Goal: Task Accomplishment & Management: Manage account settings

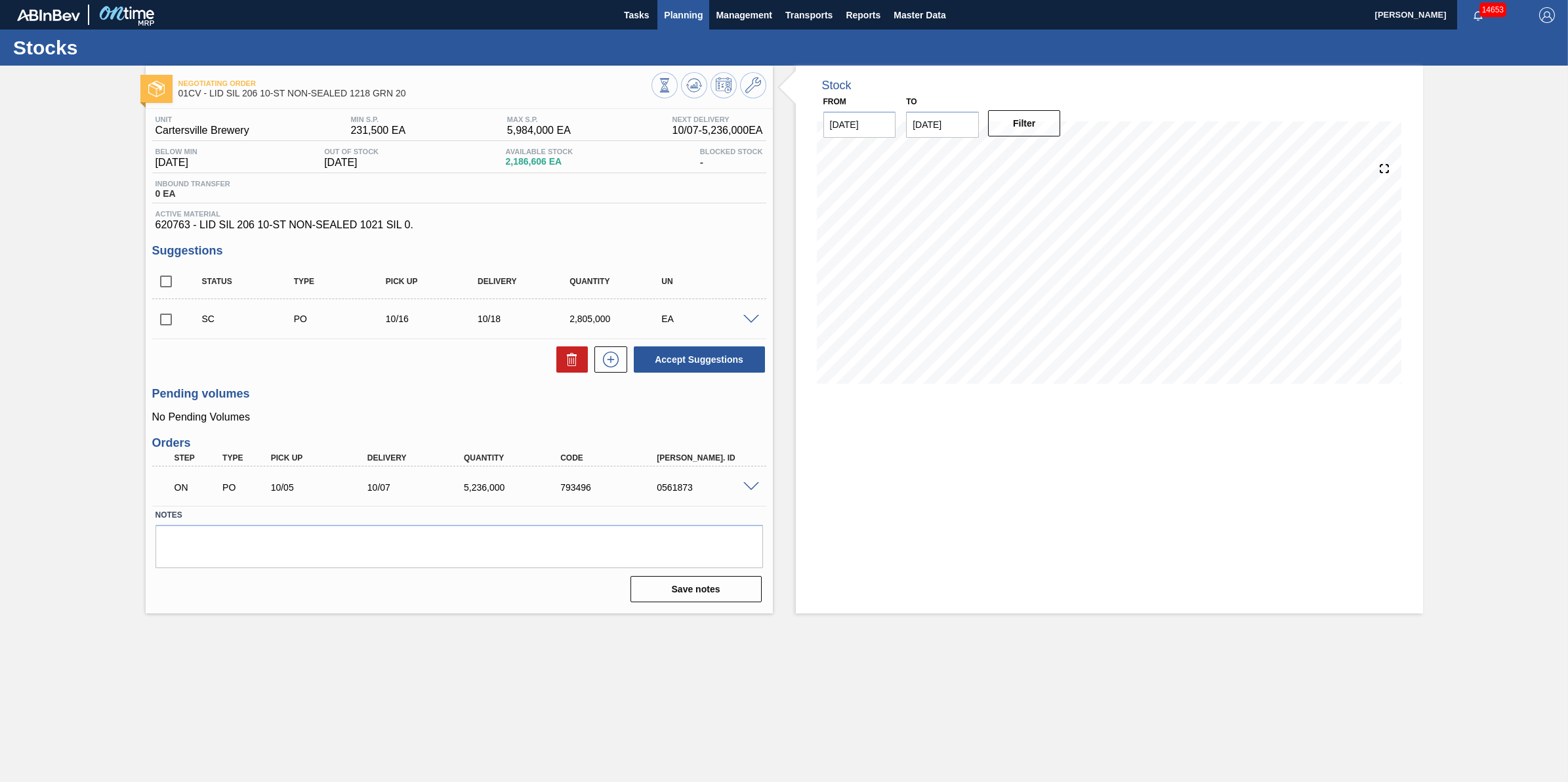
click at [681, 11] on span "Planning" at bounding box center [684, 14] width 39 height 15
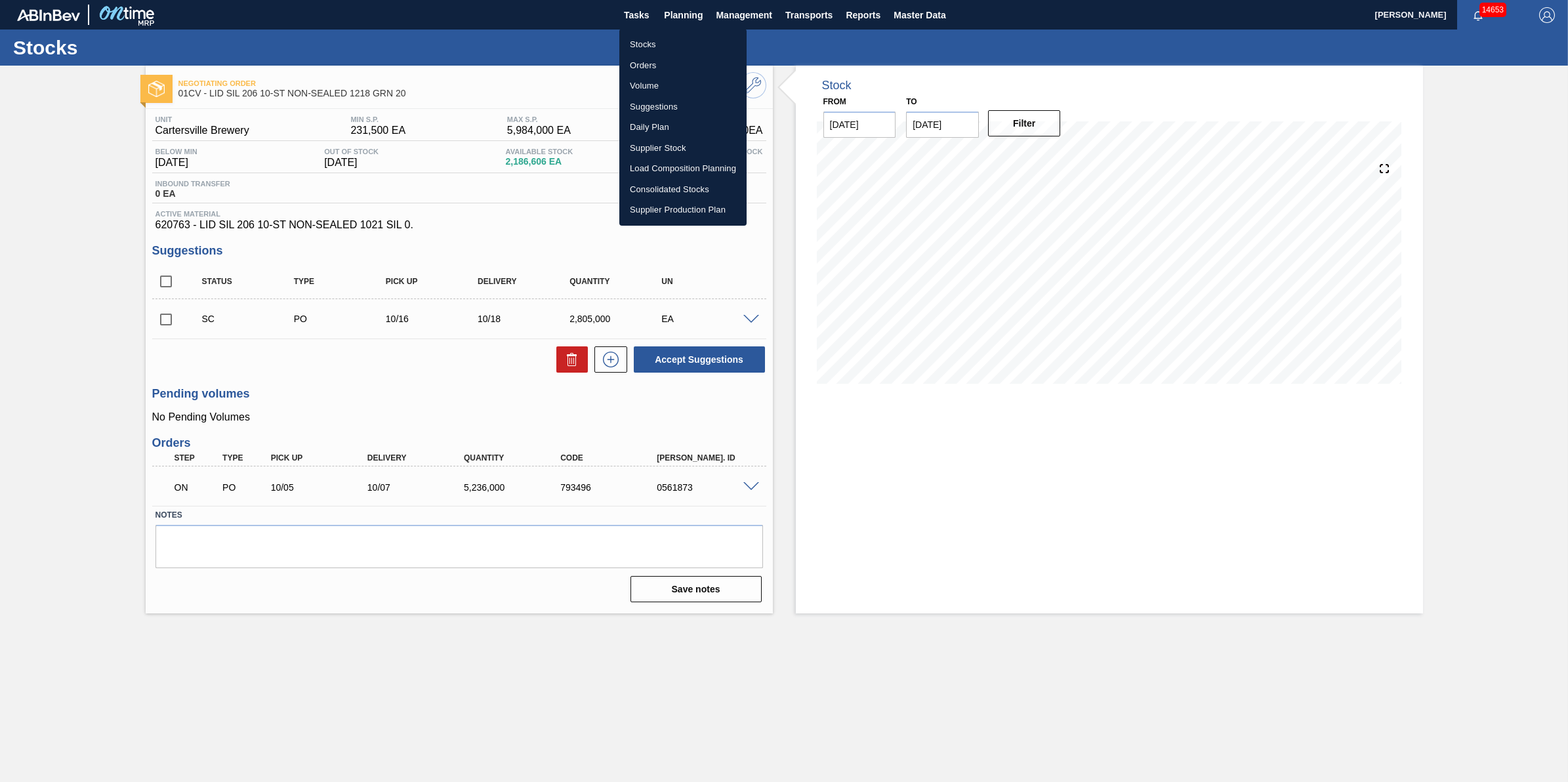
click at [664, 110] on li "Suggestions" at bounding box center [684, 107] width 127 height 21
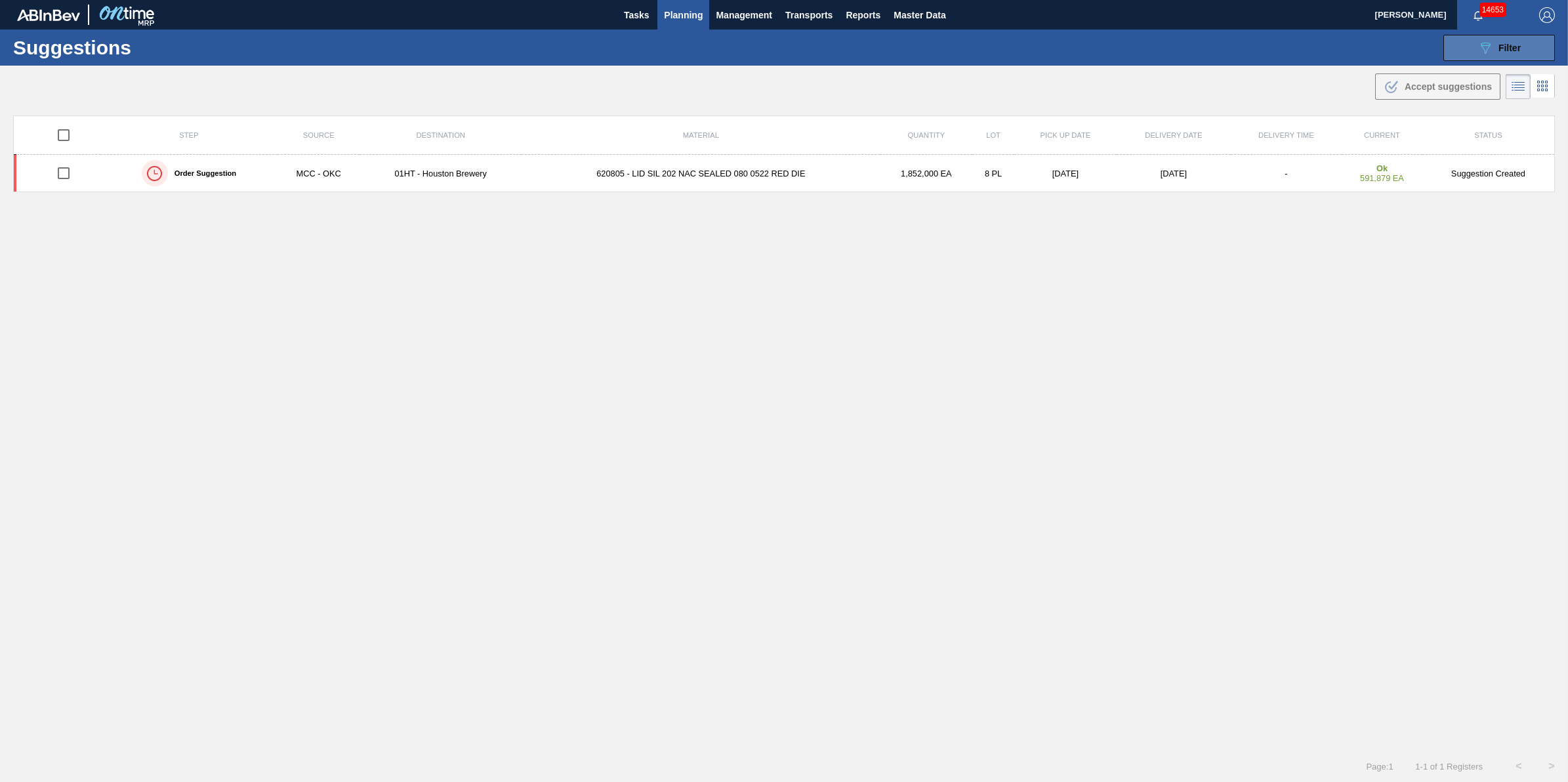
click at [1482, 44] on icon at bounding box center [1486, 48] width 10 height 12
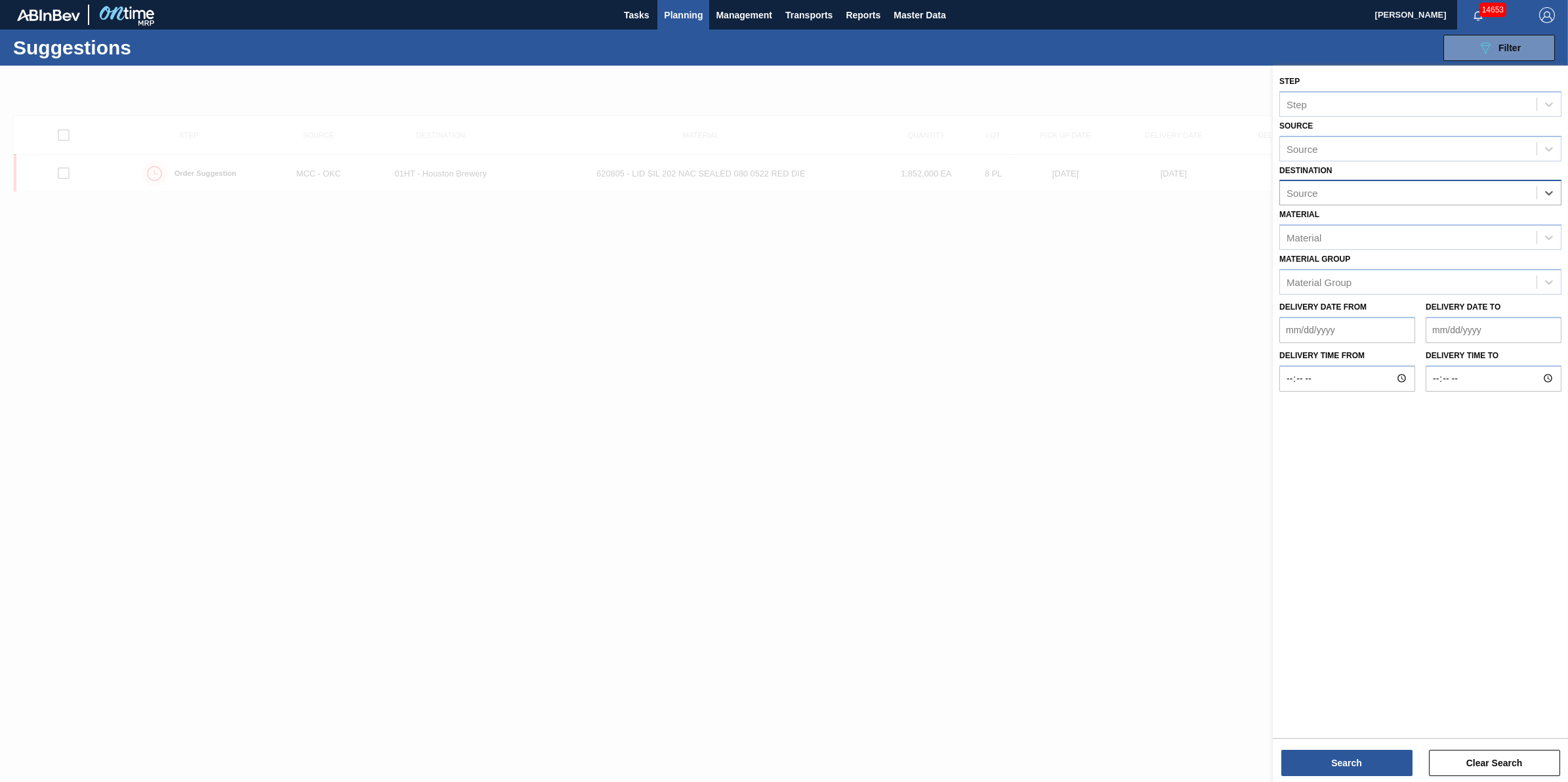
click at [1521, 199] on div "Source" at bounding box center [1409, 193] width 257 height 19
click at [1481, 216] on div "Material Material" at bounding box center [1420, 228] width 282 height 44
click at [1466, 211] on div "Material Material" at bounding box center [1420, 228] width 282 height 44
click at [1444, 197] on div "Source" at bounding box center [1409, 193] width 257 height 19
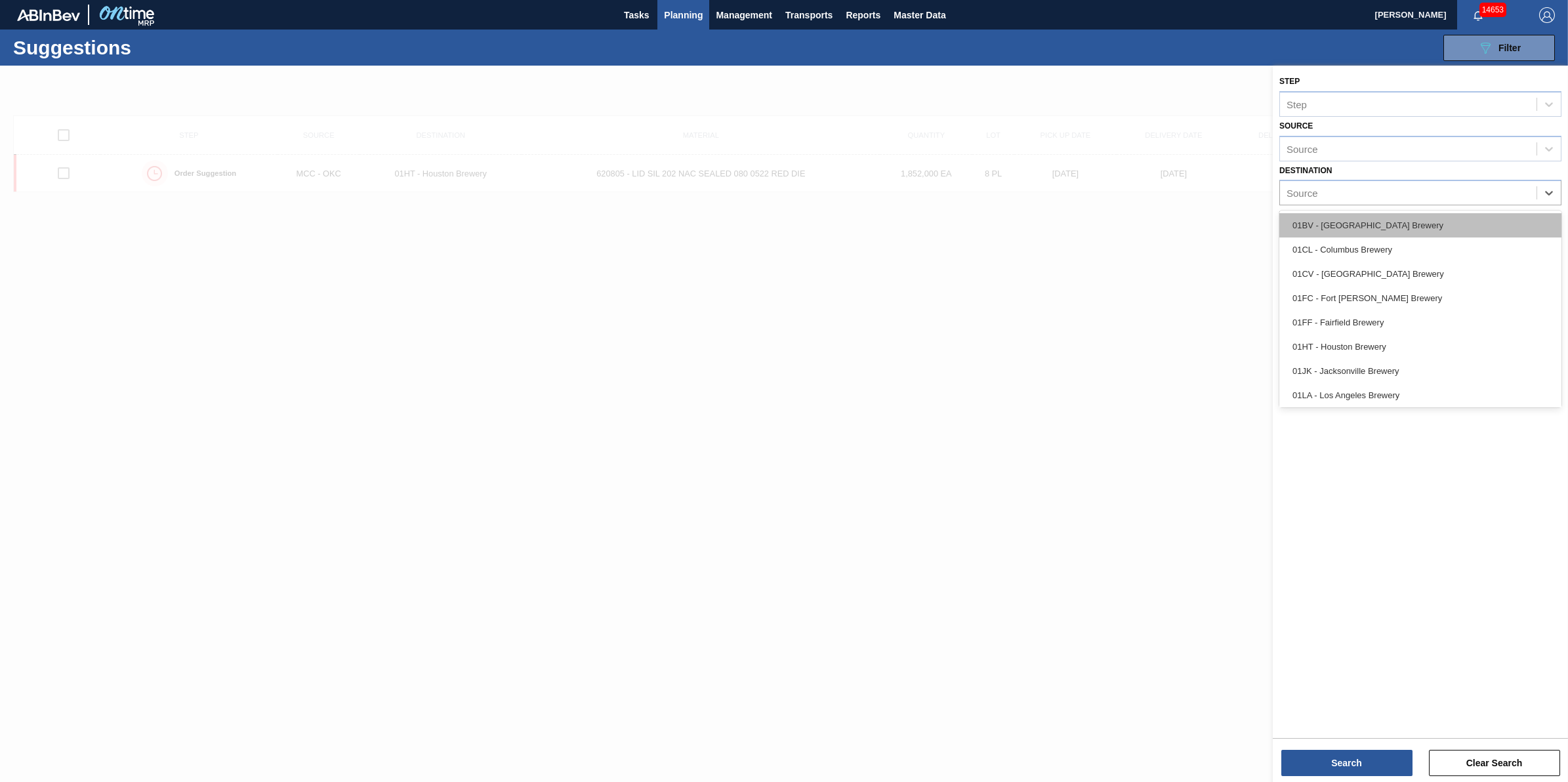
click at [1428, 235] on div "01BV - [GEOGRAPHIC_DATA] Brewery" at bounding box center [1420, 225] width 282 height 24
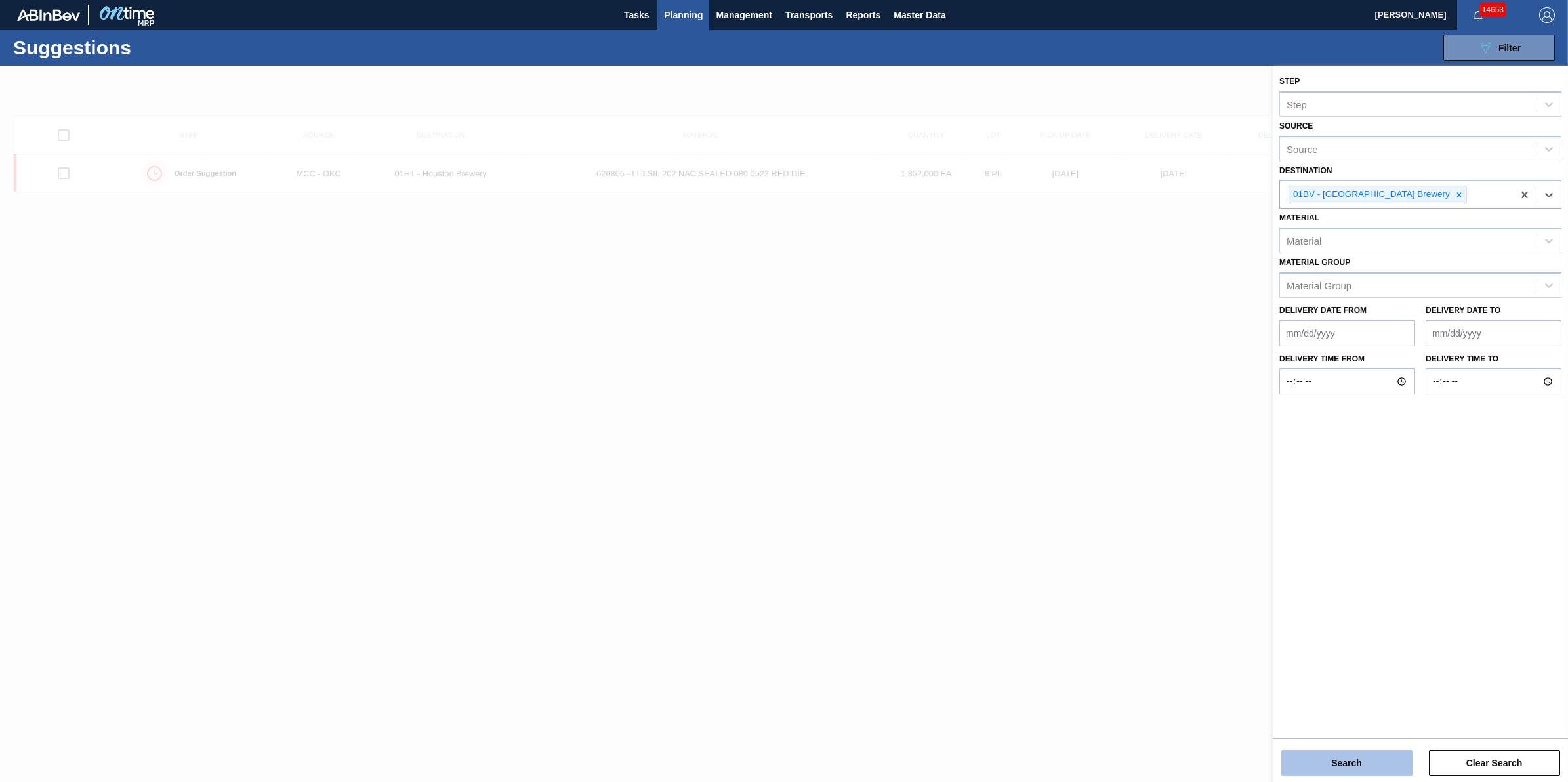
click at [1322, 774] on button "Search" at bounding box center [1347, 763] width 131 height 26
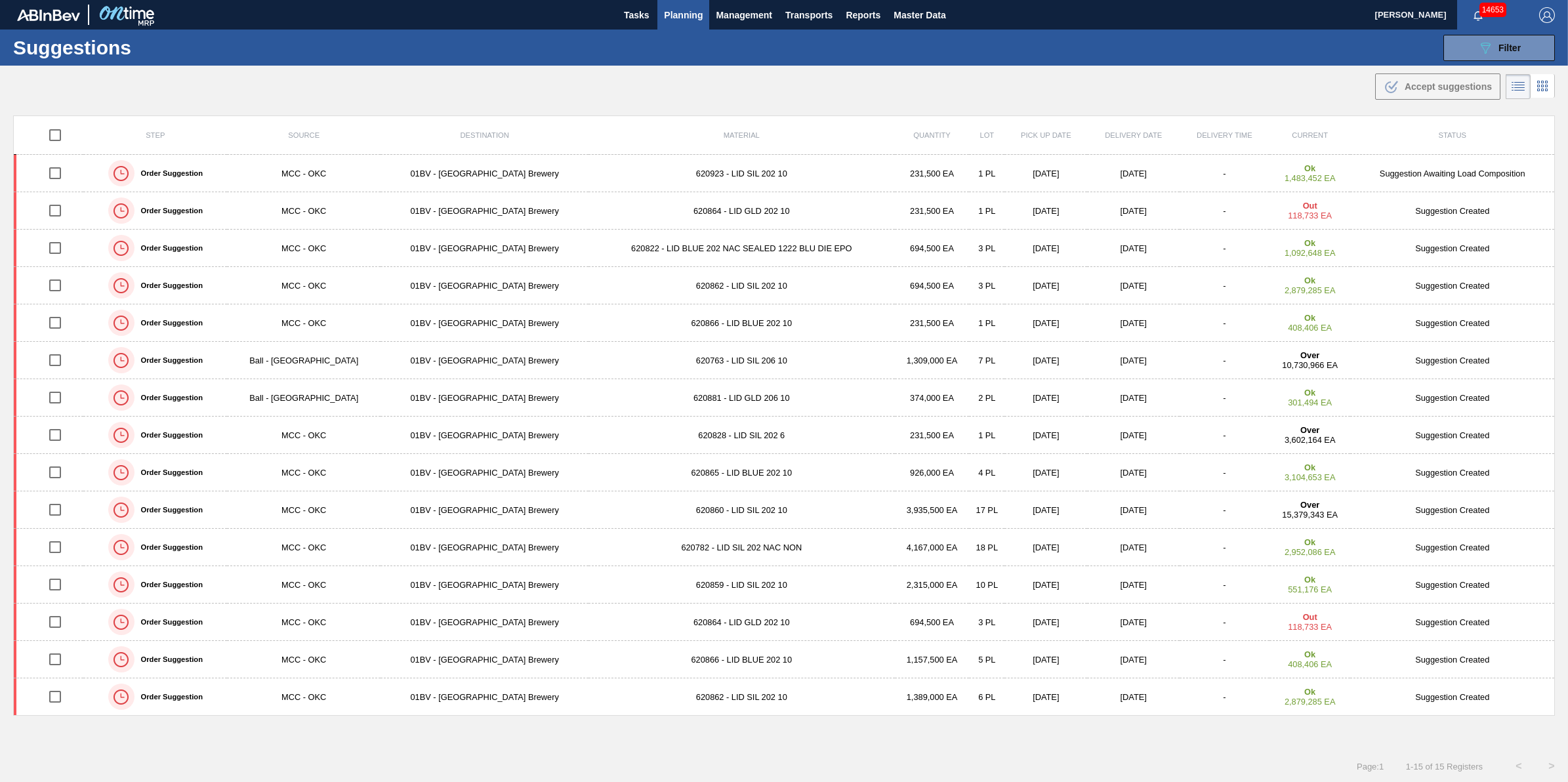
click at [64, 133] on input "checkbox" at bounding box center [55, 135] width 28 height 28
checkbox input "true"
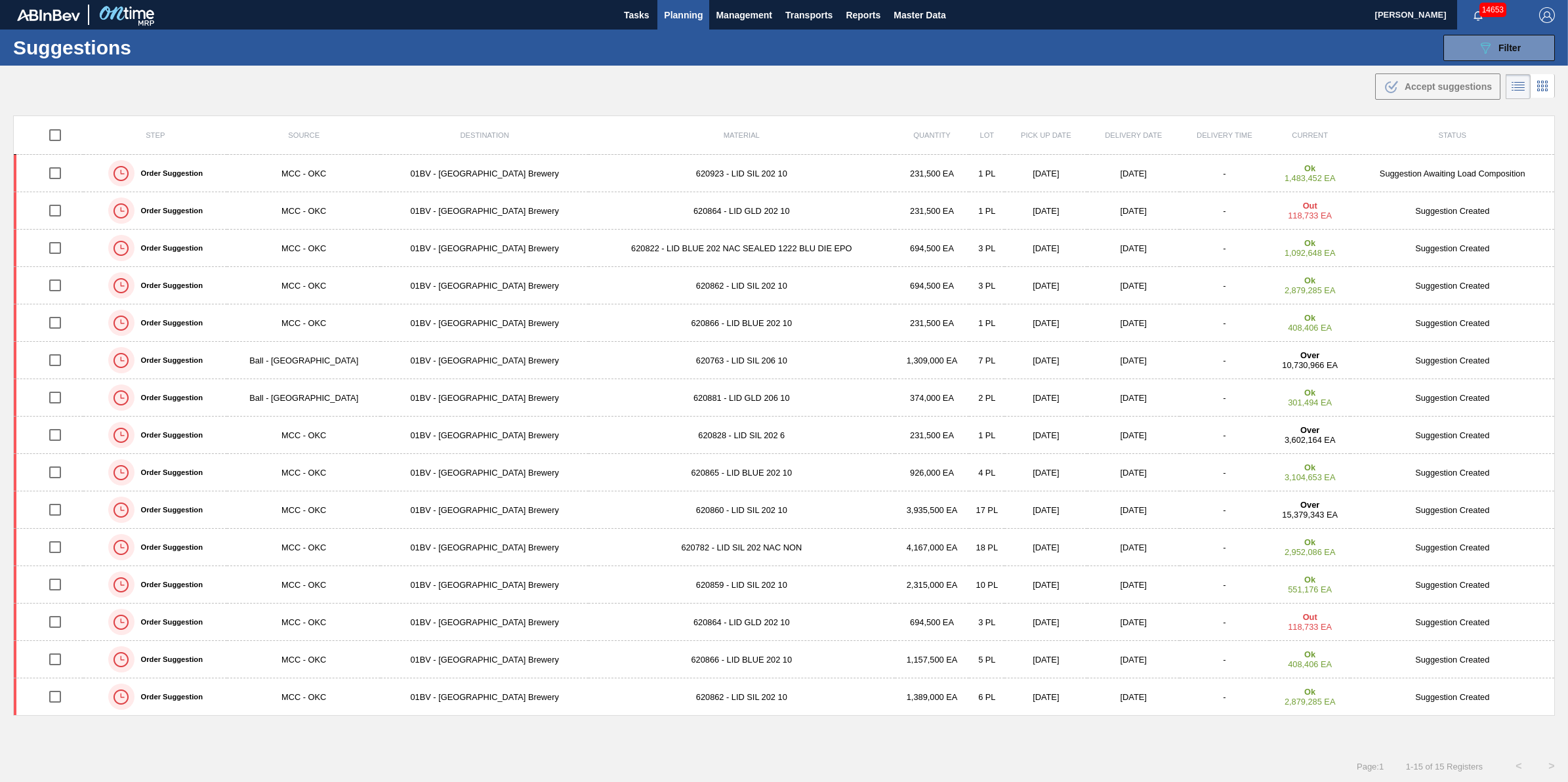
checkbox input "true"
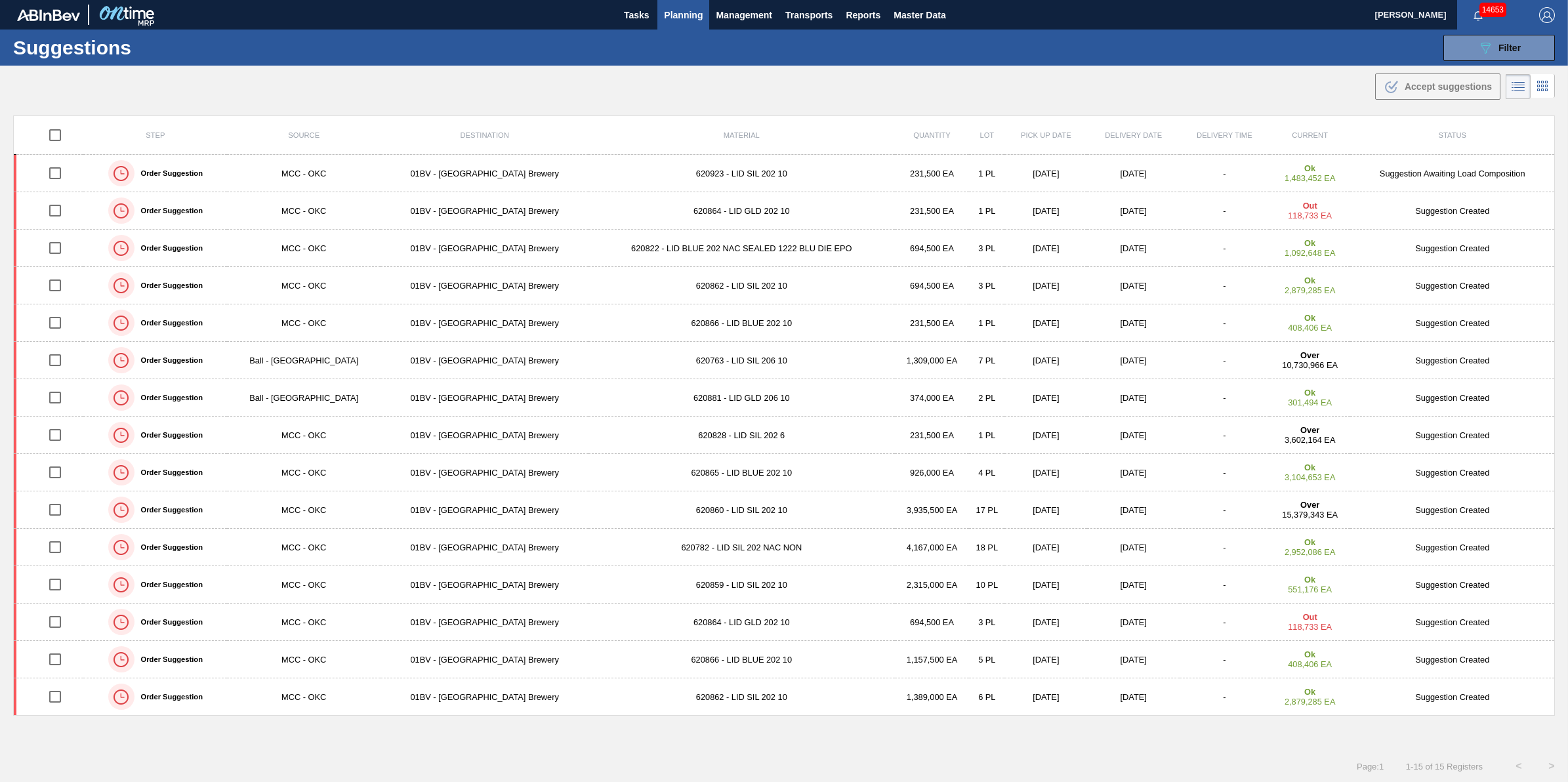
checkbox input "true"
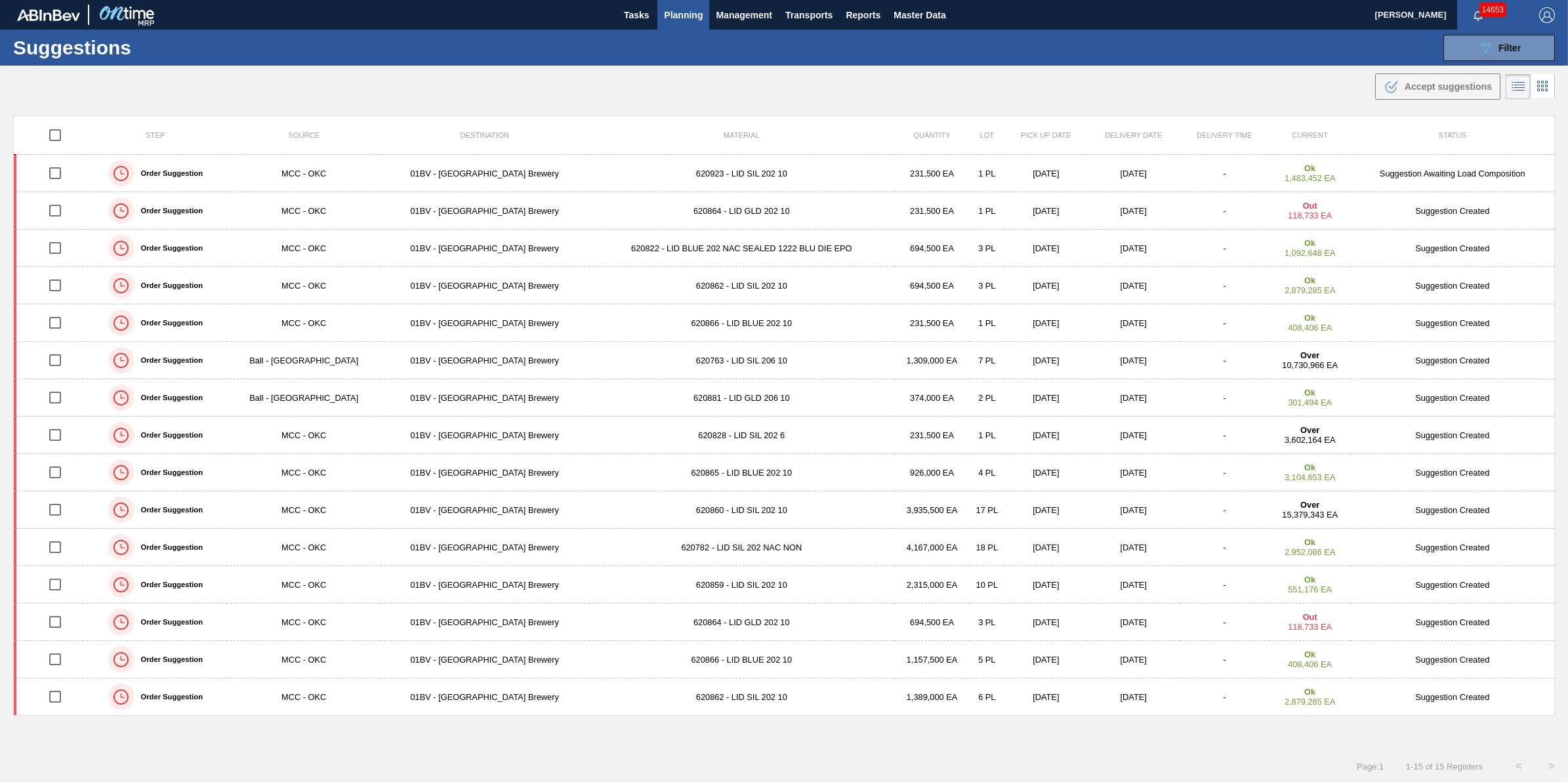
checkbox input "true"
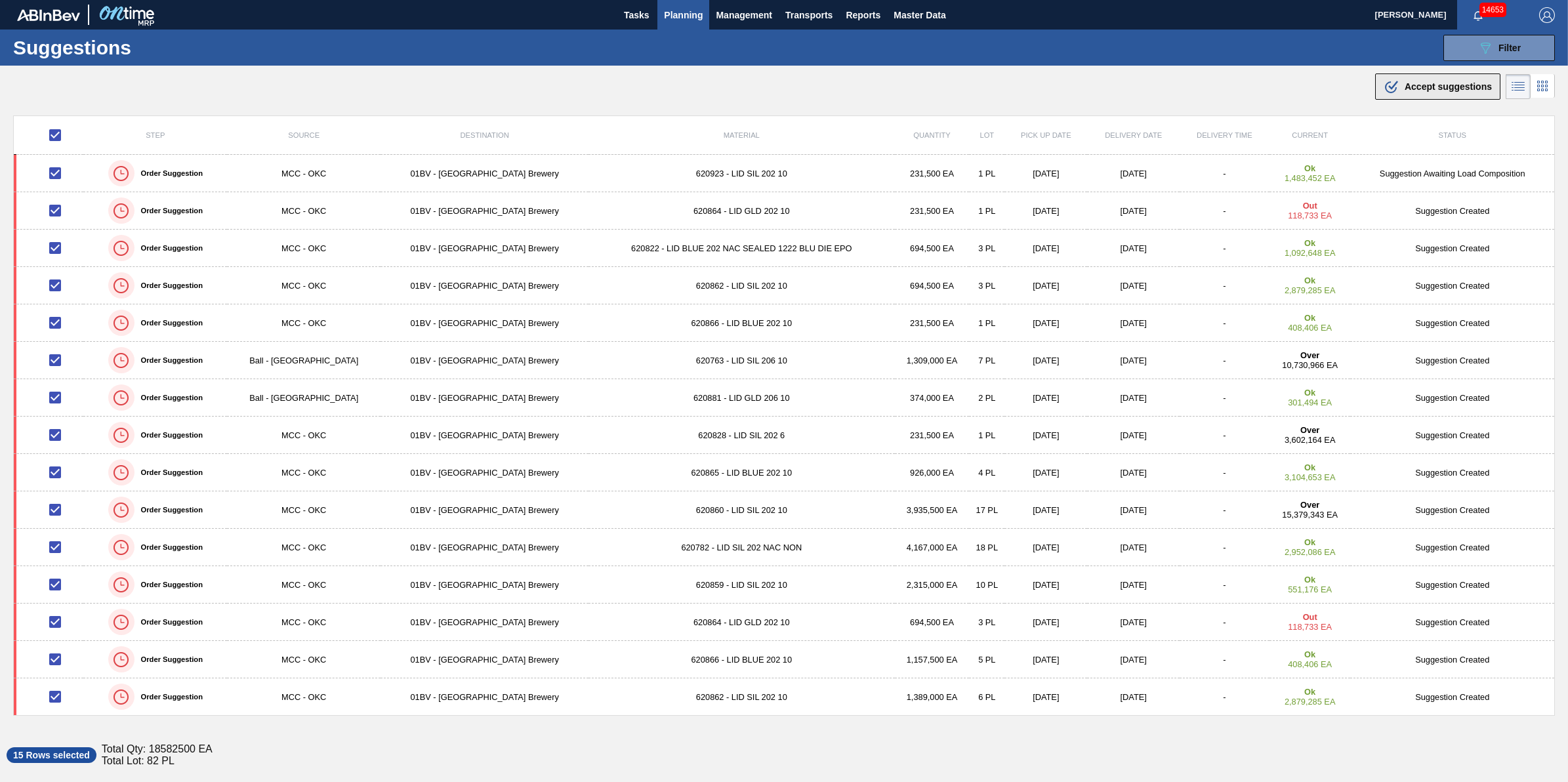
click at [1395, 87] on icon ".b{fill:var(--color-action-default)}" at bounding box center [1391, 87] width 15 height 15
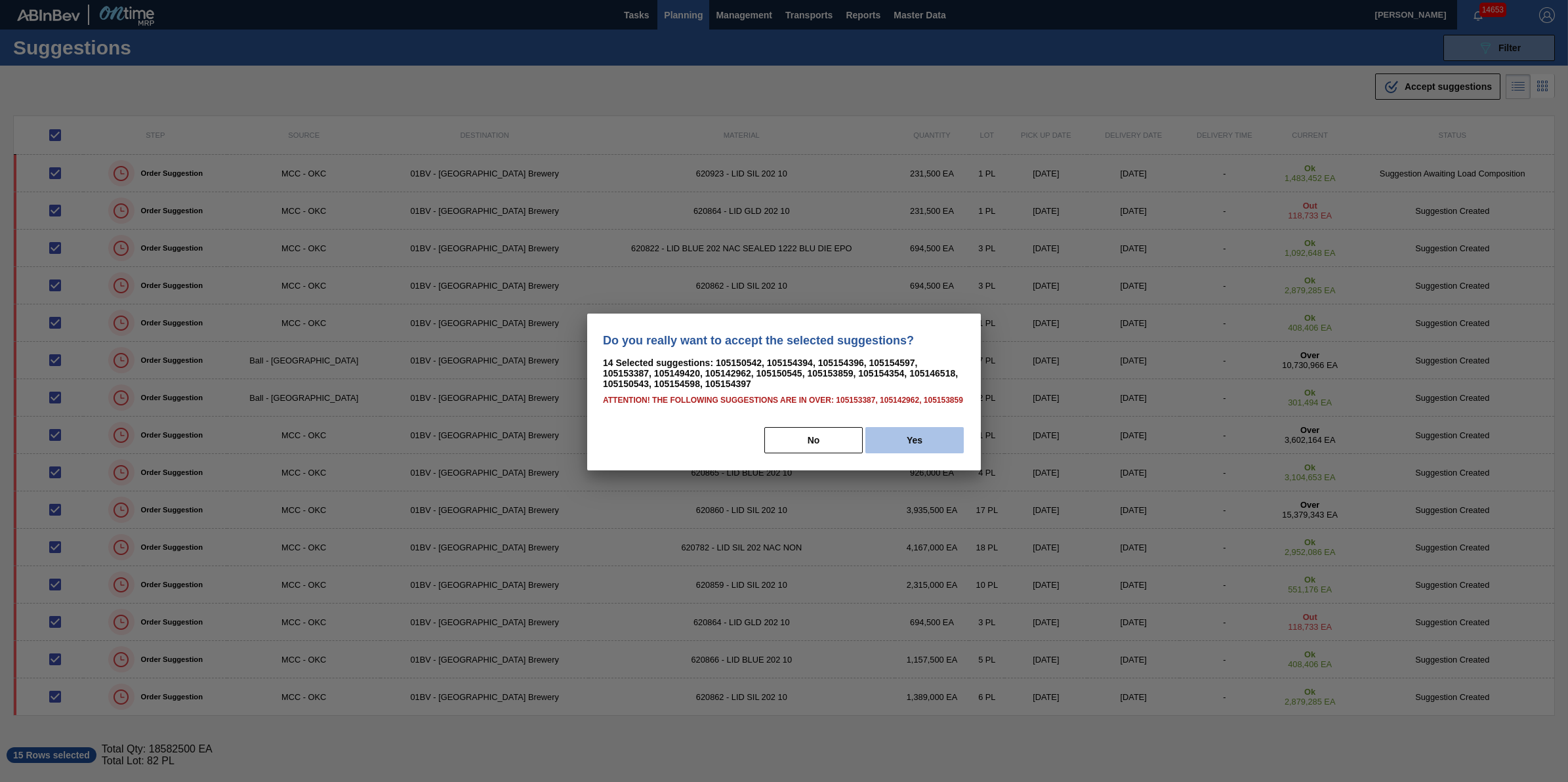
click at [929, 450] on button "Yes" at bounding box center [914, 439] width 98 height 26
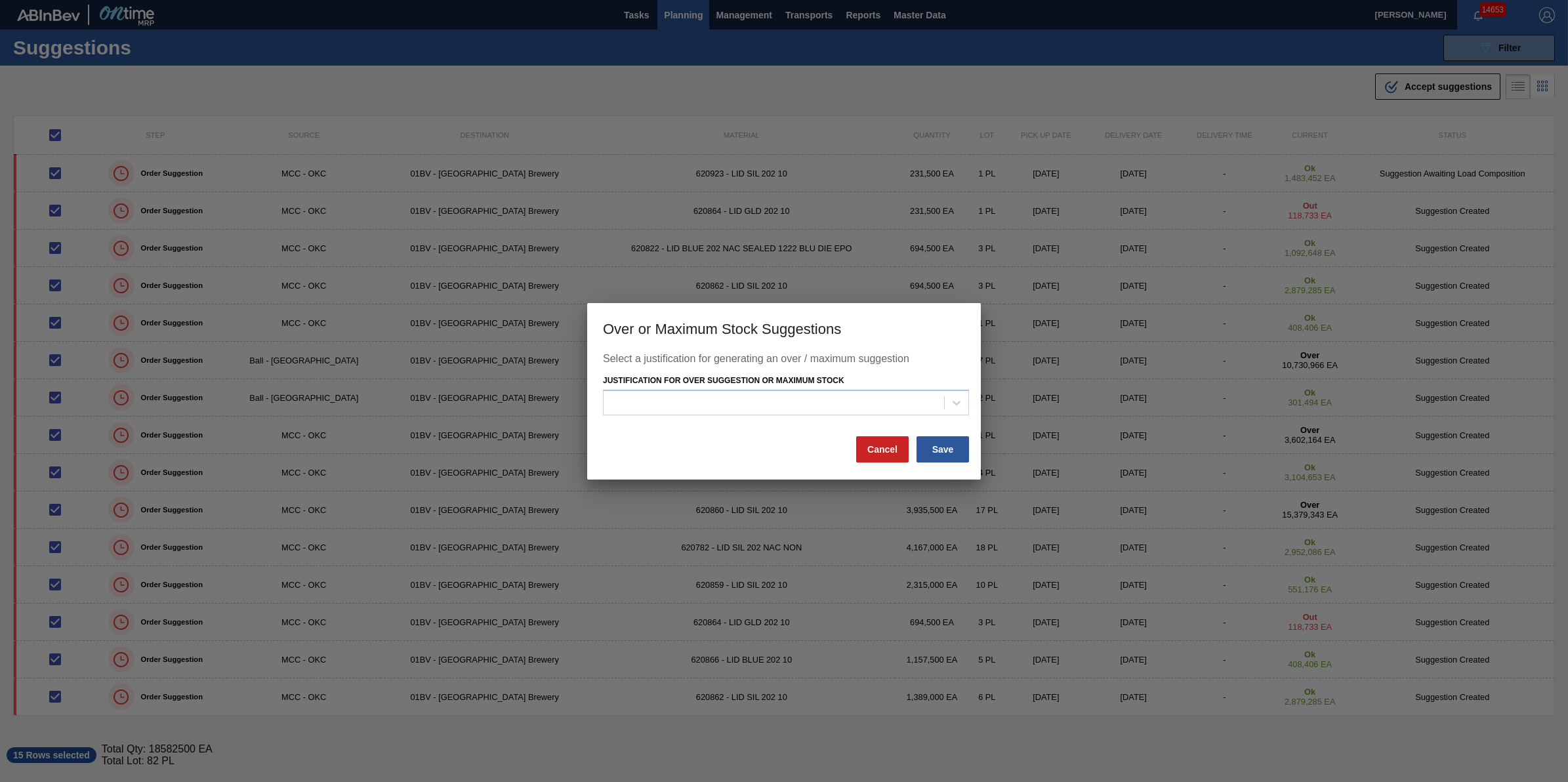
click at [929, 450] on button "Save" at bounding box center [942, 449] width 52 height 26
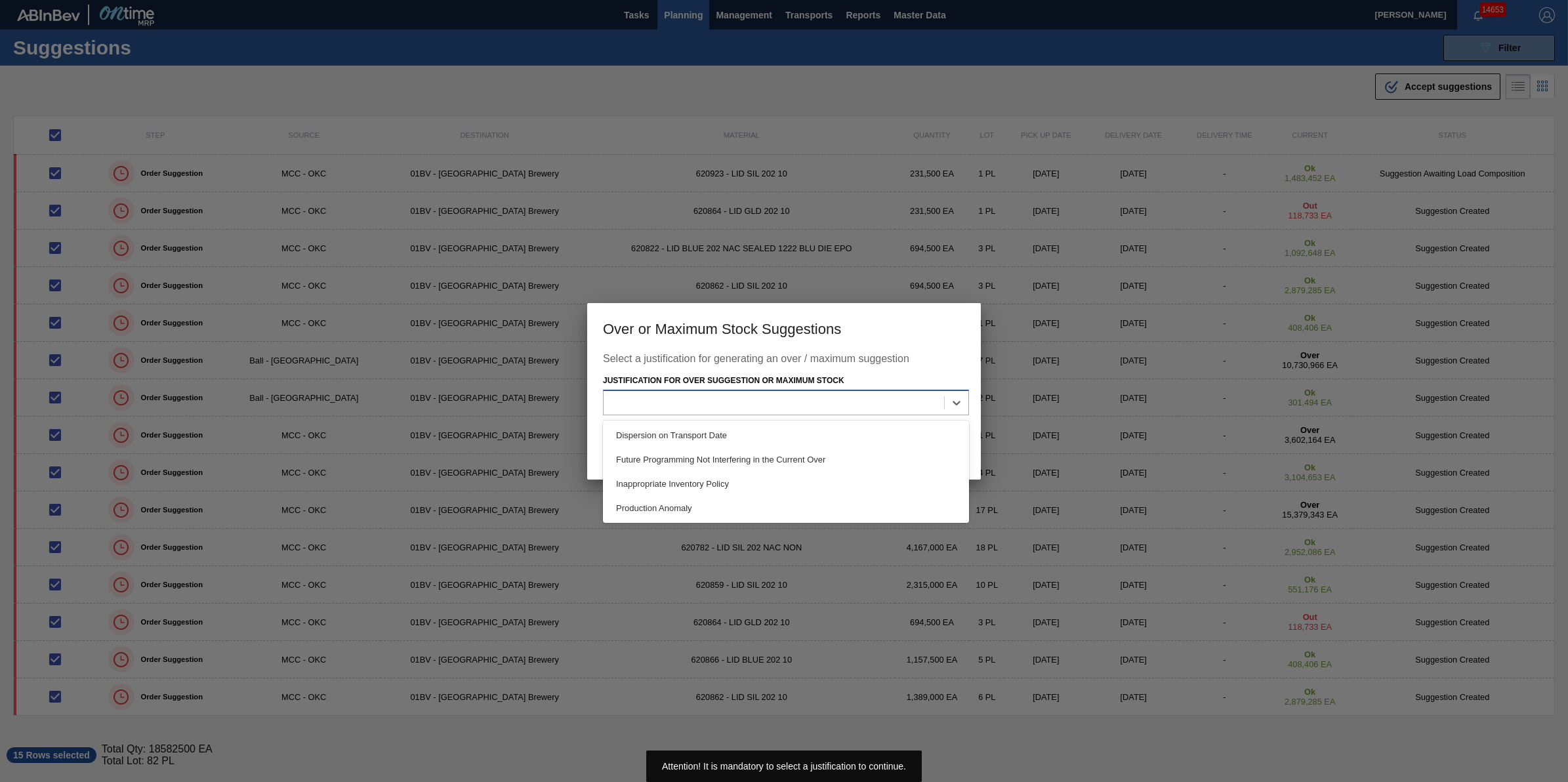
click at [850, 405] on div at bounding box center [773, 404] width 341 height 19
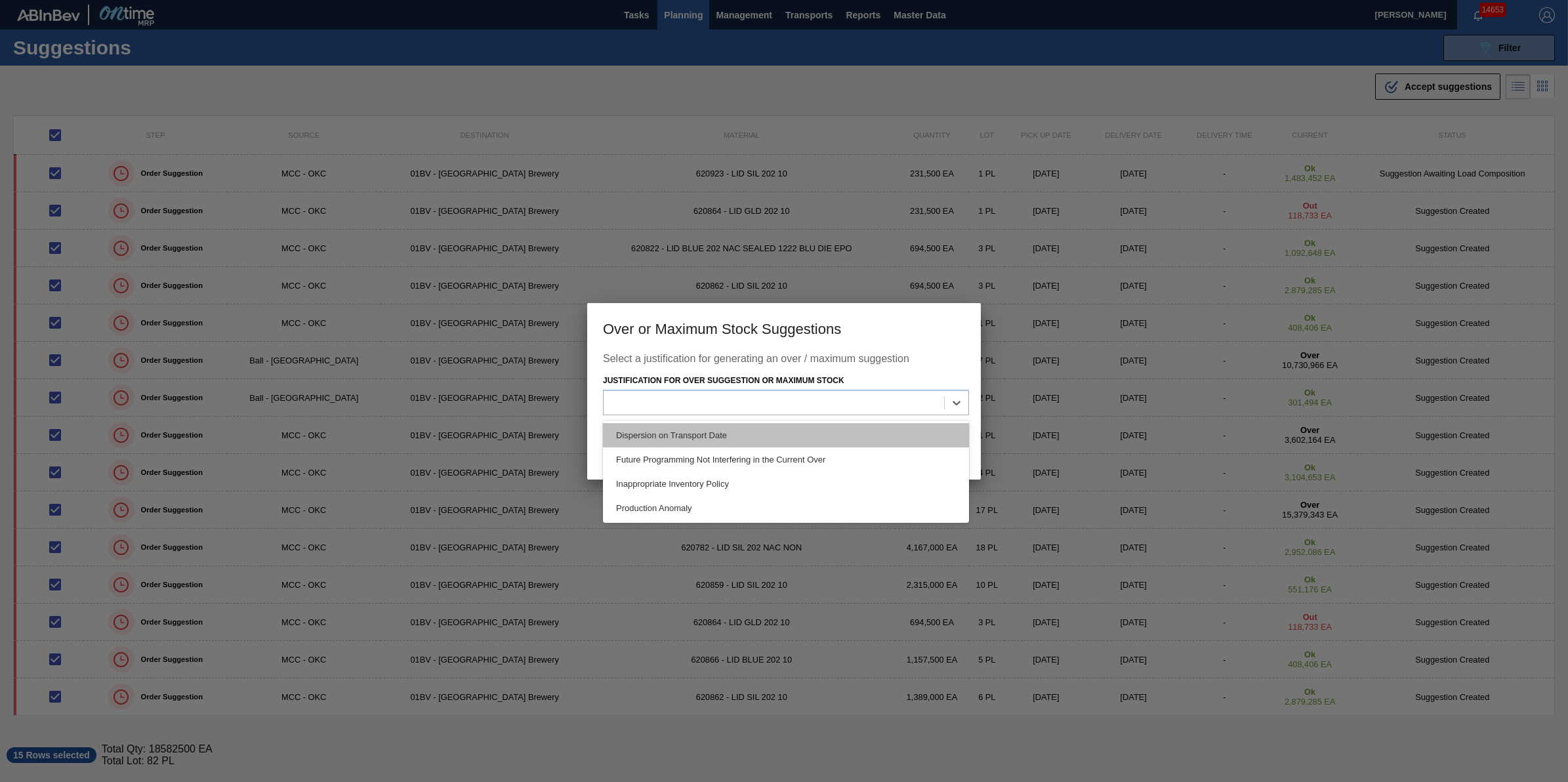
click at [847, 429] on div "Dispersion on Transport Date" at bounding box center [786, 434] width 366 height 24
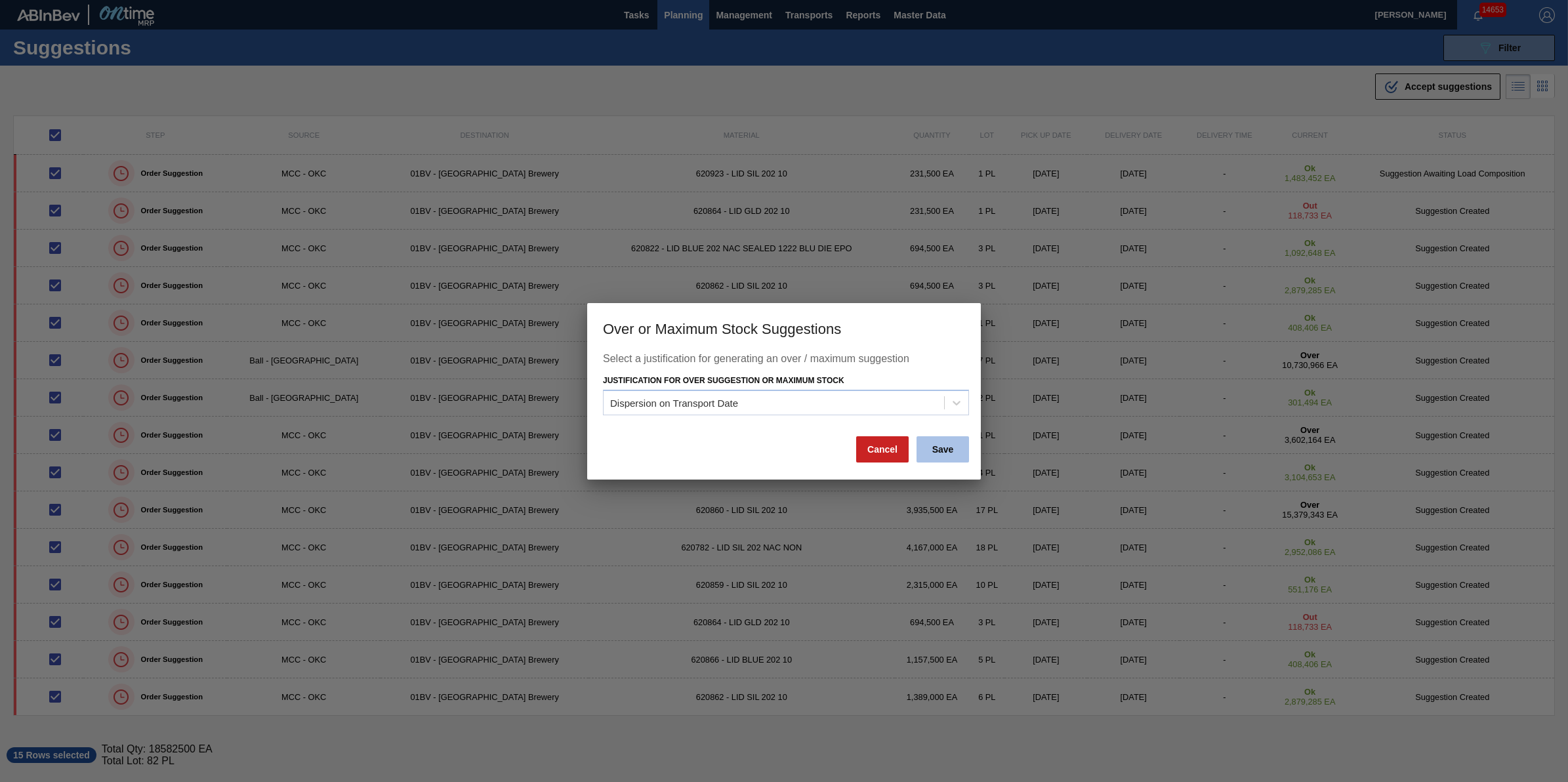
click at [941, 453] on button "Save" at bounding box center [942, 449] width 52 height 26
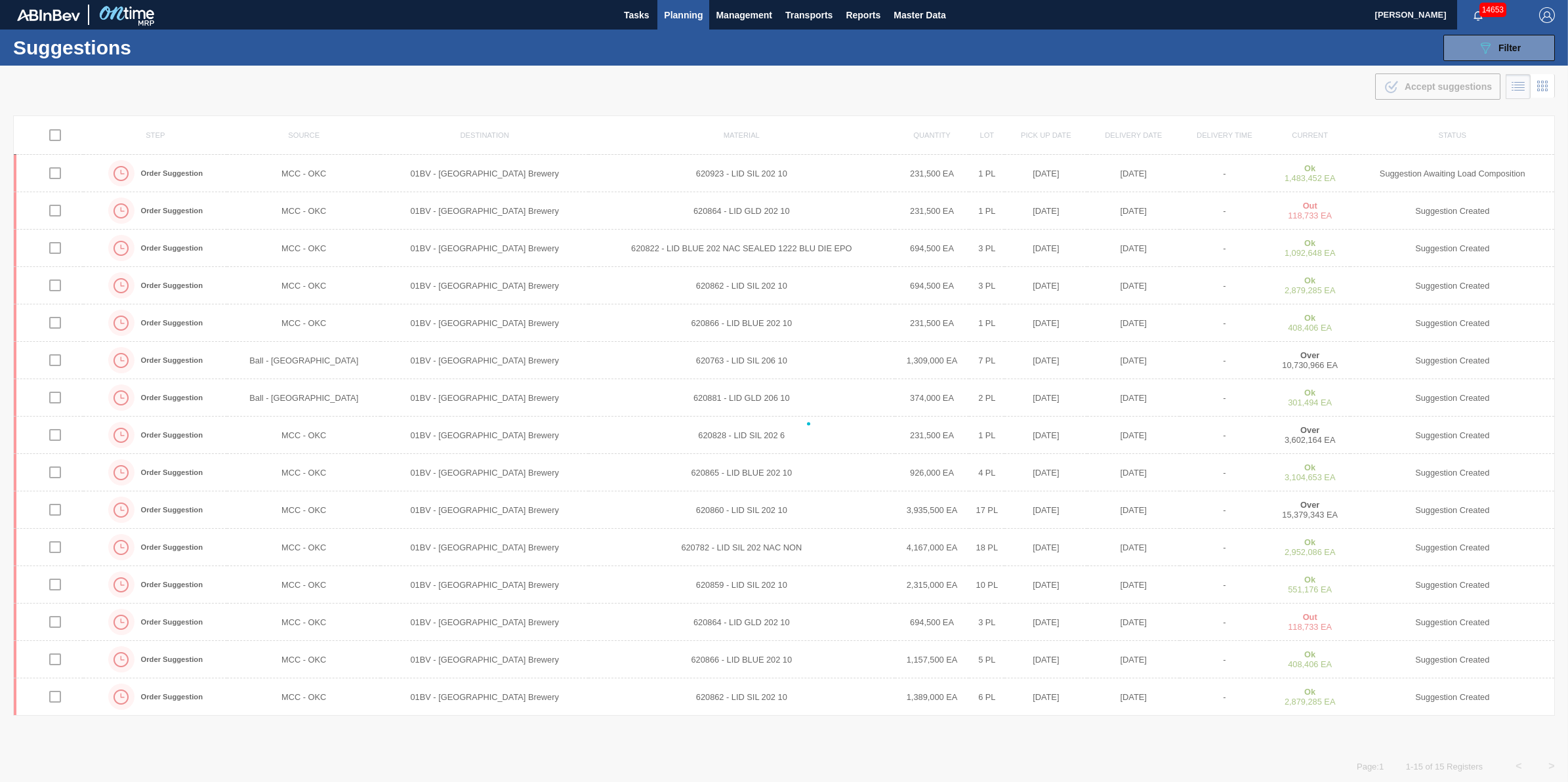
checkbox input "false"
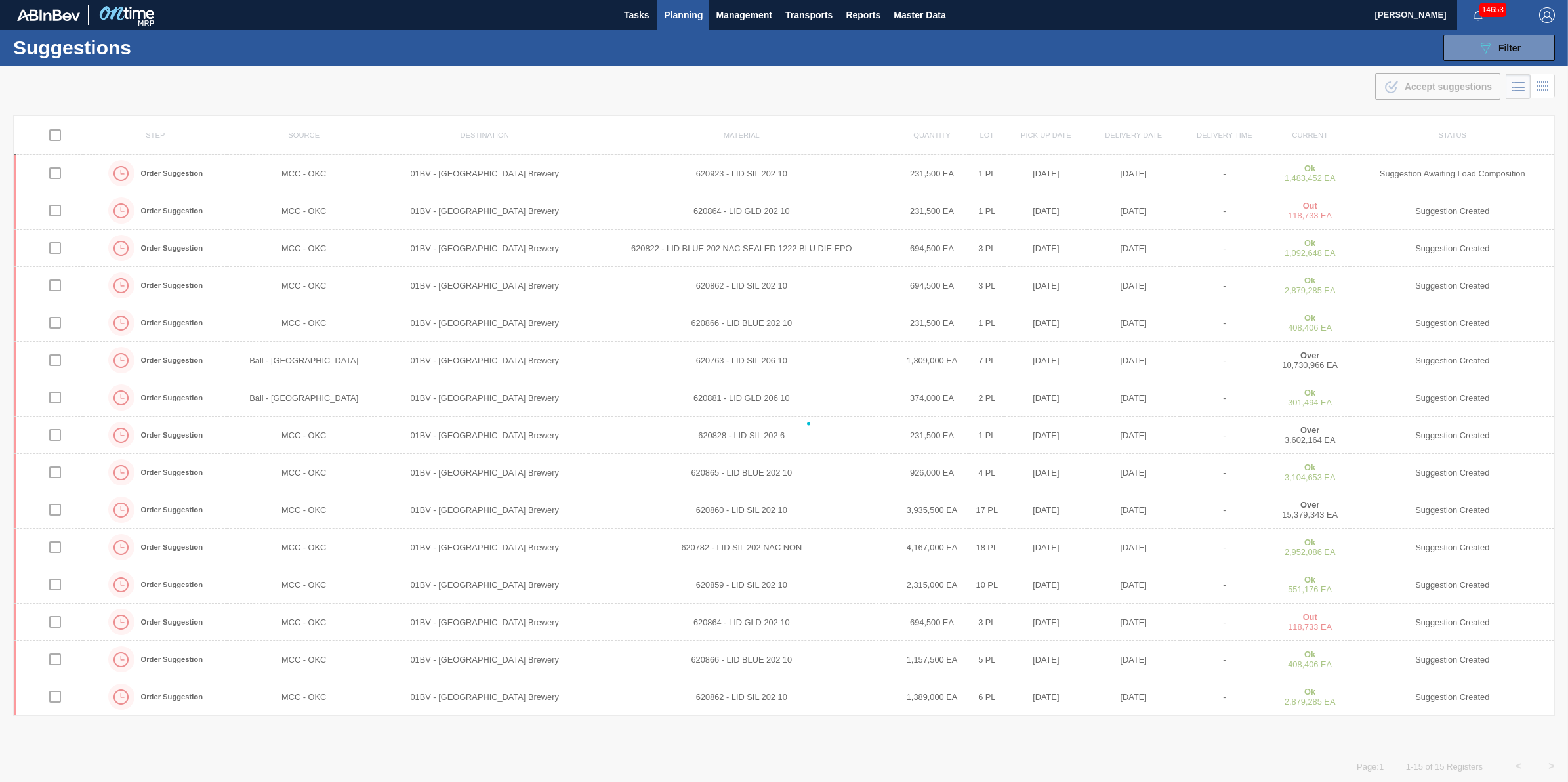
checkbox input "false"
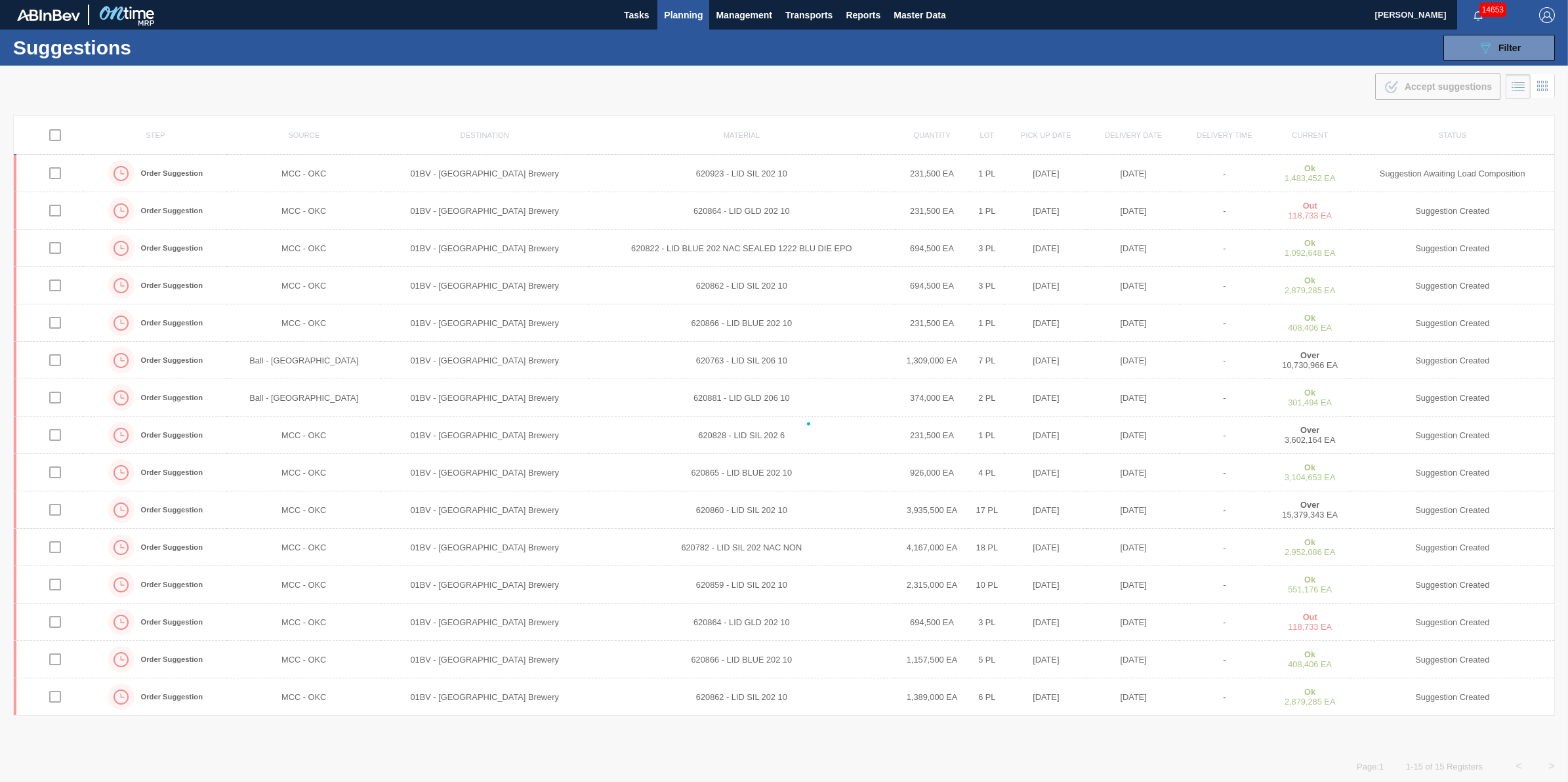
checkbox input "false"
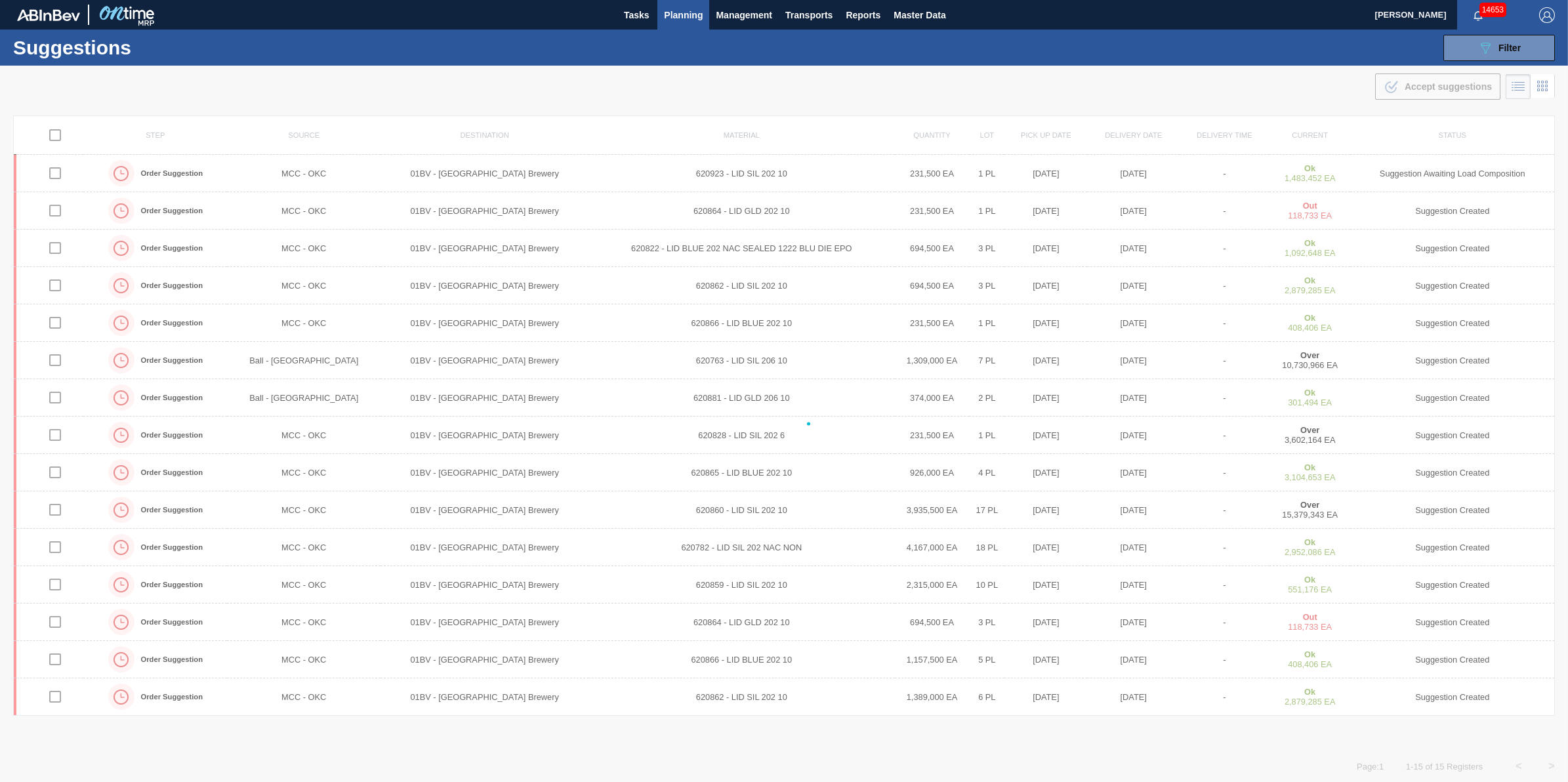
checkbox input "false"
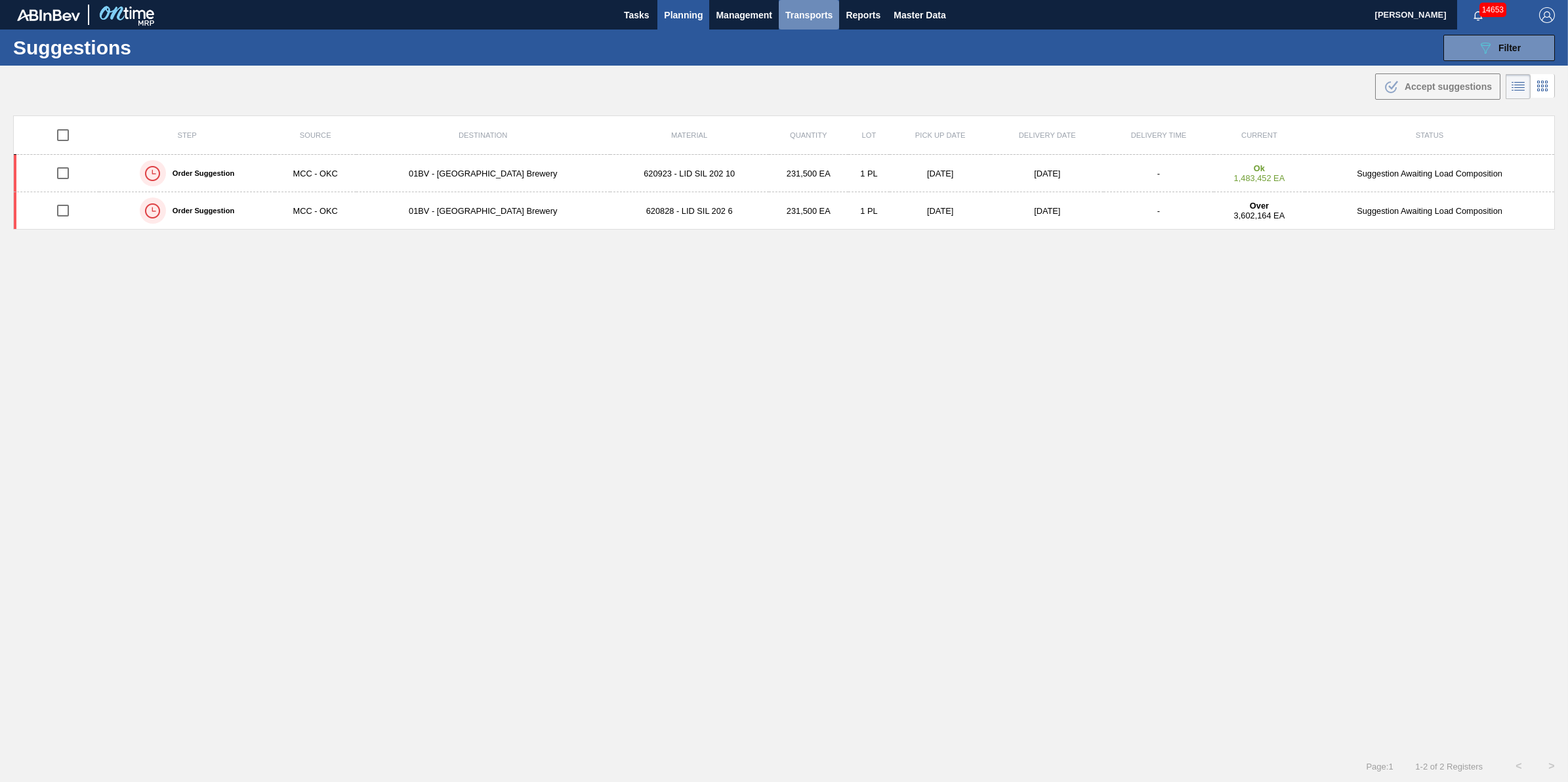
click at [823, 28] on button "Transports" at bounding box center [809, 14] width 61 height 30
click at [823, 28] on div at bounding box center [784, 391] width 1568 height 782
click at [817, 27] on button "Transports" at bounding box center [809, 14] width 61 height 30
click at [814, 66] on li "[GEOGRAPHIC_DATA]" at bounding box center [818, 66] width 111 height 21
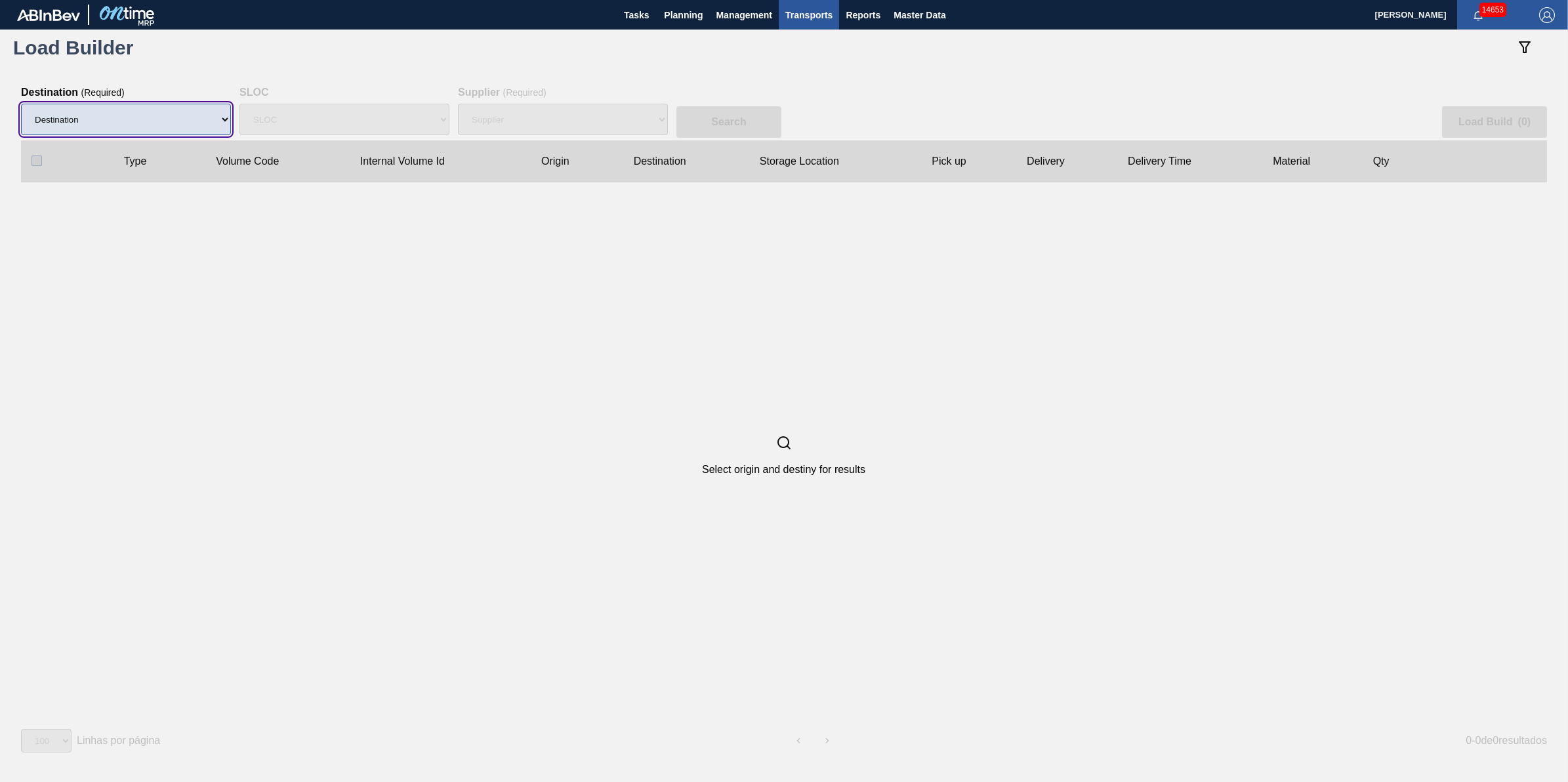
click at [194, 128] on select "Destination" at bounding box center [126, 119] width 210 height 32
select select "4"
click at [21, 103] on select "Destination 01BV - [GEOGRAPHIC_DATA] 01CL - [GEOGRAPHIC_DATA] 01CV - [GEOGRAPHI…" at bounding box center [126, 119] width 210 height 32
select select
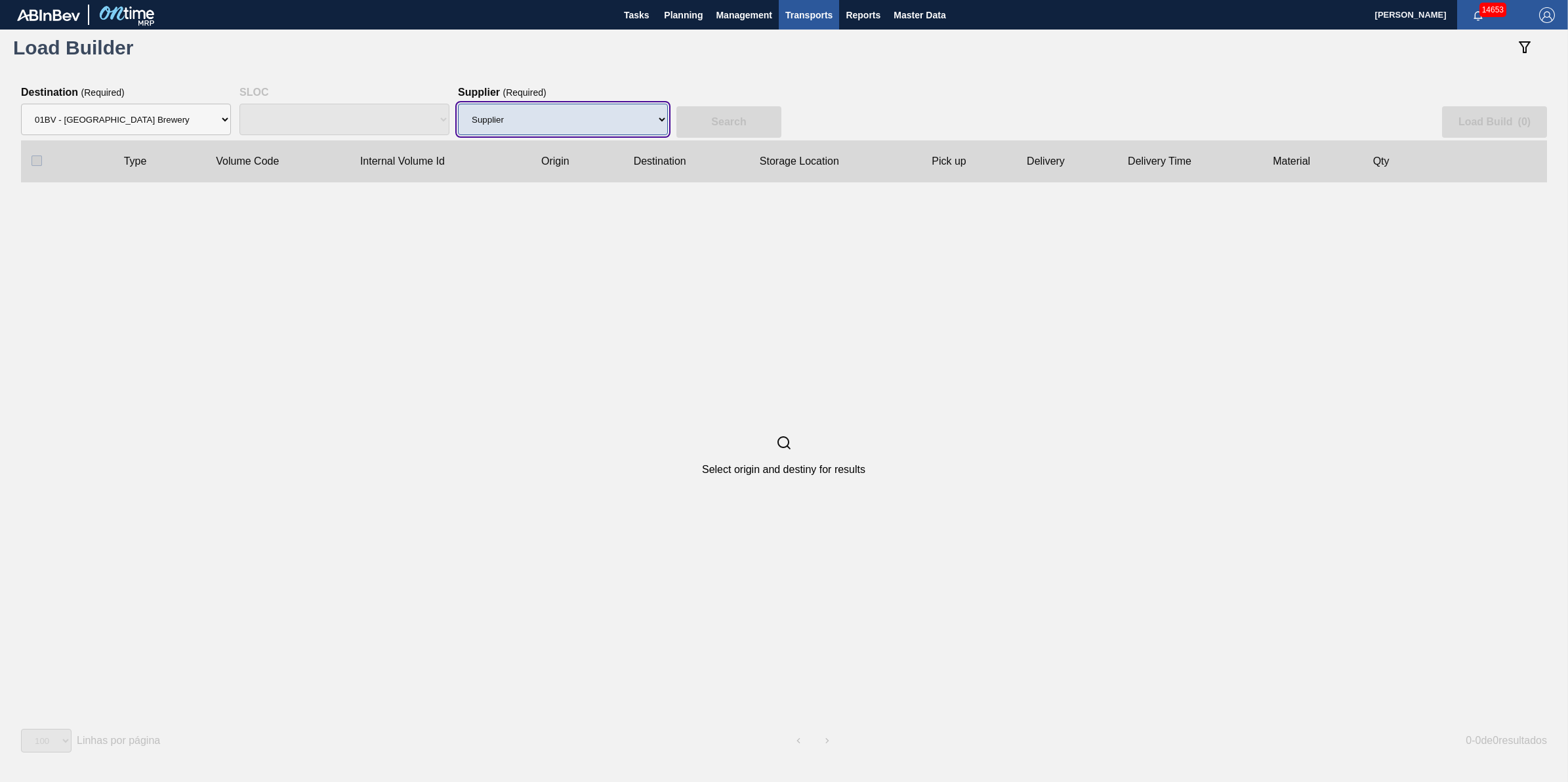
click at [533, 112] on select "Supplier 8221649 - BALL METAL CONTAINER GROUP 8342641 - BALL METAL CONTAINER GR…" at bounding box center [562, 119] width 210 height 32
select select "166"
click at [458, 103] on select "Supplier 8221649 - BALL METAL CONTAINER GROUP 8342641 - BALL METAL CONTAINER GR…" at bounding box center [562, 119] width 210 height 32
click at [765, 106] on button "Search" at bounding box center [729, 122] width 105 height 32
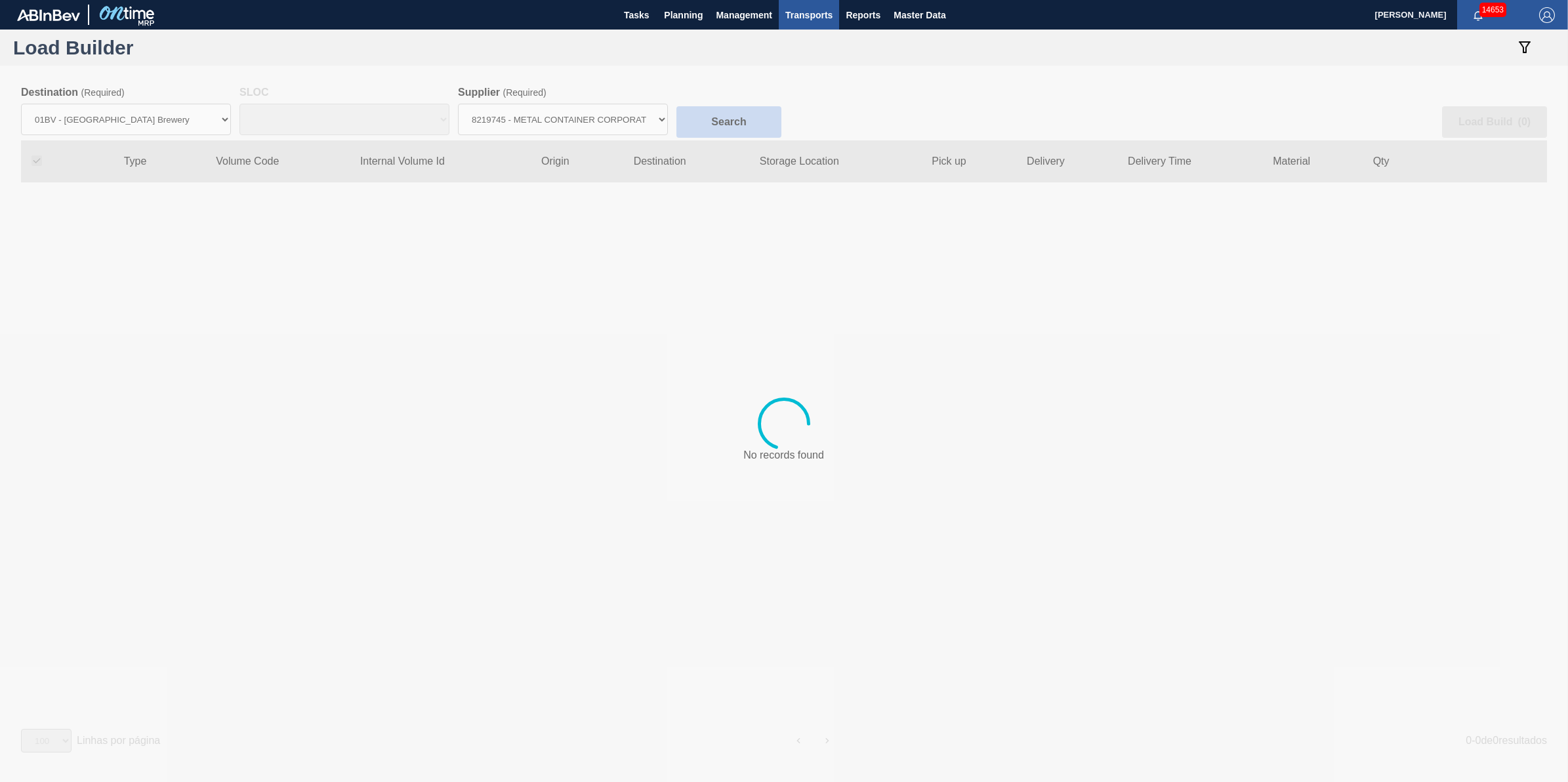
checkbox input "true"
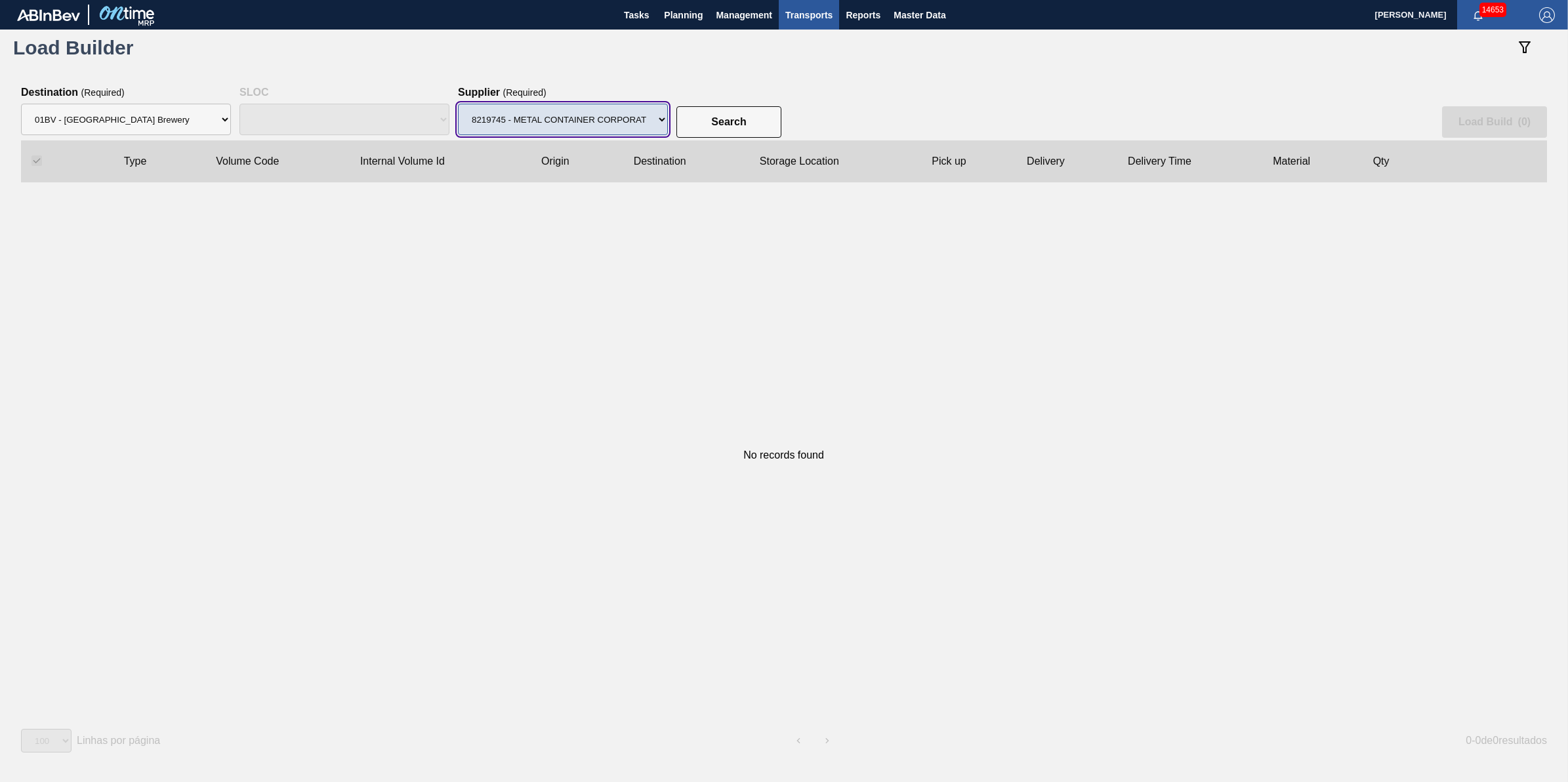
click at [640, 128] on select "Supplier 8221649 - BALL METAL CONTAINER GROUP 8342641 - BALL METAL CONTAINER GR…" at bounding box center [562, 119] width 210 height 32
select select "13"
click at [458, 103] on select "Supplier 8221649 - BALL METAL CONTAINER GROUP 8342641 - BALL METAL CONTAINER GR…" at bounding box center [562, 119] width 210 height 32
click at [730, 114] on button "Search" at bounding box center [729, 122] width 105 height 32
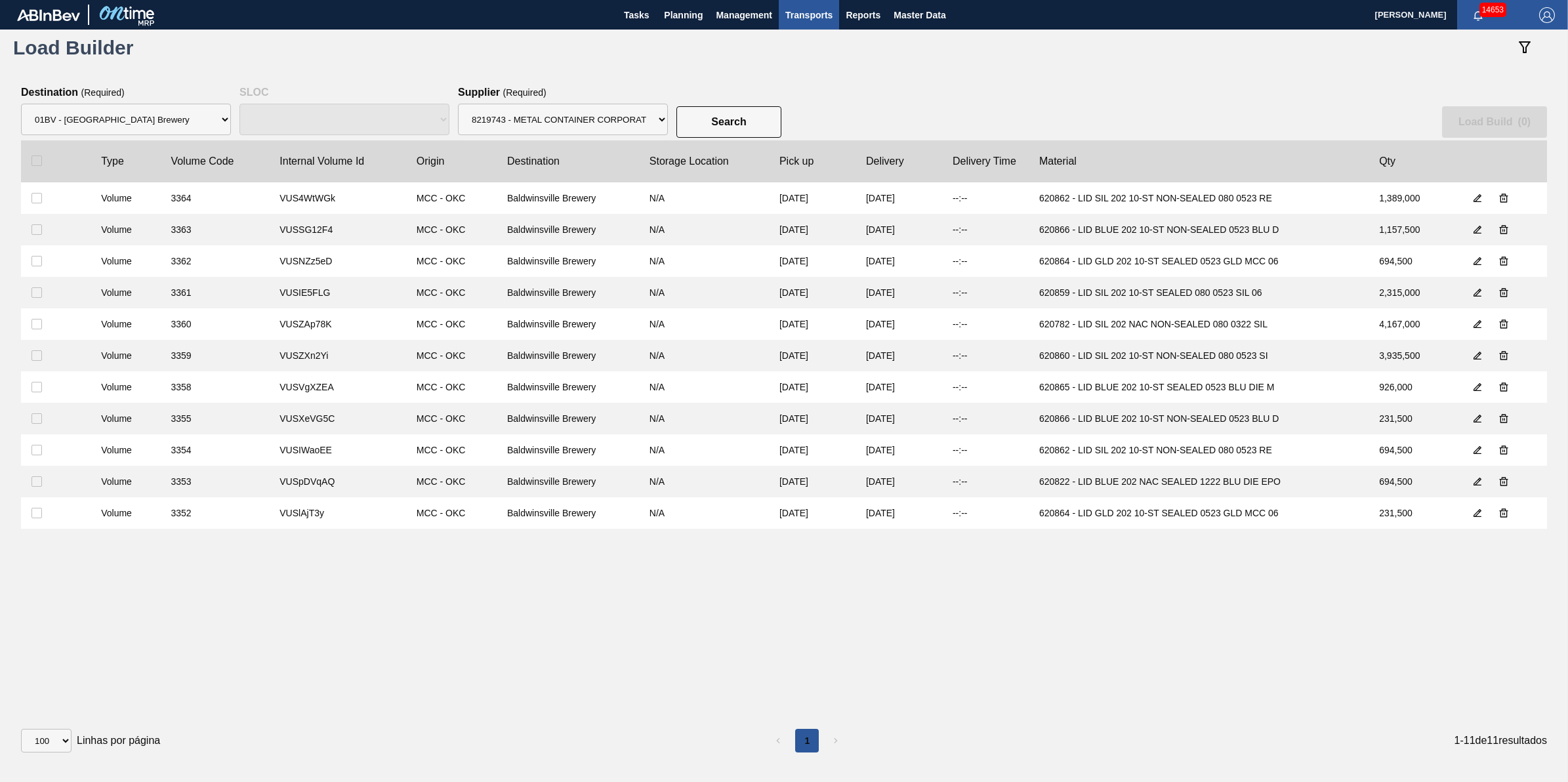
click at [48, 171] on clb-table-thead-cell at bounding box center [56, 160] width 70 height 42
click at [42, 168] on clb-table-thead-cell at bounding box center [56, 160] width 70 height 42
click at [41, 167] on clb-table-thead-cell at bounding box center [56, 160] width 70 height 42
click at [36, 162] on input "checkbox" at bounding box center [37, 160] width 11 height 11
checkbox input "true"
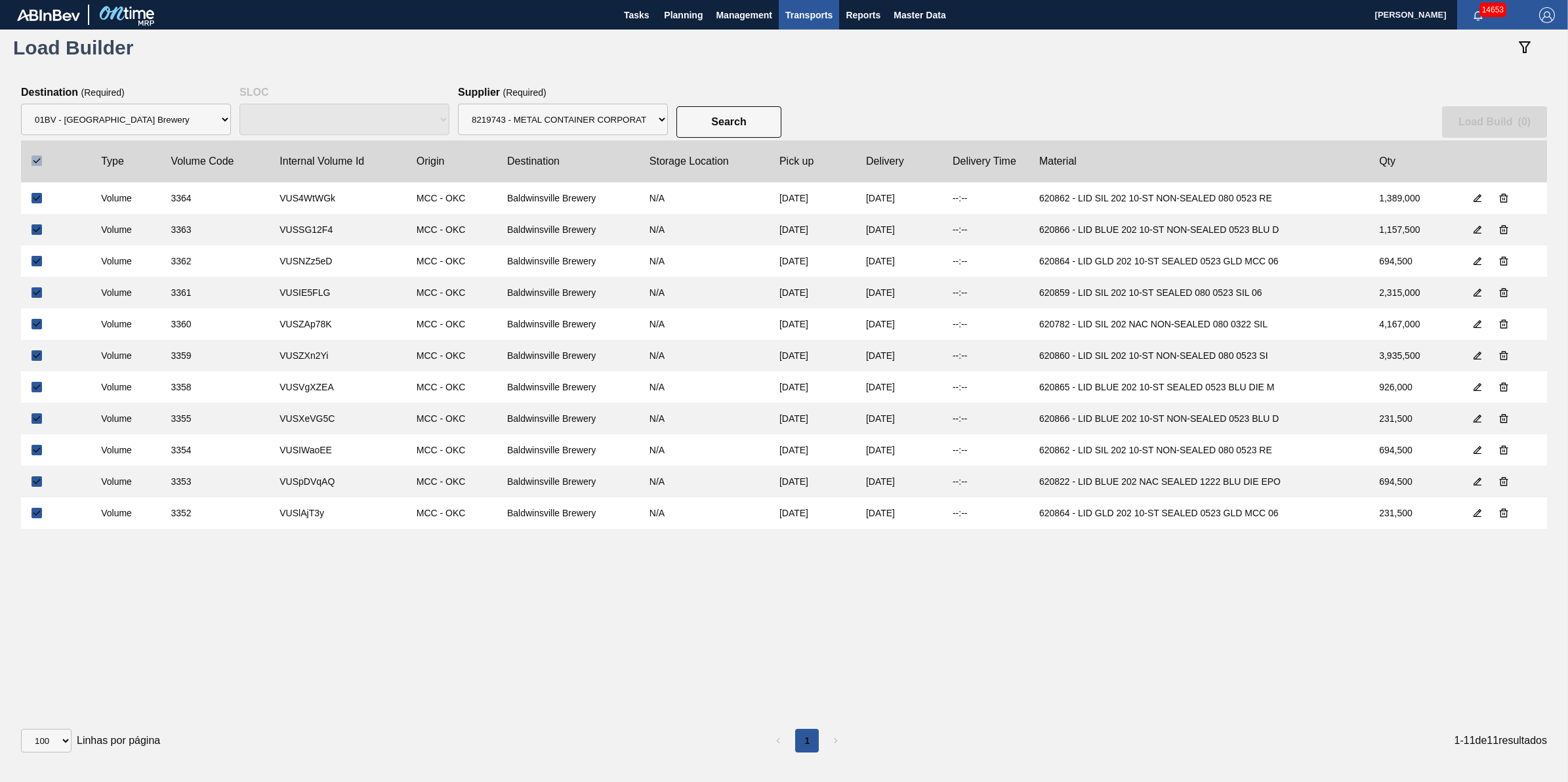
checkbox input "true"
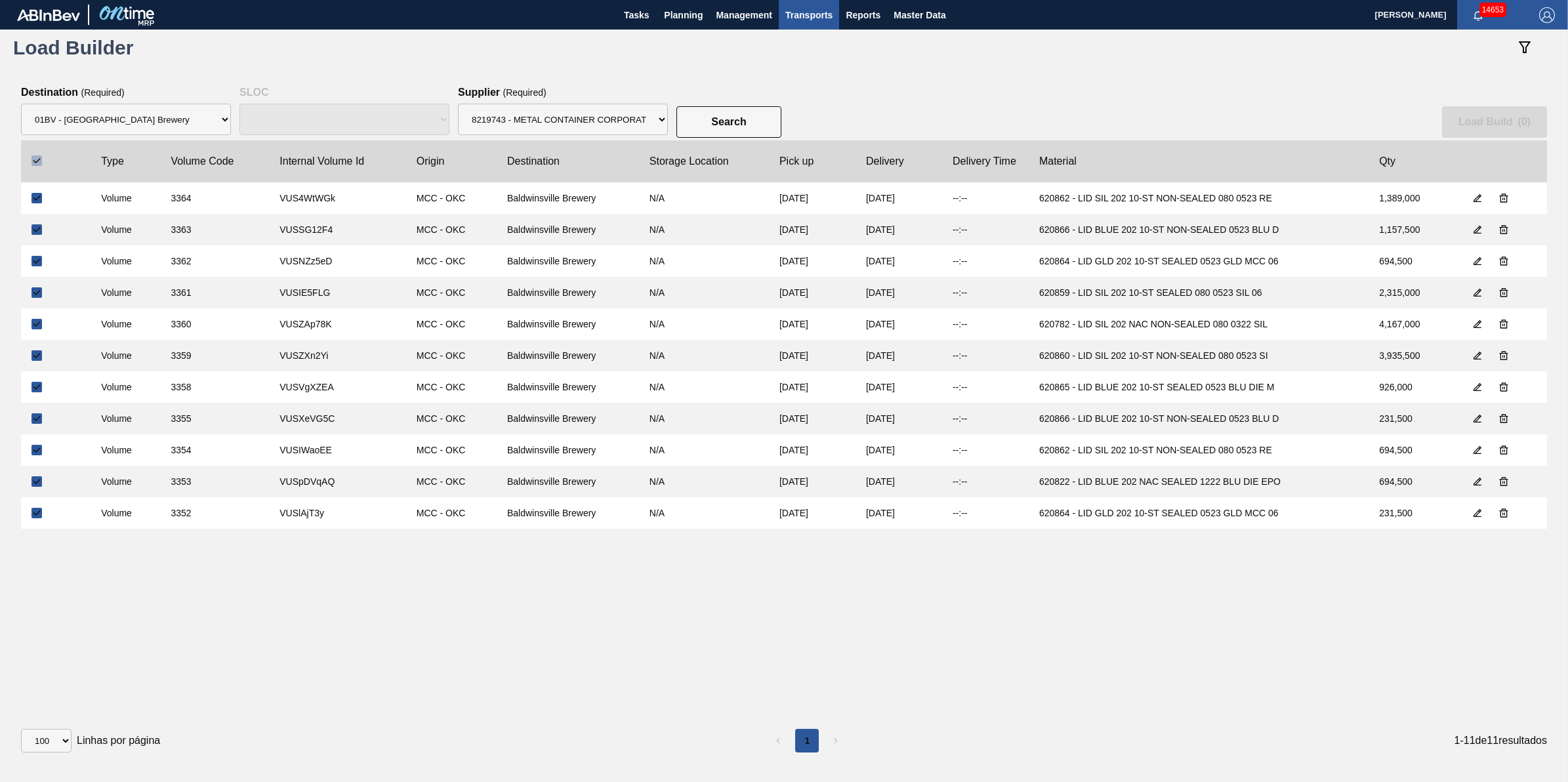
checkbox input "true"
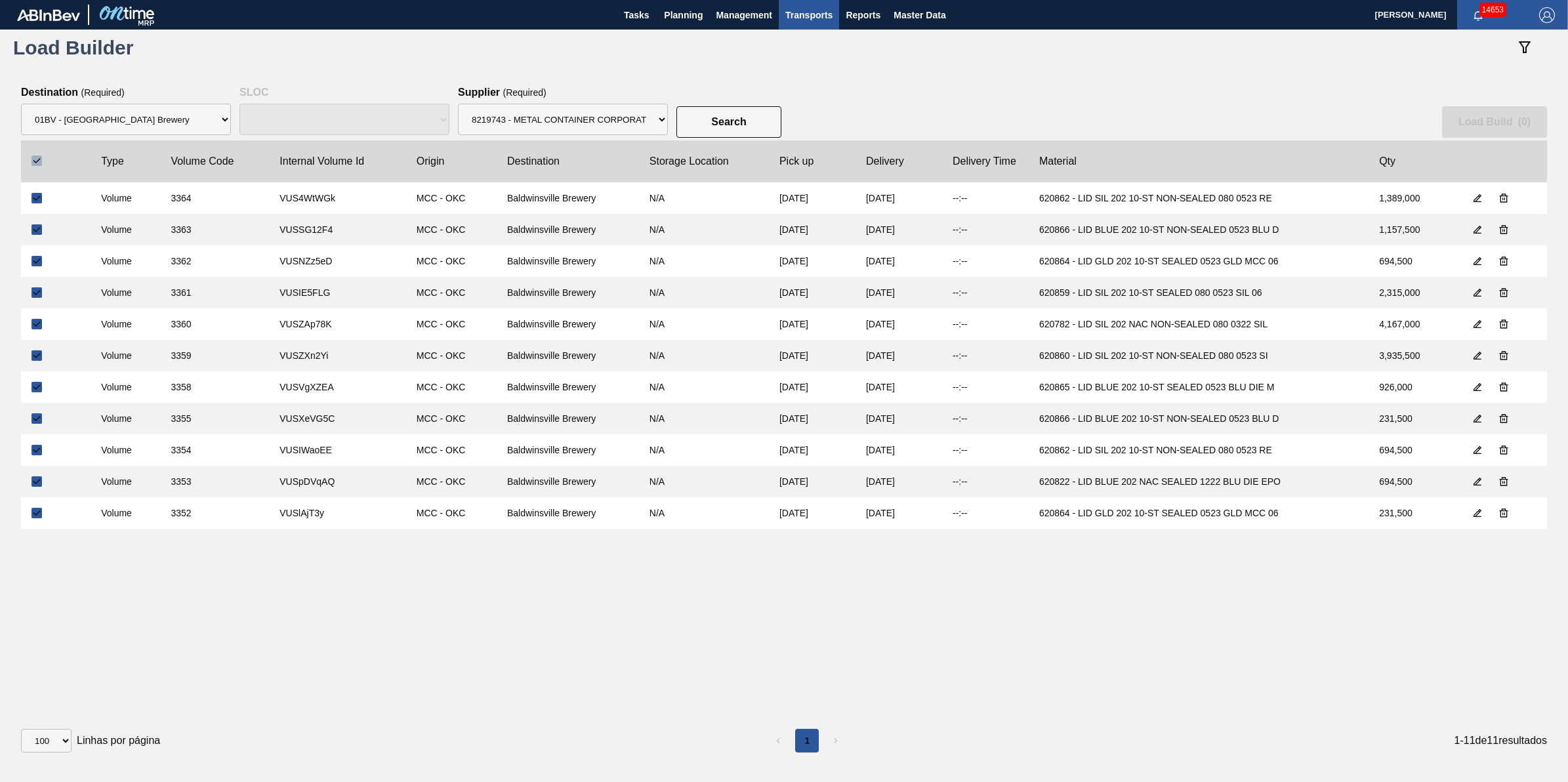
checkbox input "true"
click at [1494, 106] on button "Load Build ( 11 )" at bounding box center [1492, 122] width 109 height 32
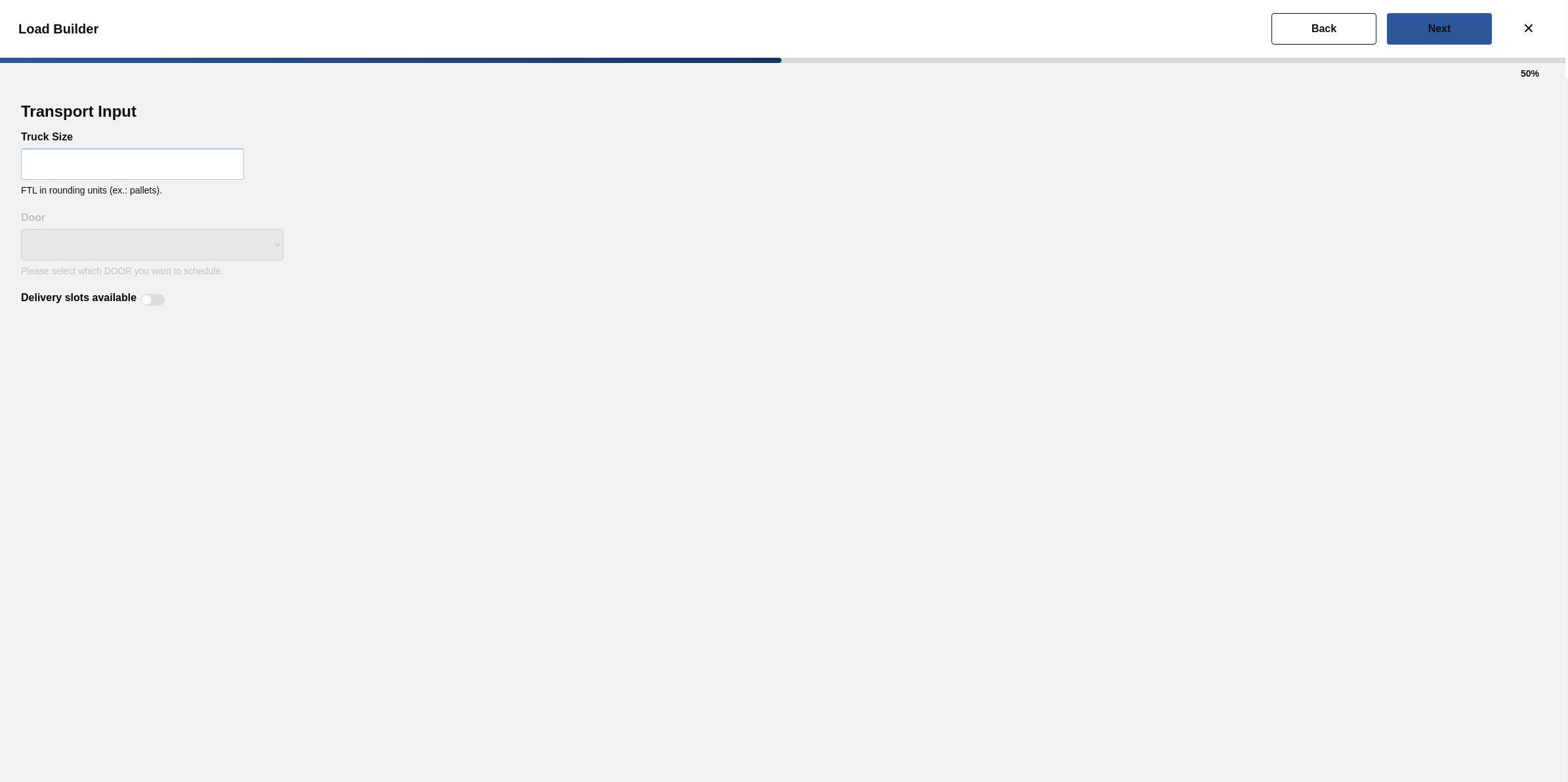
select select "Undefined"
click at [131, 155] on input "text" at bounding box center [132, 164] width 223 height 32
type input "32"
click at [163, 230] on select "Undefined LIDS TRAYS" at bounding box center [153, 244] width 263 height 32
select select "LIDS"
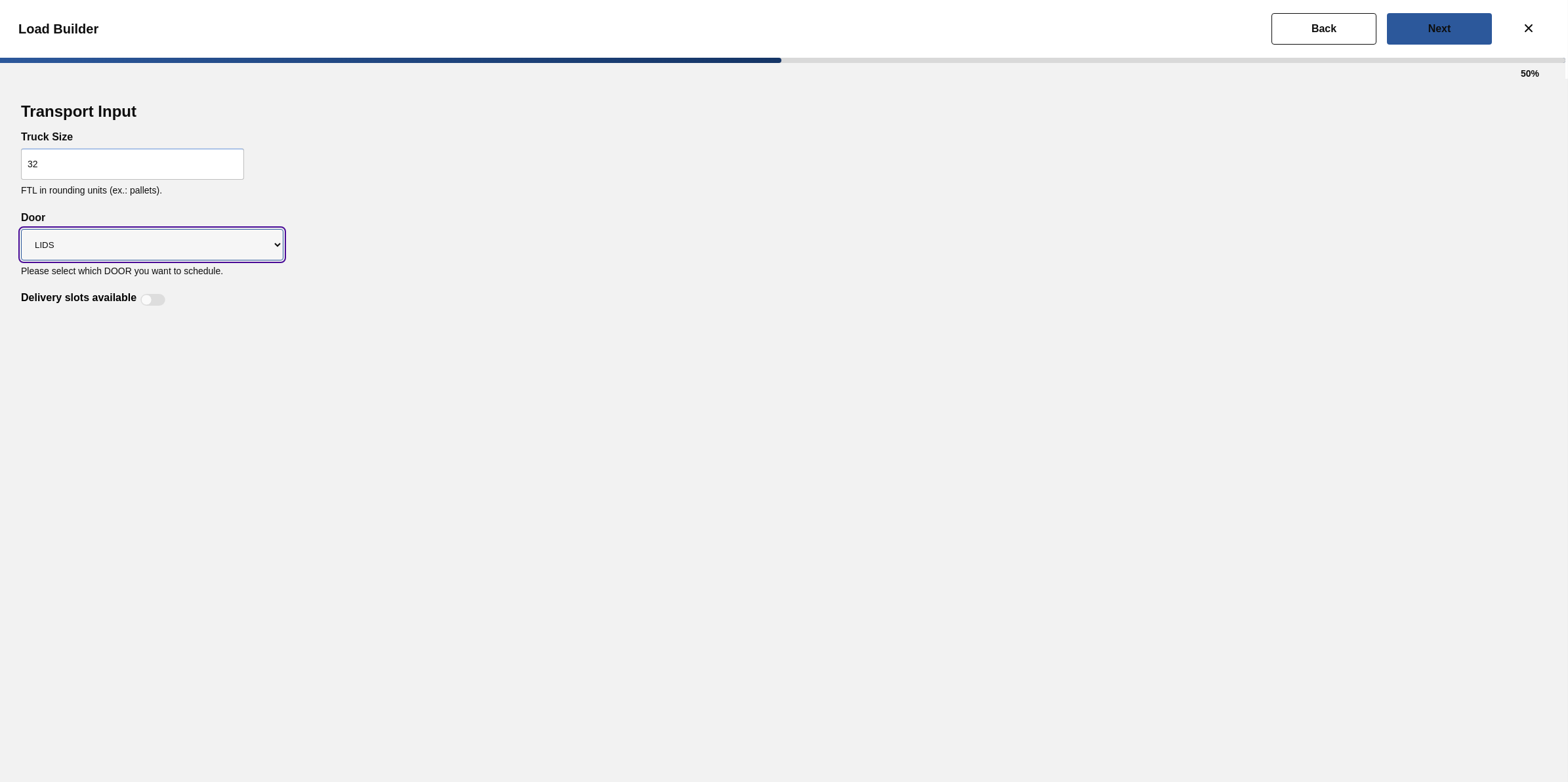
click at [21, 229] on select "Undefined LIDS TRAYS" at bounding box center [153, 244] width 263 height 32
click at [138, 295] on div "Delivery slots available" at bounding box center [96, 299] width 149 height 15
click at [154, 302] on div at bounding box center [153, 299] width 25 height 12
checkbox input "true"
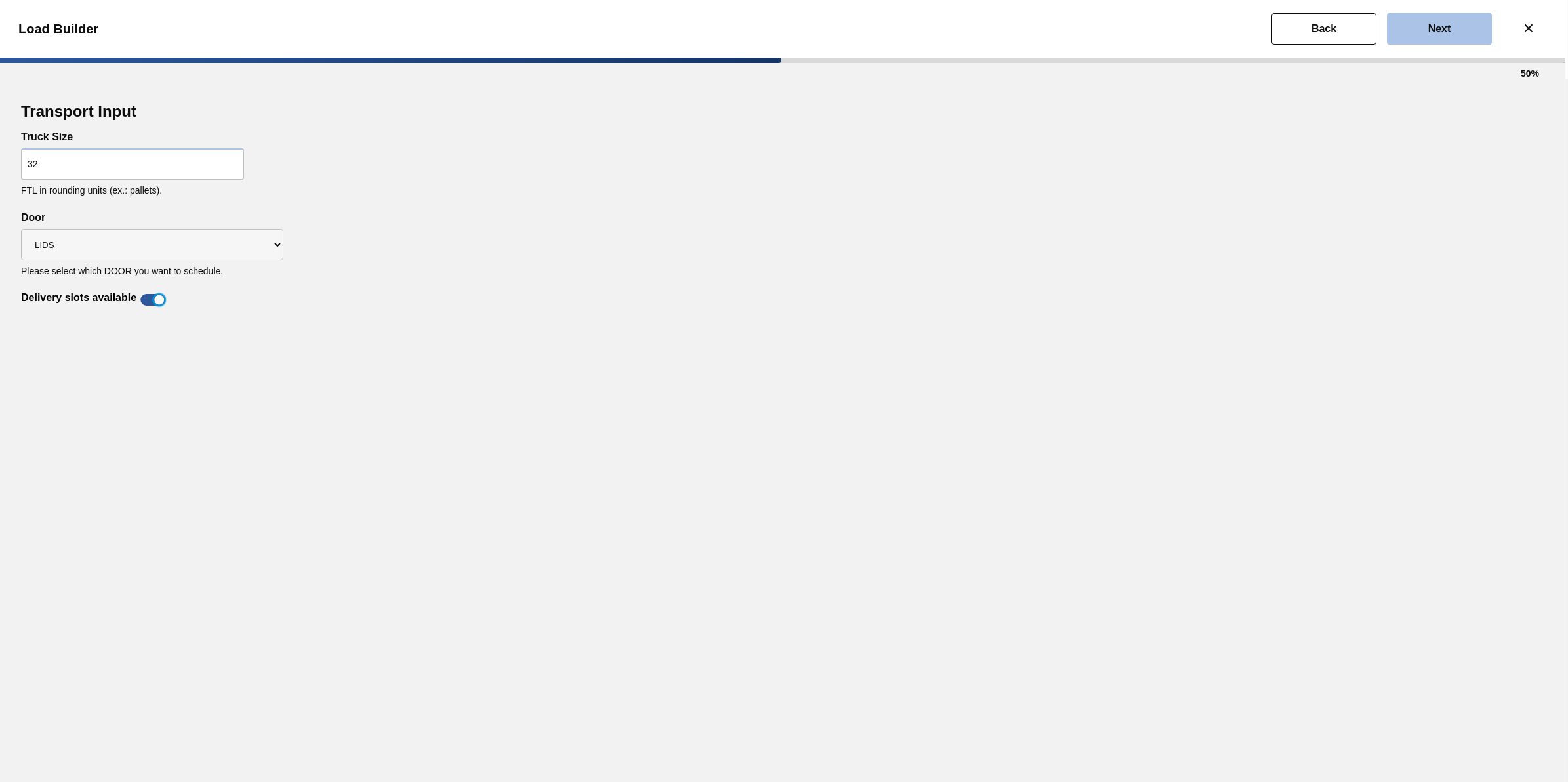
click at [1406, 23] on button "Next" at bounding box center [1440, 29] width 105 height 32
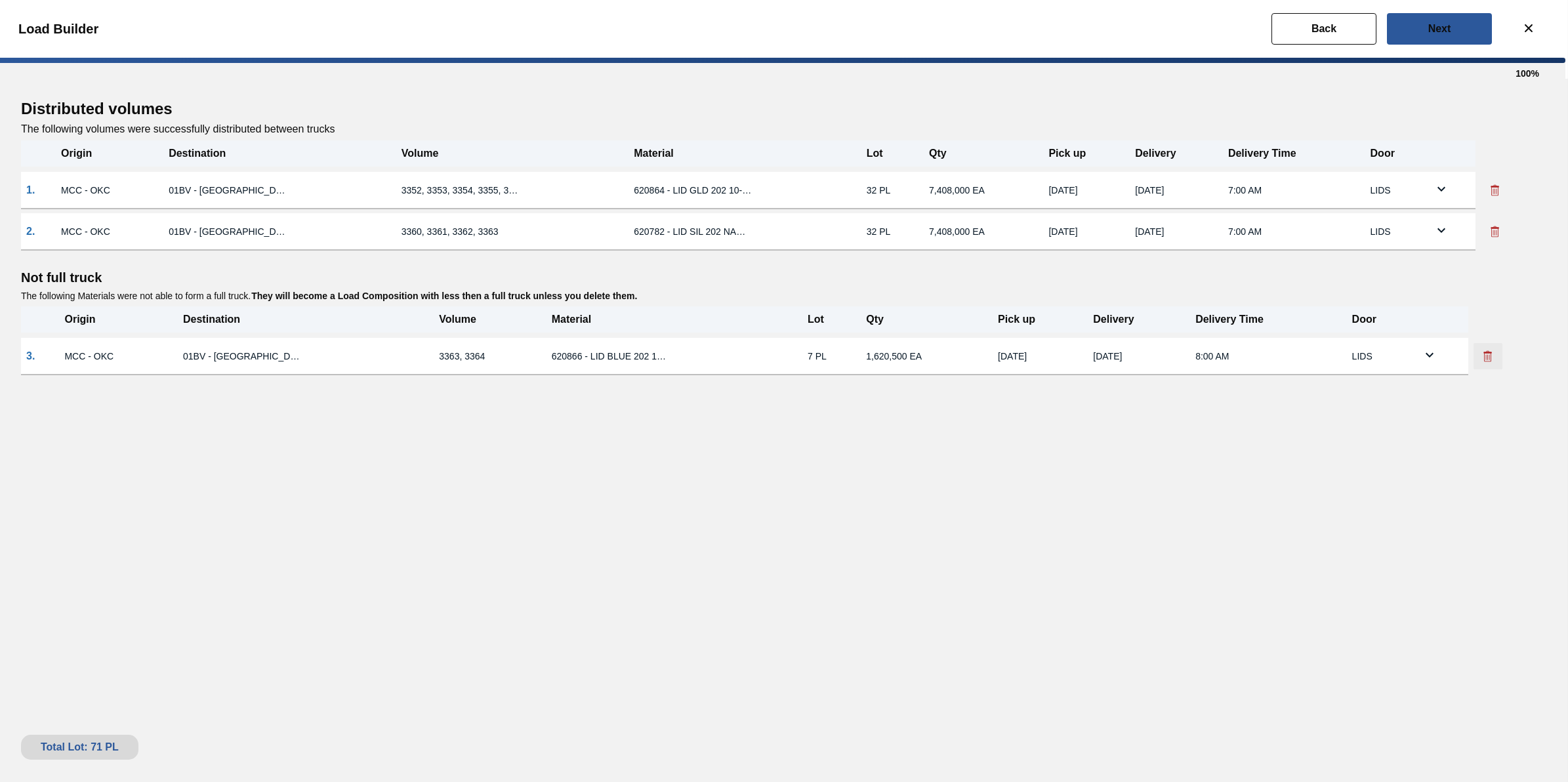
click at [1493, 361] on button at bounding box center [1488, 355] width 29 height 26
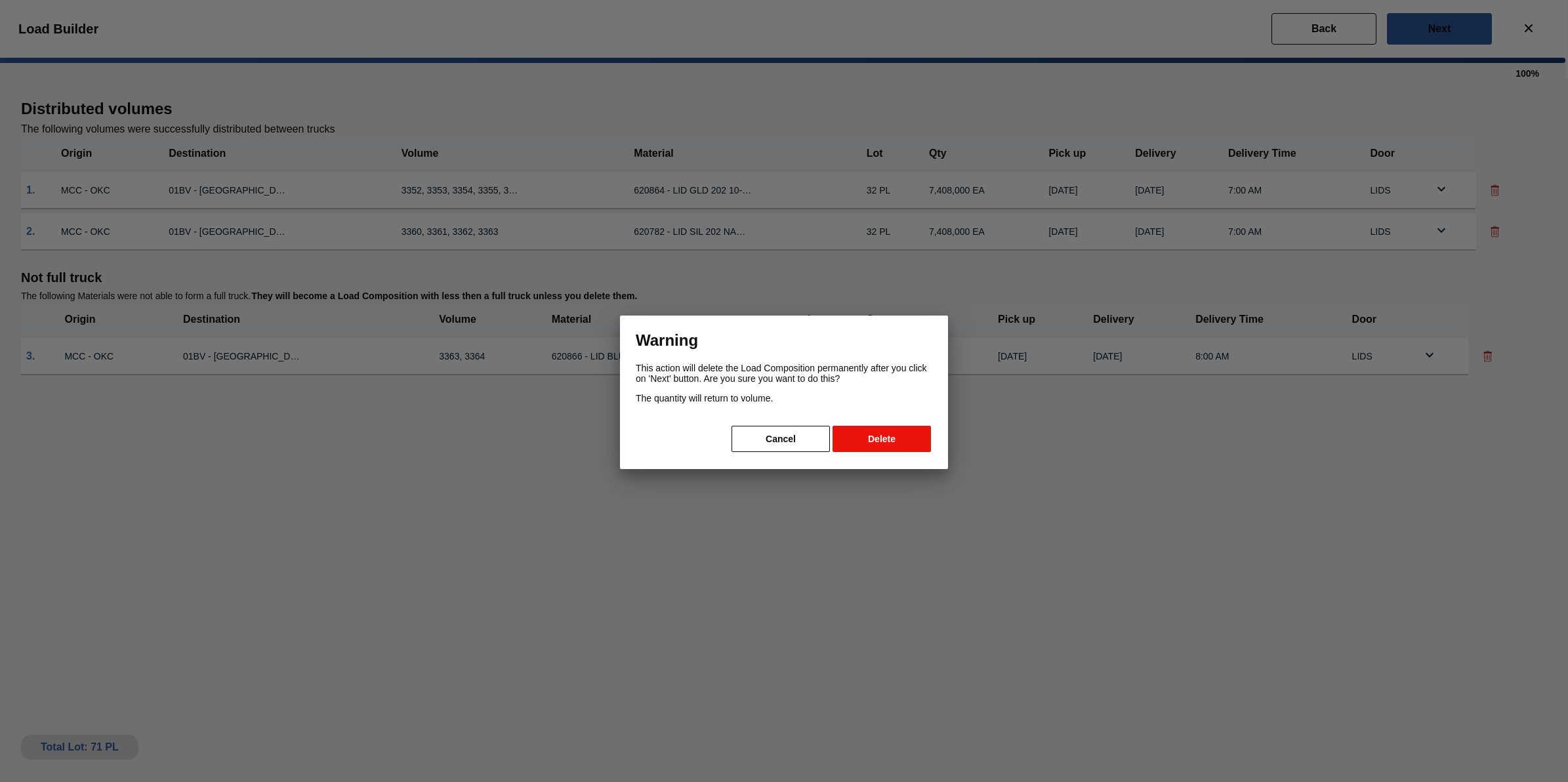
click at [896, 433] on button "Delete" at bounding box center [882, 438] width 98 height 26
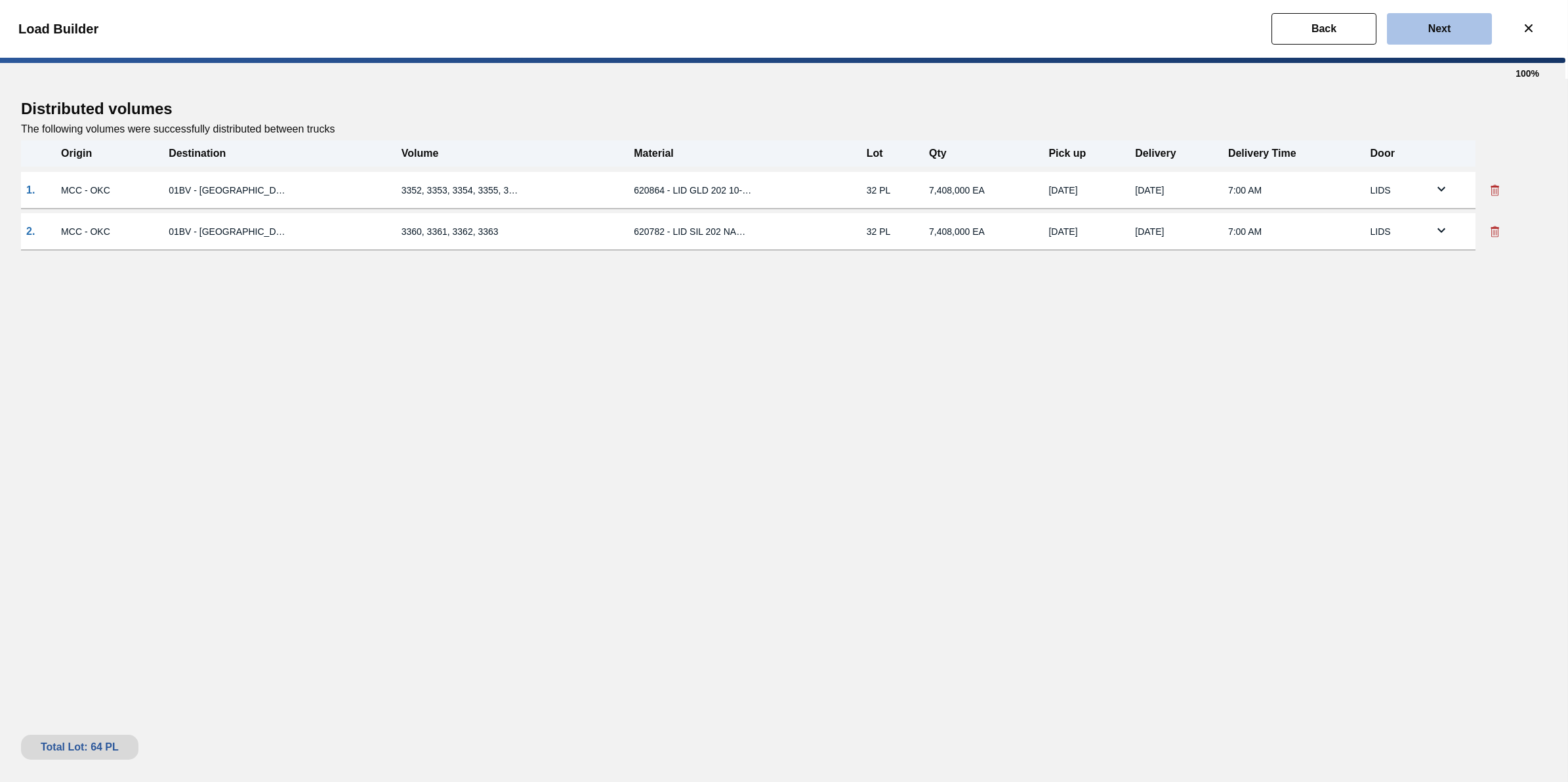
click at [0, 0] on slot "Next" at bounding box center [0, 0] width 0 height 0
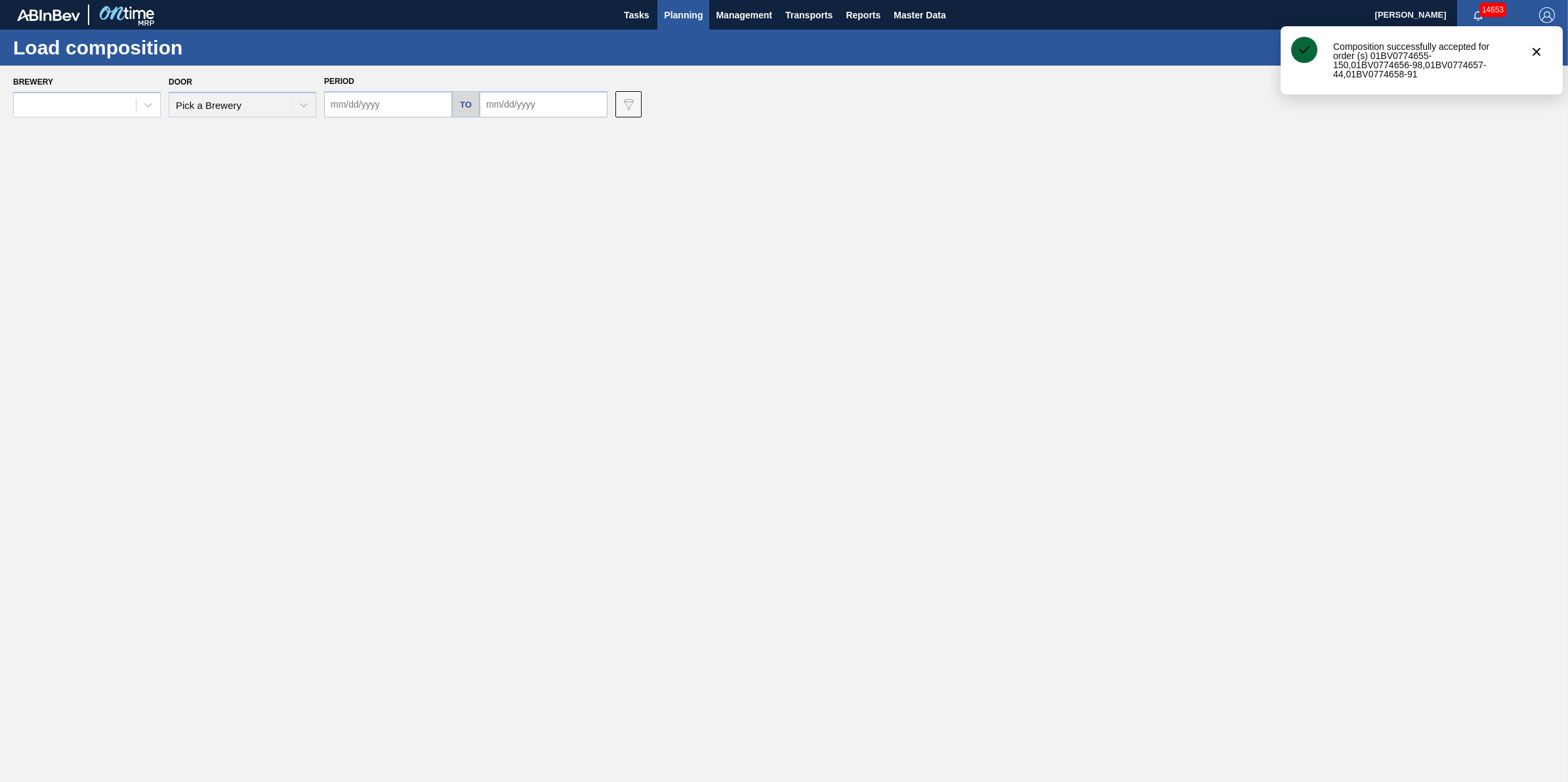
type input "[DATE]"
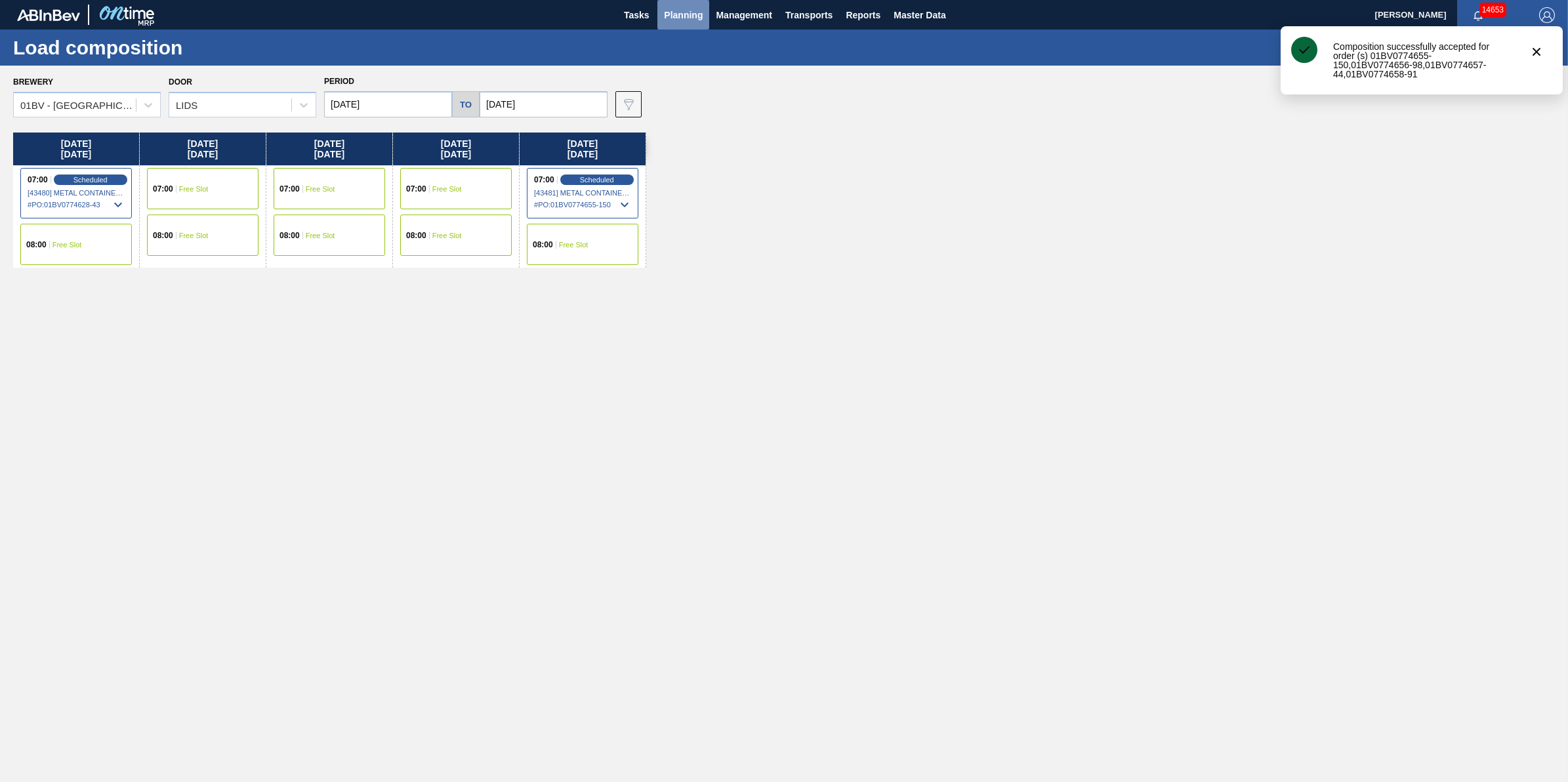
click at [687, 26] on button "Planning" at bounding box center [684, 14] width 52 height 30
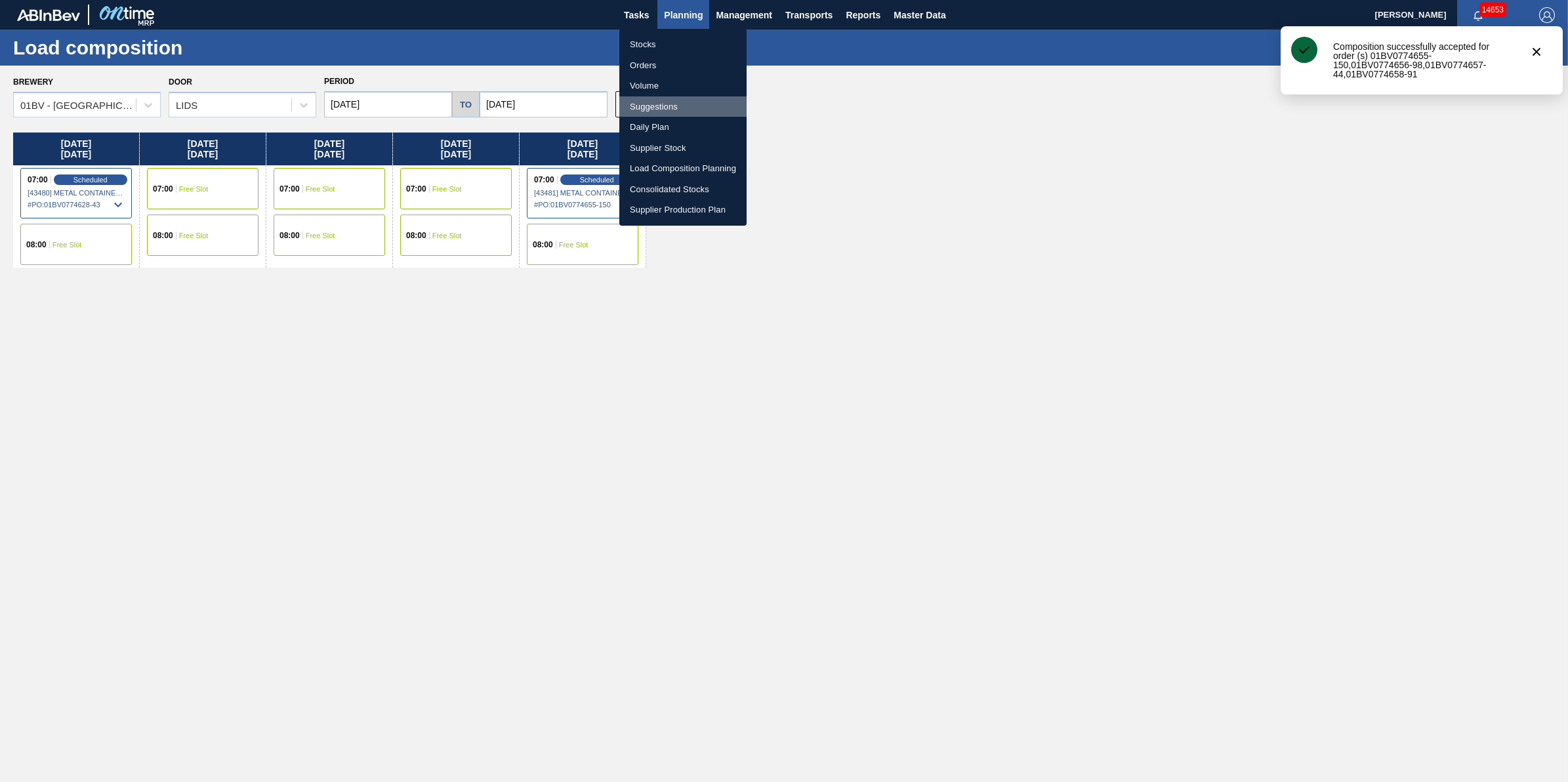
click at [686, 105] on li "Suggestions" at bounding box center [684, 107] width 127 height 21
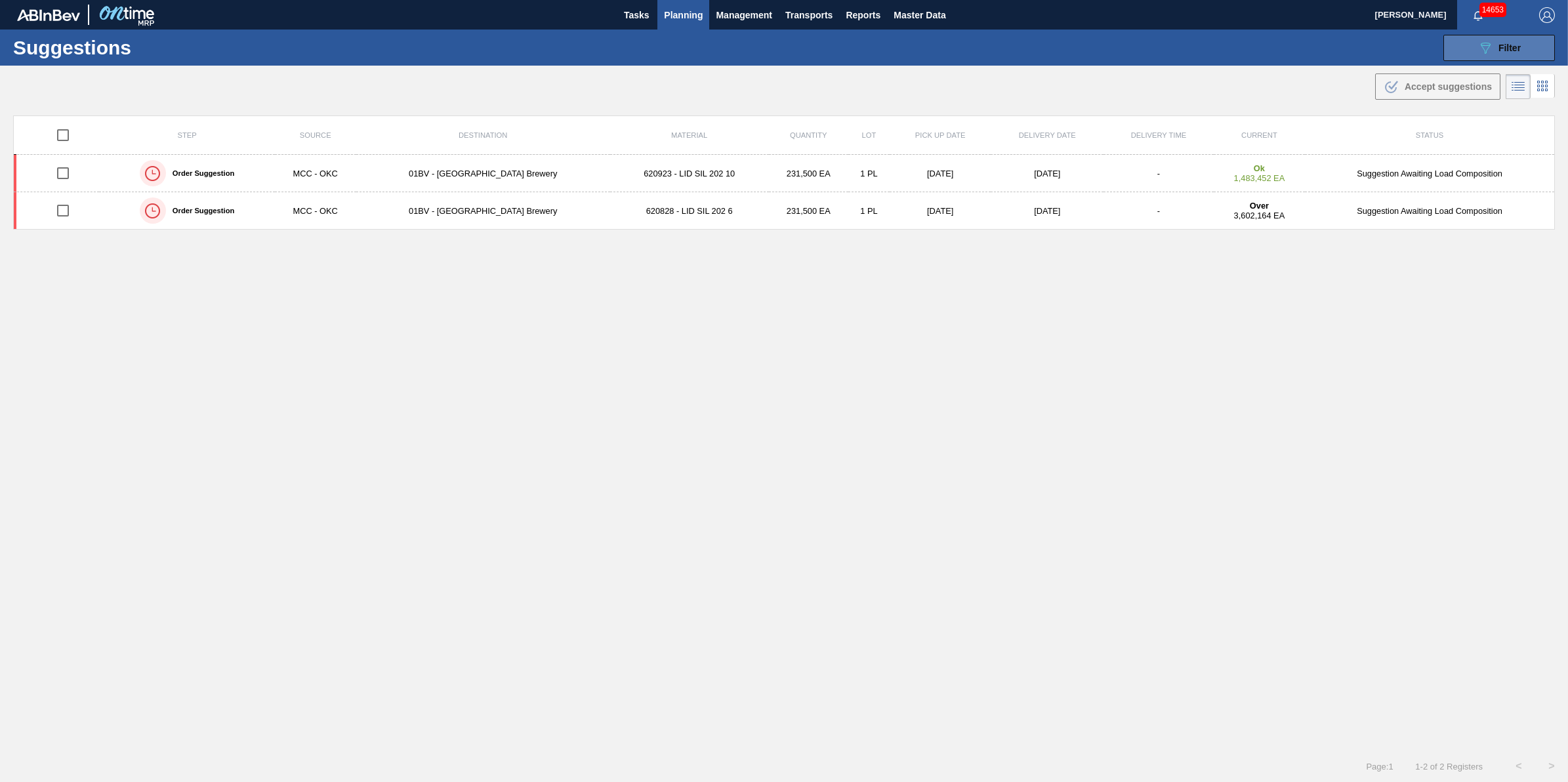
click at [1459, 50] on button "089F7B8B-B2A5-4AFE-B5C0-19BA573D28AC Filter" at bounding box center [1499, 47] width 112 height 26
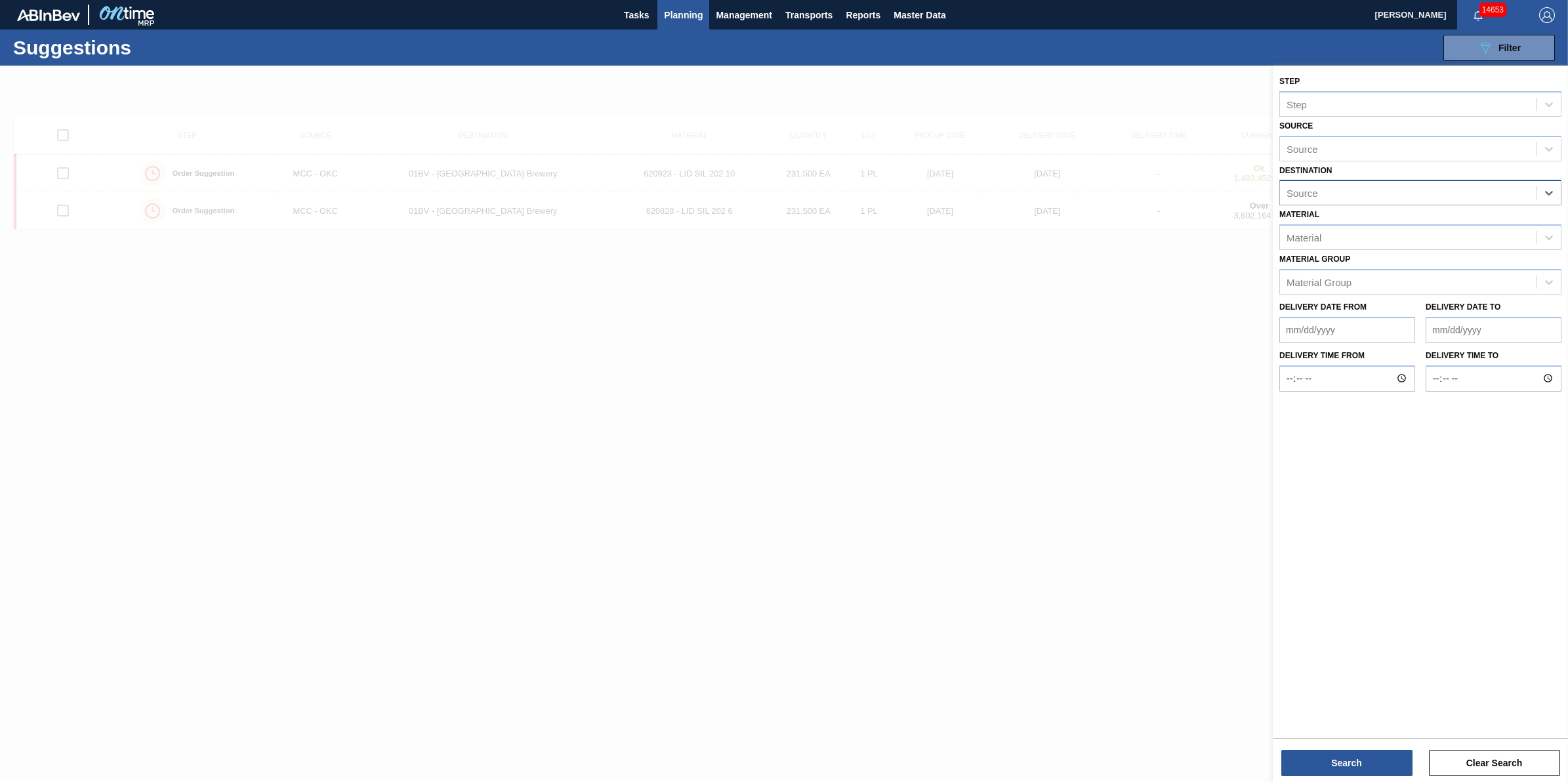
click at [1517, 194] on div "Source" at bounding box center [1409, 193] width 257 height 19
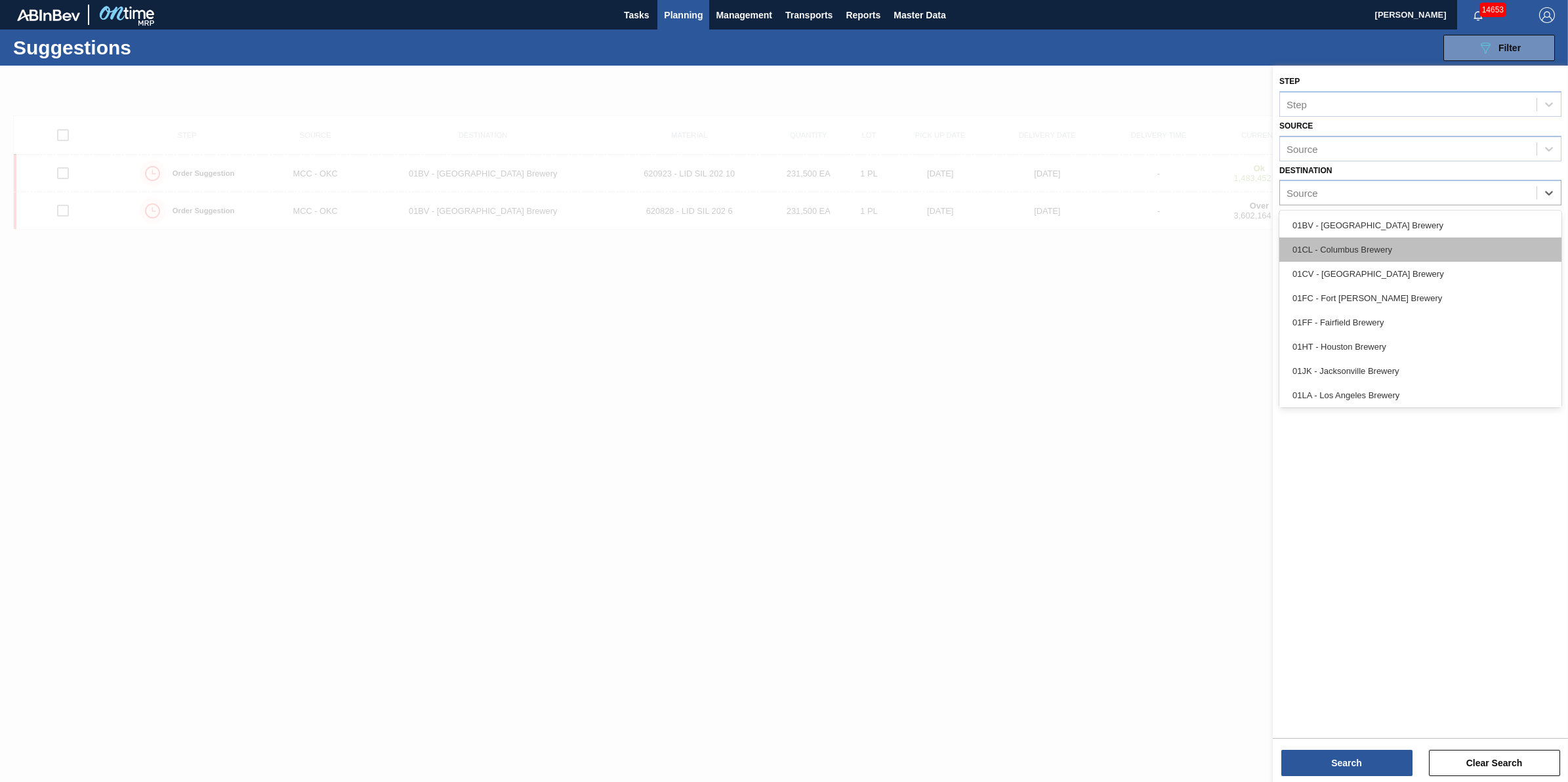
click at [1454, 260] on div "01CL - Columbus Brewery" at bounding box center [1420, 249] width 282 height 24
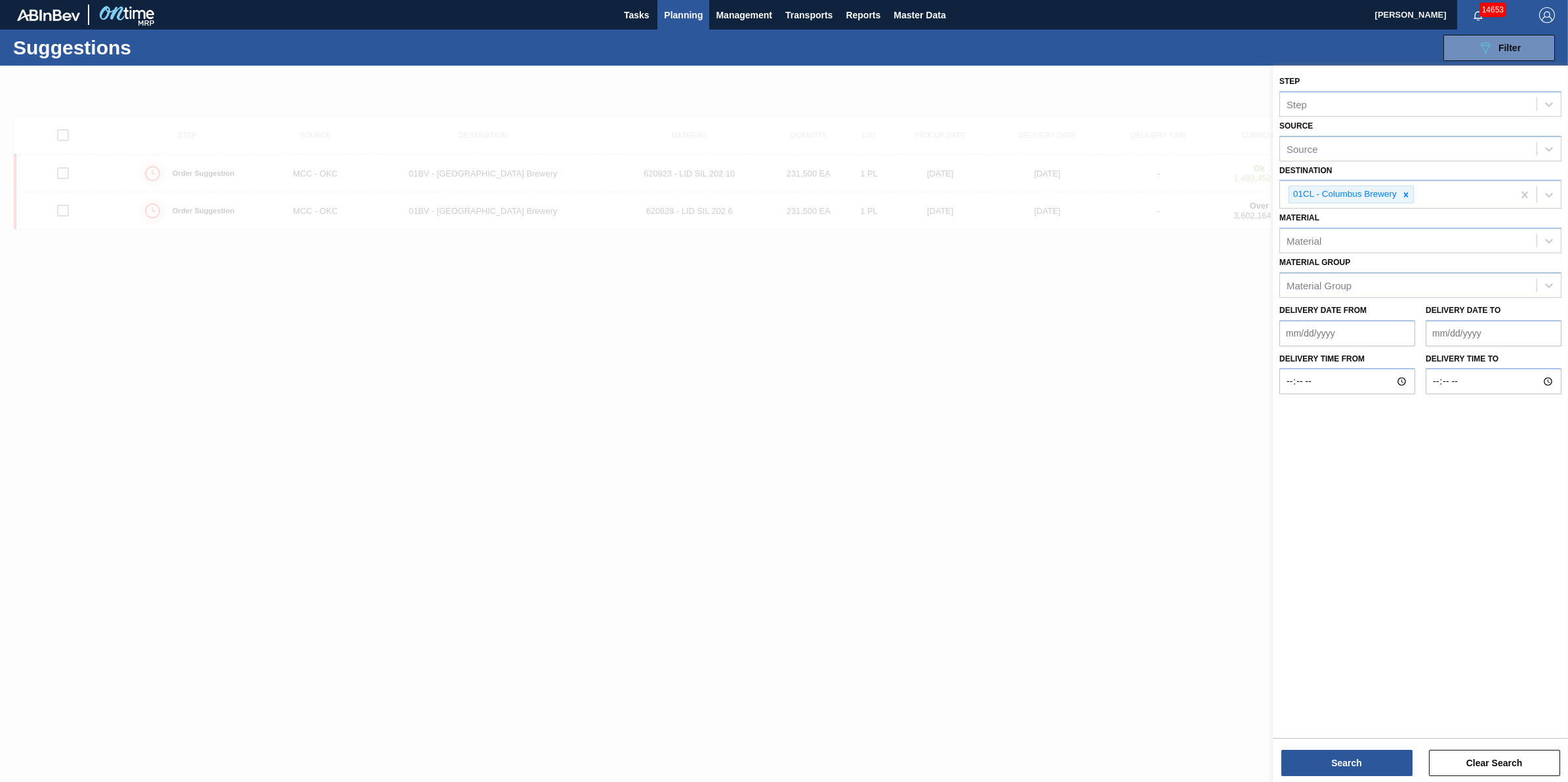
click at [1296, 748] on div "Search Clear Search" at bounding box center [1420, 757] width 295 height 37
click at [1301, 757] on button "Search" at bounding box center [1347, 763] width 131 height 26
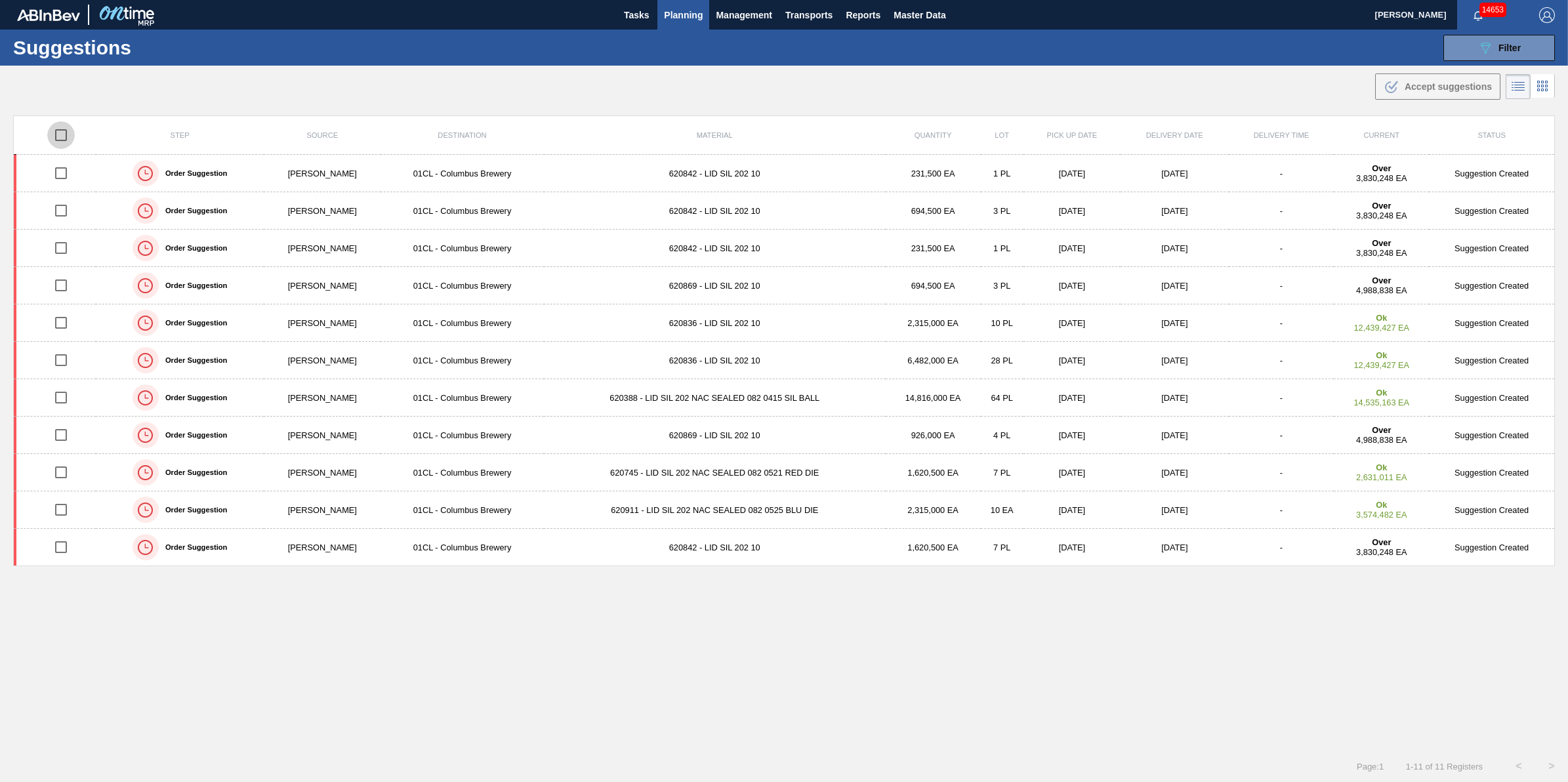
click at [54, 131] on input "checkbox" at bounding box center [61, 135] width 28 height 28
checkbox input "true"
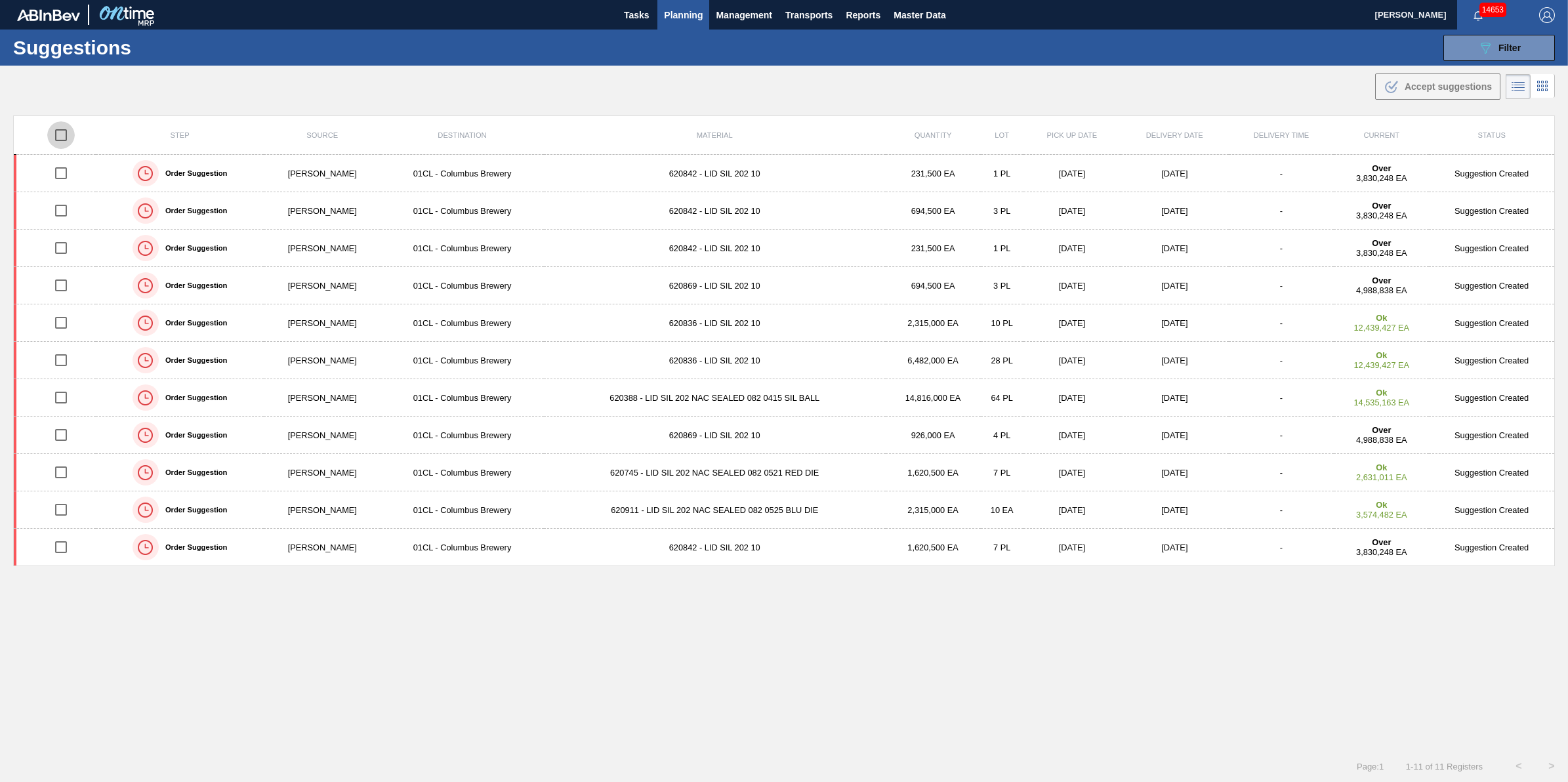
checkbox input "true"
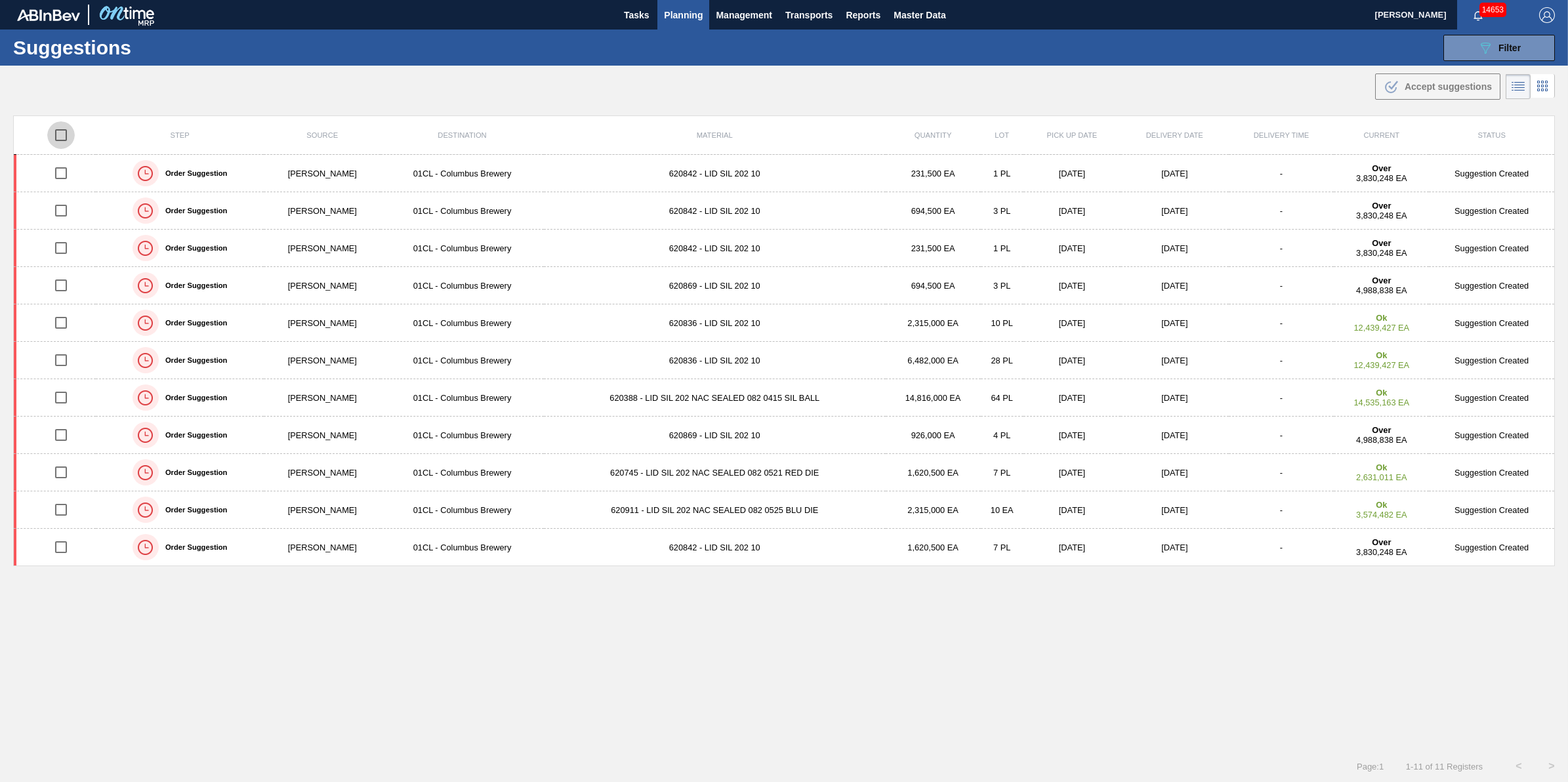
checkbox input "true"
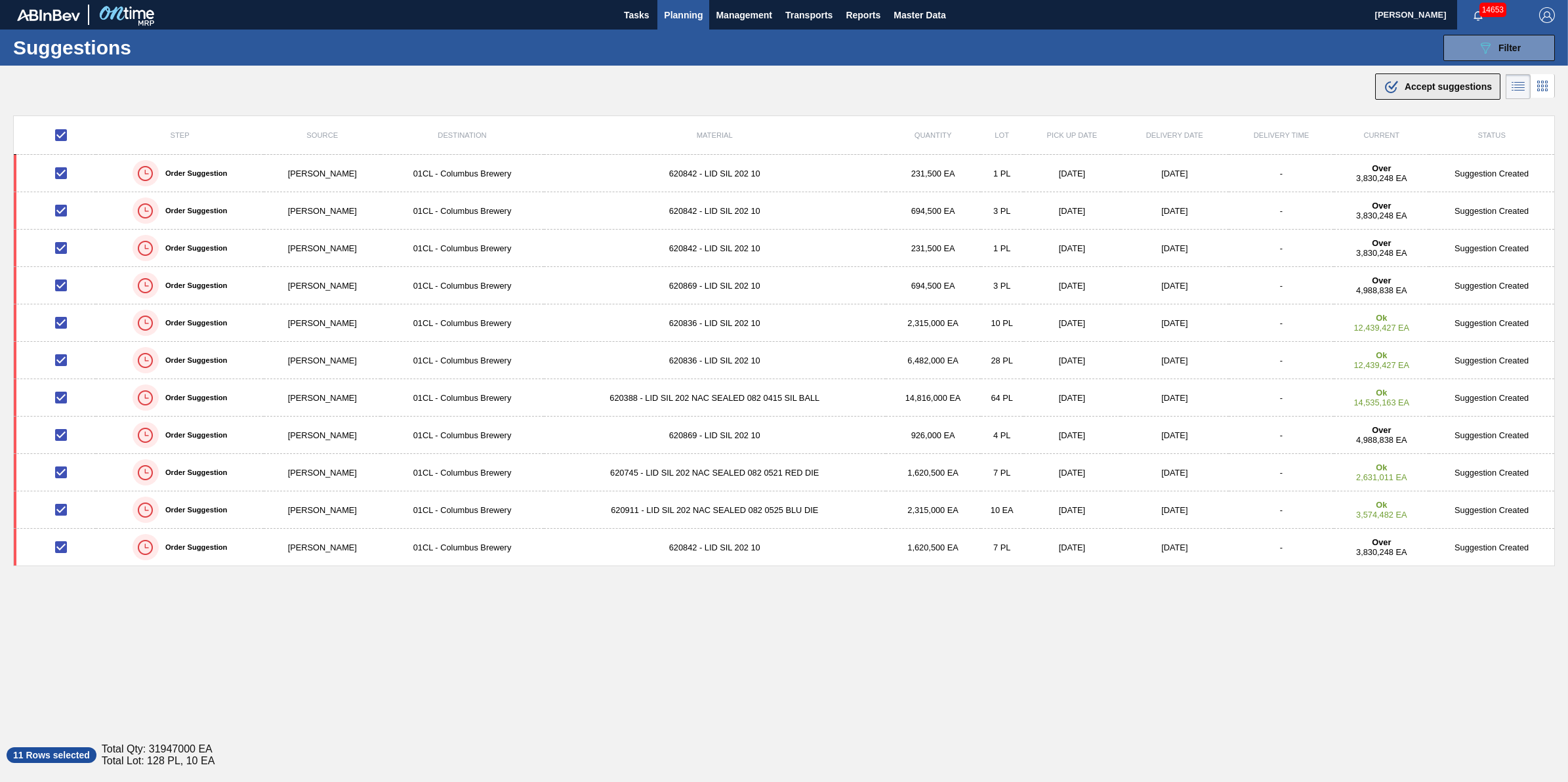
click at [1402, 79] on div ".b{fill:var(--color-action-default)} Accept suggestions" at bounding box center [1438, 87] width 108 height 15
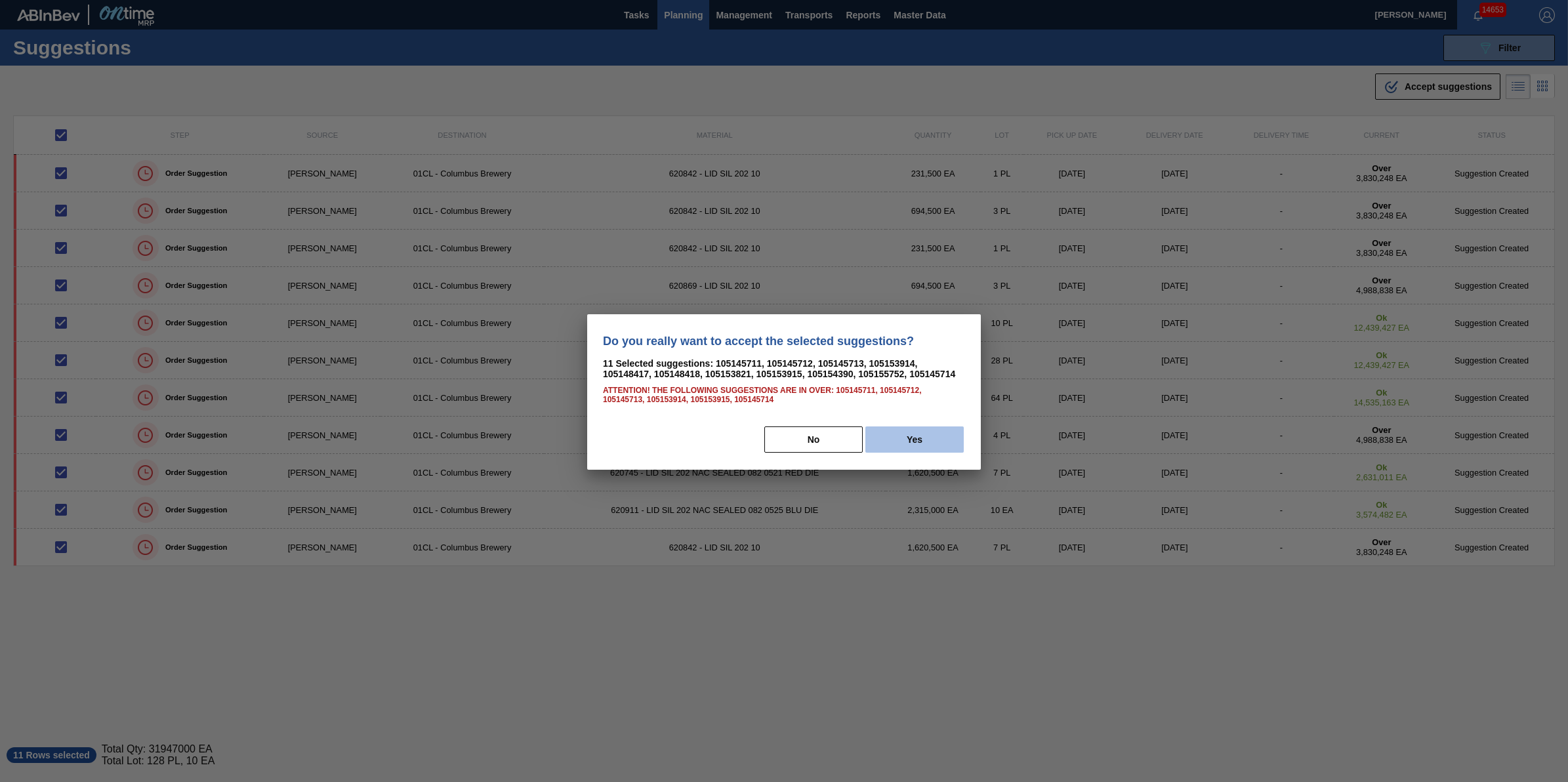
click at [927, 444] on button "Yes" at bounding box center [914, 439] width 98 height 26
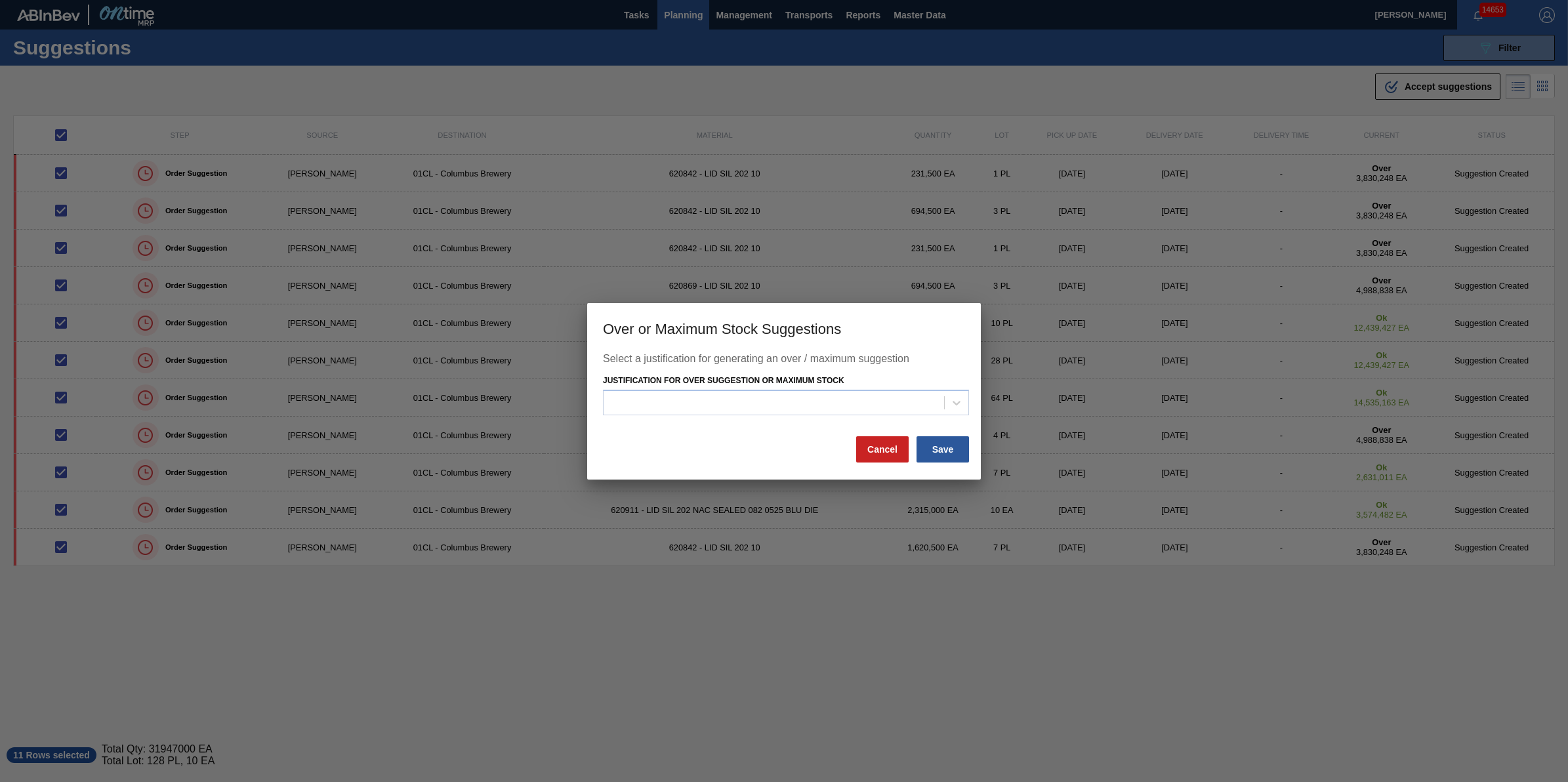
click at [927, 444] on button "Save" at bounding box center [942, 449] width 52 height 26
click at [888, 408] on div at bounding box center [773, 404] width 341 height 19
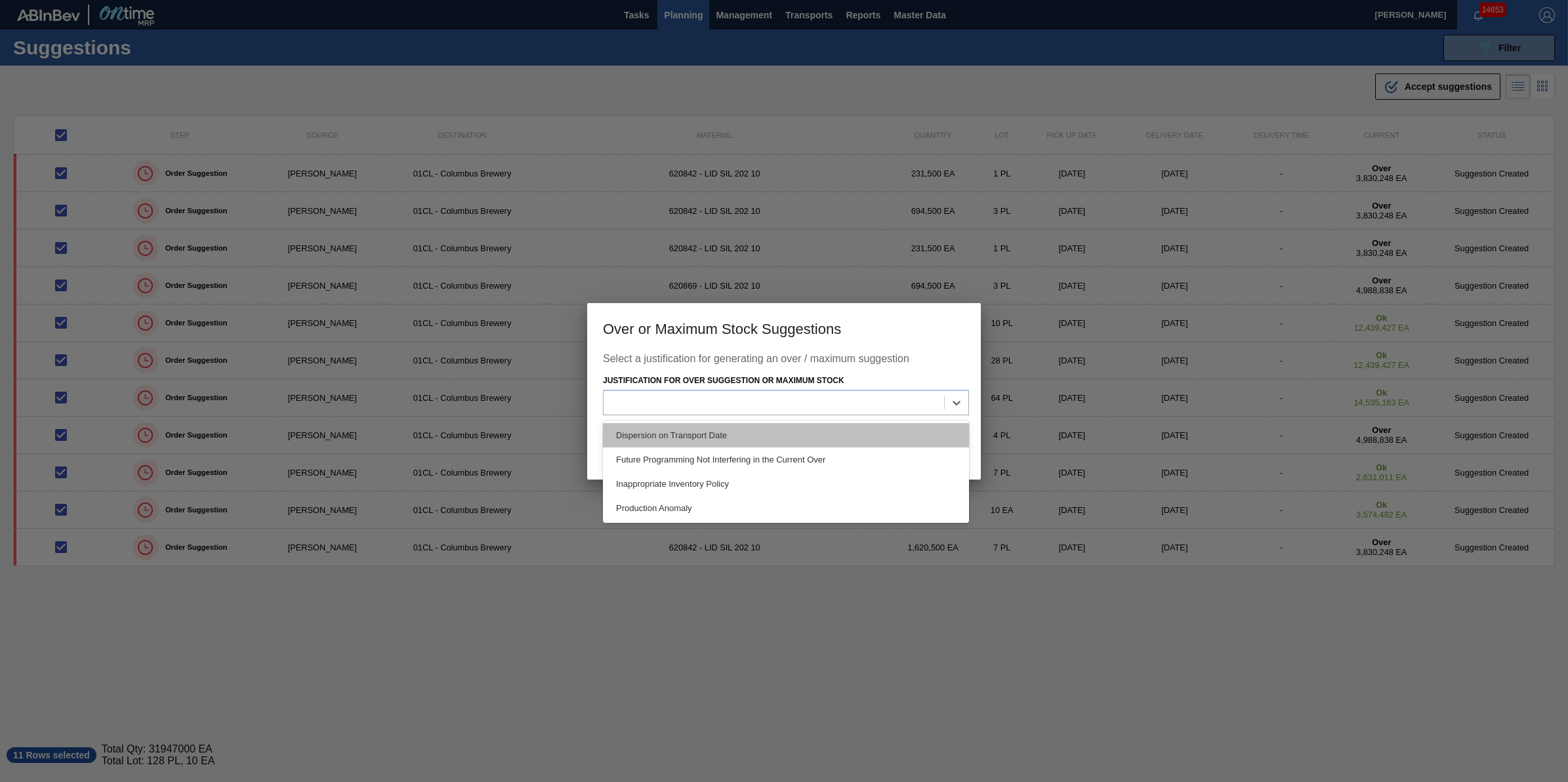
click at [884, 432] on div "Dispersion on Transport Date" at bounding box center [786, 434] width 366 height 24
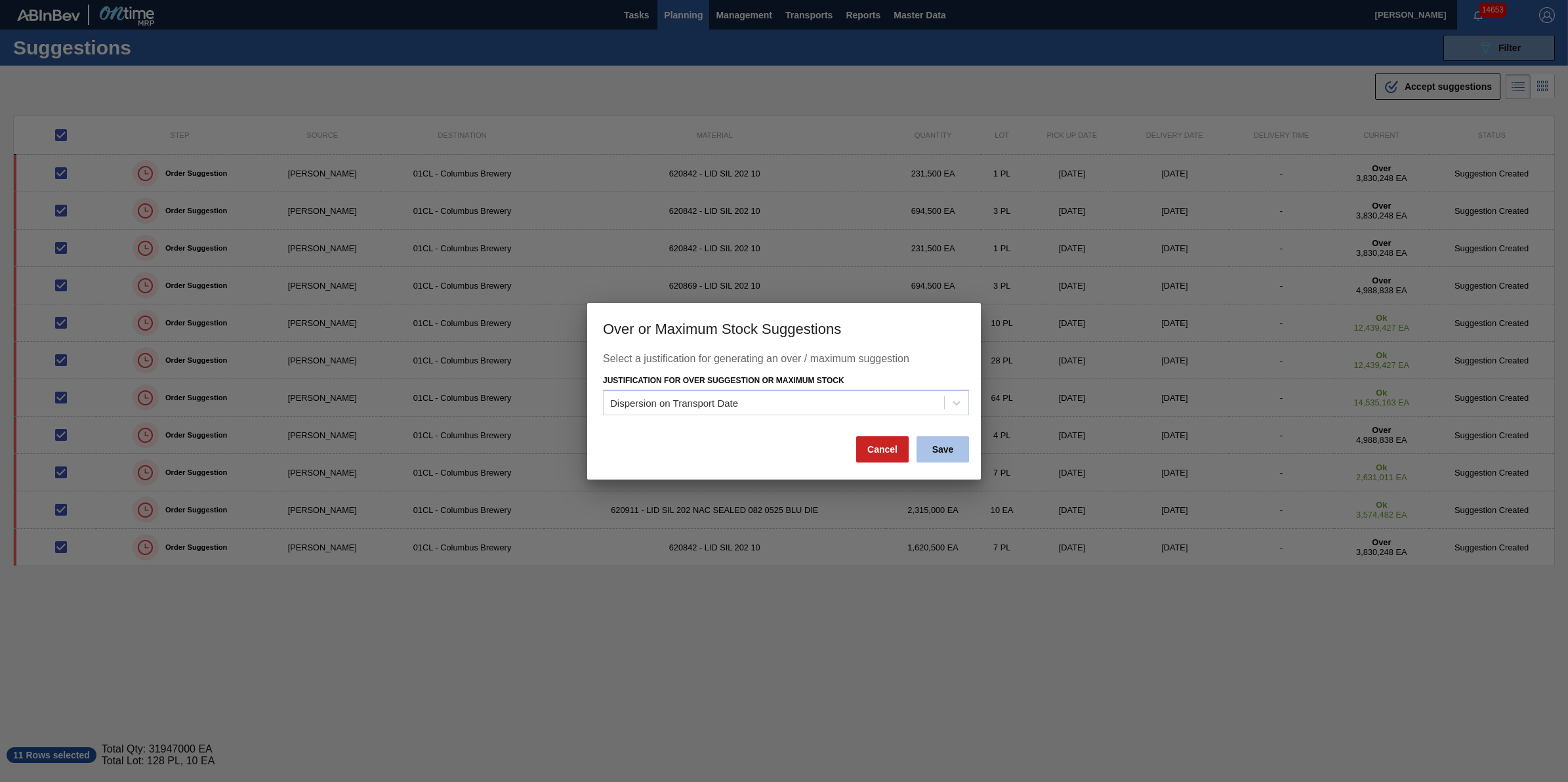
click at [956, 455] on button "Save" at bounding box center [942, 449] width 52 height 26
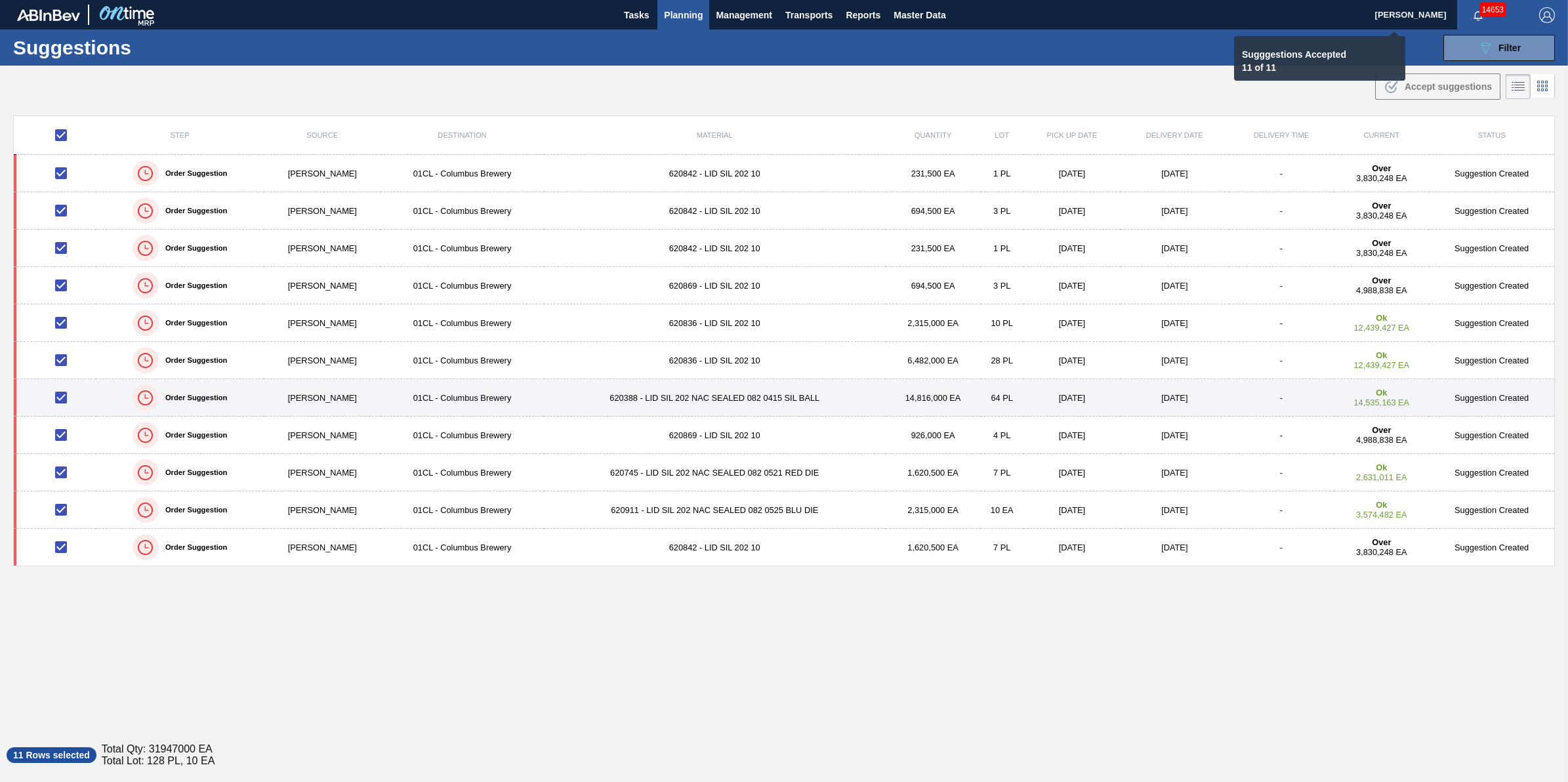
checkbox input "false"
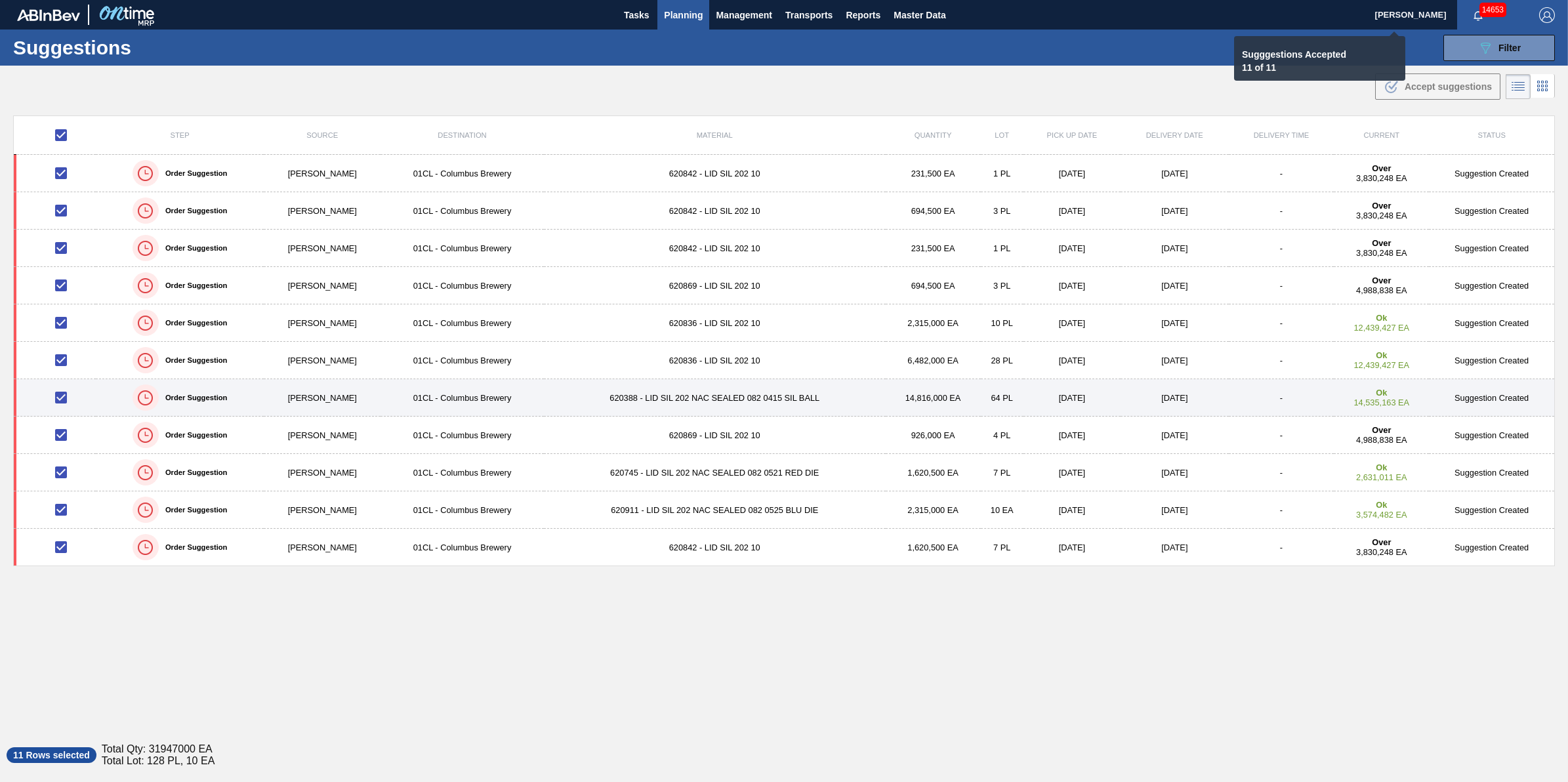
checkbox input "false"
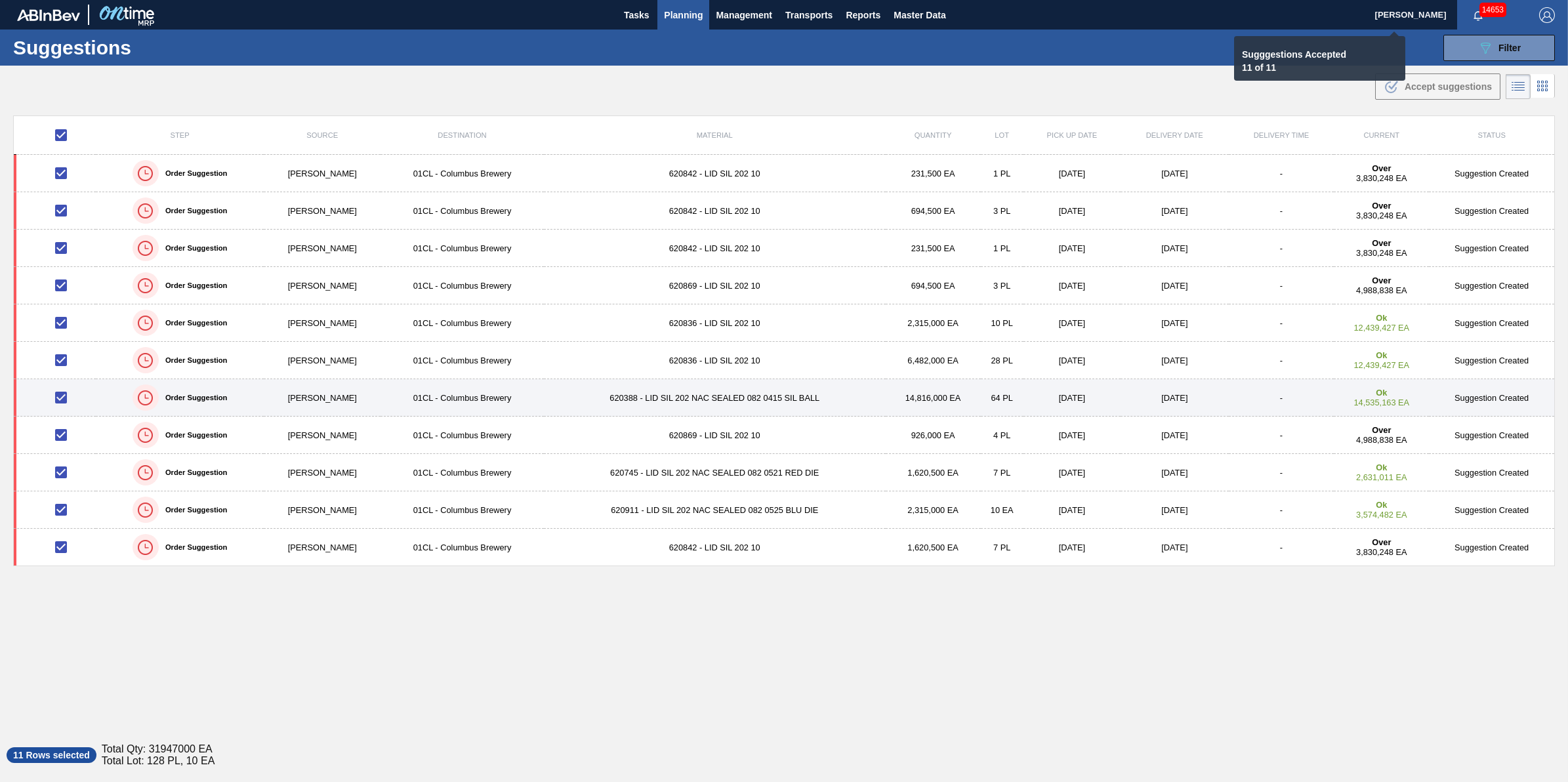
checkbox input "false"
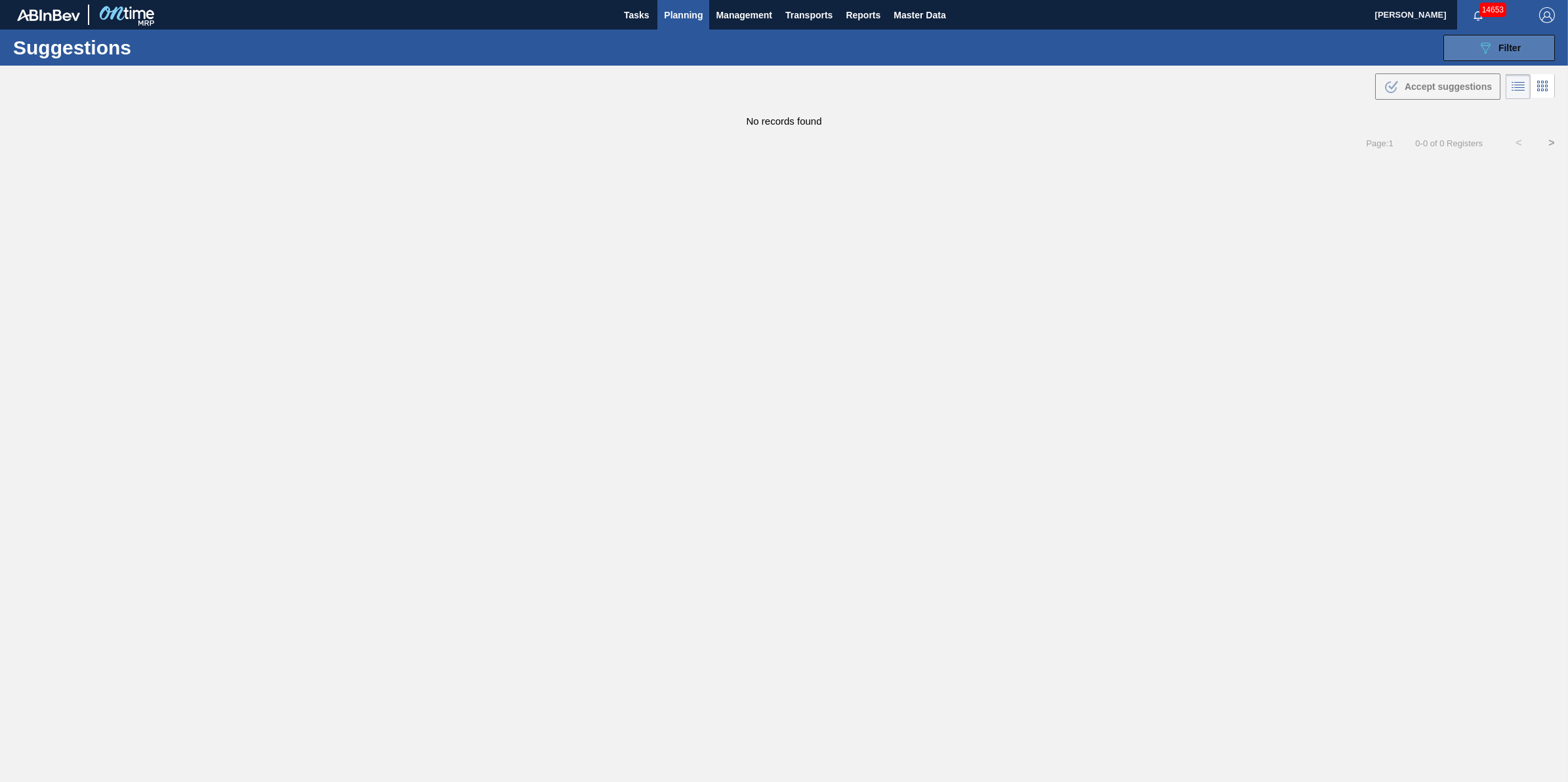
click at [1473, 41] on button "089F7B8B-B2A5-4AFE-B5C0-19BA573D28AC Filter" at bounding box center [1499, 47] width 112 height 26
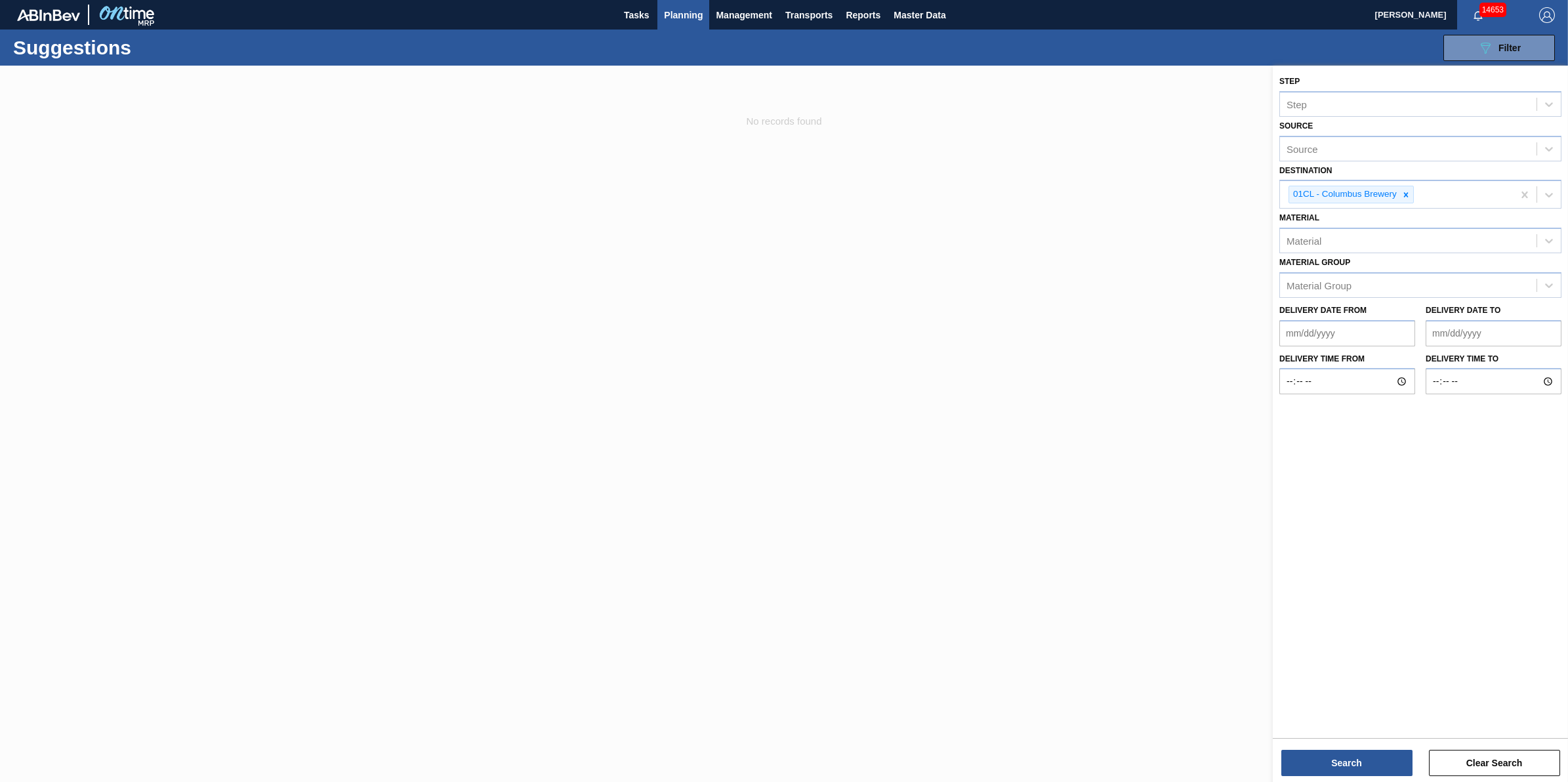
click at [804, 30] on div "Suggestions 089F7B8B-B2A5-4AFE-B5C0-19BA573D28AC Filter Step Step Source Source…" at bounding box center [784, 47] width 1568 height 36
click at [822, 10] on span "Transports" at bounding box center [809, 14] width 47 height 15
click at [819, 70] on li "[GEOGRAPHIC_DATA]" at bounding box center [818, 66] width 111 height 21
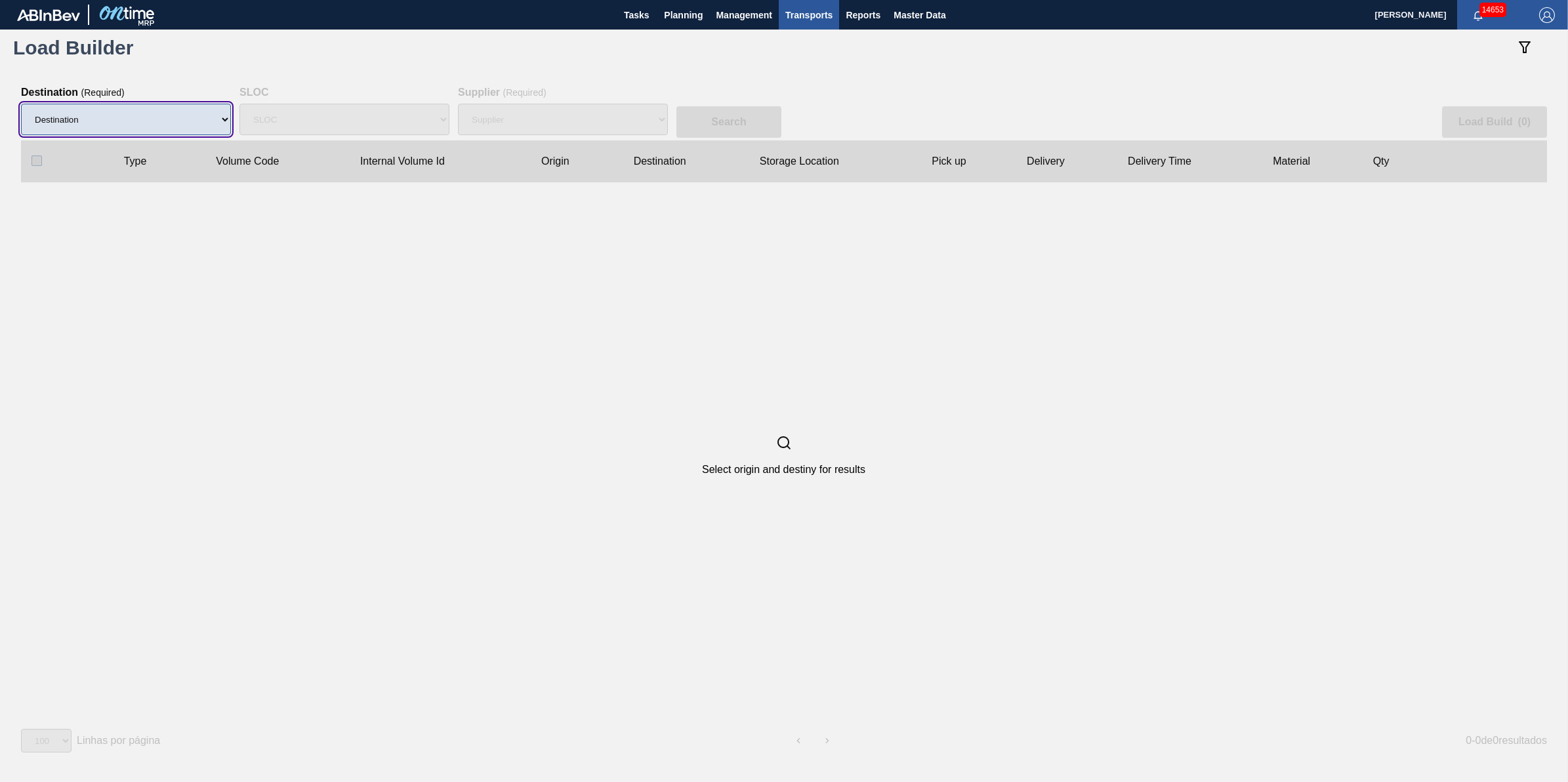
click at [171, 129] on select "Destination 01BV - [GEOGRAPHIC_DATA] 01CL - [GEOGRAPHIC_DATA] 01CV - [GEOGRAPHI…" at bounding box center [126, 119] width 210 height 32
select select "5"
click at [21, 103] on select "Destination 01BV - [GEOGRAPHIC_DATA] 01CL - [GEOGRAPHIC_DATA] 01CV - [GEOGRAPHI…" at bounding box center [126, 119] width 210 height 32
select select
click at [539, 130] on div "Supplier" at bounding box center [562, 119] width 210 height 42
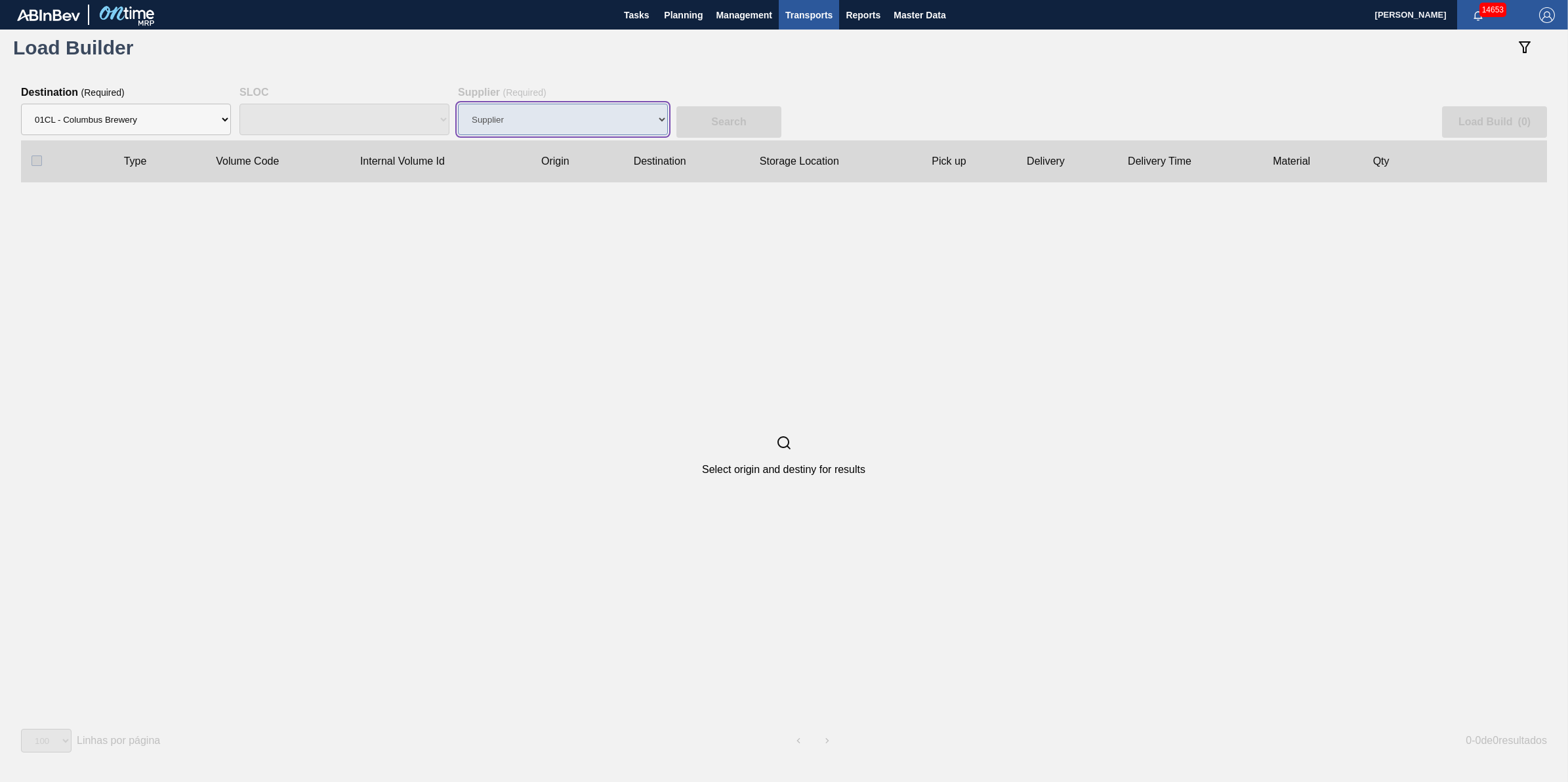
click at [533, 128] on select "Supplier" at bounding box center [562, 119] width 210 height 32
select select "15"
click at [458, 103] on select "Supplier 8221649 - BALL METAL CONTAINER GROUP 8342641 - BALL METAL CONTAINER GR…" at bounding box center [562, 119] width 210 height 32
click at [701, 116] on button "Search" at bounding box center [729, 122] width 105 height 32
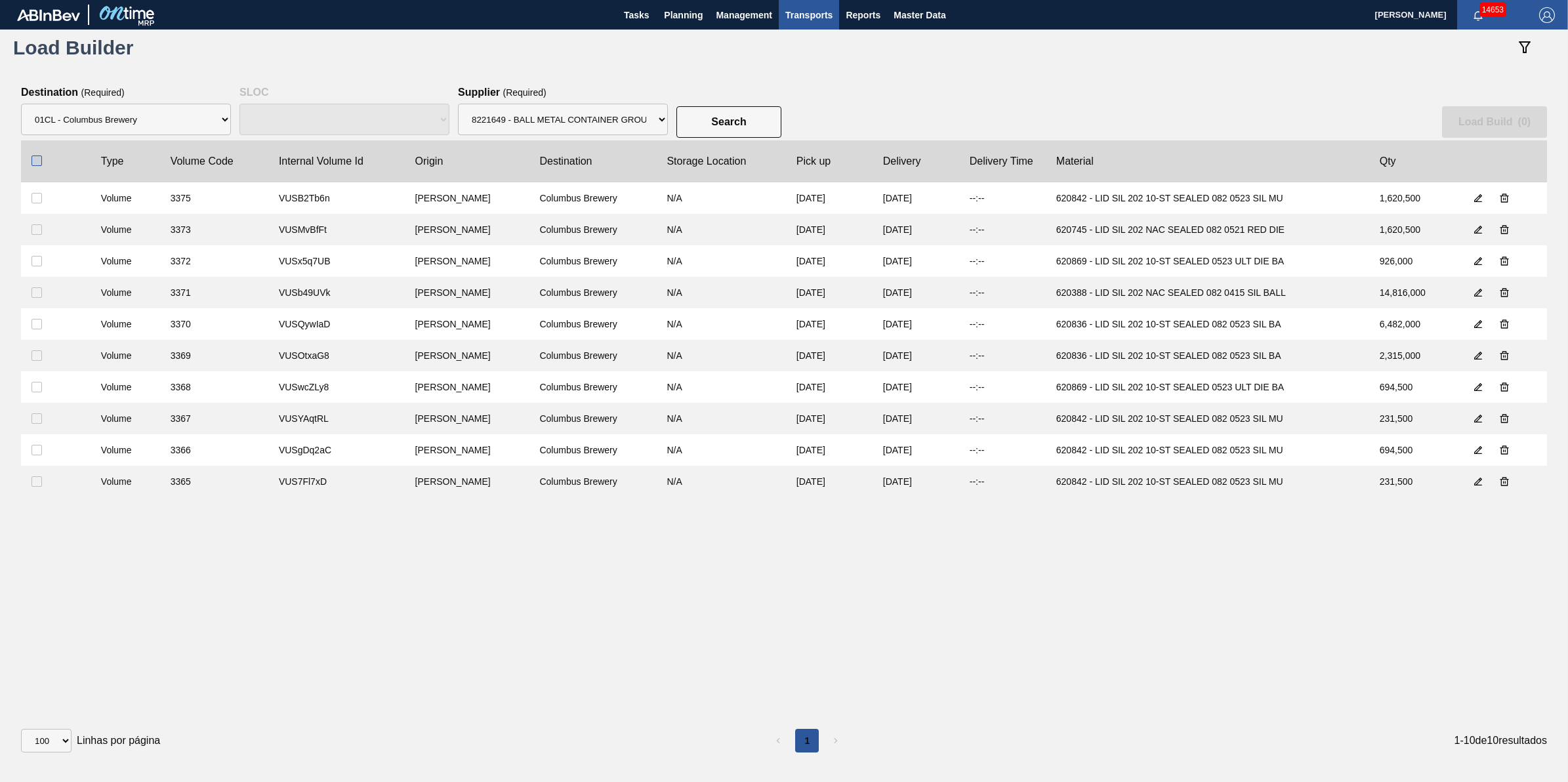
click at [36, 155] on input "checkbox" at bounding box center [37, 160] width 11 height 11
checkbox input "true"
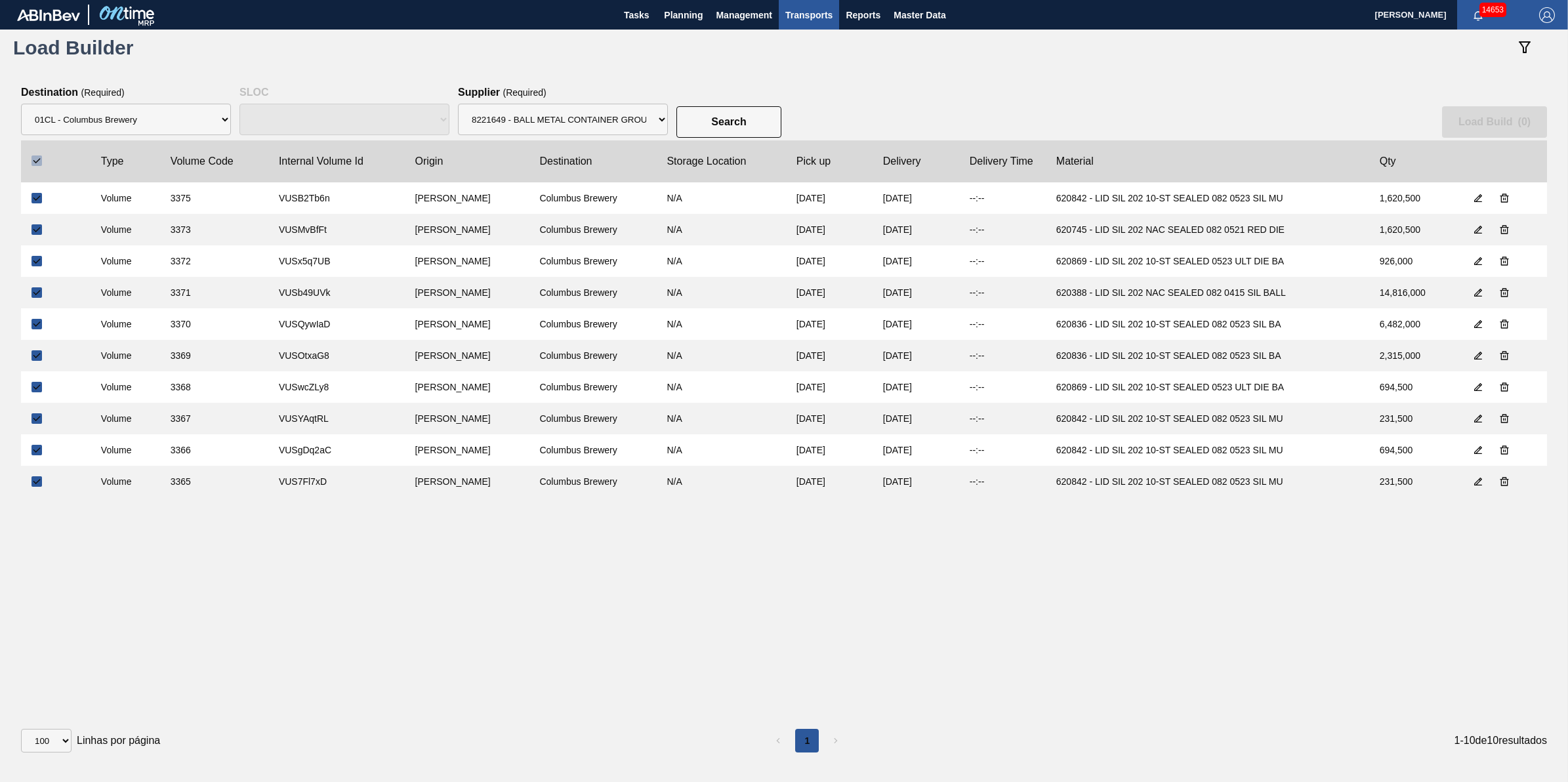
checkbox input "true"
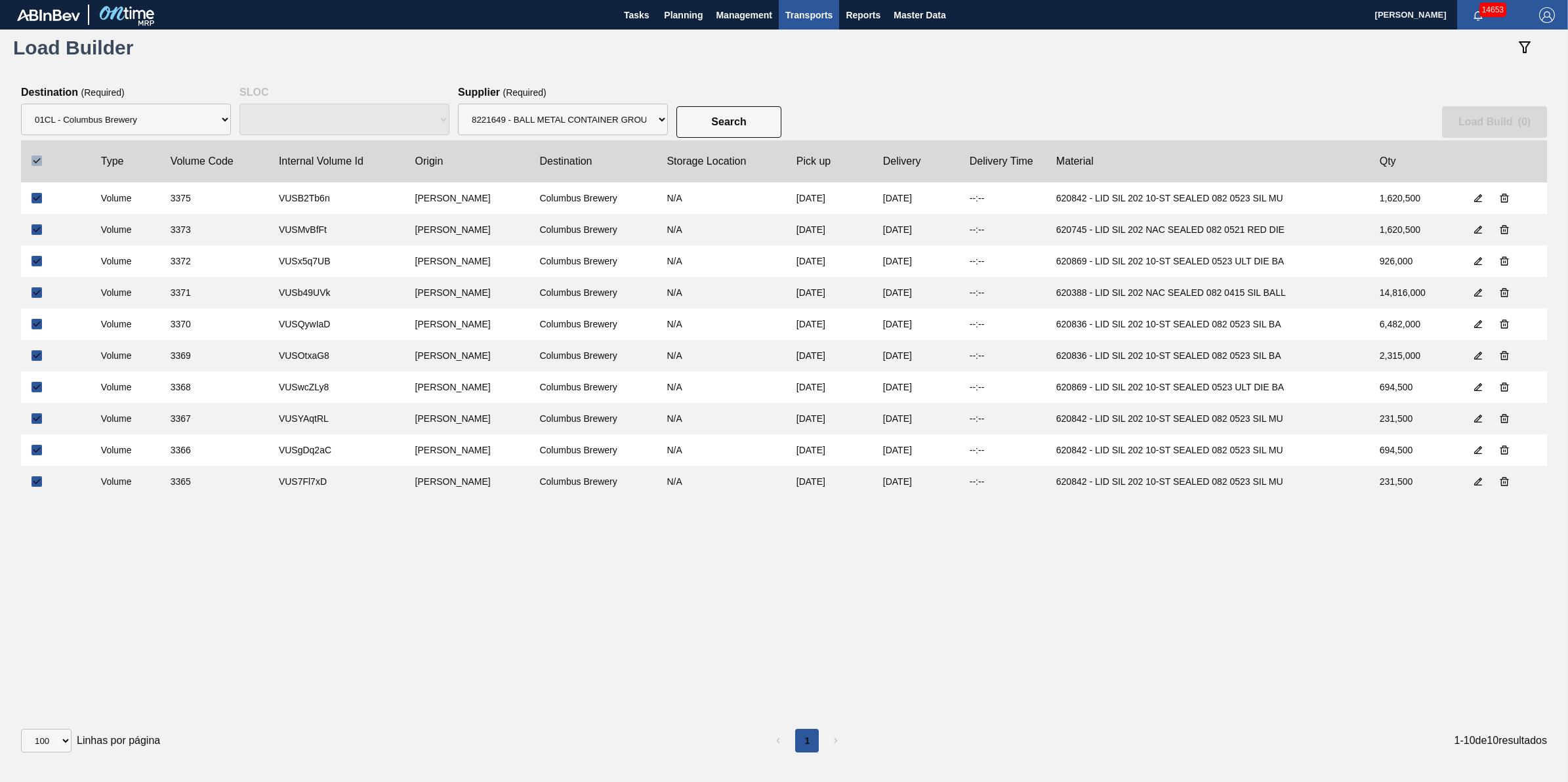
checkbox input "true"
click at [1513, 113] on button "Load Build ( 10 )" at bounding box center [1492, 122] width 109 height 32
select select "Undefined"
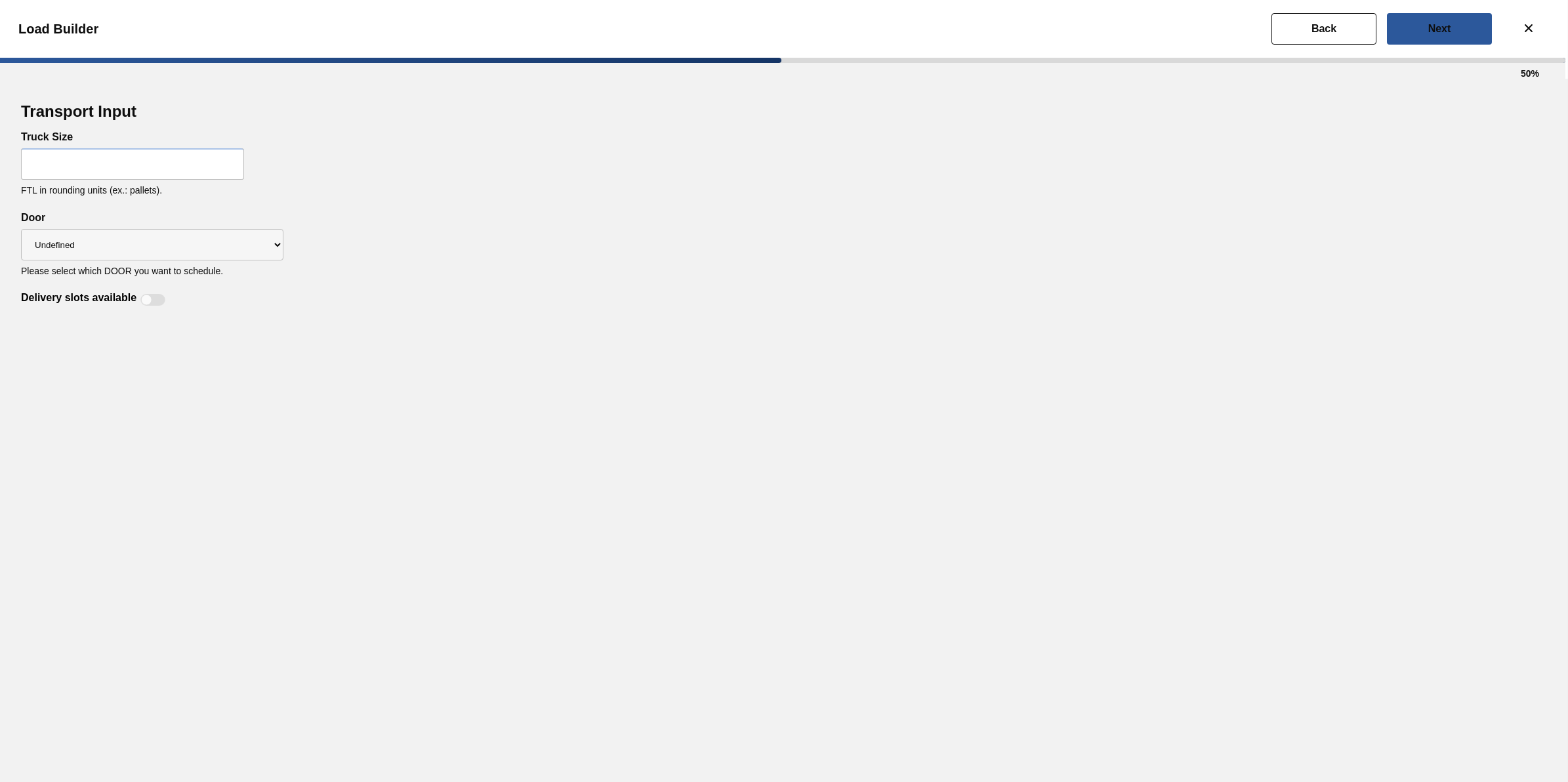
click at [200, 145] on div "Truck Size FTL in rounding units (ex.: pallets)." at bounding box center [784, 172] width 1526 height 81
click at [191, 158] on input "text" at bounding box center [132, 164] width 223 height 32
type input "32"
click at [546, 119] on div "Transport Input" at bounding box center [784, 115] width 1526 height 32
click at [242, 247] on select "Undefined Tray Lid" at bounding box center [153, 244] width 263 height 32
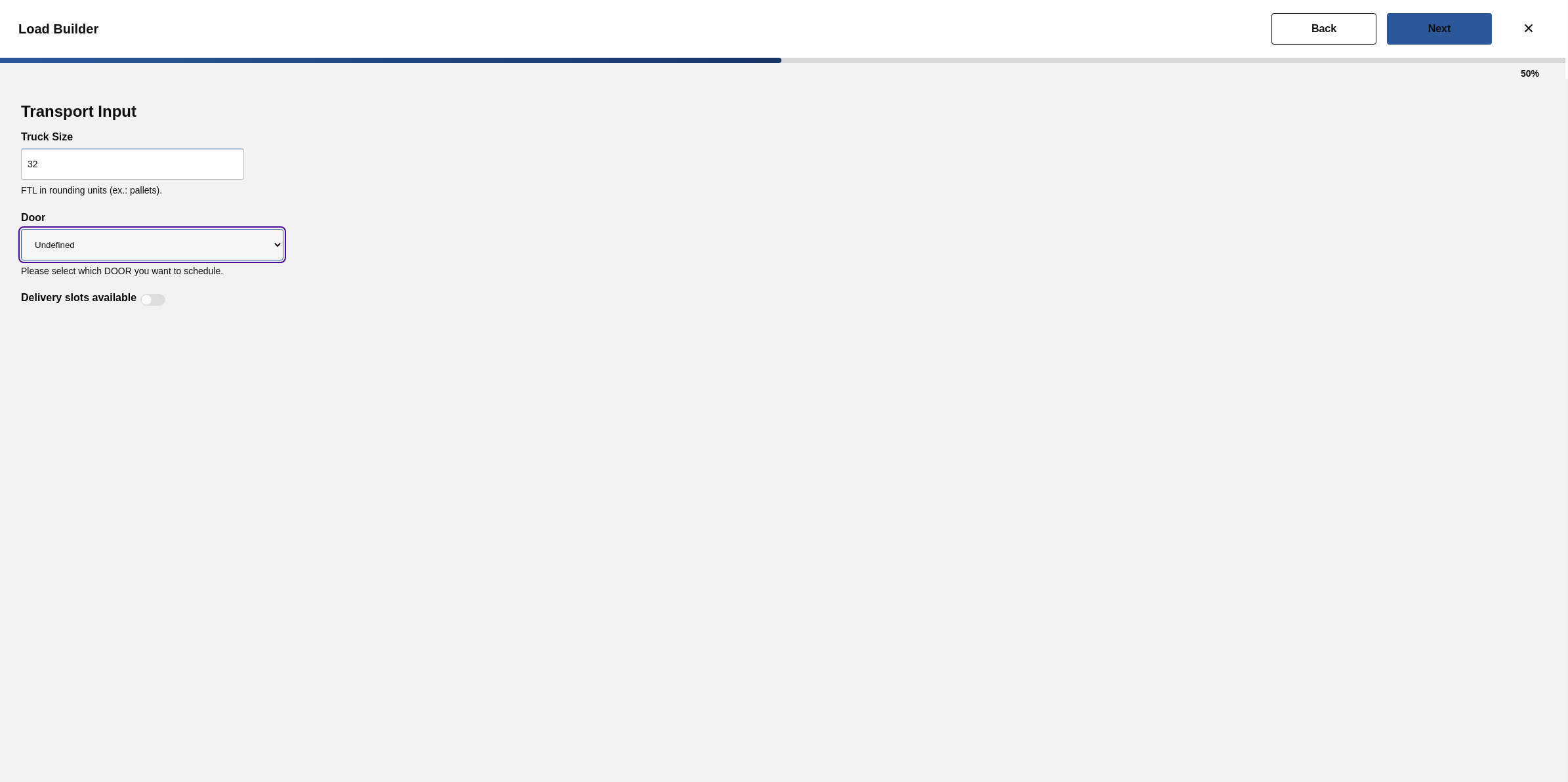
select select "Lid"
click at [21, 229] on select "Undefined Tray Lid" at bounding box center [153, 244] width 263 height 32
click at [151, 306] on div "Delivery slots available" at bounding box center [96, 299] width 149 height 15
click at [154, 306] on div "Delivery slots available" at bounding box center [96, 299] width 149 height 15
click at [153, 300] on div at bounding box center [153, 299] width 25 height 12
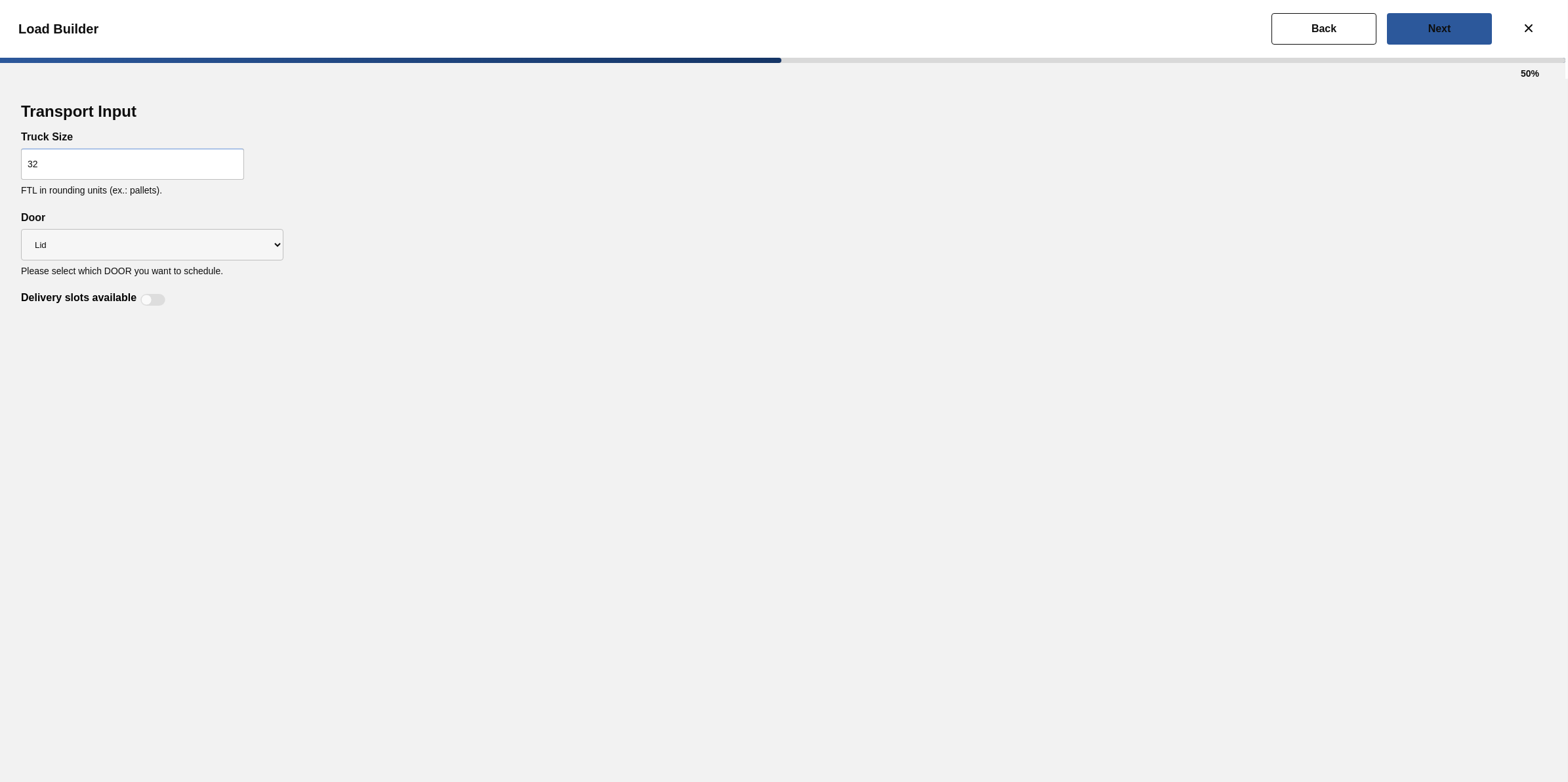
checkbox input "true"
click at [1462, 35] on button "Next" at bounding box center [1440, 29] width 105 height 32
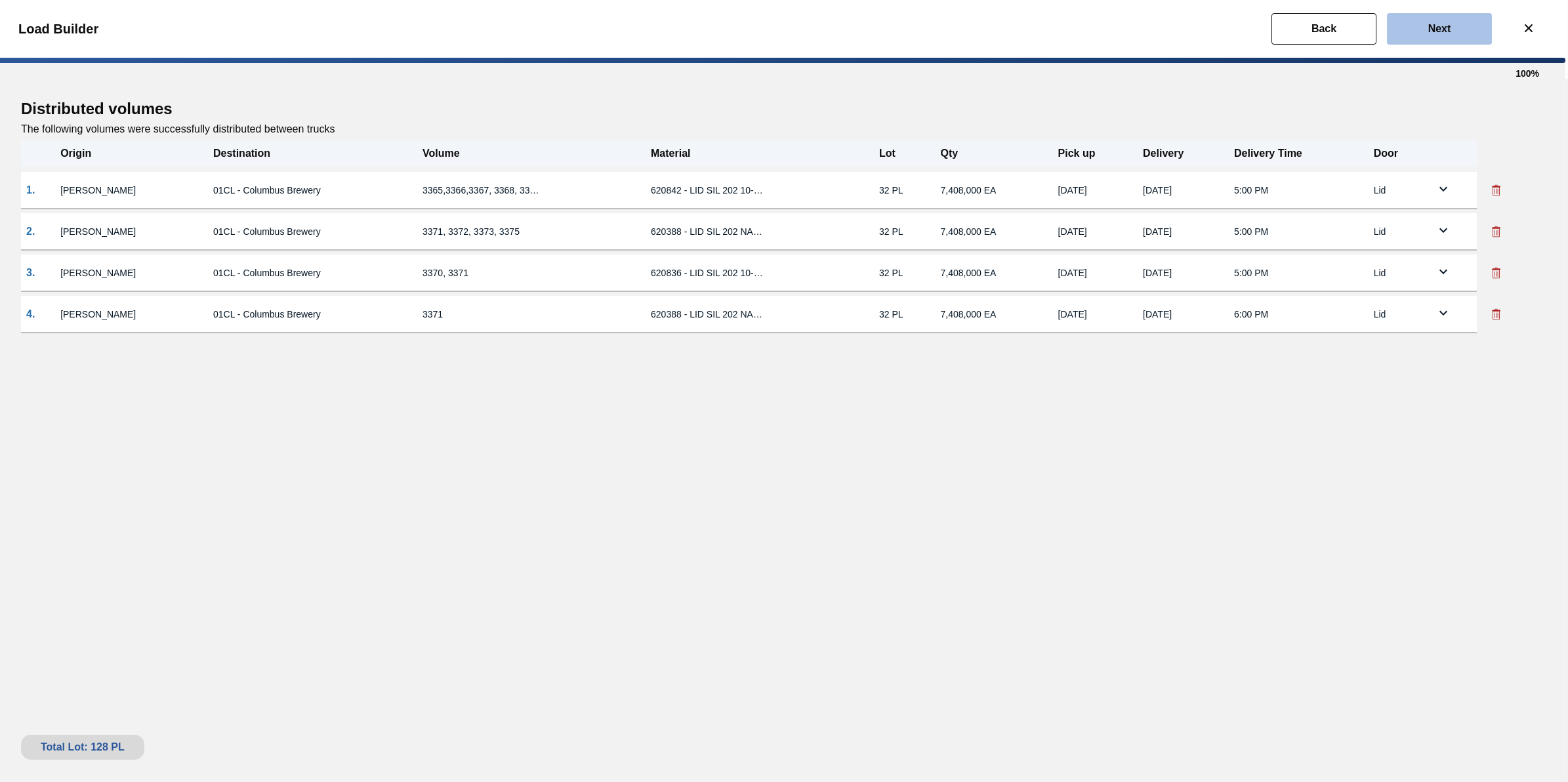
click at [1457, 36] on button "Next" at bounding box center [1440, 29] width 105 height 32
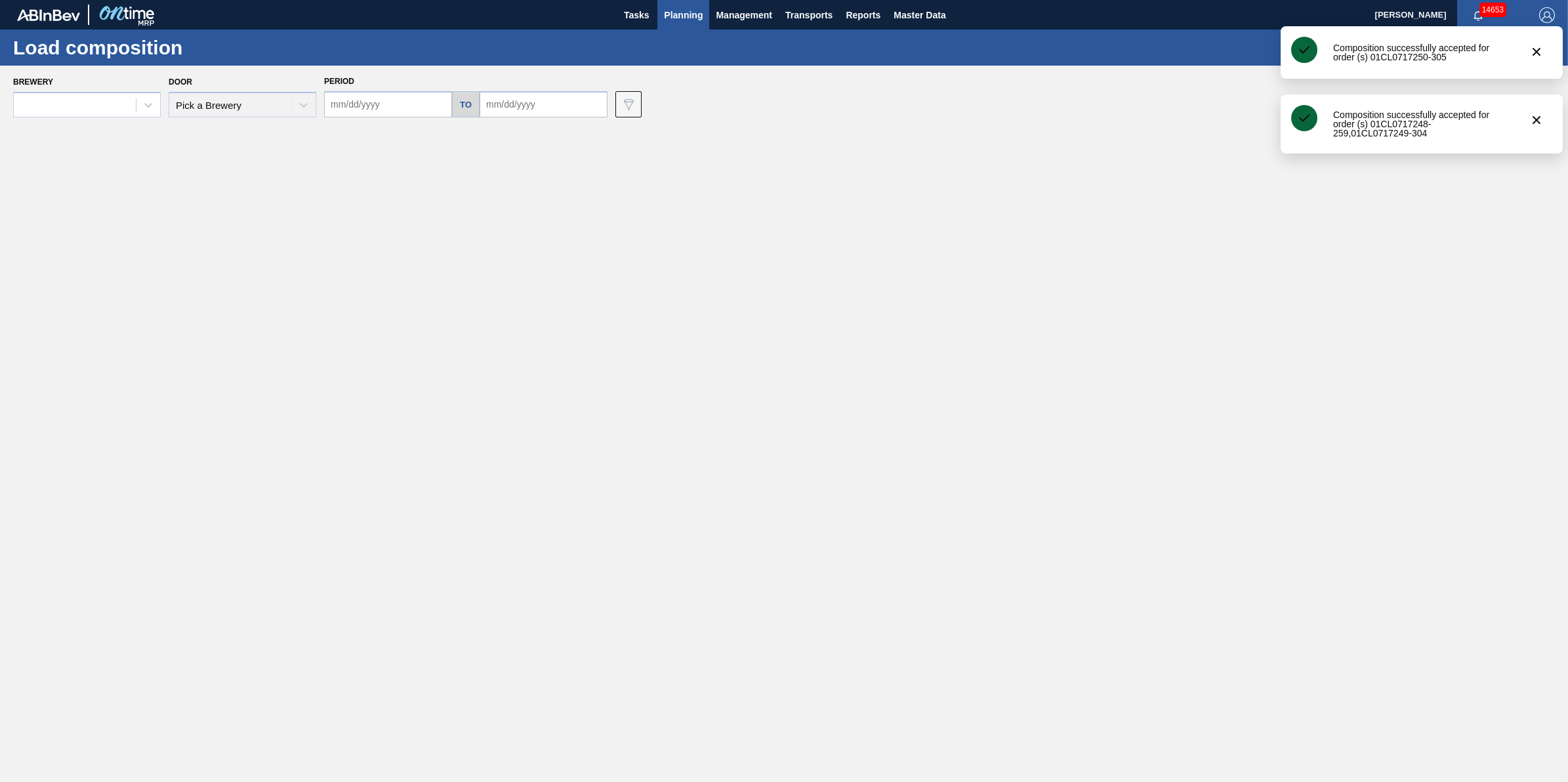
type input "[DATE]"
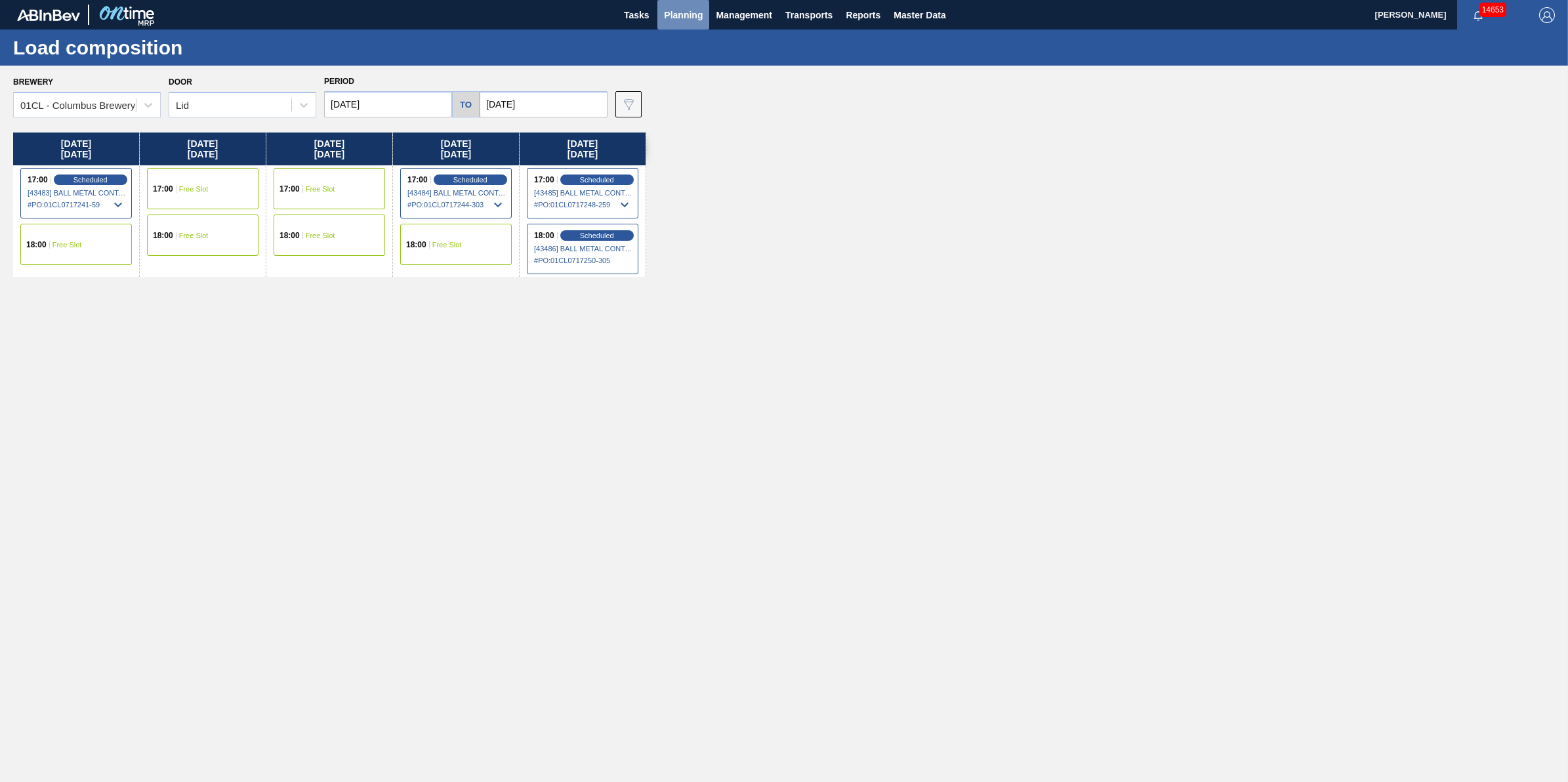
click at [679, 24] on button "Planning" at bounding box center [684, 14] width 52 height 30
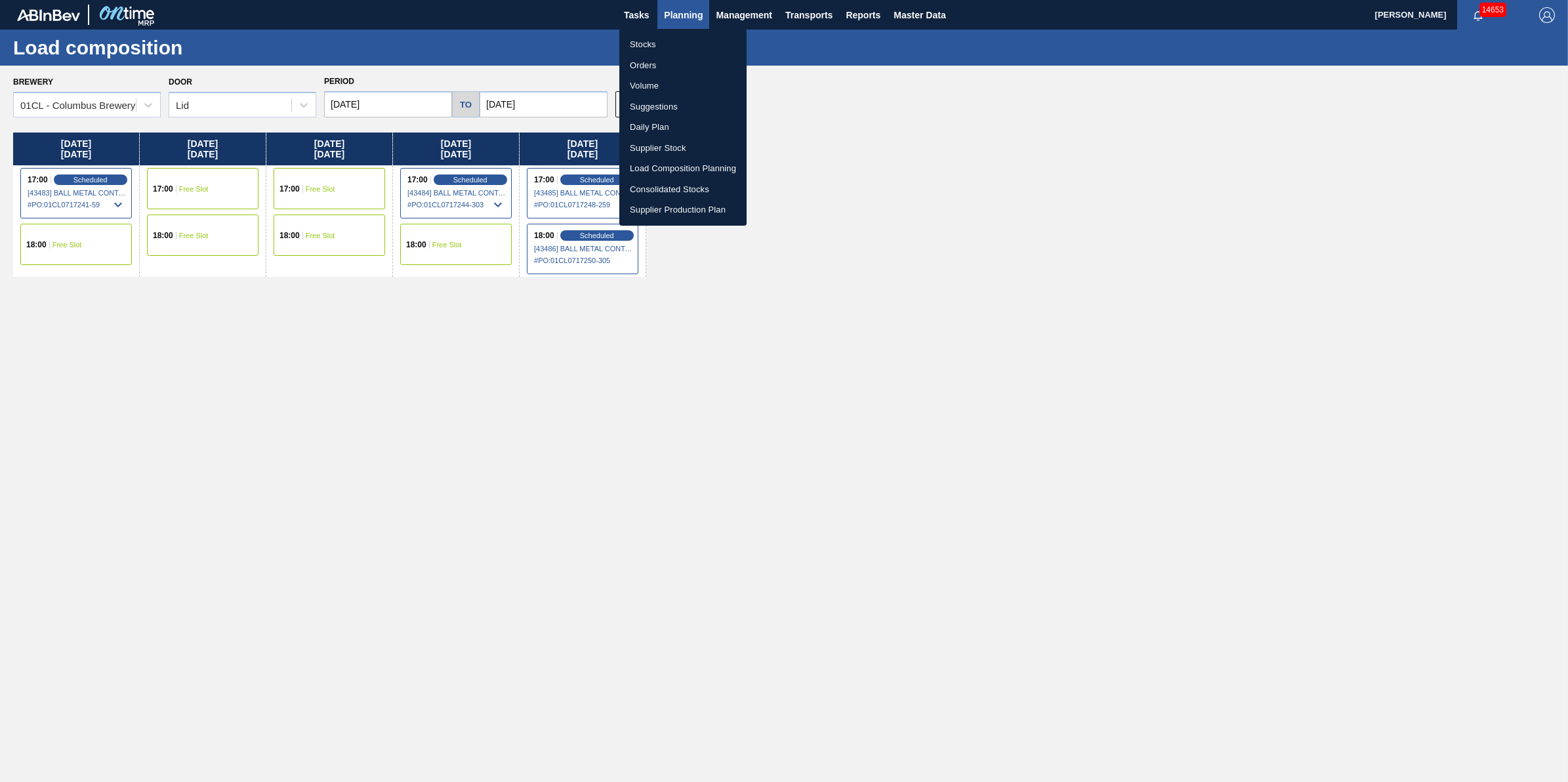
click at [670, 106] on li "Suggestions" at bounding box center [684, 107] width 127 height 21
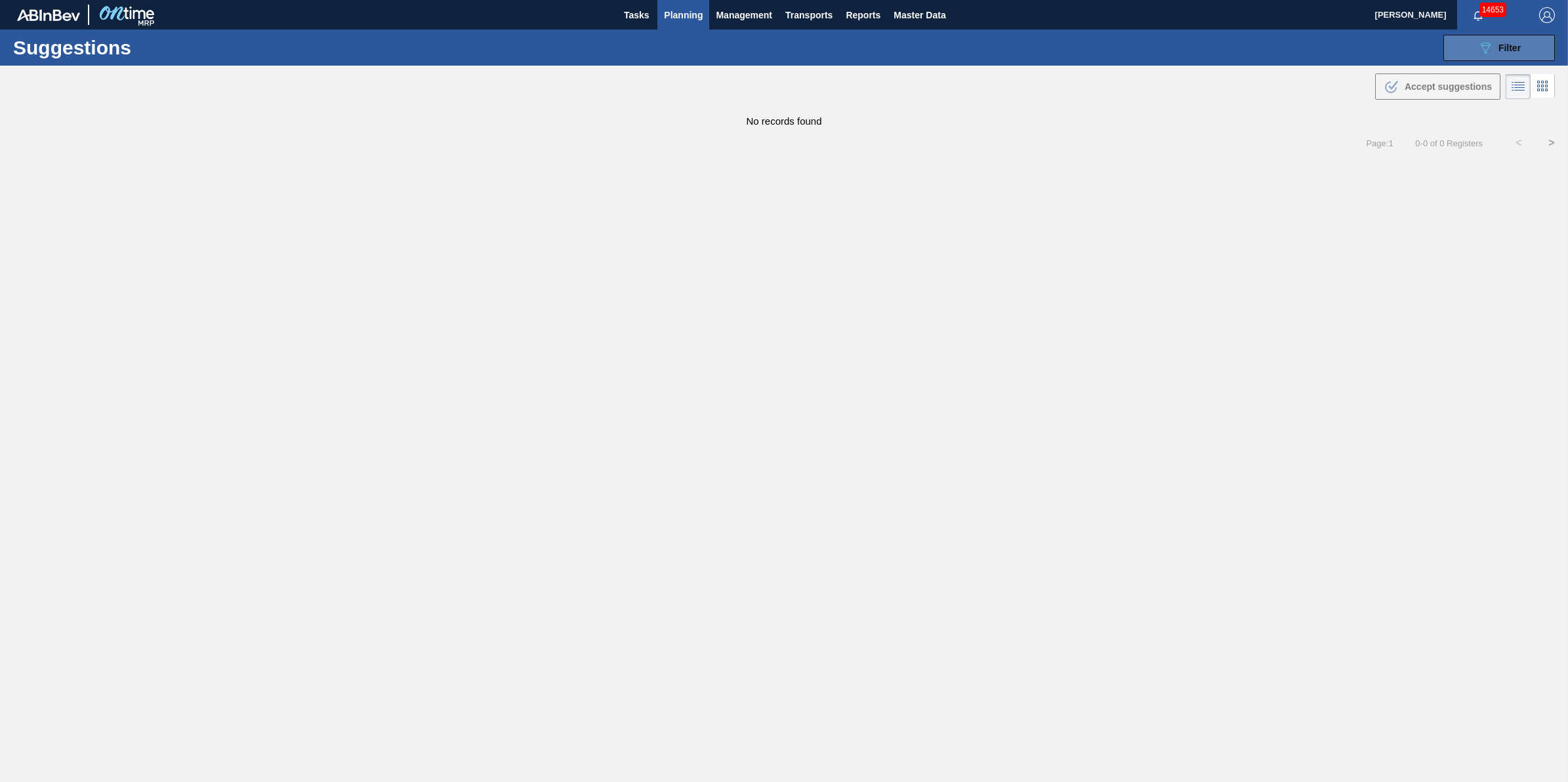
click at [1478, 44] on icon "089F7B8B-B2A5-4AFE-B5C0-19BA573D28AC" at bounding box center [1486, 47] width 15 height 15
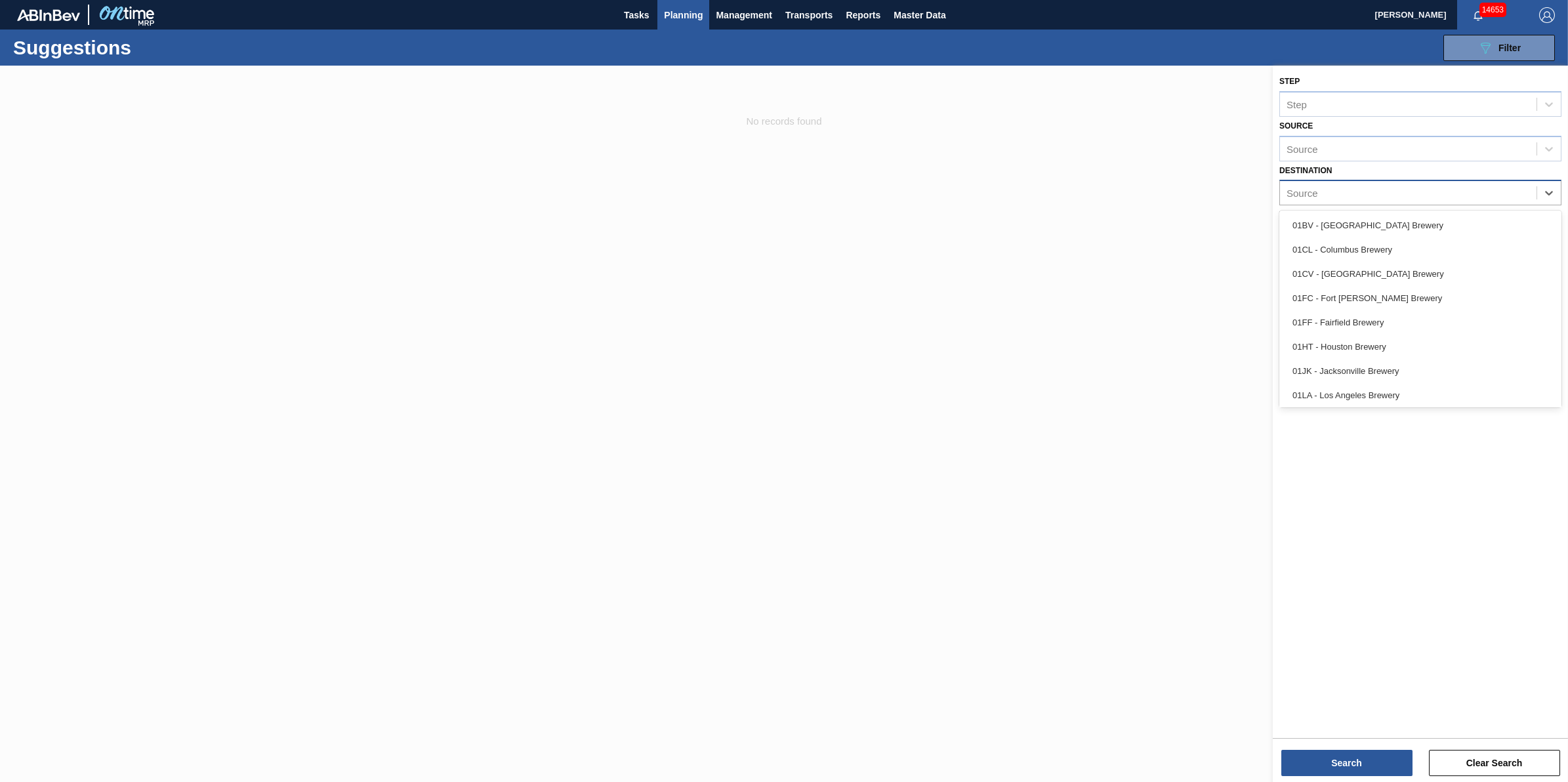
click at [1520, 193] on div "Source" at bounding box center [1409, 193] width 257 height 19
click at [1476, 276] on div "01CV - [GEOGRAPHIC_DATA] Brewery" at bounding box center [1420, 273] width 282 height 24
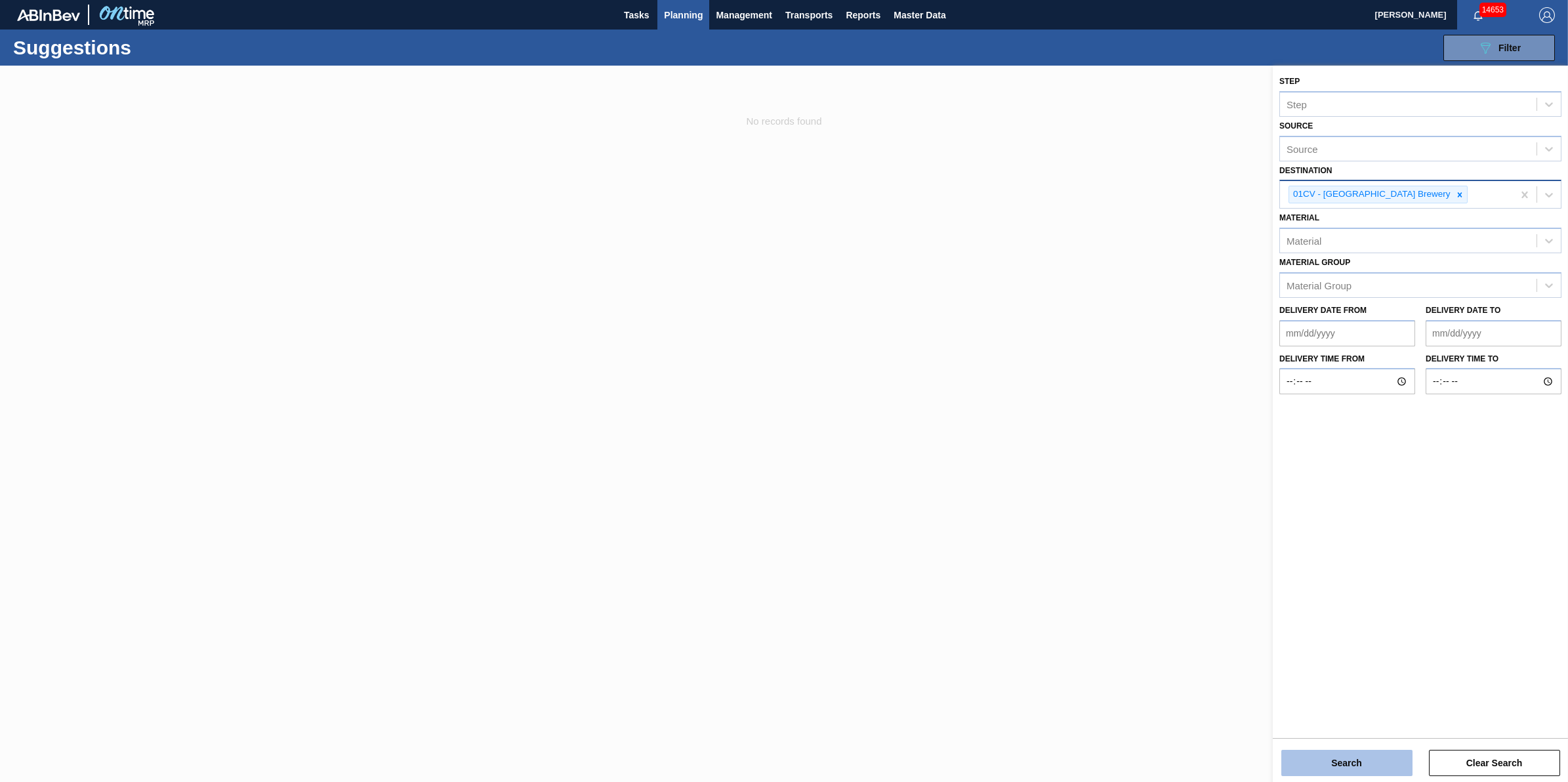
click at [1304, 767] on button "Search" at bounding box center [1347, 763] width 131 height 26
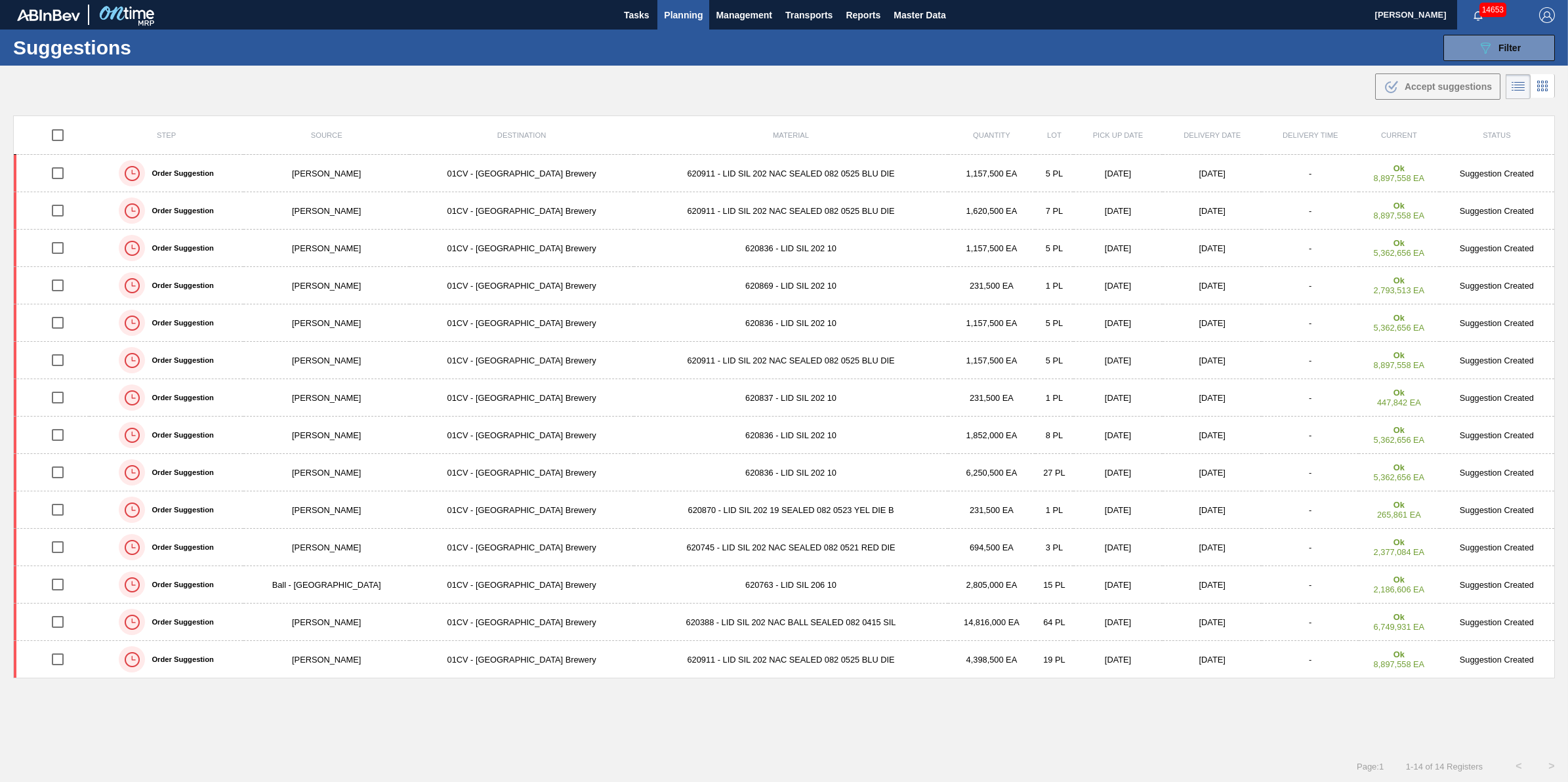
click at [60, 138] on input "checkbox" at bounding box center [58, 135] width 28 height 28
checkbox input "true"
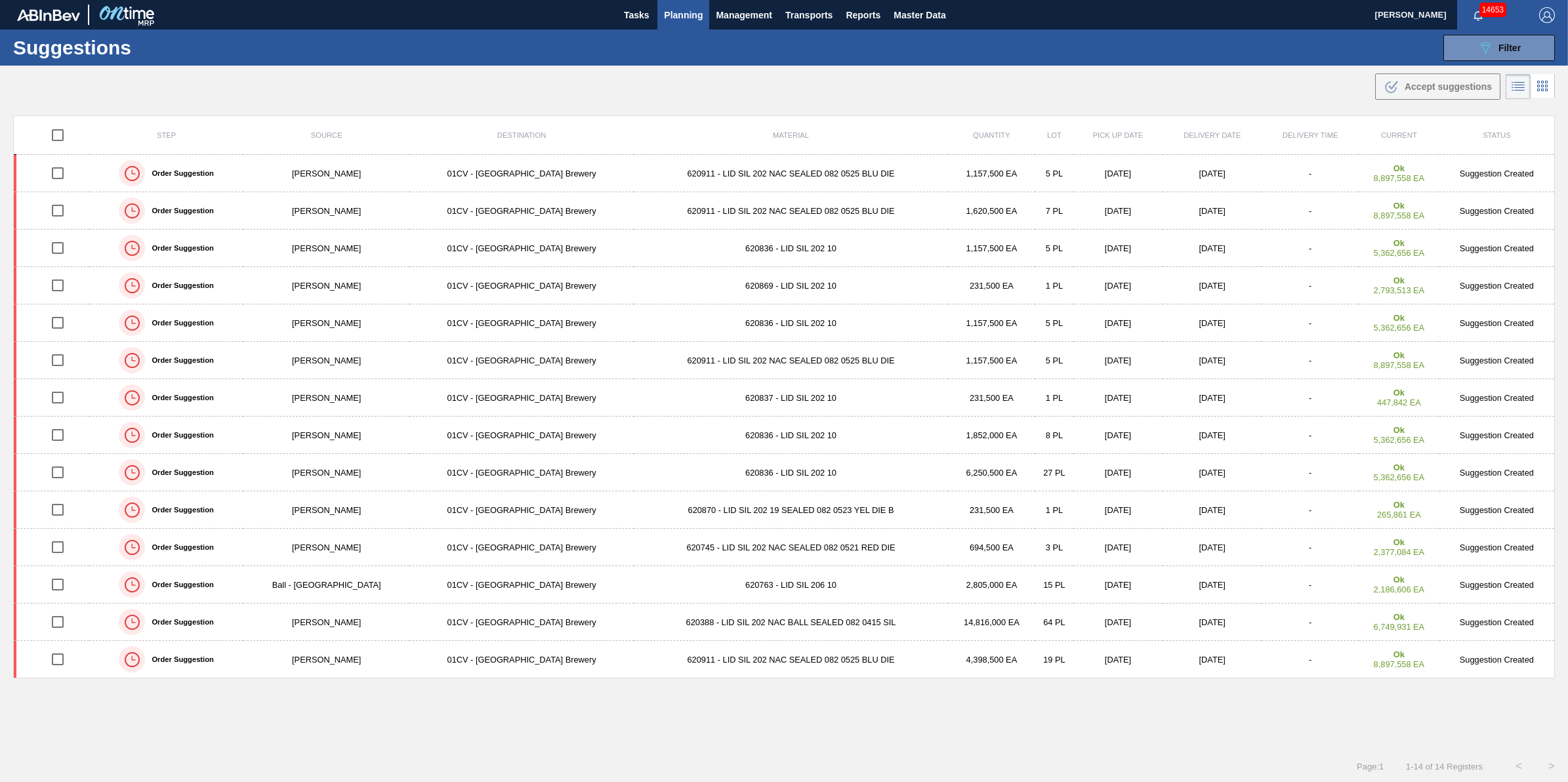
checkbox input "true"
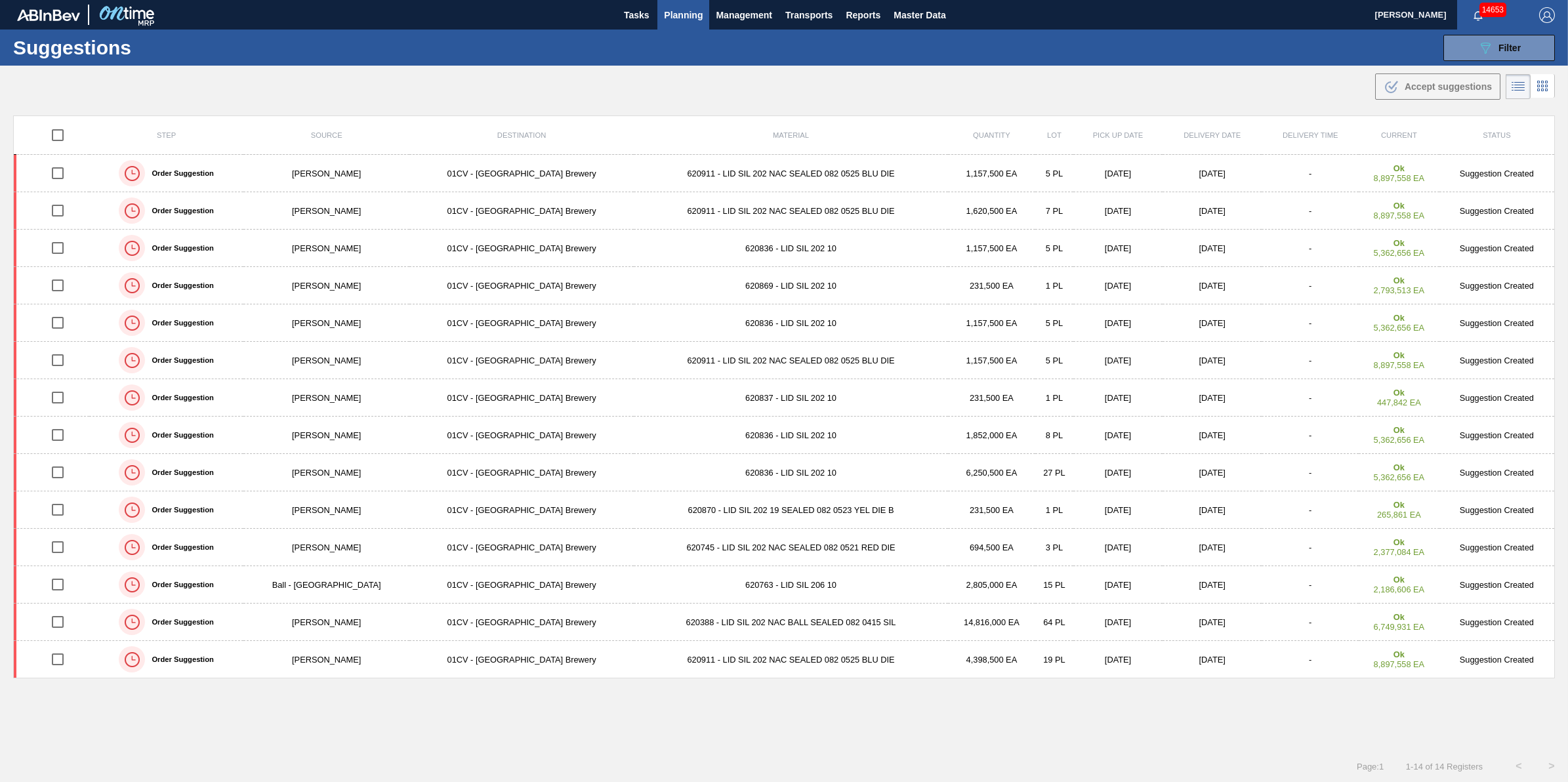
checkbox input "true"
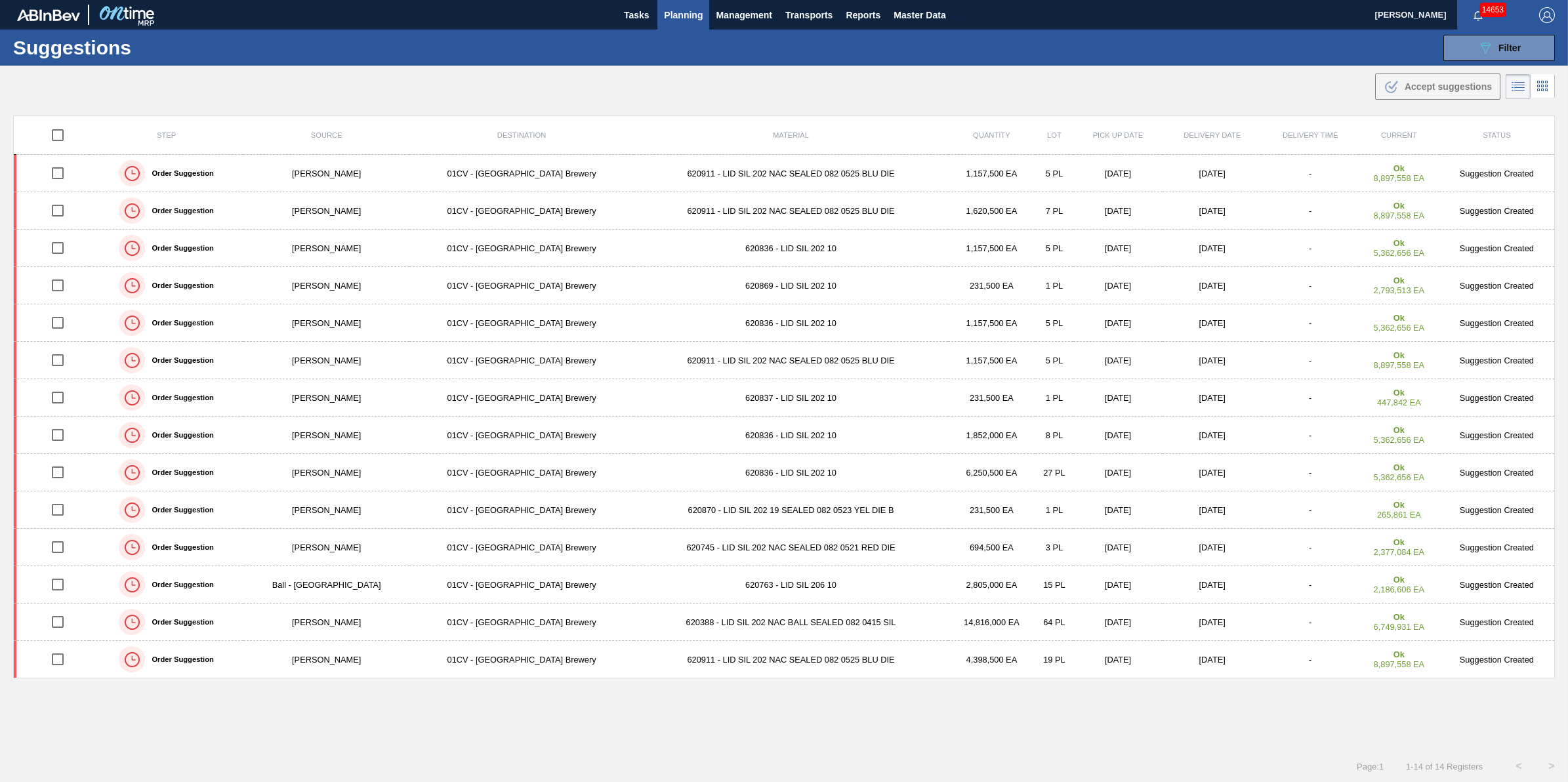
checkbox input "true"
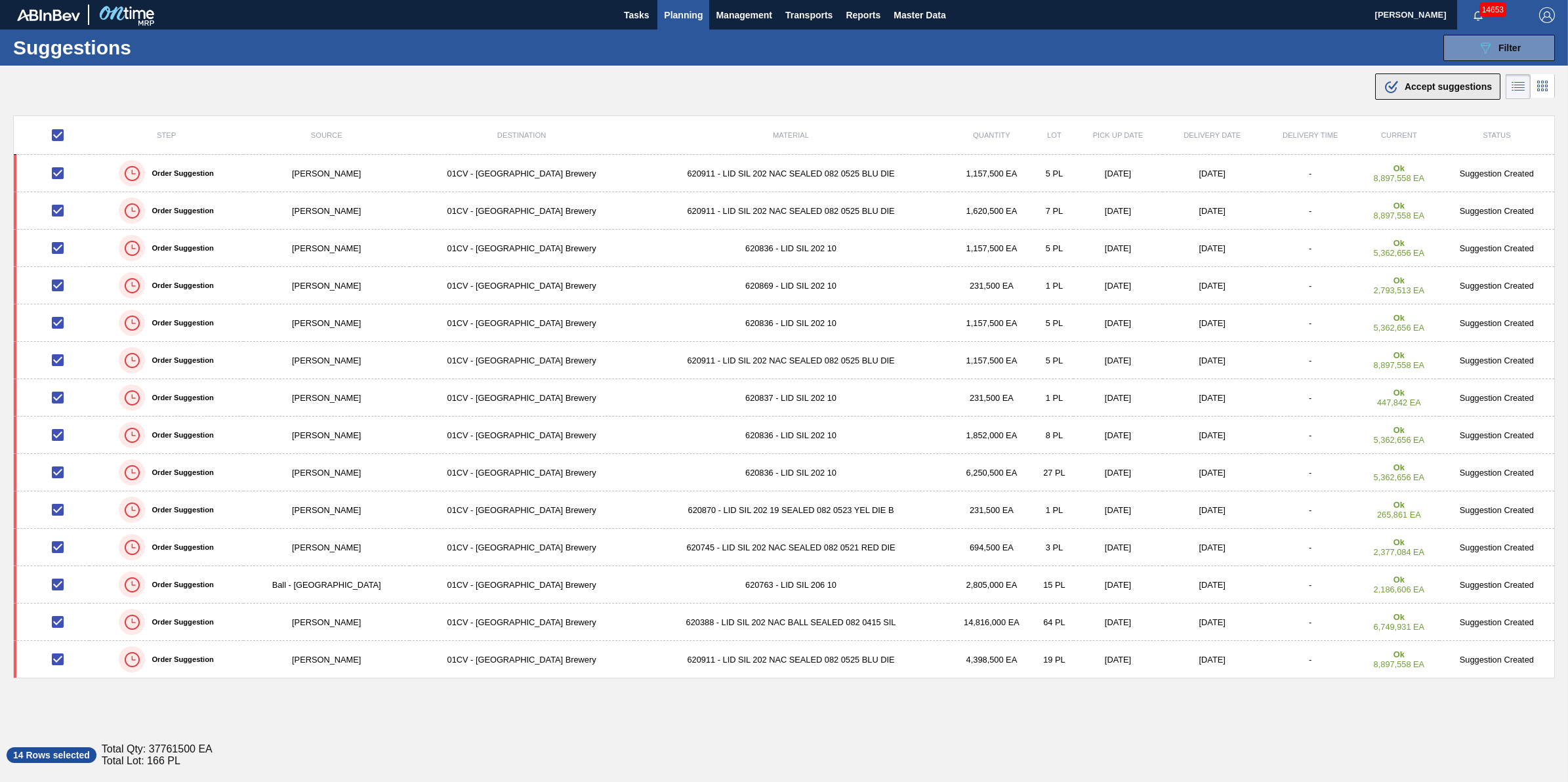
click at [1391, 89] on icon ".b{fill:var(--color-action-default)}" at bounding box center [1391, 87] width 15 height 15
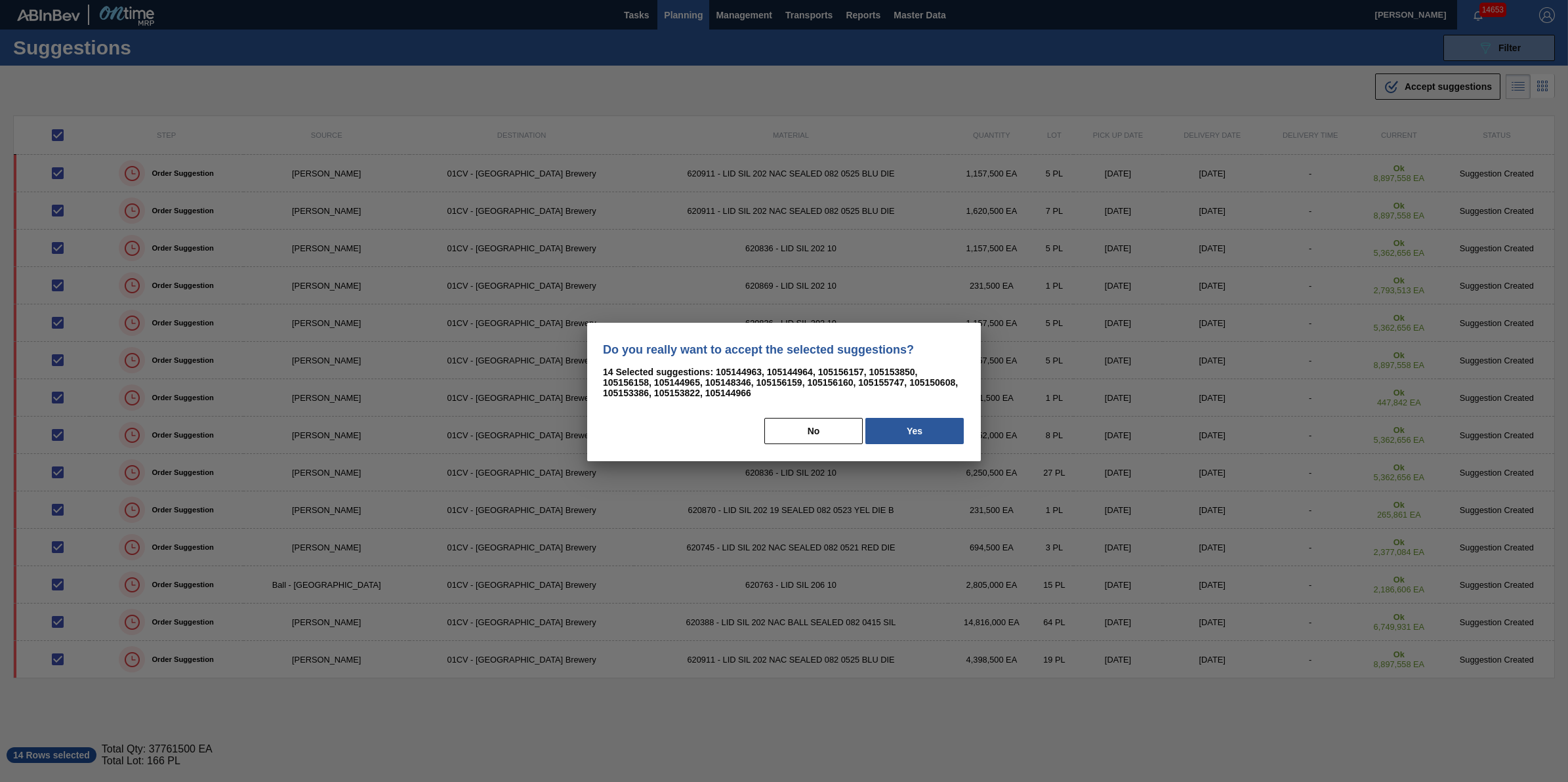
click at [933, 443] on div "No Yes" at bounding box center [784, 432] width 362 height 29
click at [922, 437] on button "Yes" at bounding box center [914, 431] width 98 height 26
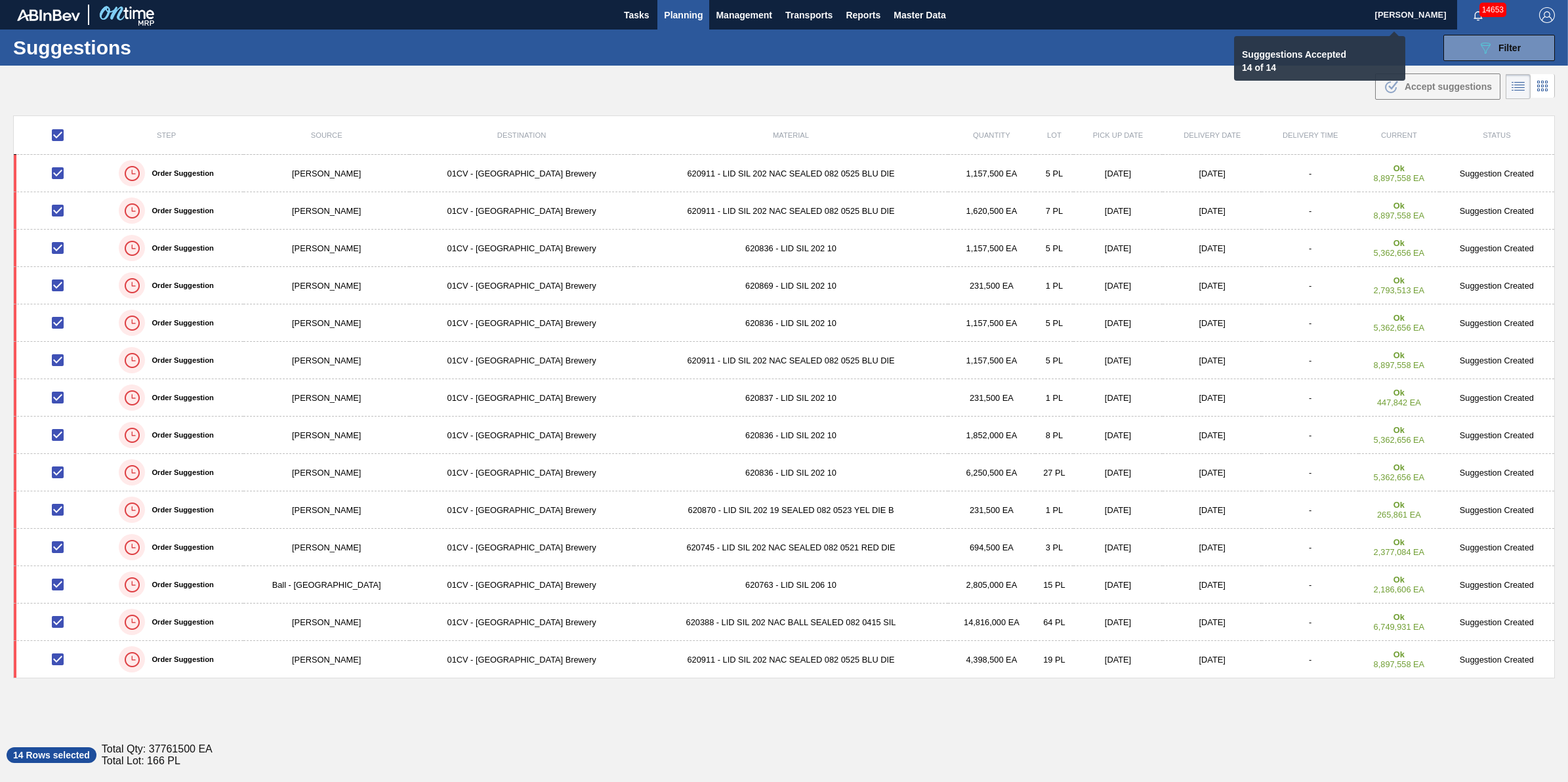
checkbox input "false"
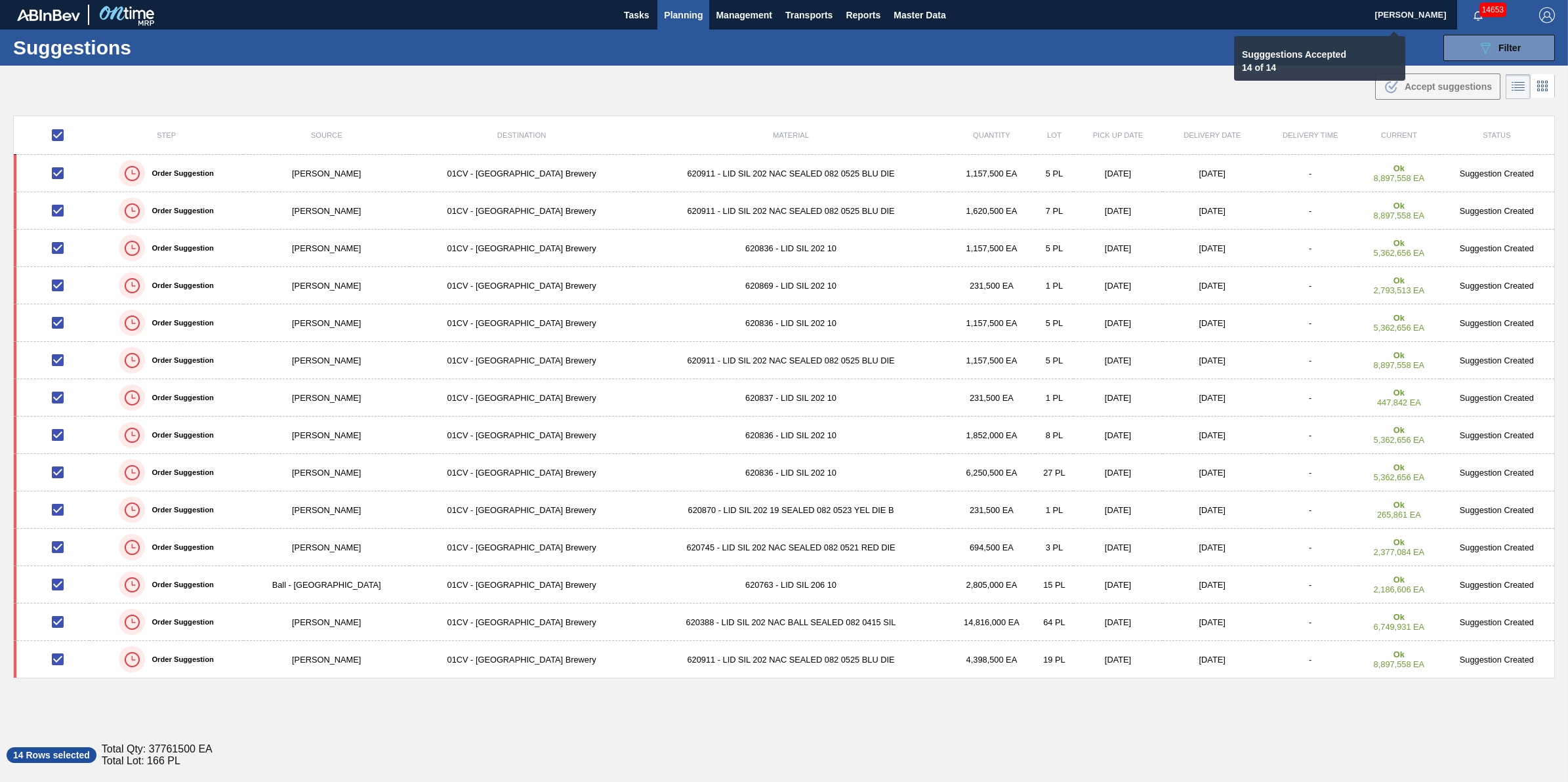
checkbox input "false"
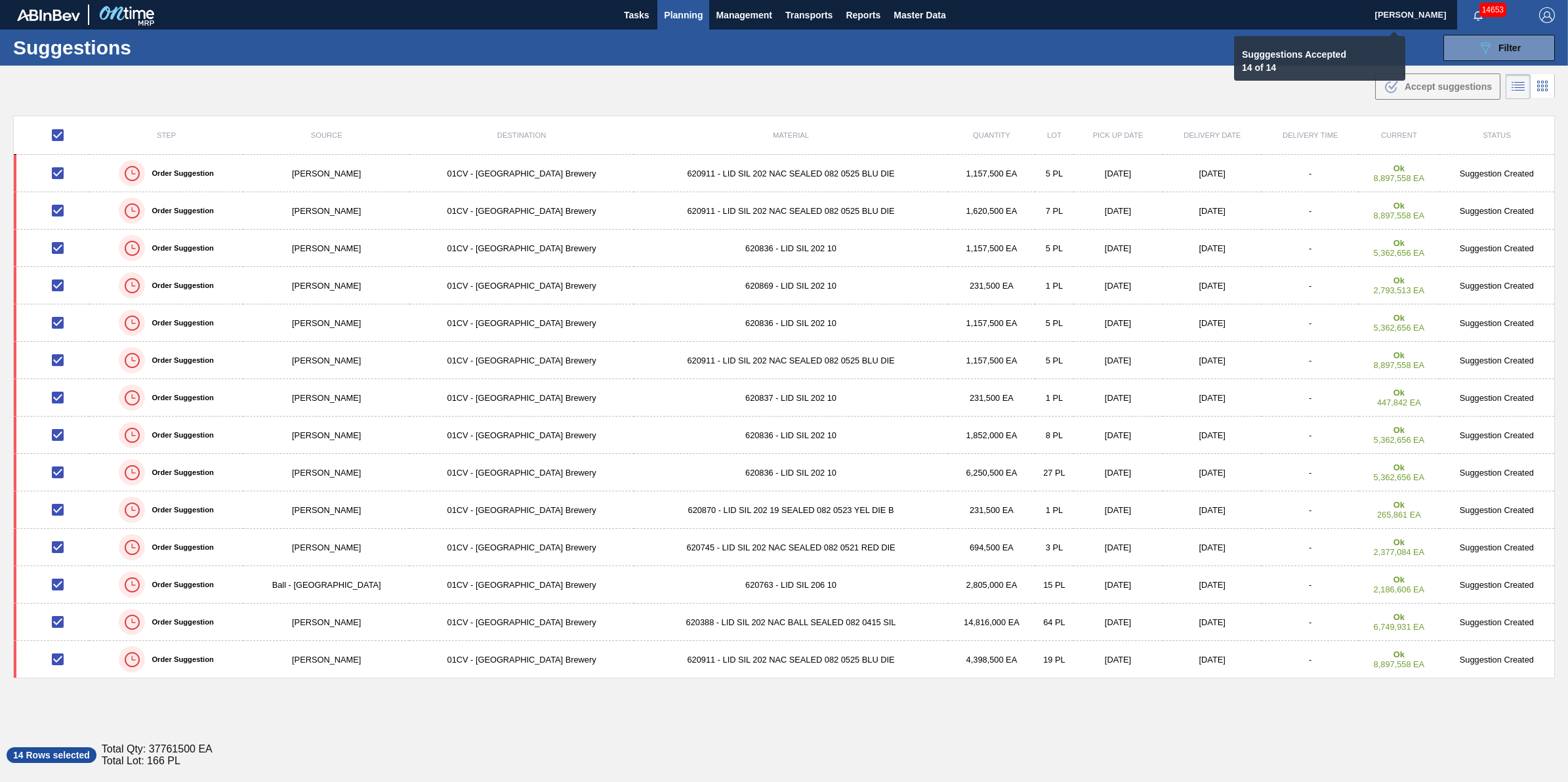
checkbox input "false"
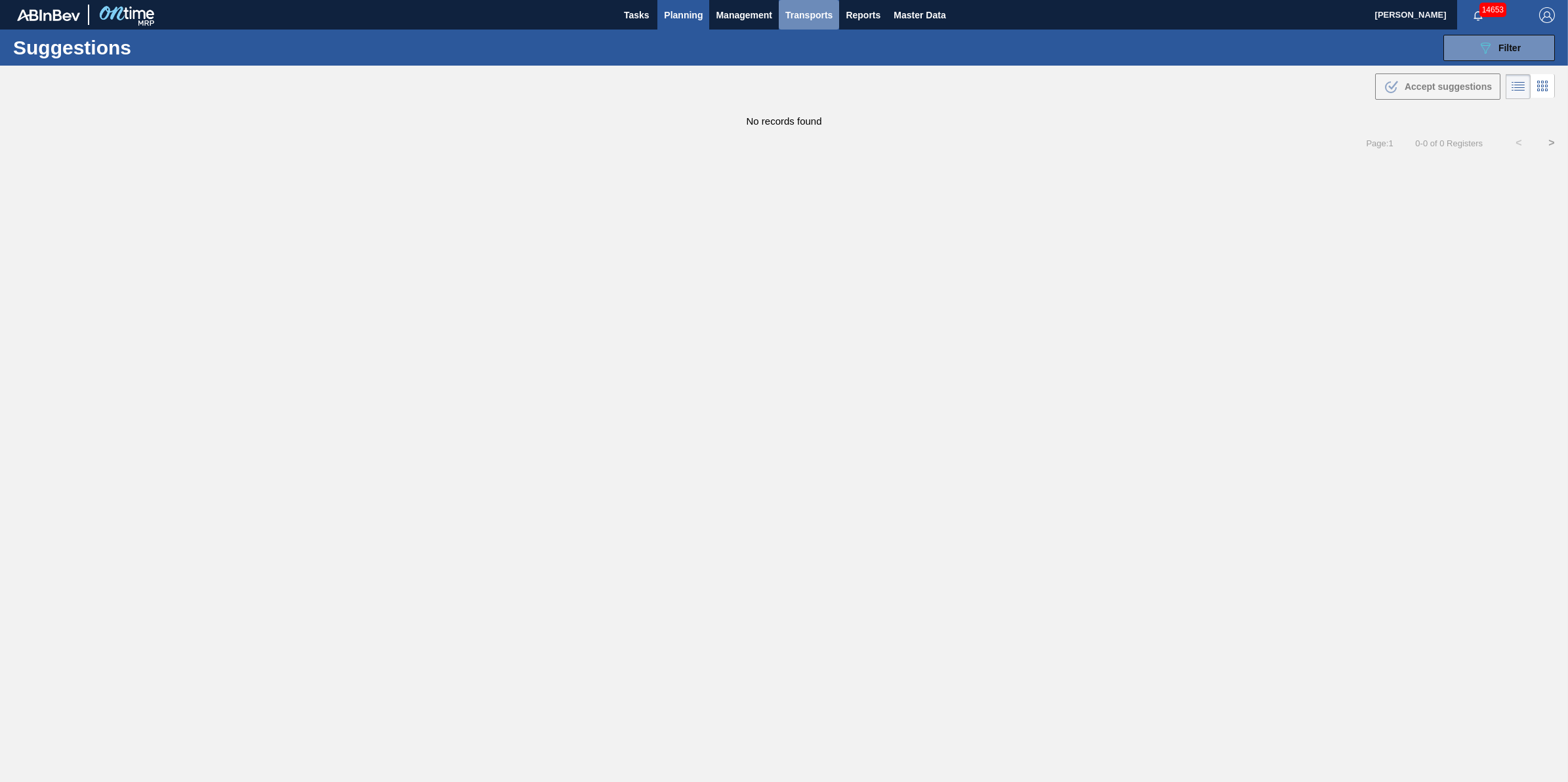
click at [809, 14] on span "Transports" at bounding box center [809, 14] width 47 height 15
click at [810, 59] on li "[GEOGRAPHIC_DATA]" at bounding box center [818, 66] width 111 height 21
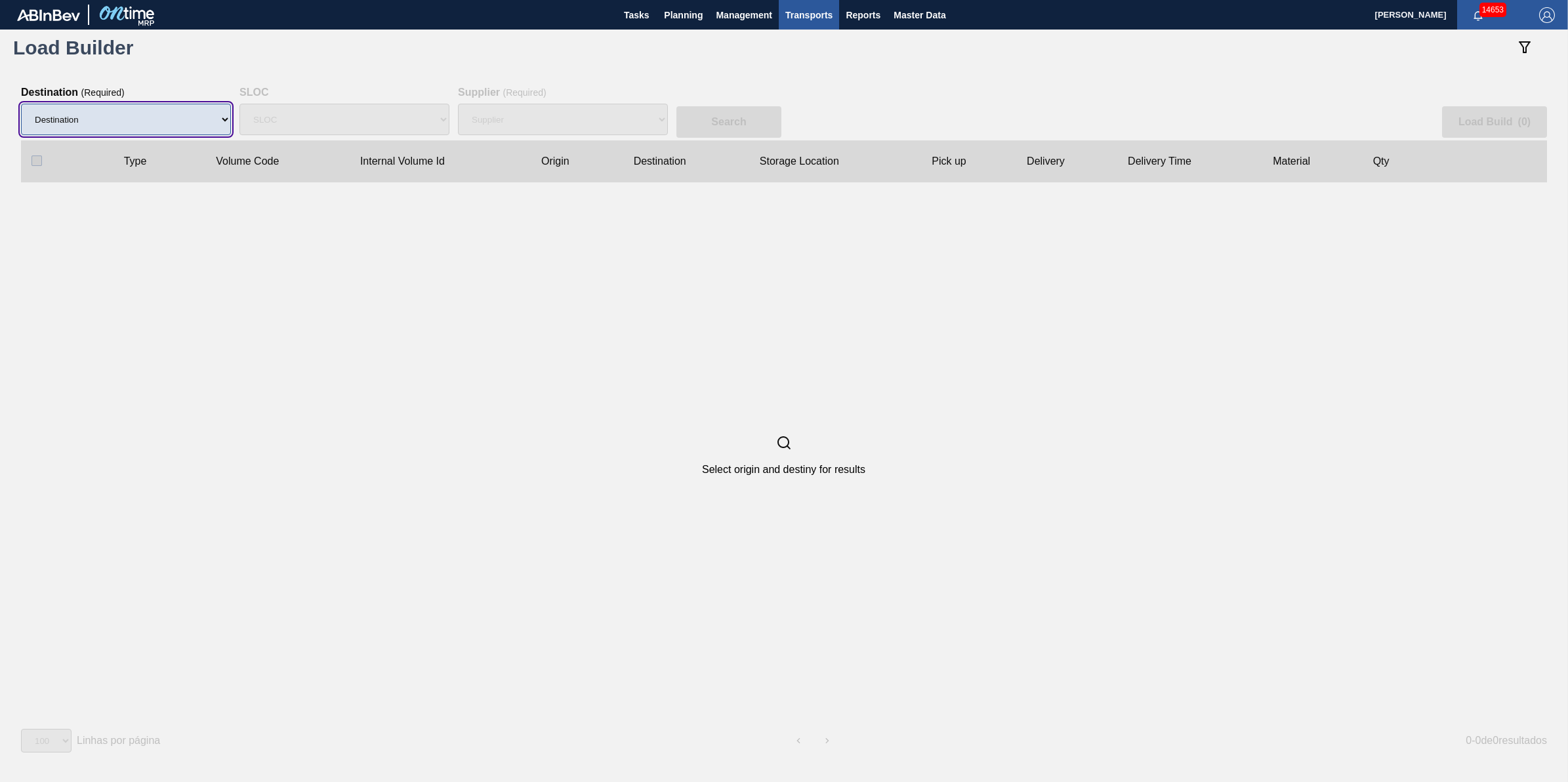
click at [196, 119] on select "Destination" at bounding box center [126, 119] width 210 height 32
select select "6"
click at [21, 103] on select "Destination 01BV - [GEOGRAPHIC_DATA] 01CL - [GEOGRAPHIC_DATA] 01CV - [GEOGRAPHI…" at bounding box center [126, 119] width 210 height 32
select select
click at [521, 113] on div "Supplier" at bounding box center [562, 119] width 210 height 42
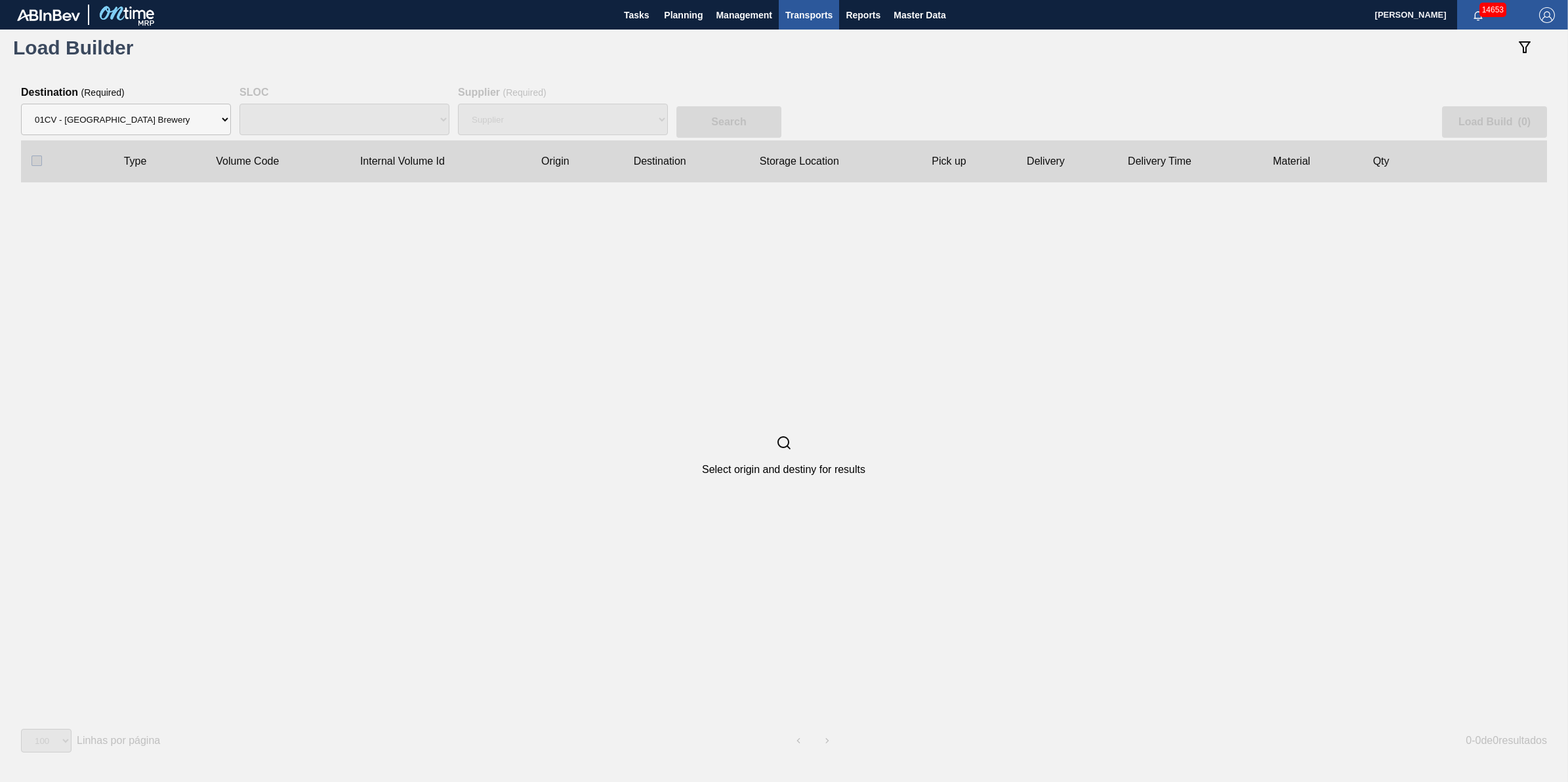
click at [546, 124] on div "Supplier" at bounding box center [562, 119] width 210 height 42
click at [546, 124] on select "Supplier 8221649 - BALL METAL CONTAINER GROUP 8342641 - BALL METAL CONTAINER GR…" at bounding box center [562, 119] width 210 height 32
select select "15"
click at [458, 103] on select "Supplier 8221649 - BALL METAL CONTAINER GROUP 8342641 - BALL METAL CONTAINER GR…" at bounding box center [562, 119] width 210 height 32
click at [727, 118] on button "Search" at bounding box center [729, 122] width 105 height 32
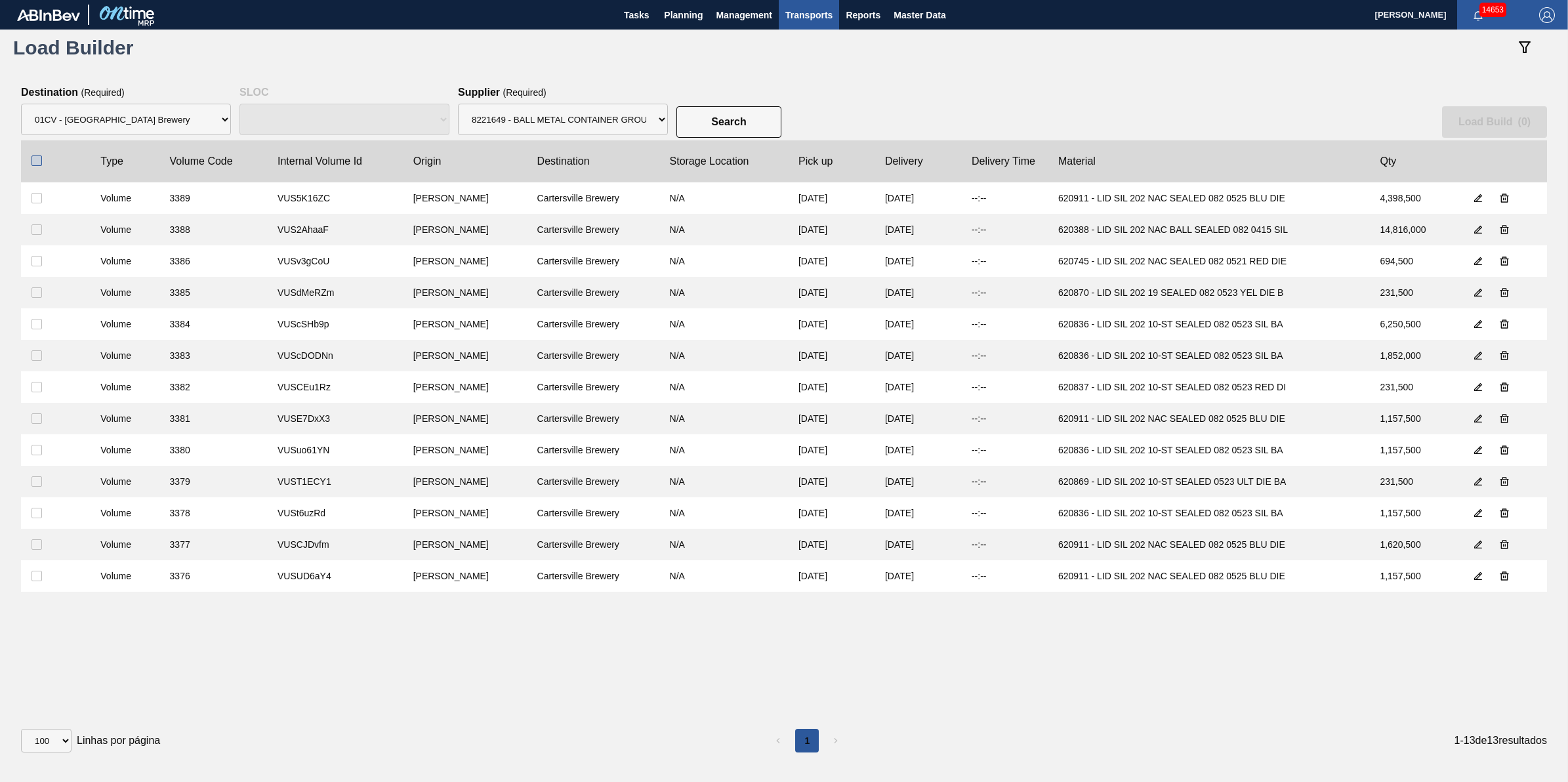
click at [36, 155] on input "checkbox" at bounding box center [37, 160] width 11 height 11
checkbox input "true"
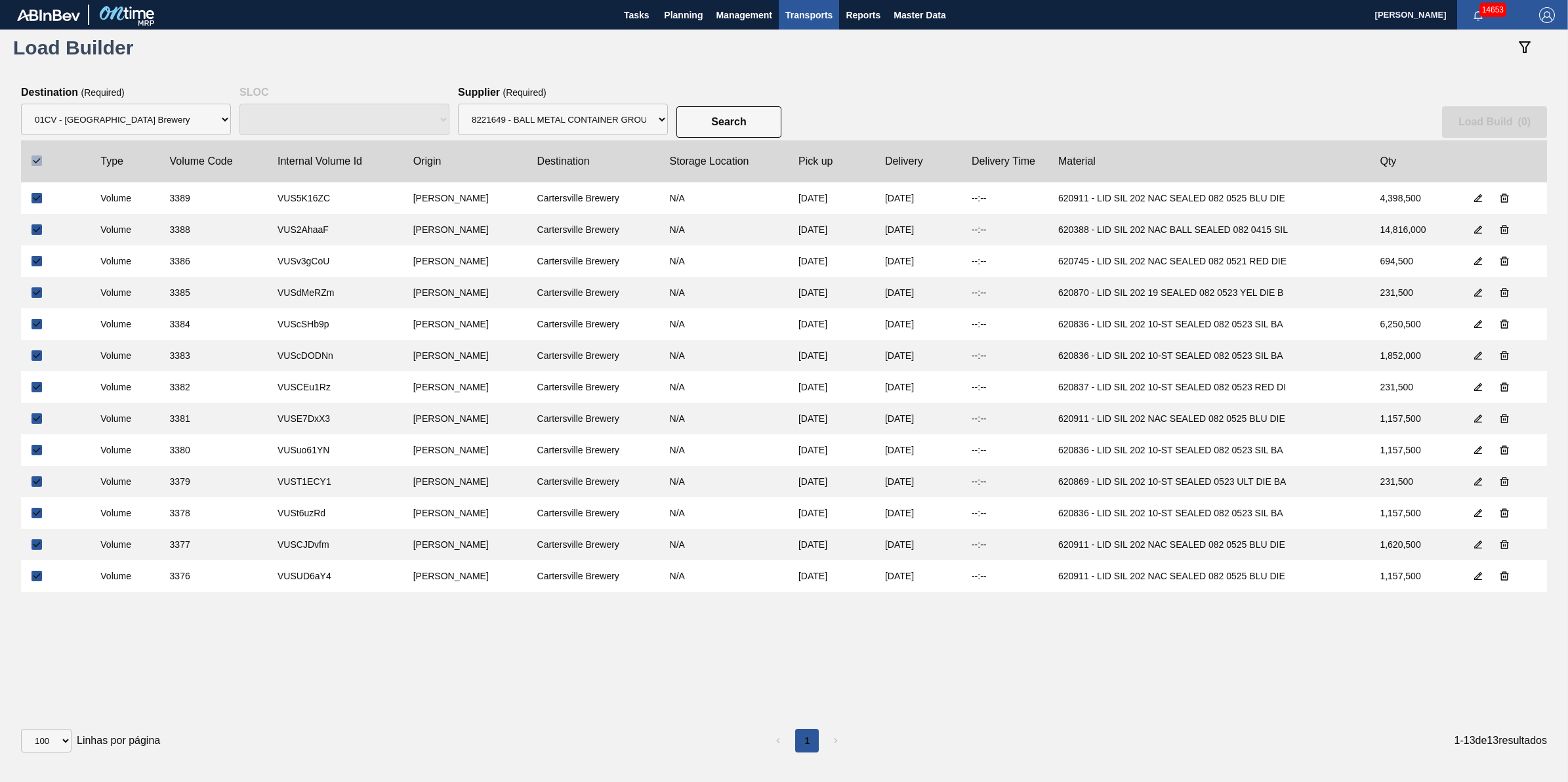
checkbox input "true"
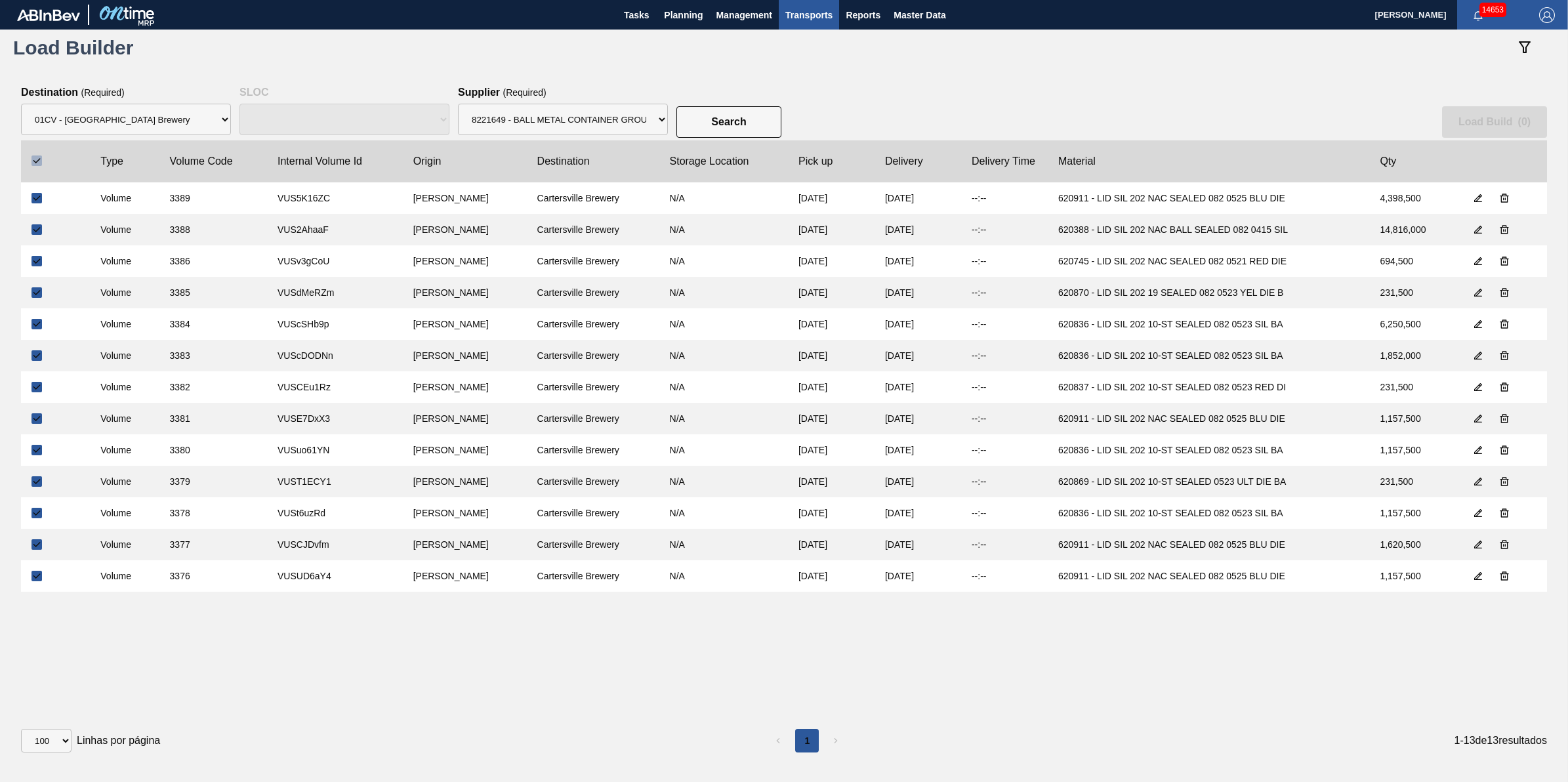
checkbox input "true"
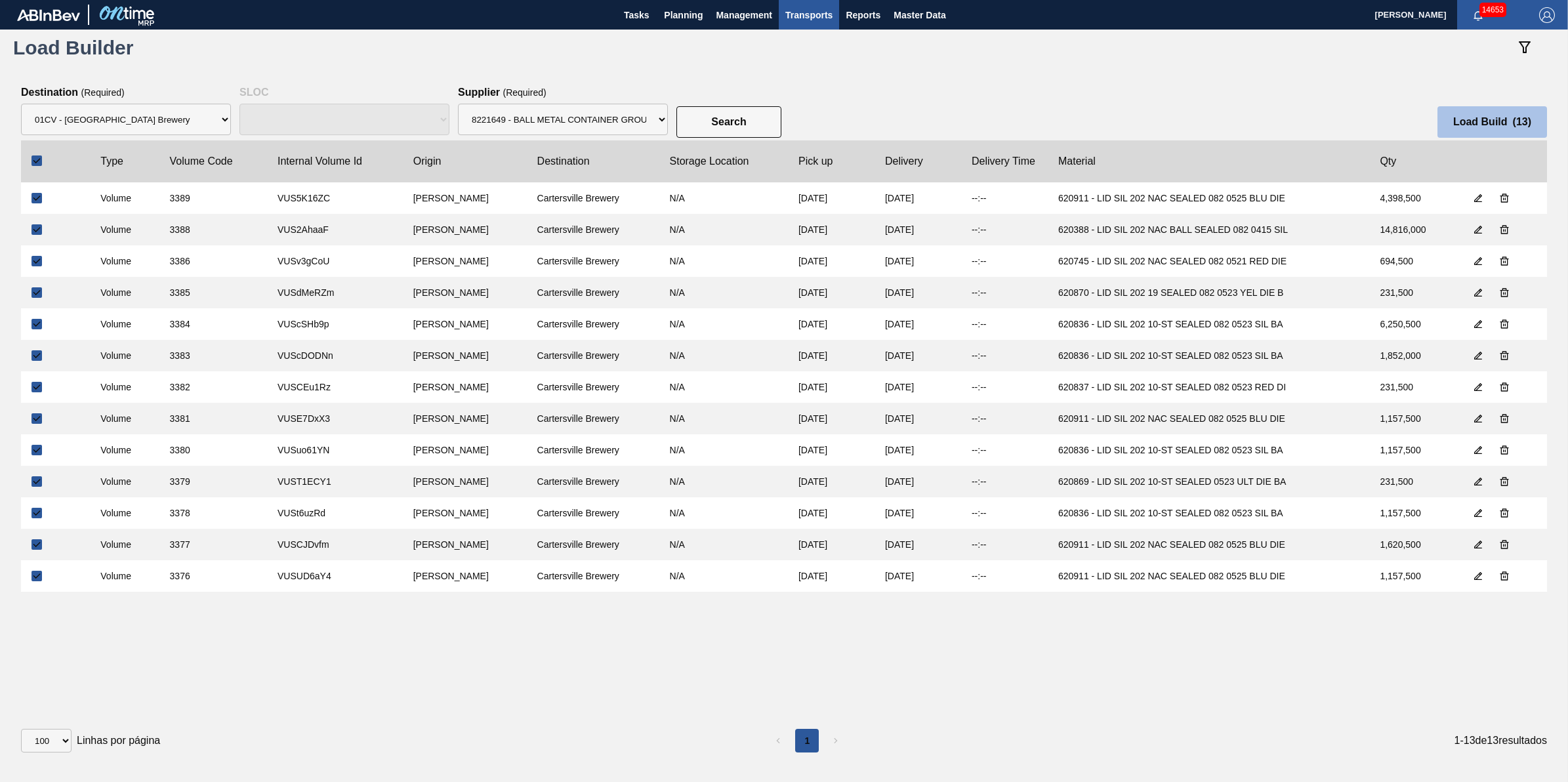
click at [1442, 112] on button "Load Build ( 13 )" at bounding box center [1492, 122] width 109 height 32
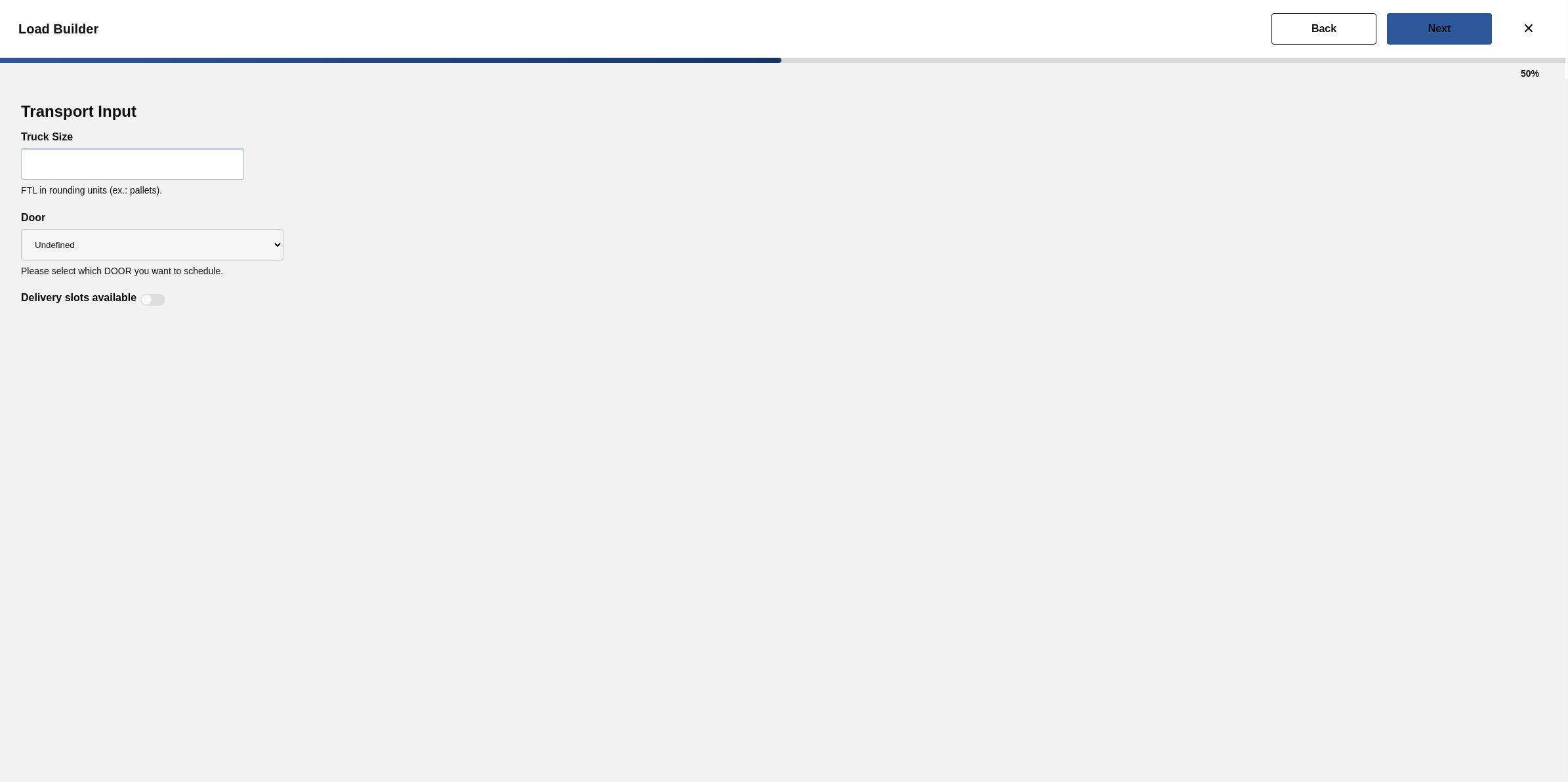
select select "Undefined"
click at [205, 179] on input "text" at bounding box center [132, 164] width 223 height 32
type input "32"
click at [185, 241] on select "Undefined CROWNS LIDS" at bounding box center [153, 244] width 263 height 32
select select "LIDS"
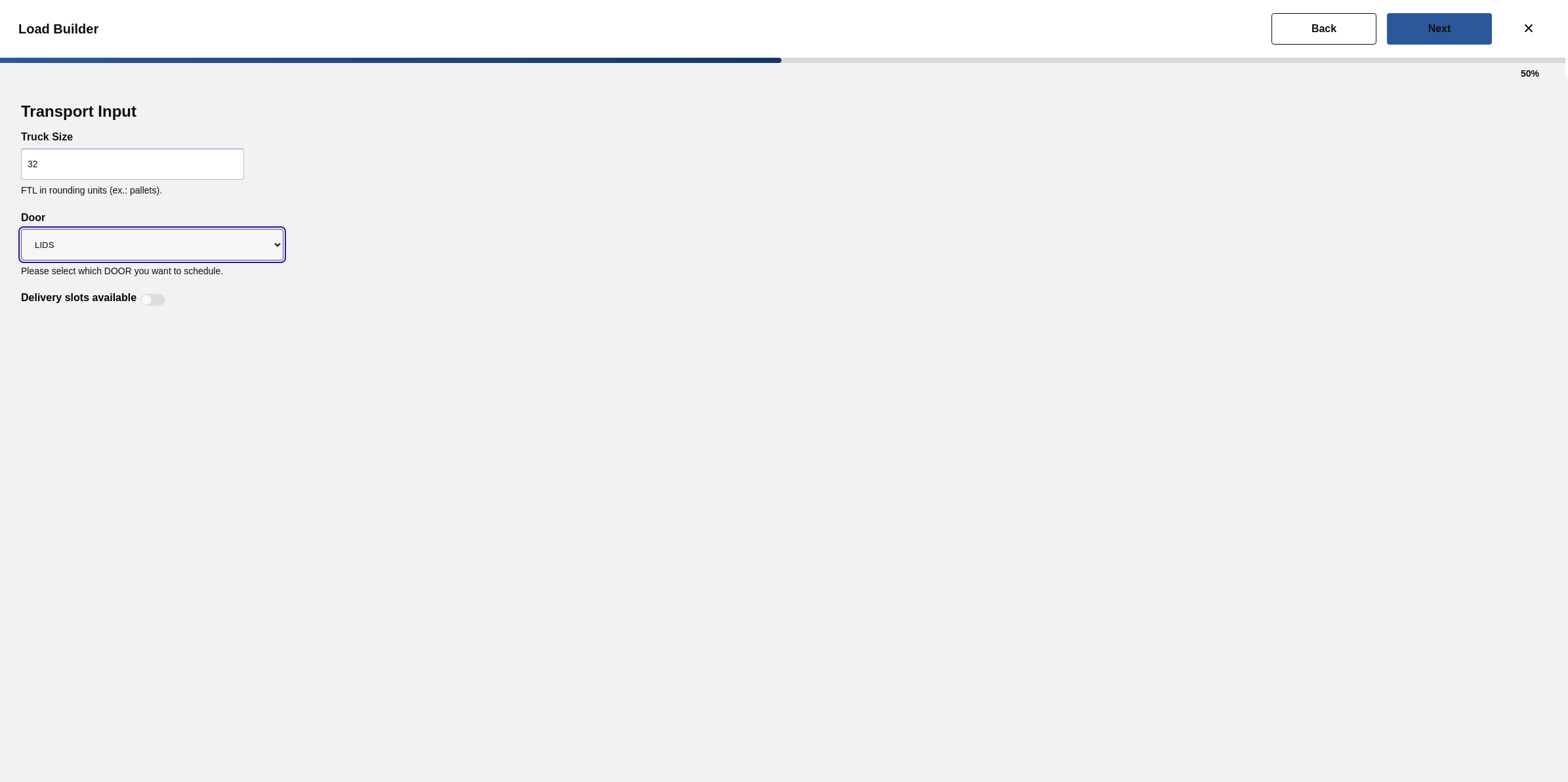
click at [21, 229] on select "Undefined CROWNS LIDS" at bounding box center [153, 244] width 263 height 32
click at [138, 300] on div "Delivery slots available" at bounding box center [96, 299] width 149 height 15
click at [149, 298] on div at bounding box center [147, 300] width 12 height 12
checkbox input "true"
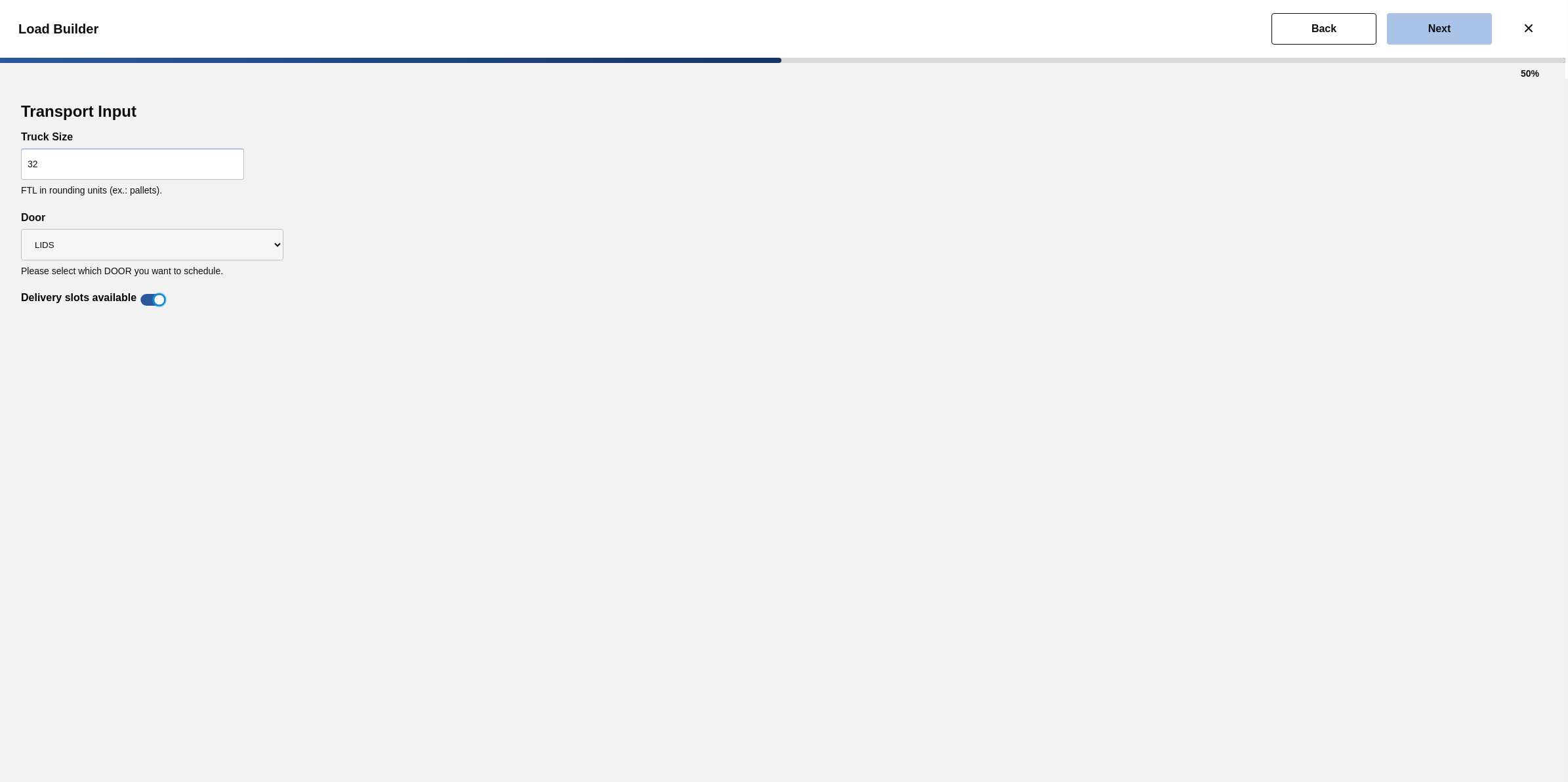
click at [1421, 23] on button "Next" at bounding box center [1440, 29] width 105 height 32
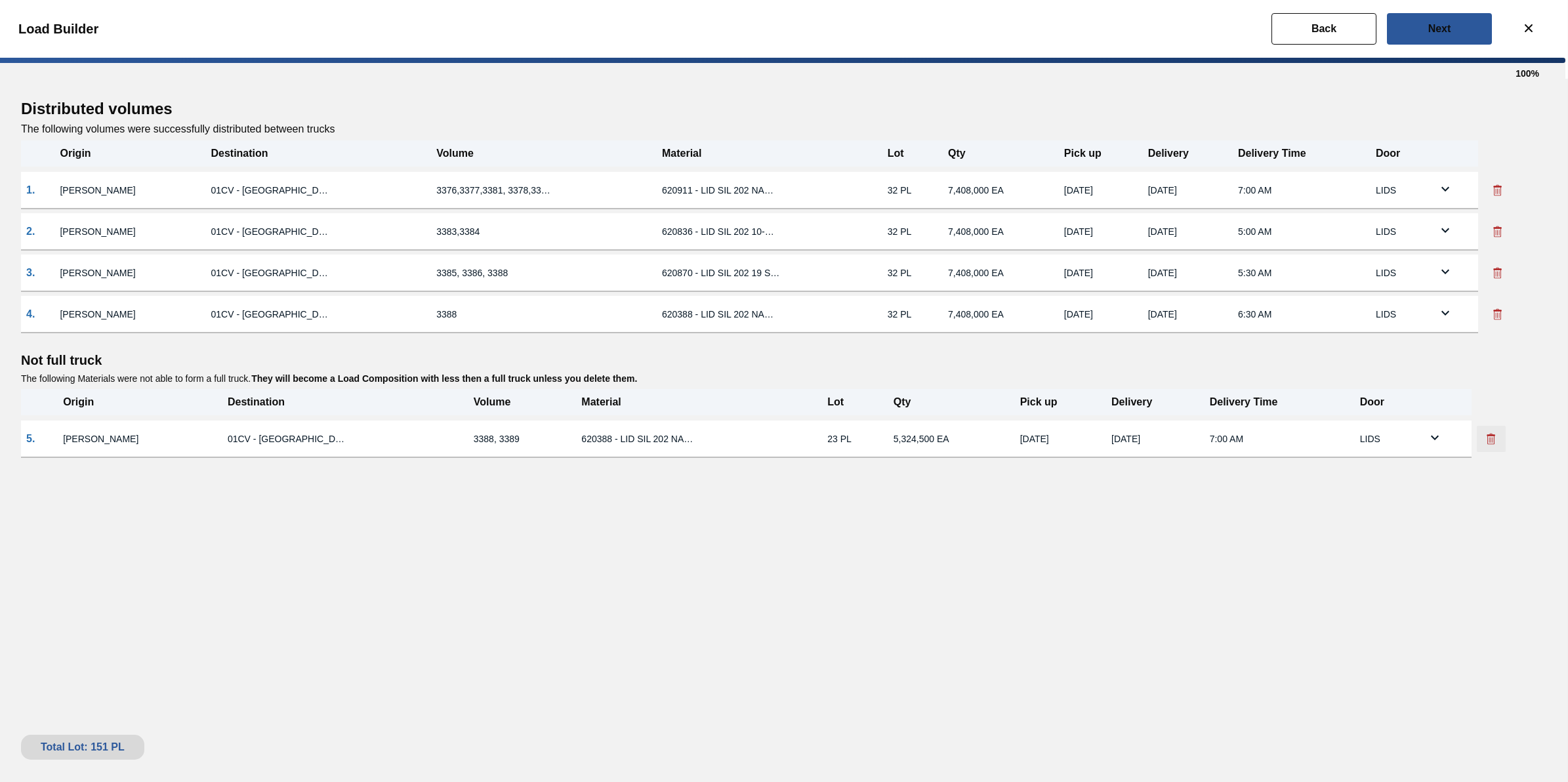
click at [1480, 433] on button at bounding box center [1492, 438] width 29 height 26
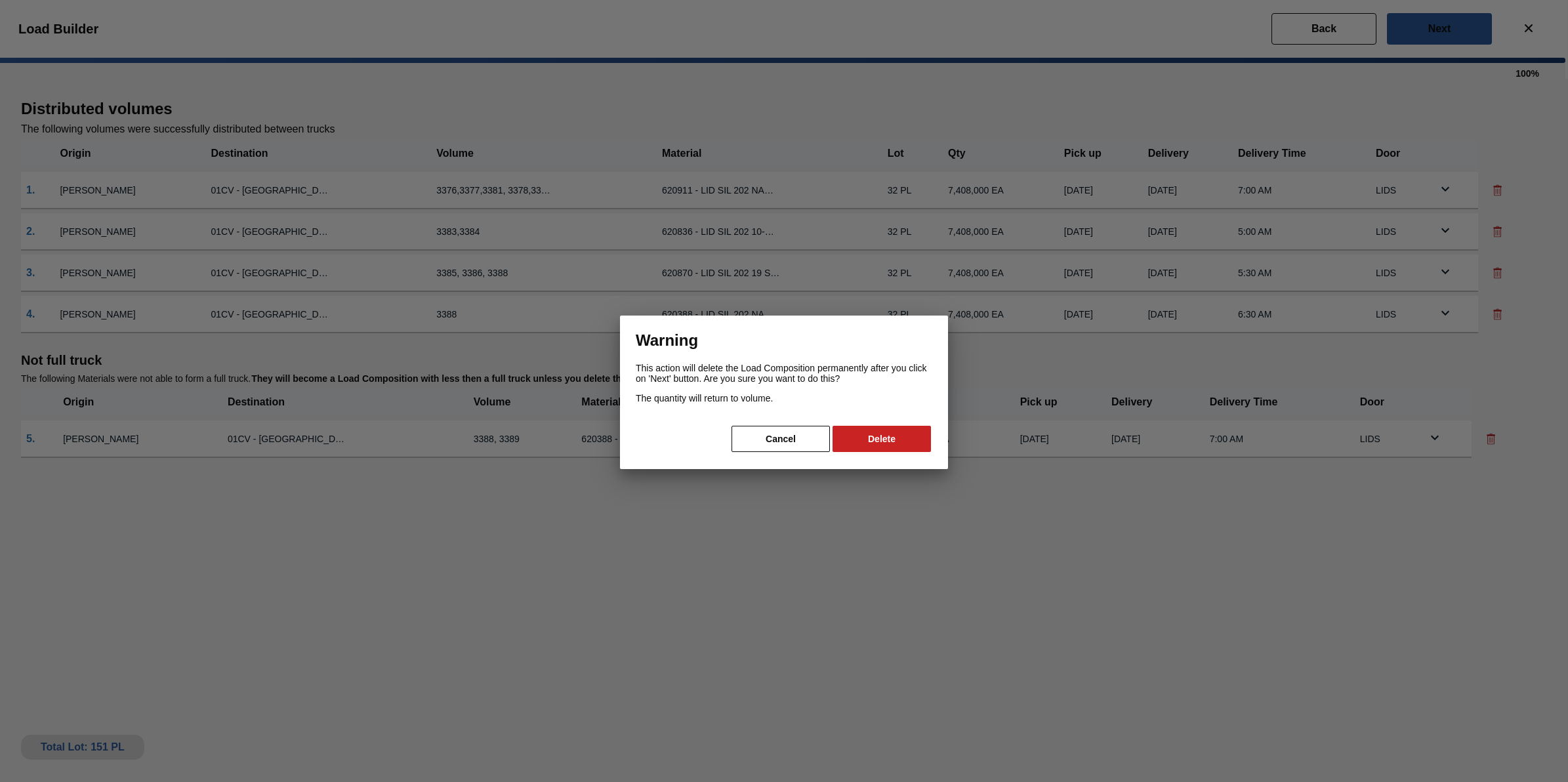
click at [870, 437] on button "Delete" at bounding box center [882, 438] width 98 height 26
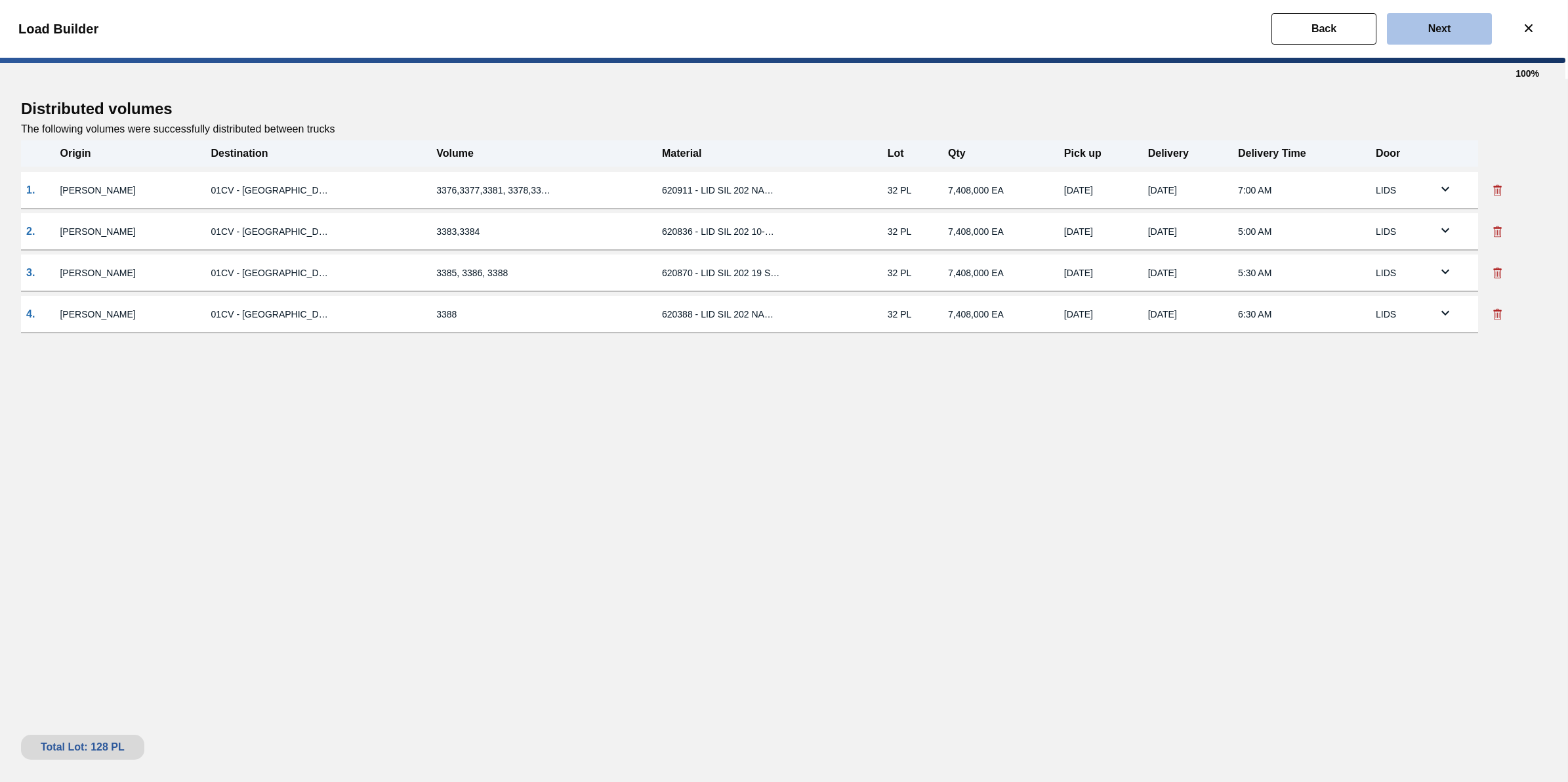
click at [0, 0] on slot "Next" at bounding box center [0, 0] width 0 height 0
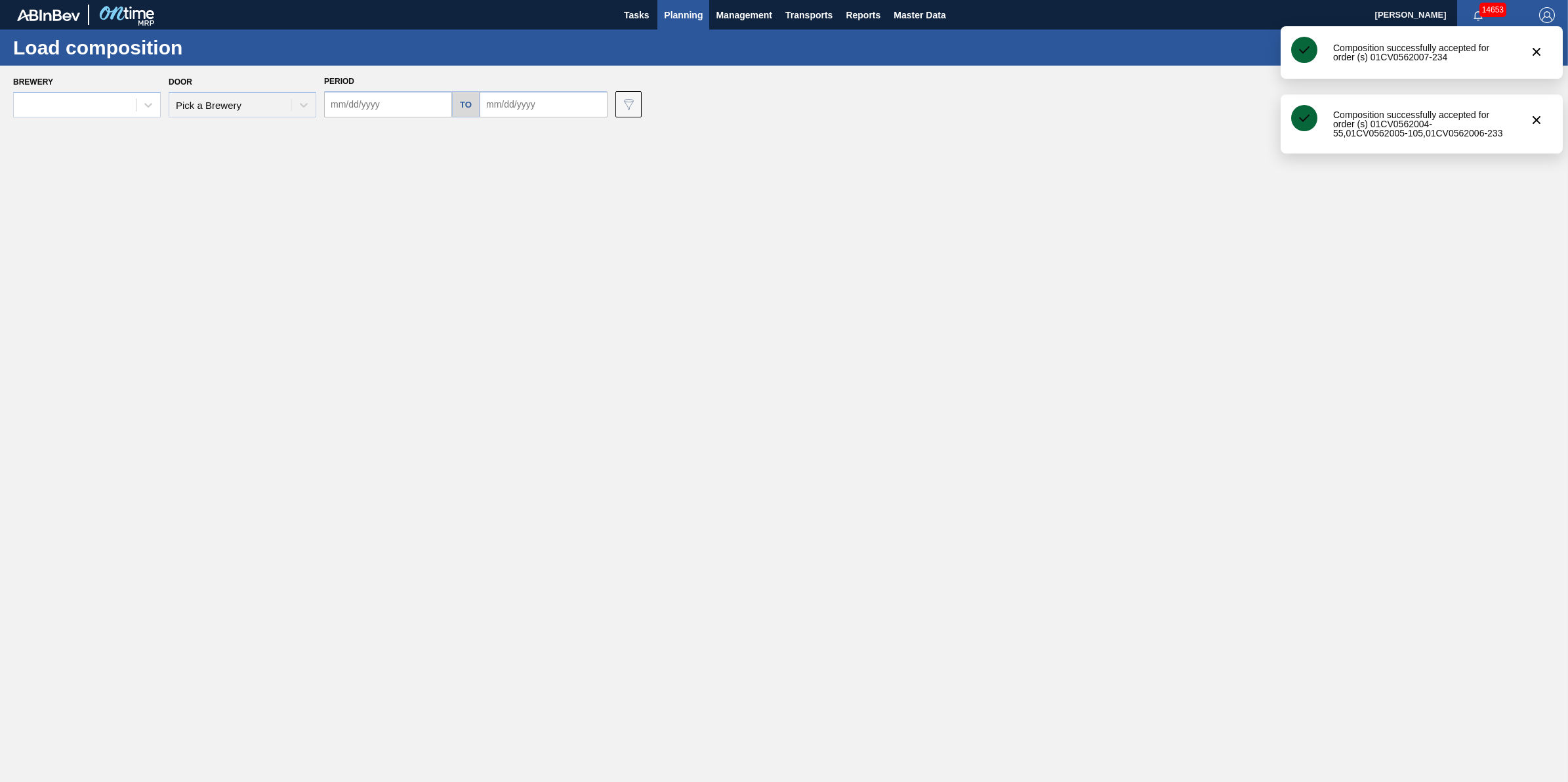
type input "[DATE]"
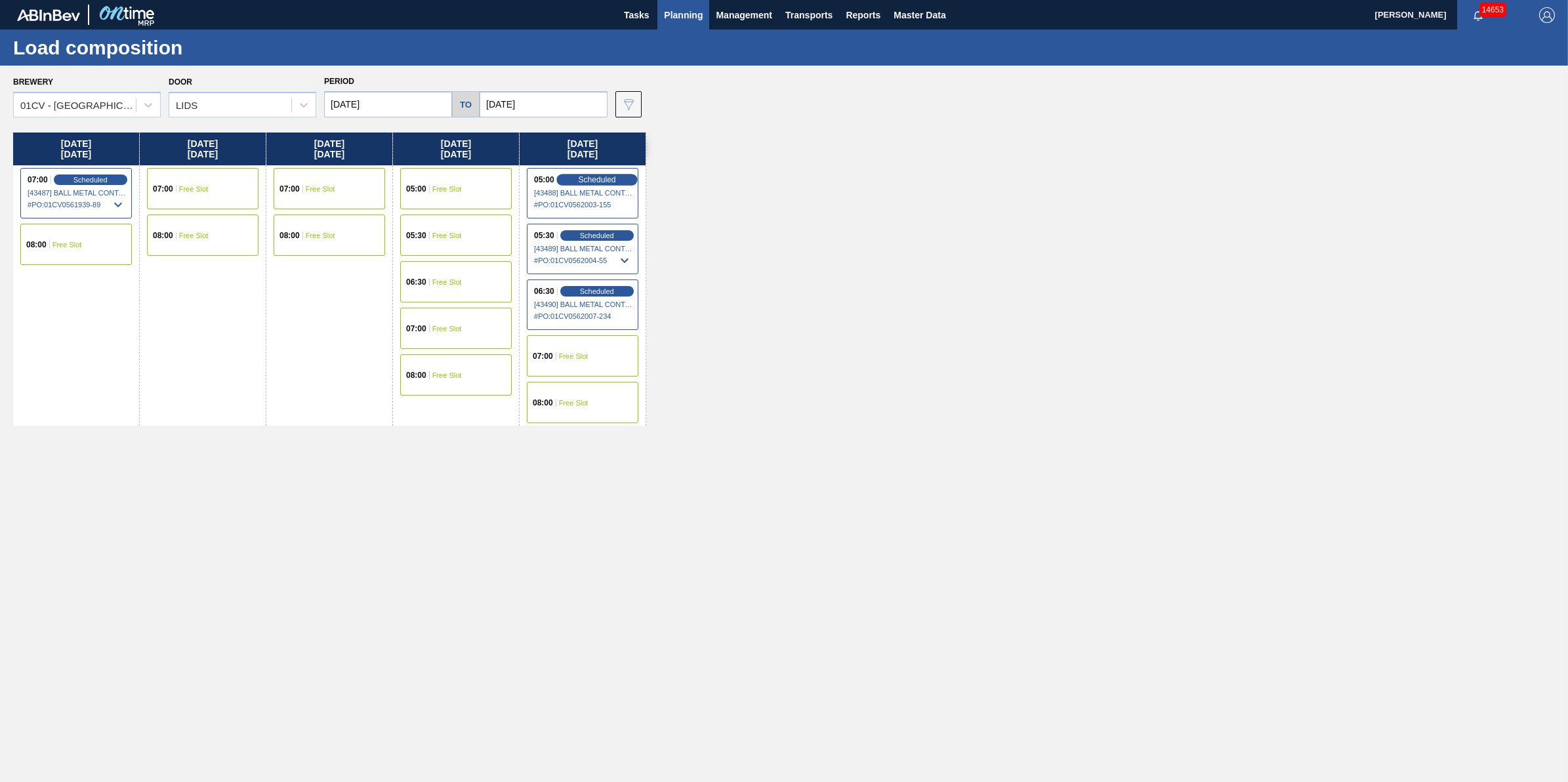
click at [612, 178] on span "Scheduled" at bounding box center [597, 179] width 38 height 9
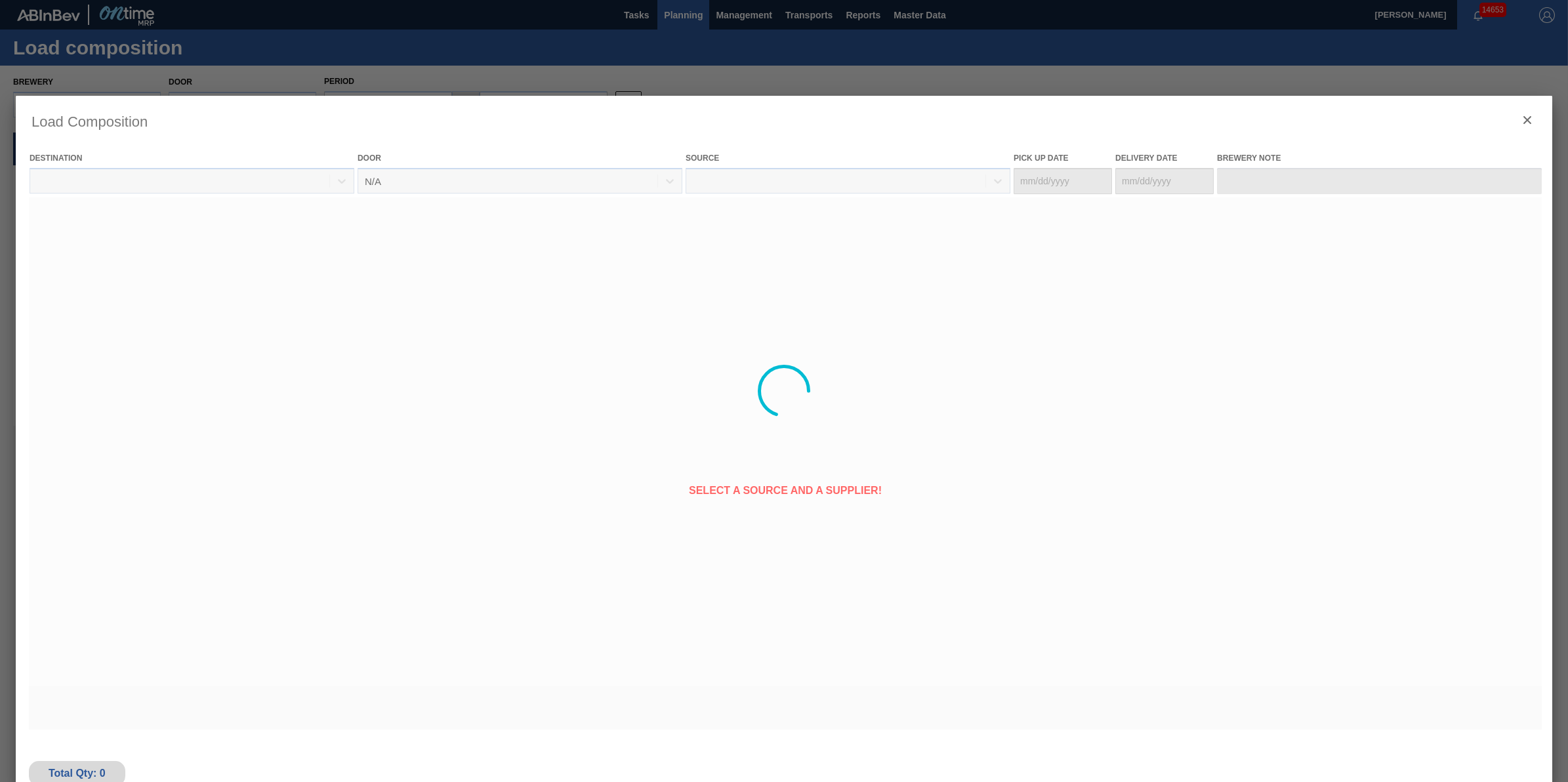
type Date "[DATE]"
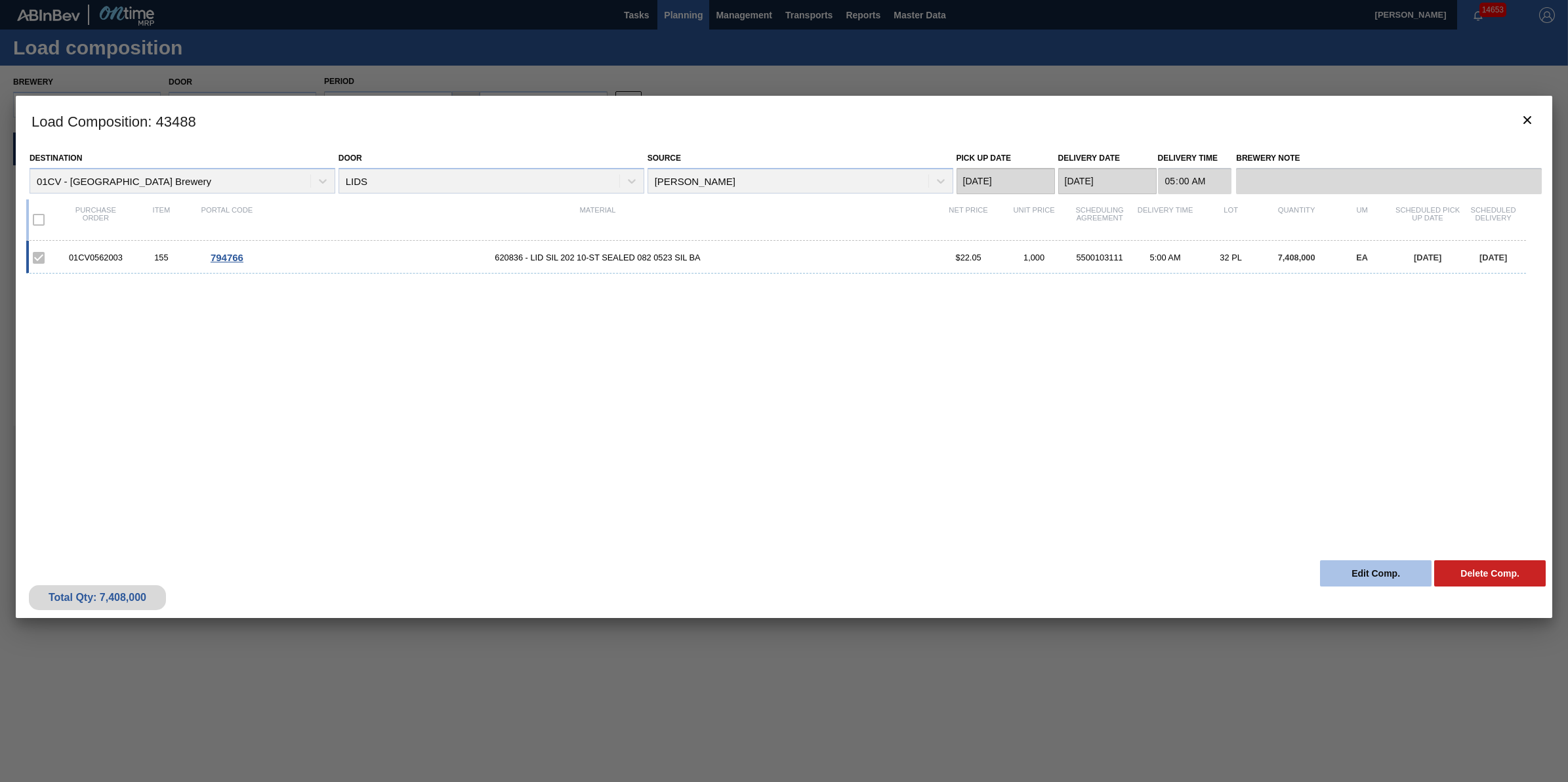
click at [1386, 569] on button "Edit Comp." at bounding box center [1376, 573] width 112 height 26
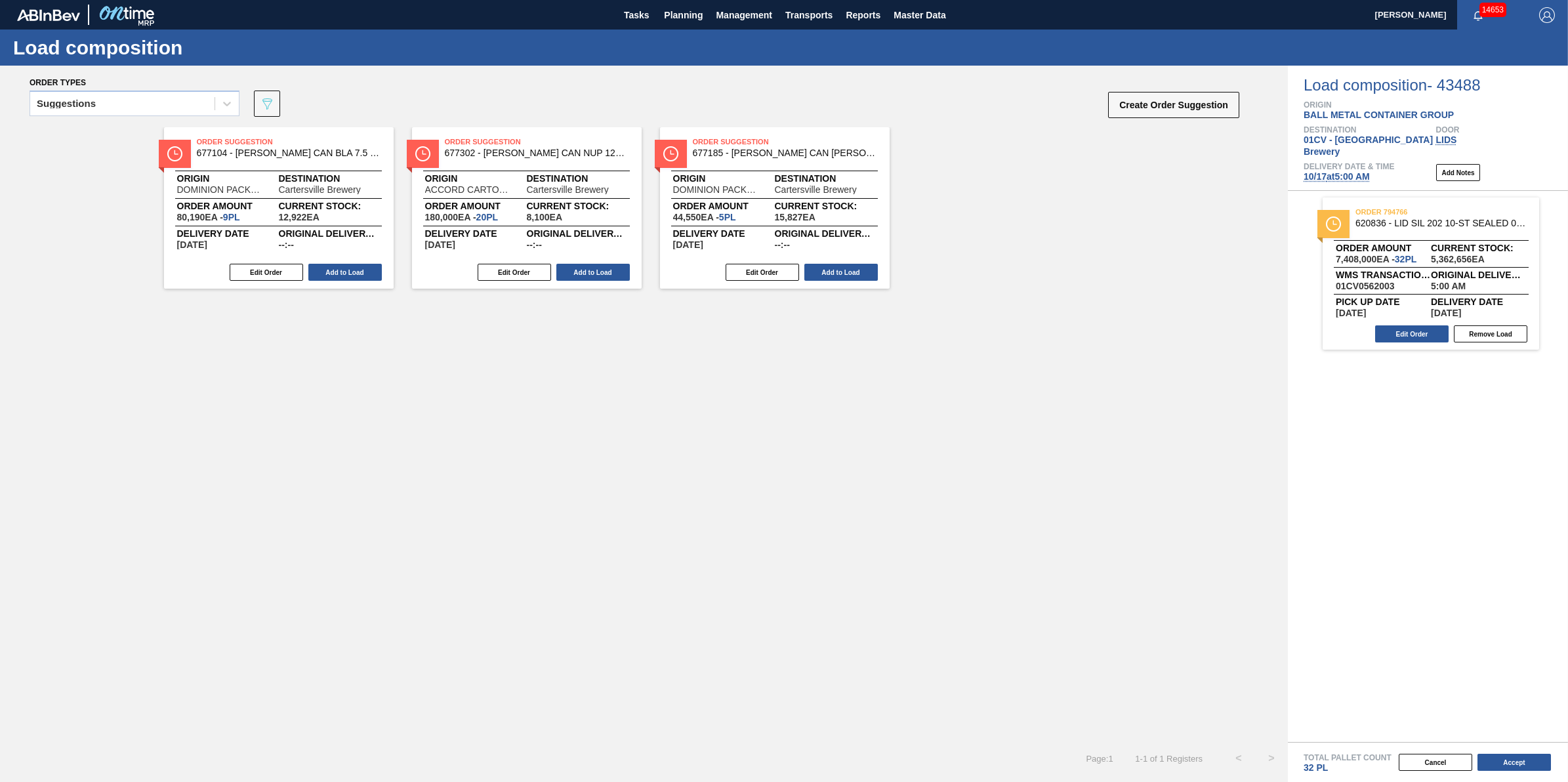
click at [1349, 171] on span "[DATE] 5:00 AM" at bounding box center [1336, 176] width 67 height 11
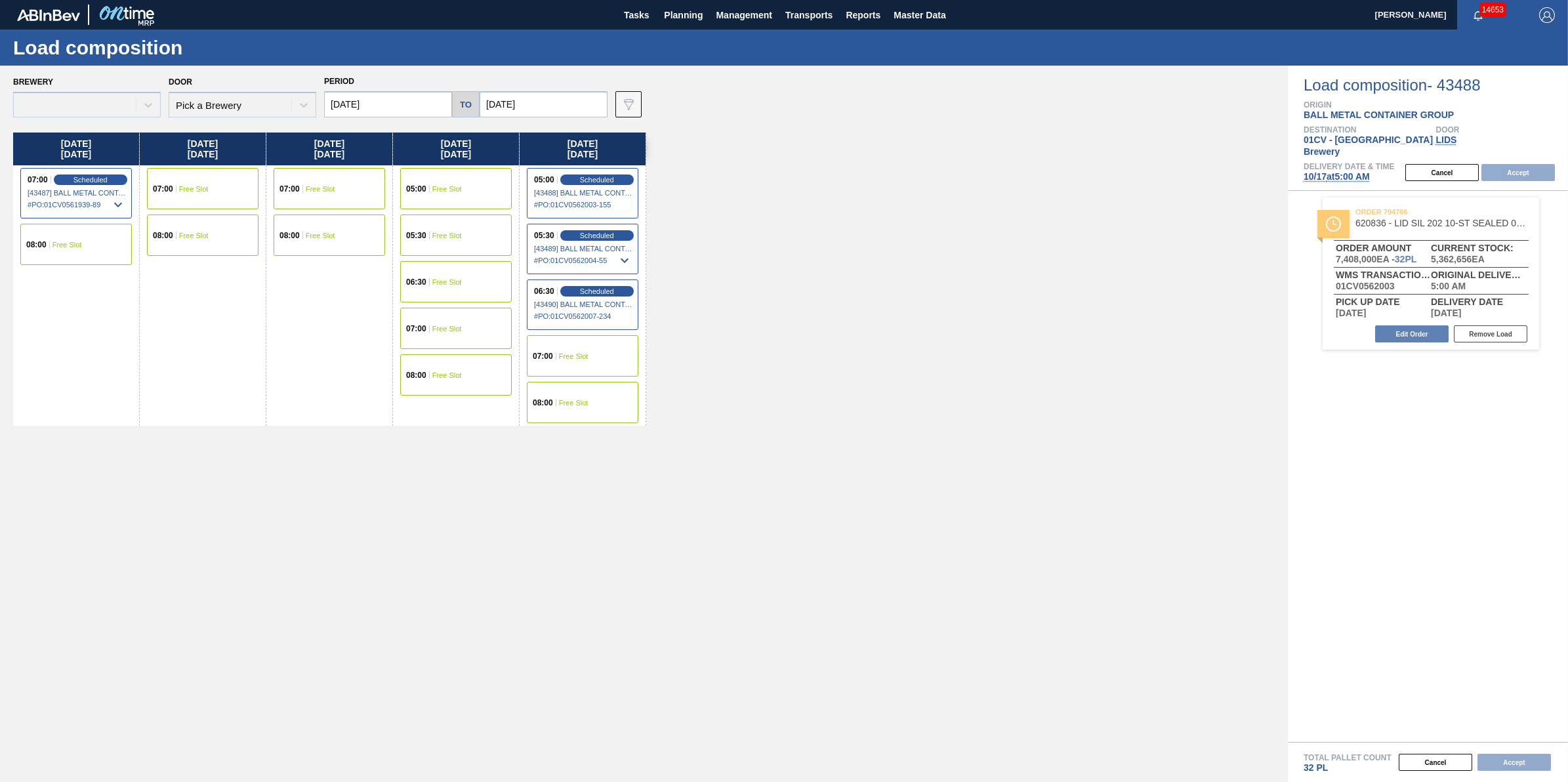
type input "[DATE]"
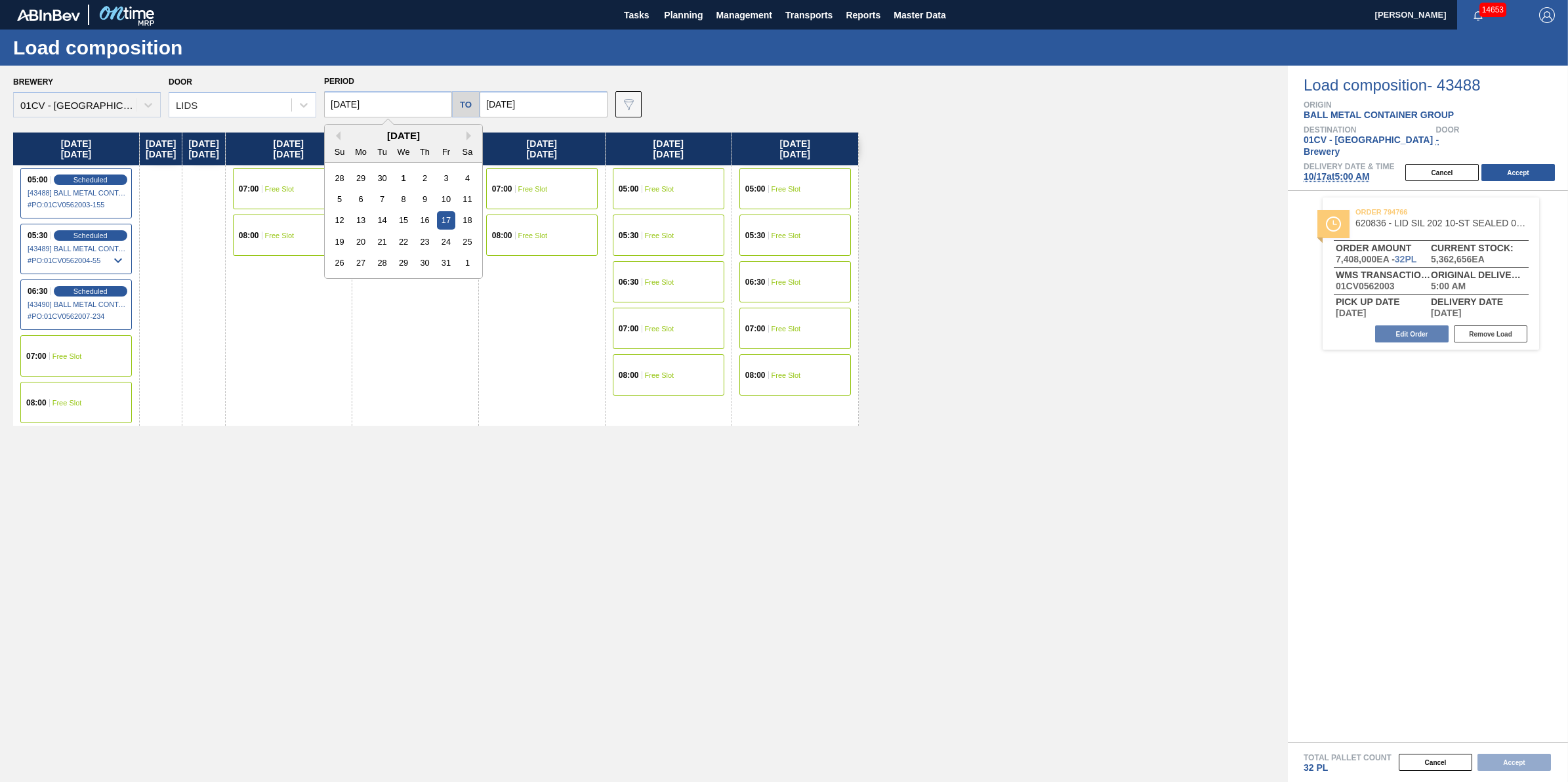
click at [412, 109] on input "[DATE]" at bounding box center [388, 103] width 128 height 26
click at [428, 223] on div "16" at bounding box center [425, 220] width 17 height 17
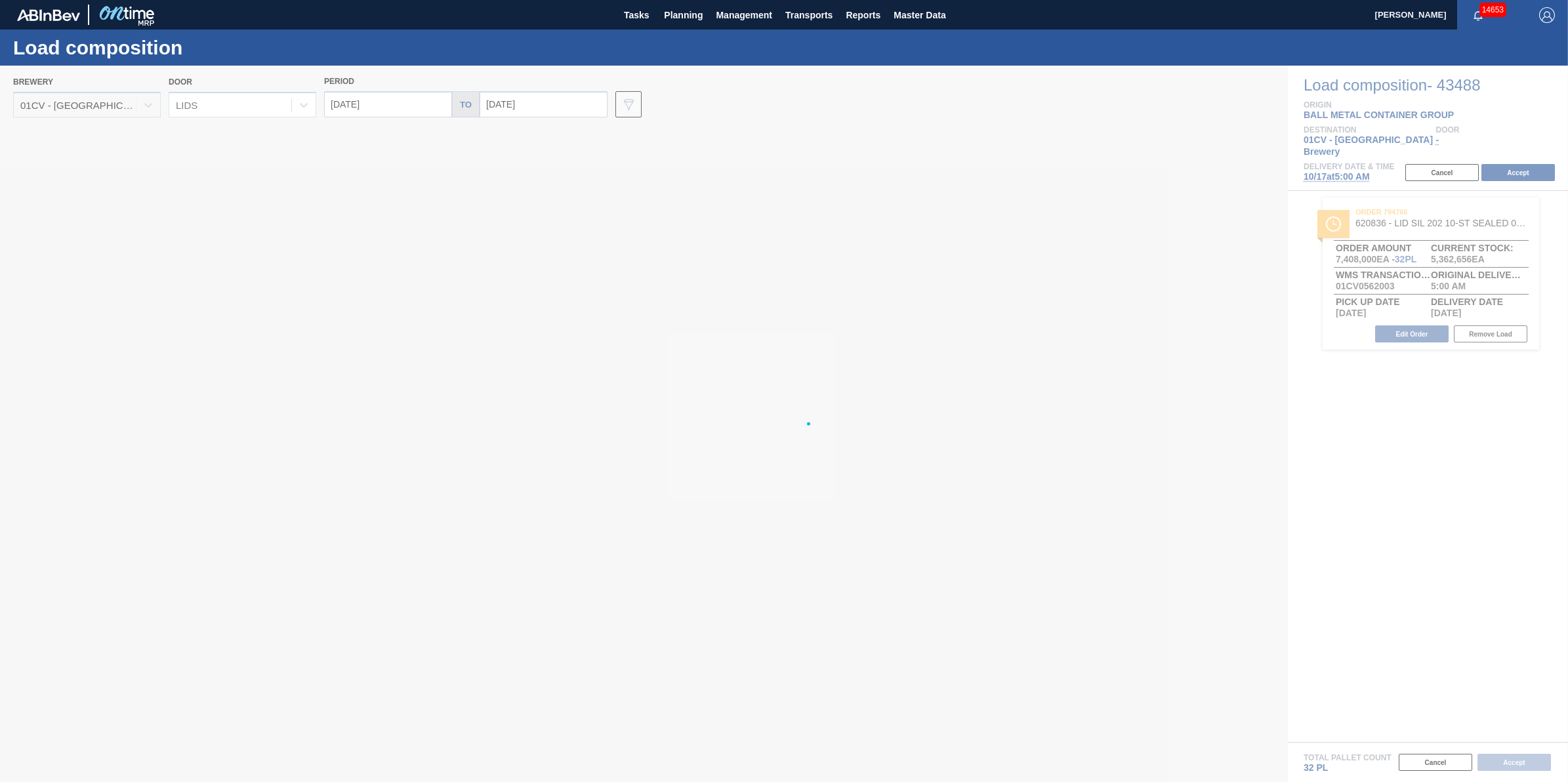
type input "[DATE]"
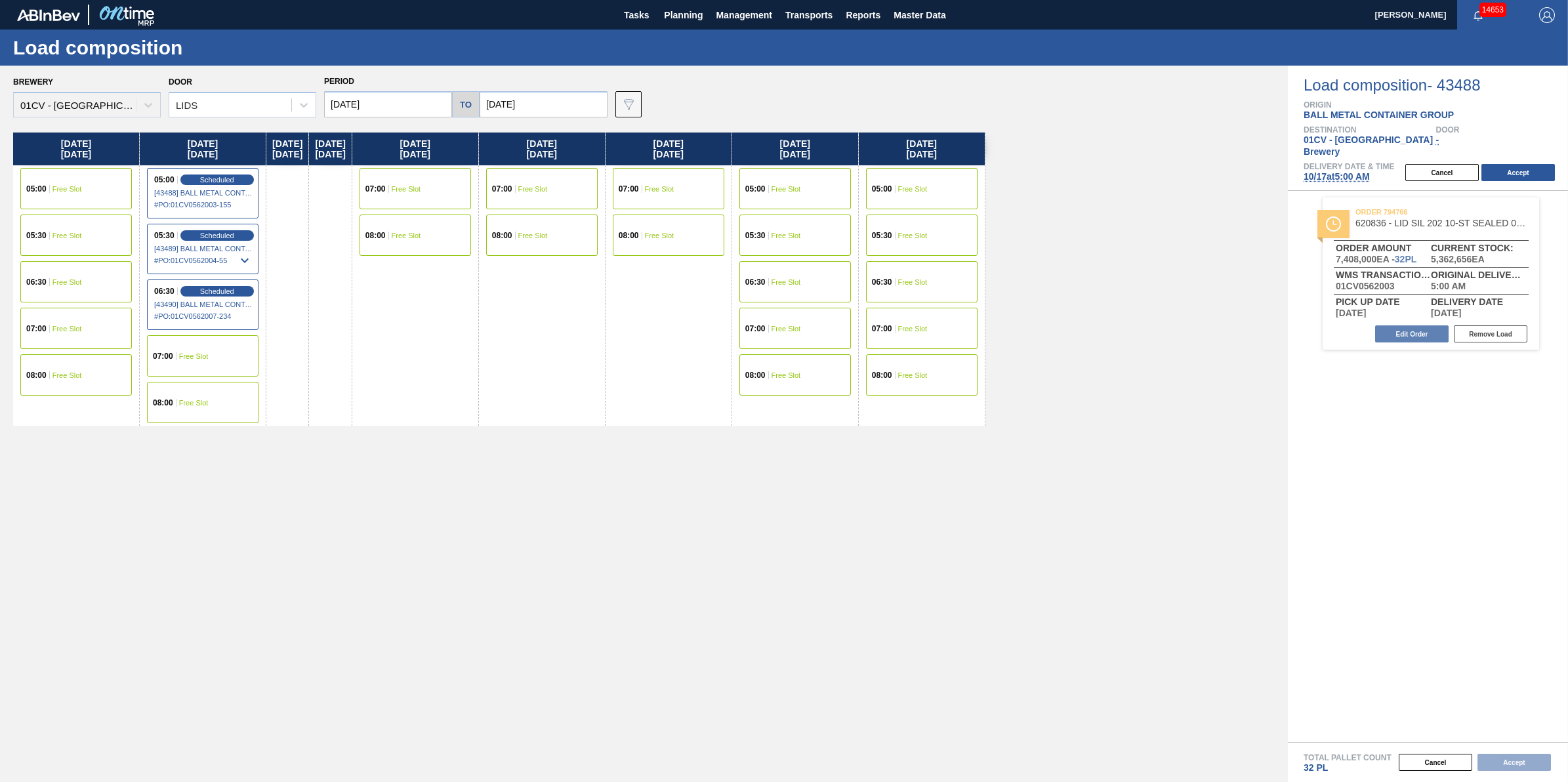
click at [74, 180] on div "05:00 Free Slot" at bounding box center [76, 188] width 112 height 42
click at [1514, 164] on button "Accept" at bounding box center [1519, 173] width 73 height 17
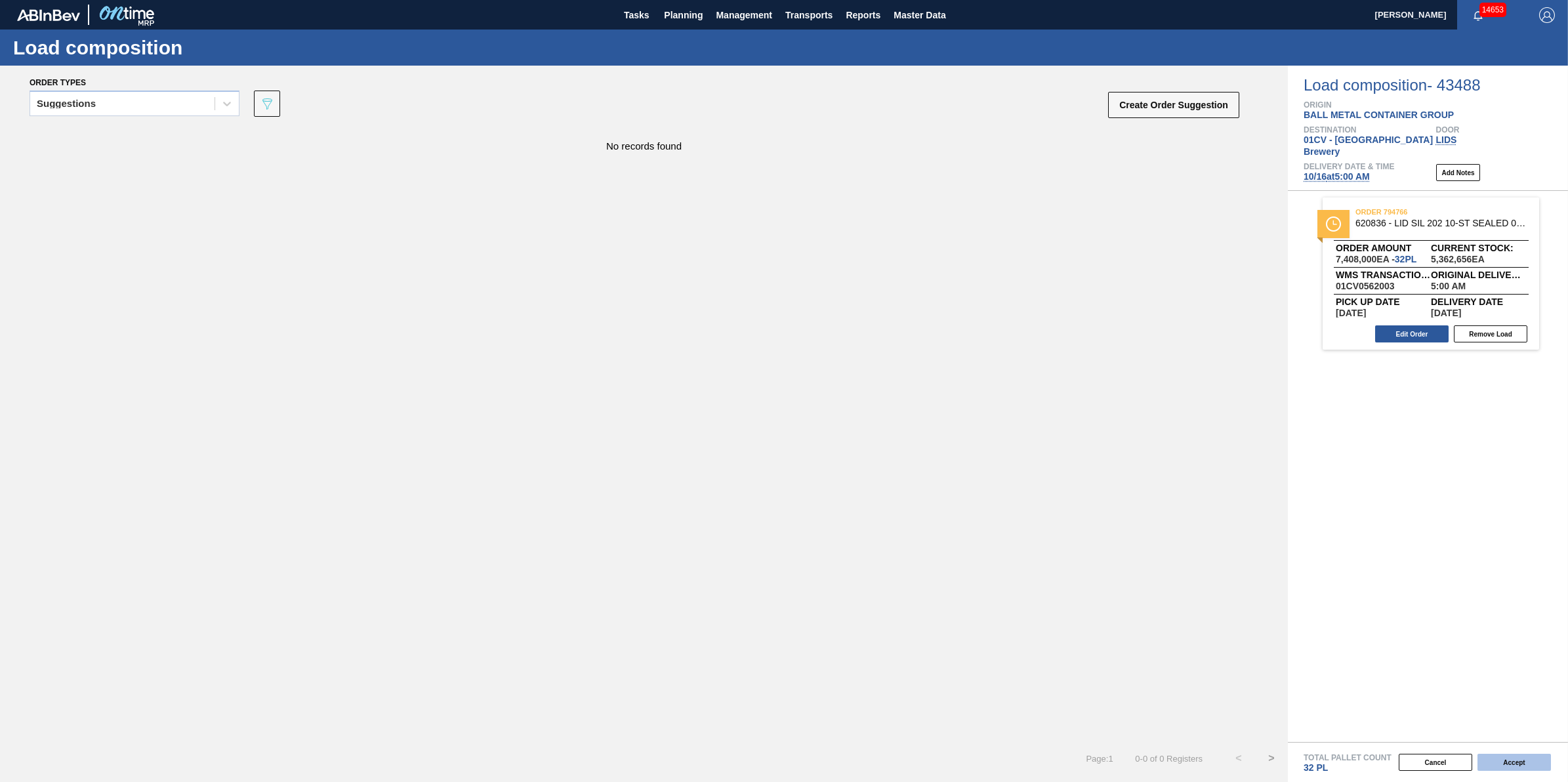
click at [1523, 768] on button "Accept" at bounding box center [1515, 763] width 73 height 17
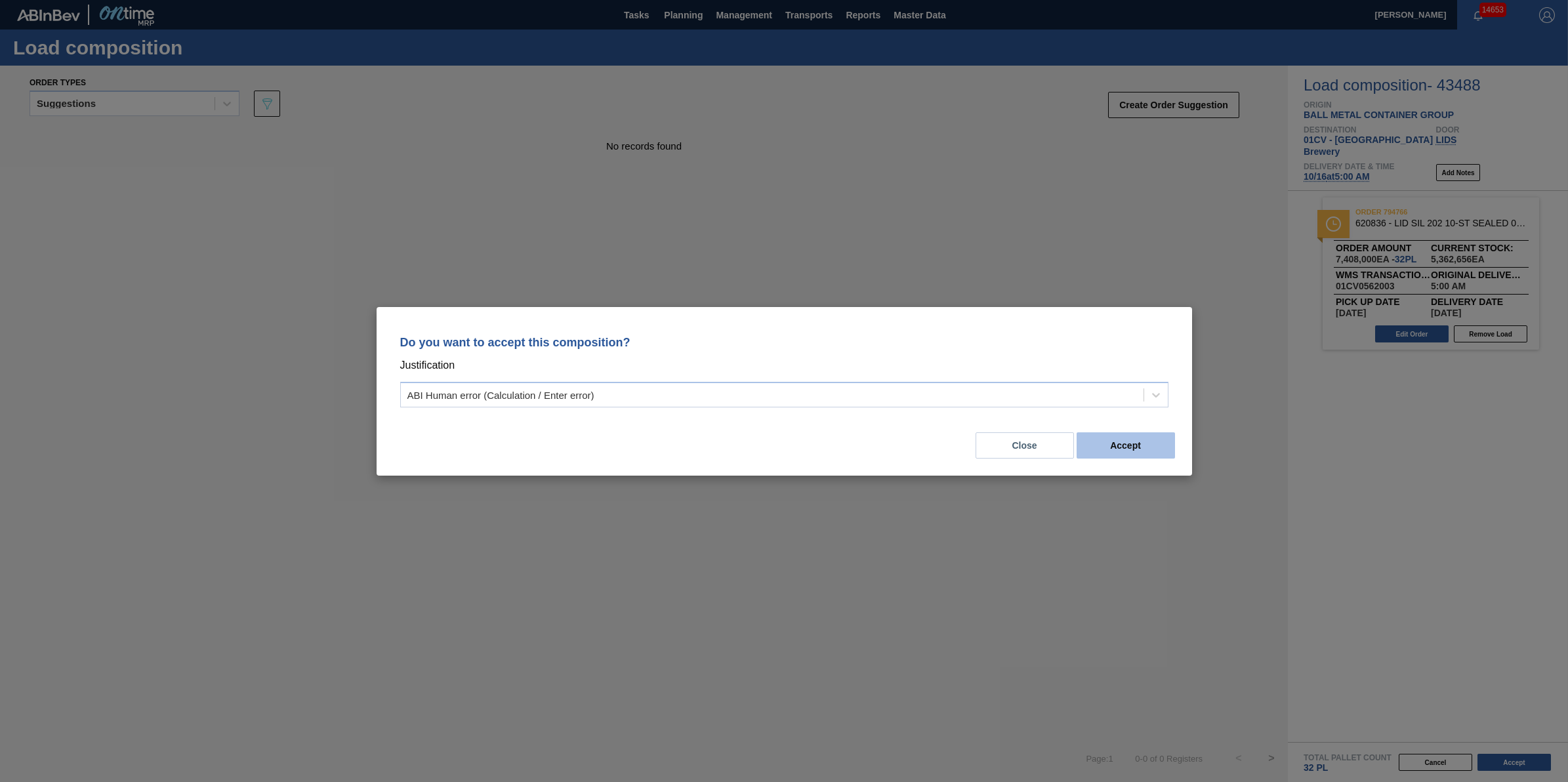
click at [1162, 448] on button "Accept" at bounding box center [1126, 445] width 98 height 26
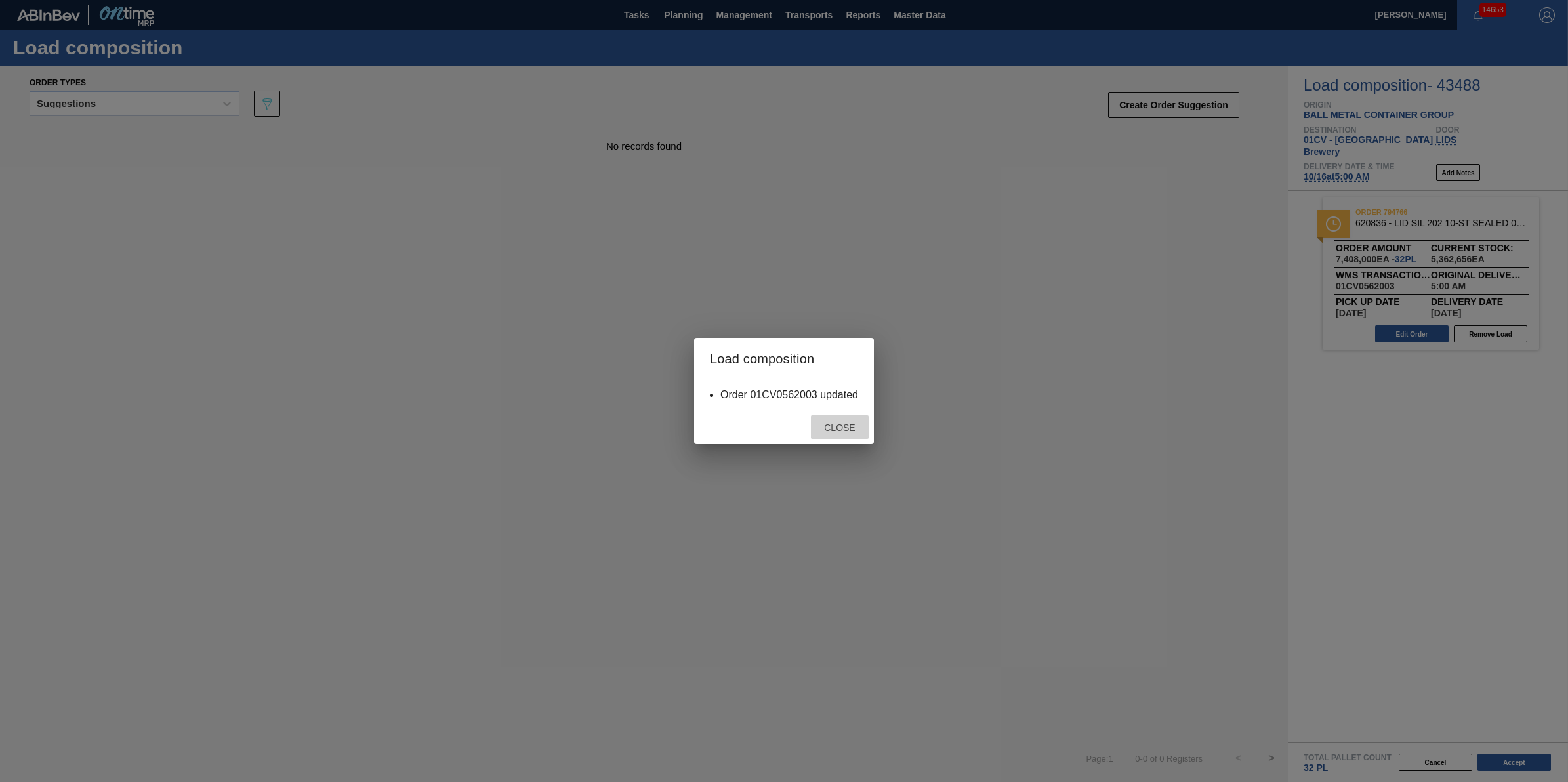
click at [833, 415] on div "Close" at bounding box center [840, 427] width 58 height 24
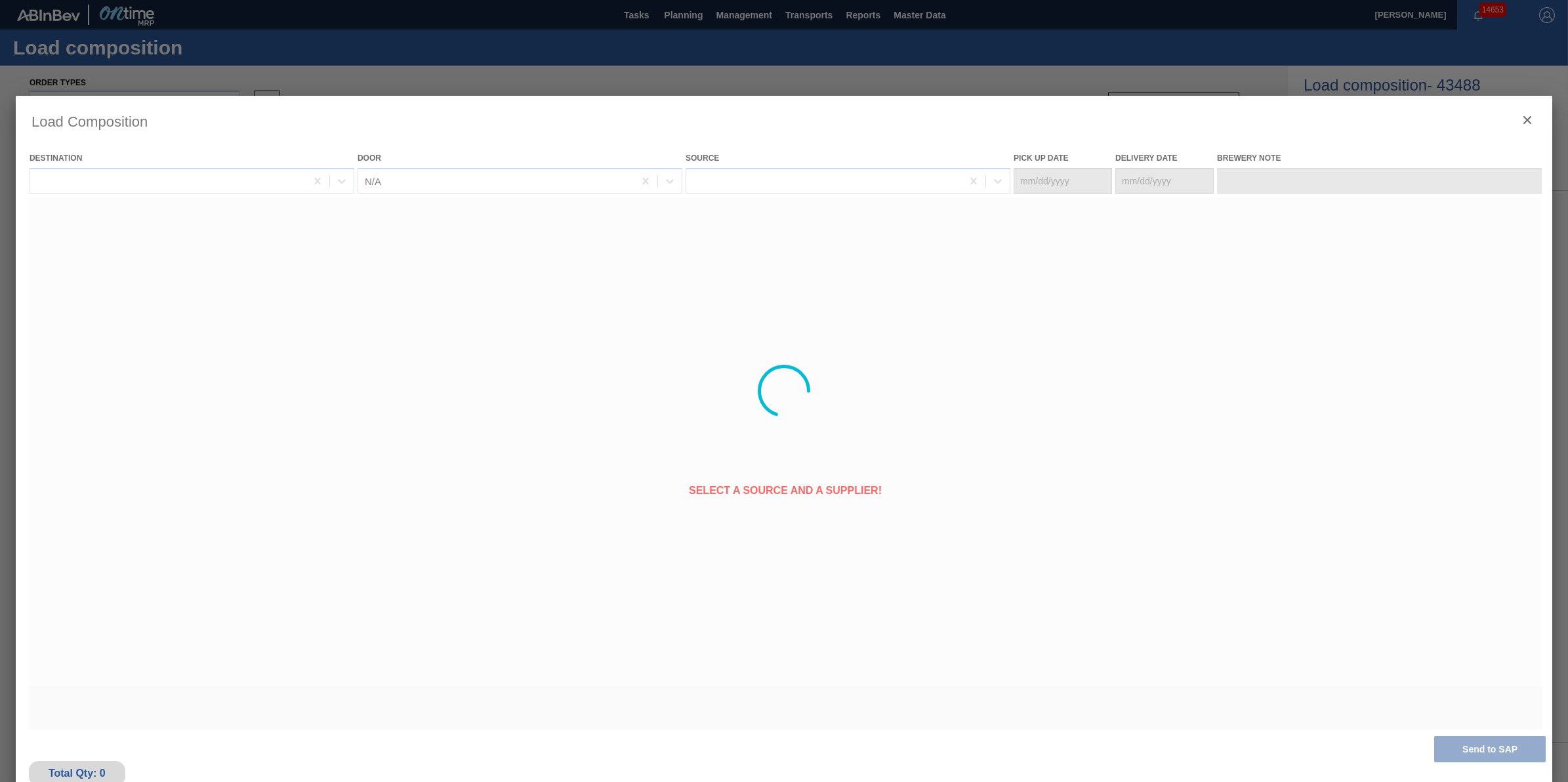
type Date "[DATE]"
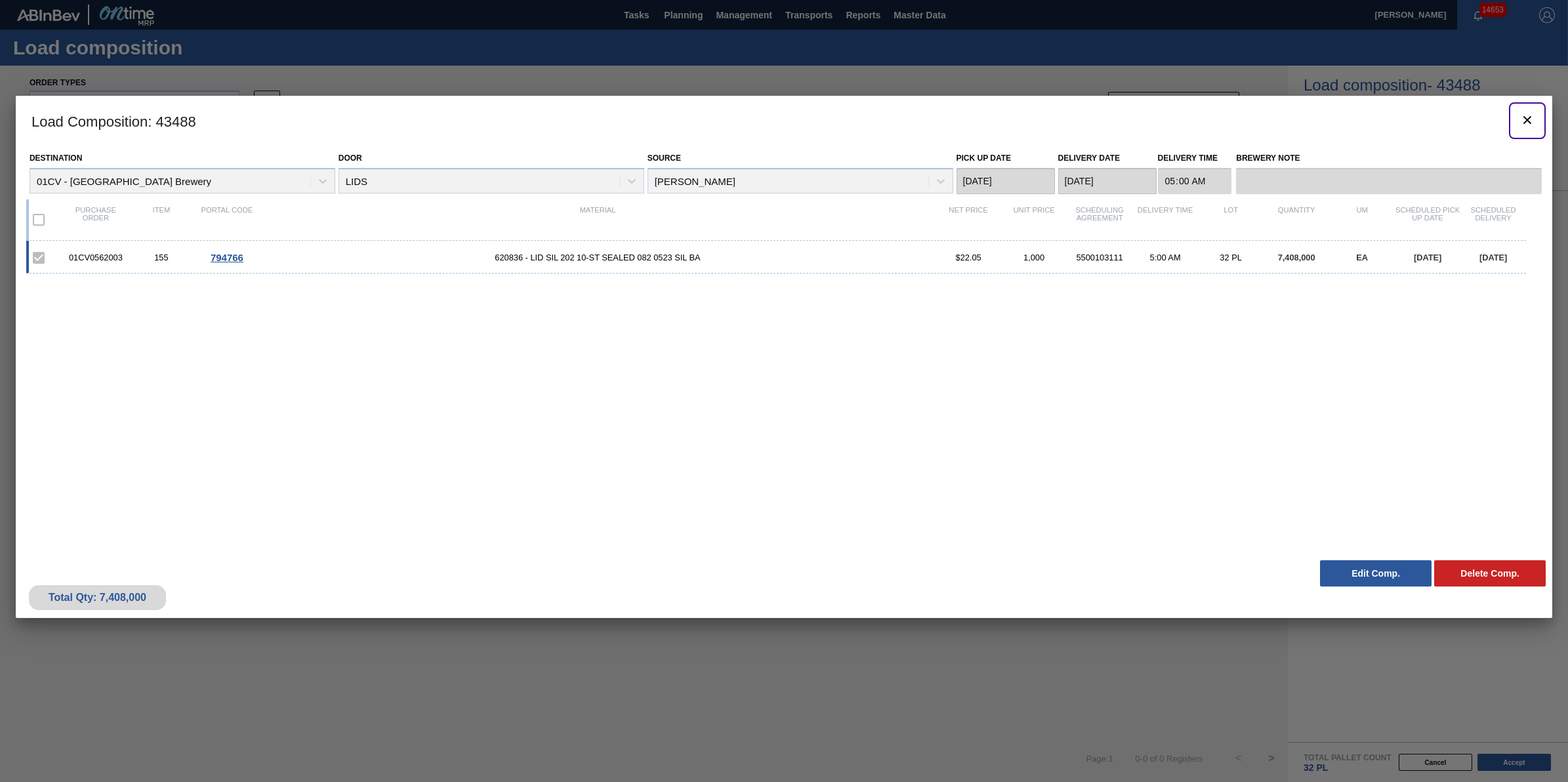
click at [1527, 117] on icon "botão de ícone" at bounding box center [1527, 120] width 15 height 15
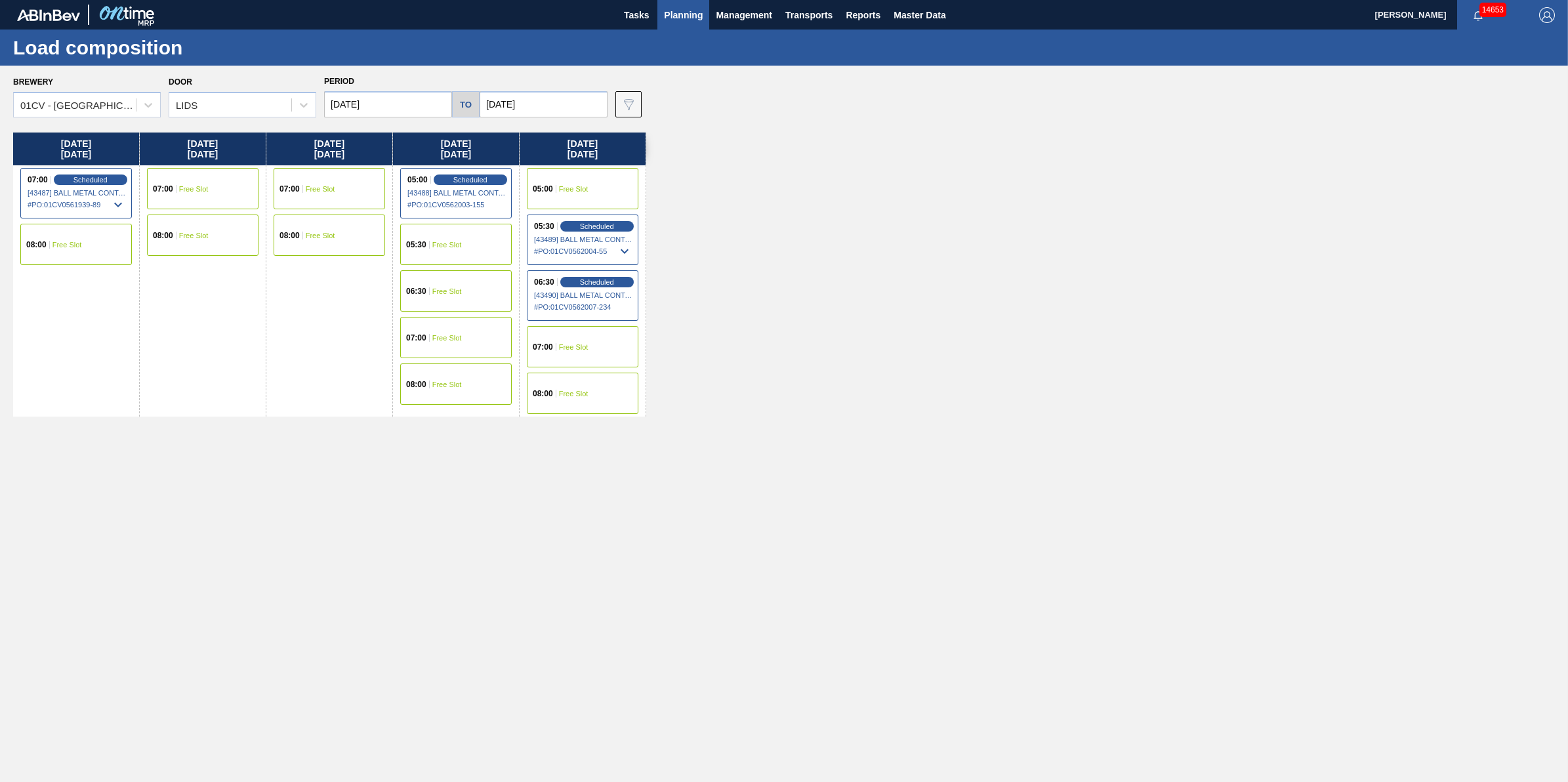
click at [692, 14] on span "Planning" at bounding box center [684, 14] width 39 height 15
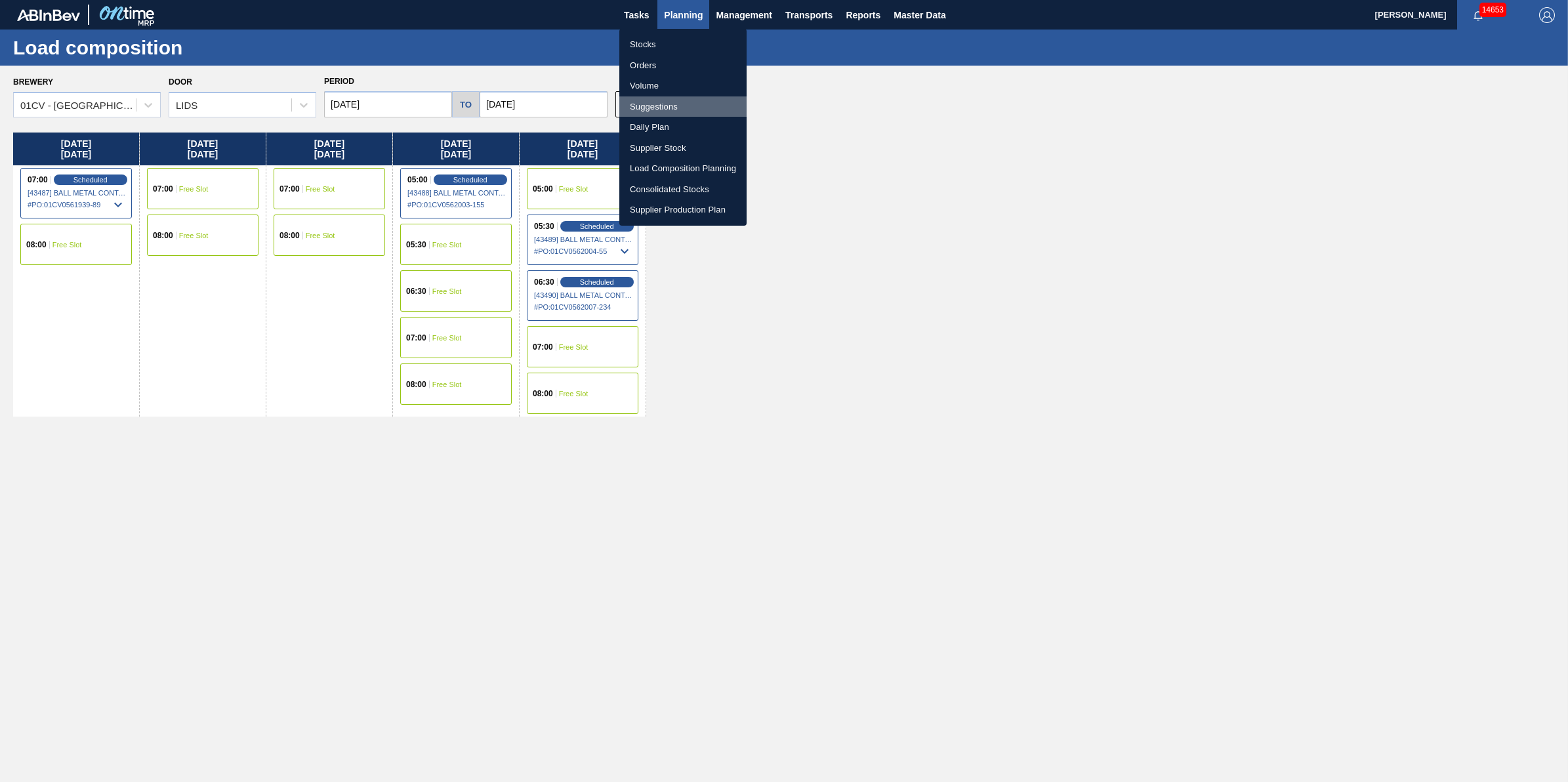
click at [683, 103] on li "Suggestions" at bounding box center [684, 107] width 127 height 21
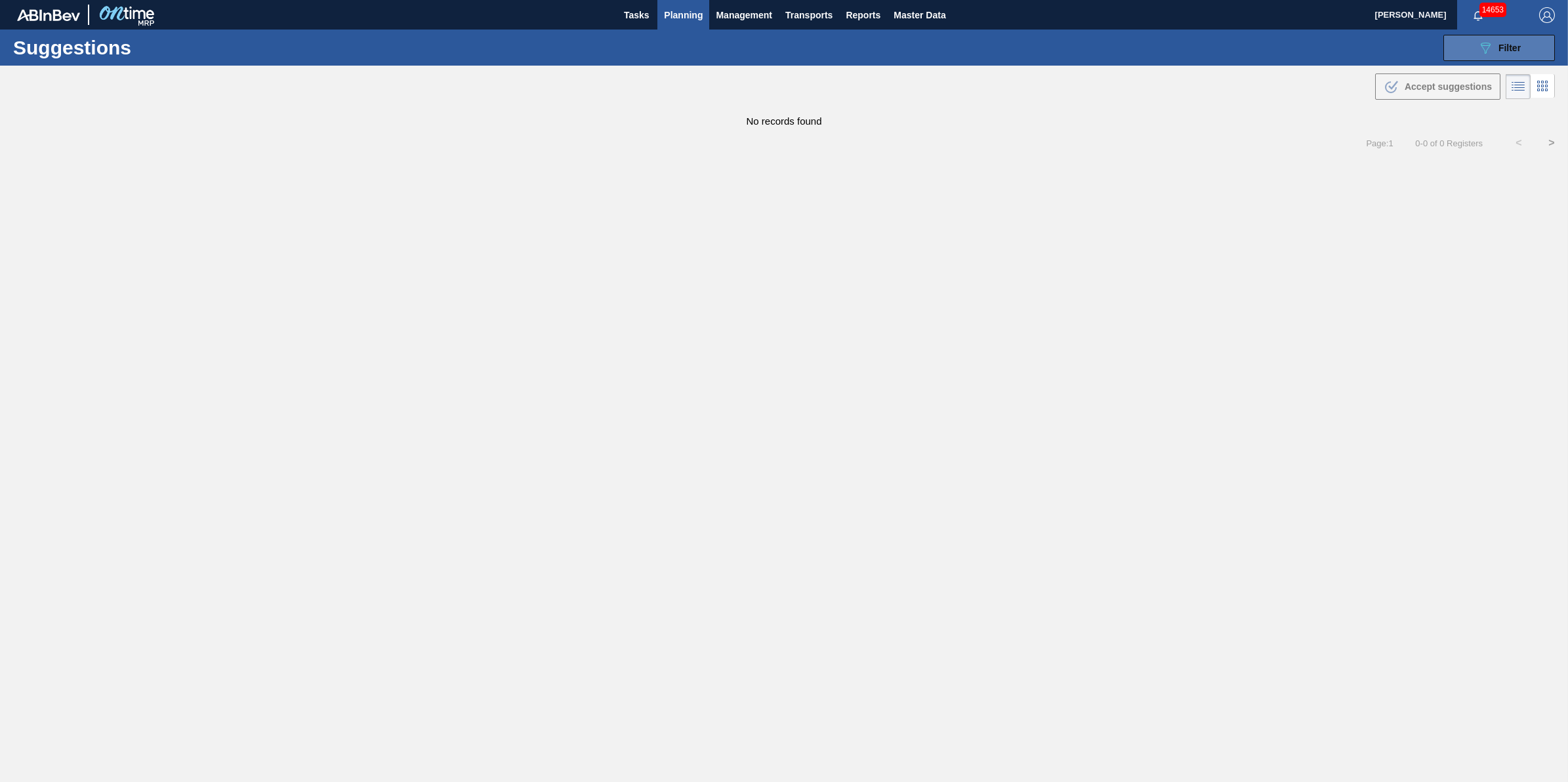
click at [1459, 49] on button "089F7B8B-B2A5-4AFE-B5C0-19BA573D28AC Filter" at bounding box center [1499, 47] width 112 height 26
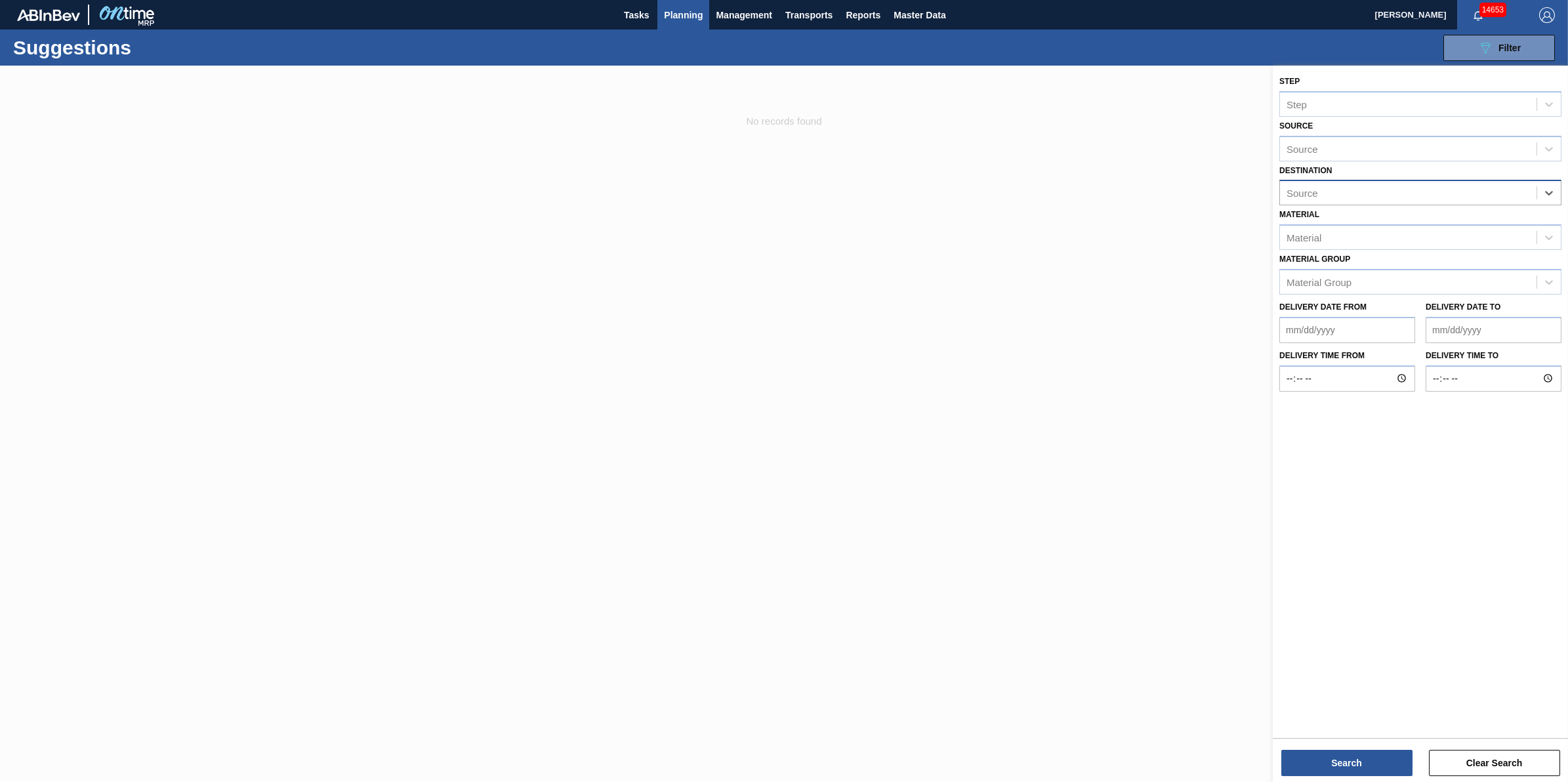
click at [1526, 195] on div "Source" at bounding box center [1409, 193] width 257 height 19
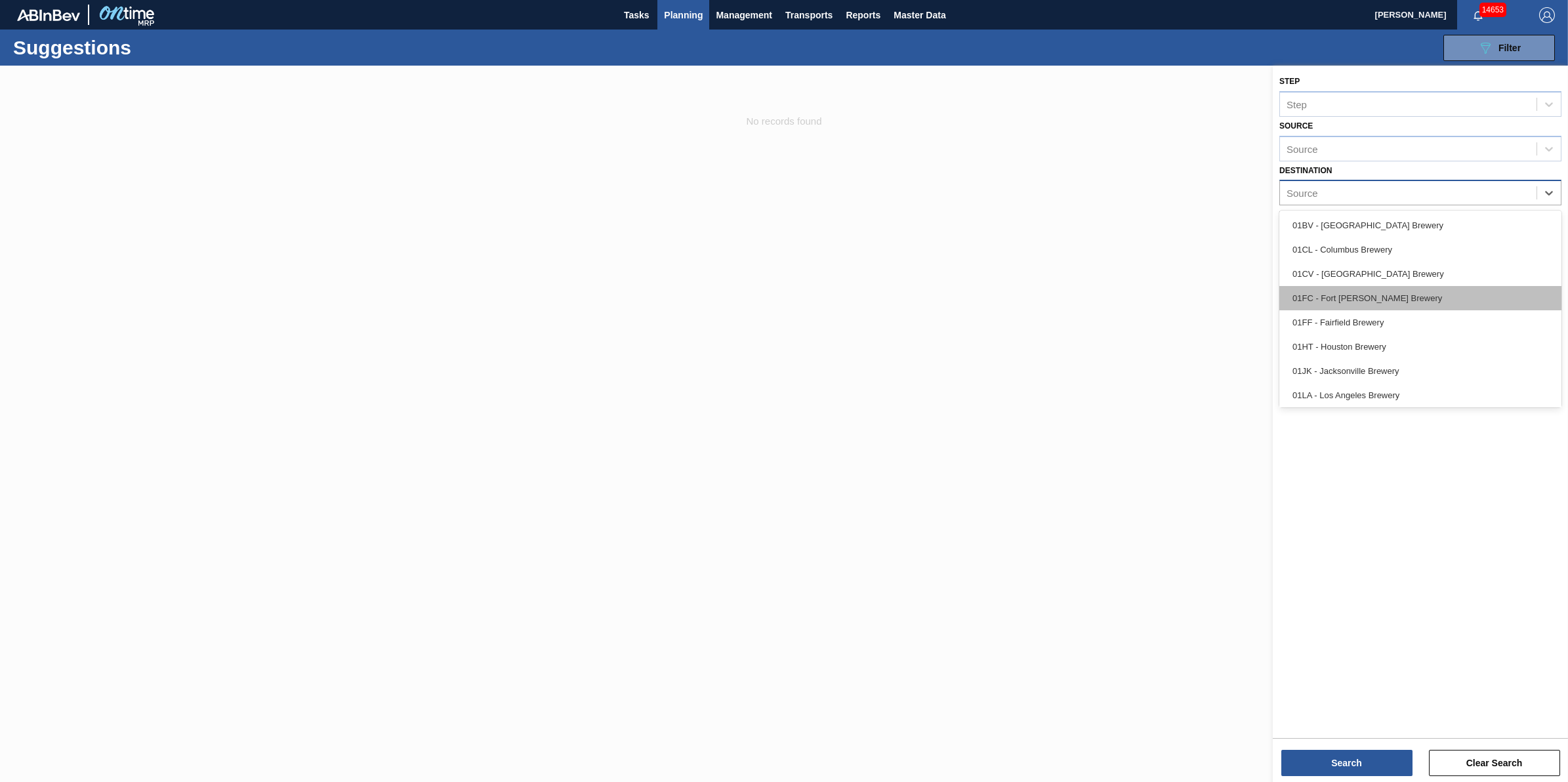
click at [1442, 287] on div "01FC - Fort [PERSON_NAME] Brewery" at bounding box center [1420, 297] width 282 height 24
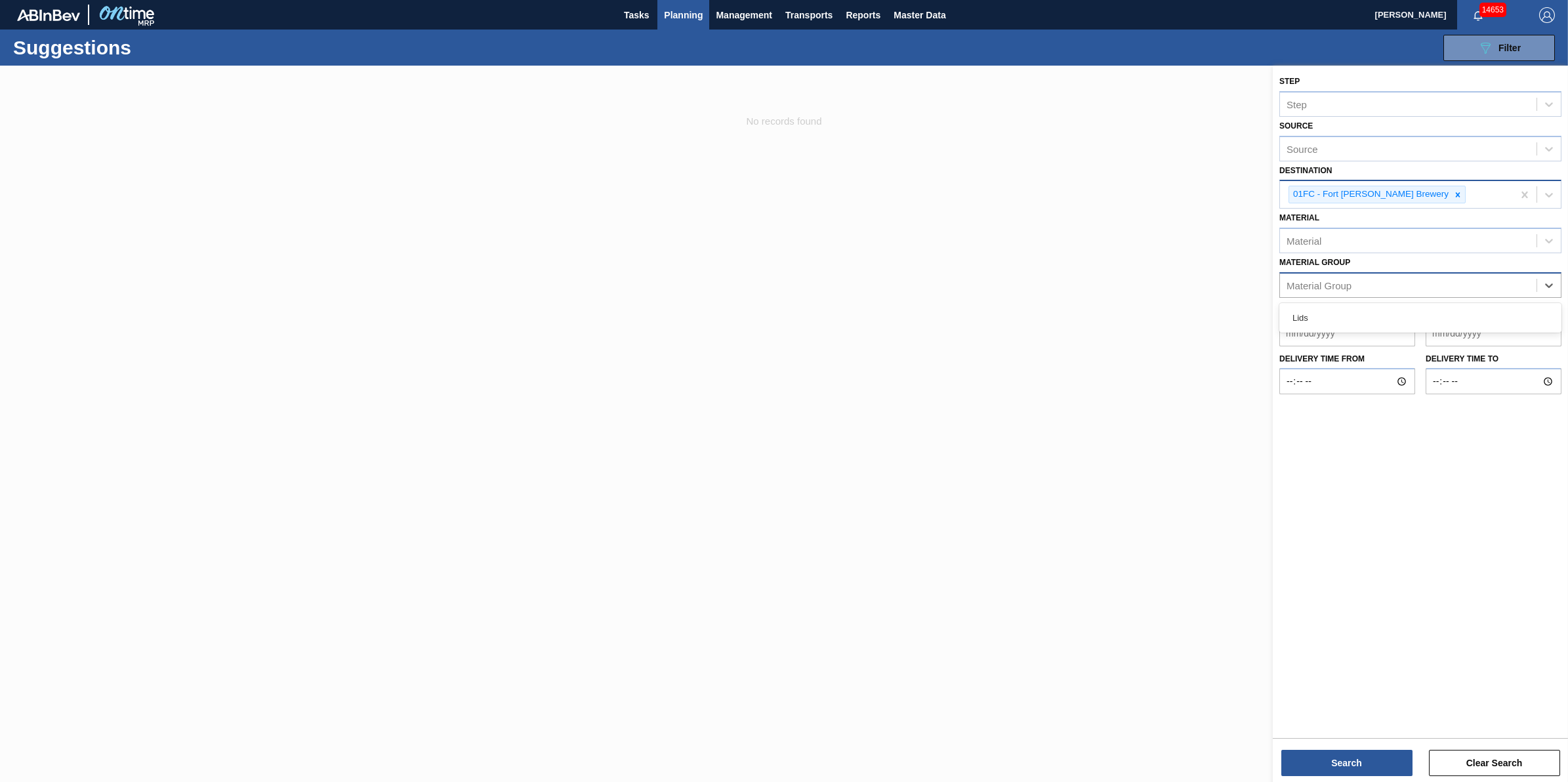
click at [1442, 287] on div "Material Group" at bounding box center [1409, 285] width 257 height 19
click at [1307, 752] on button "Search" at bounding box center [1347, 763] width 131 height 26
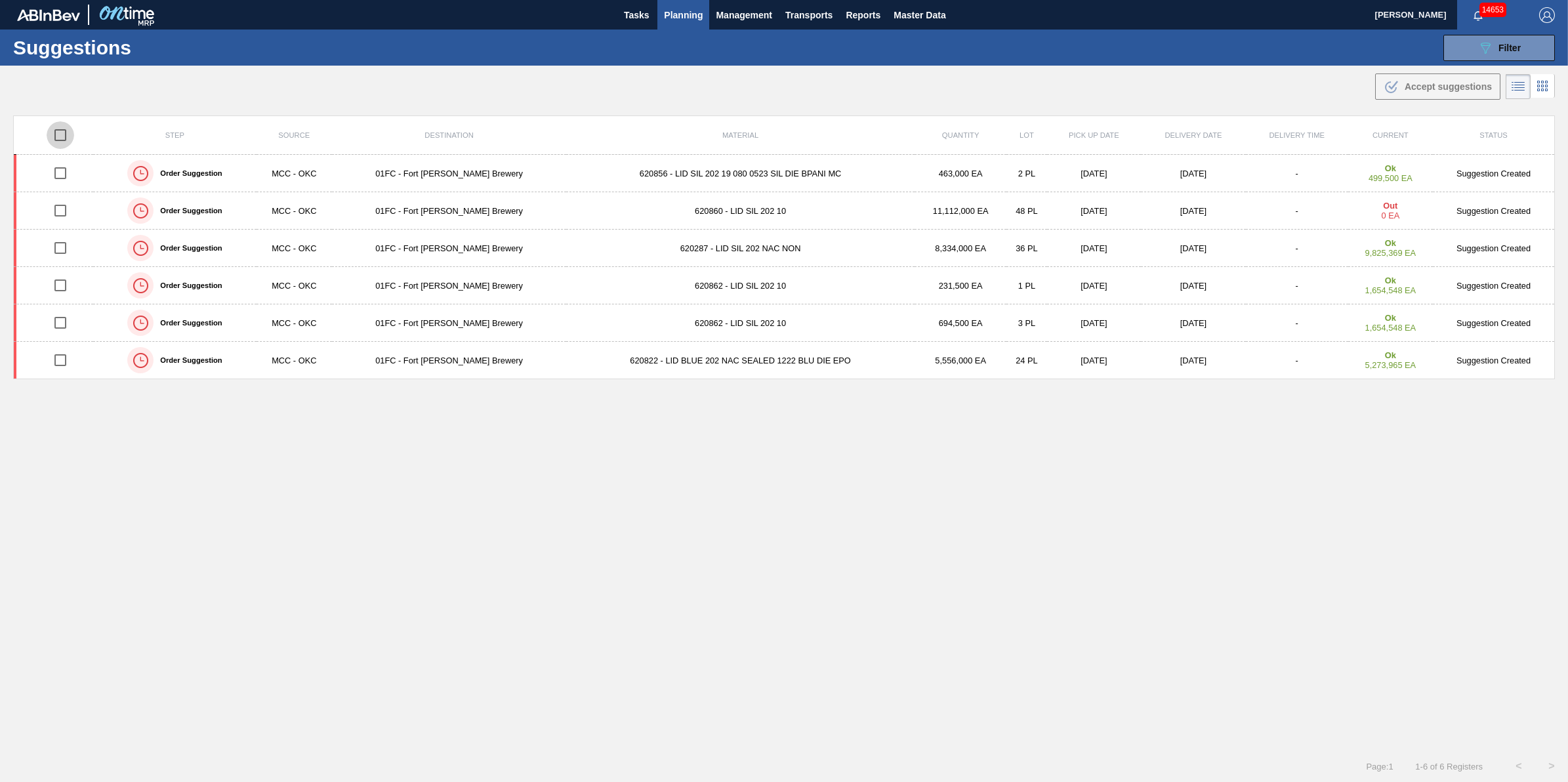
click at [63, 139] on input "checkbox" at bounding box center [60, 135] width 28 height 28
checkbox input "true"
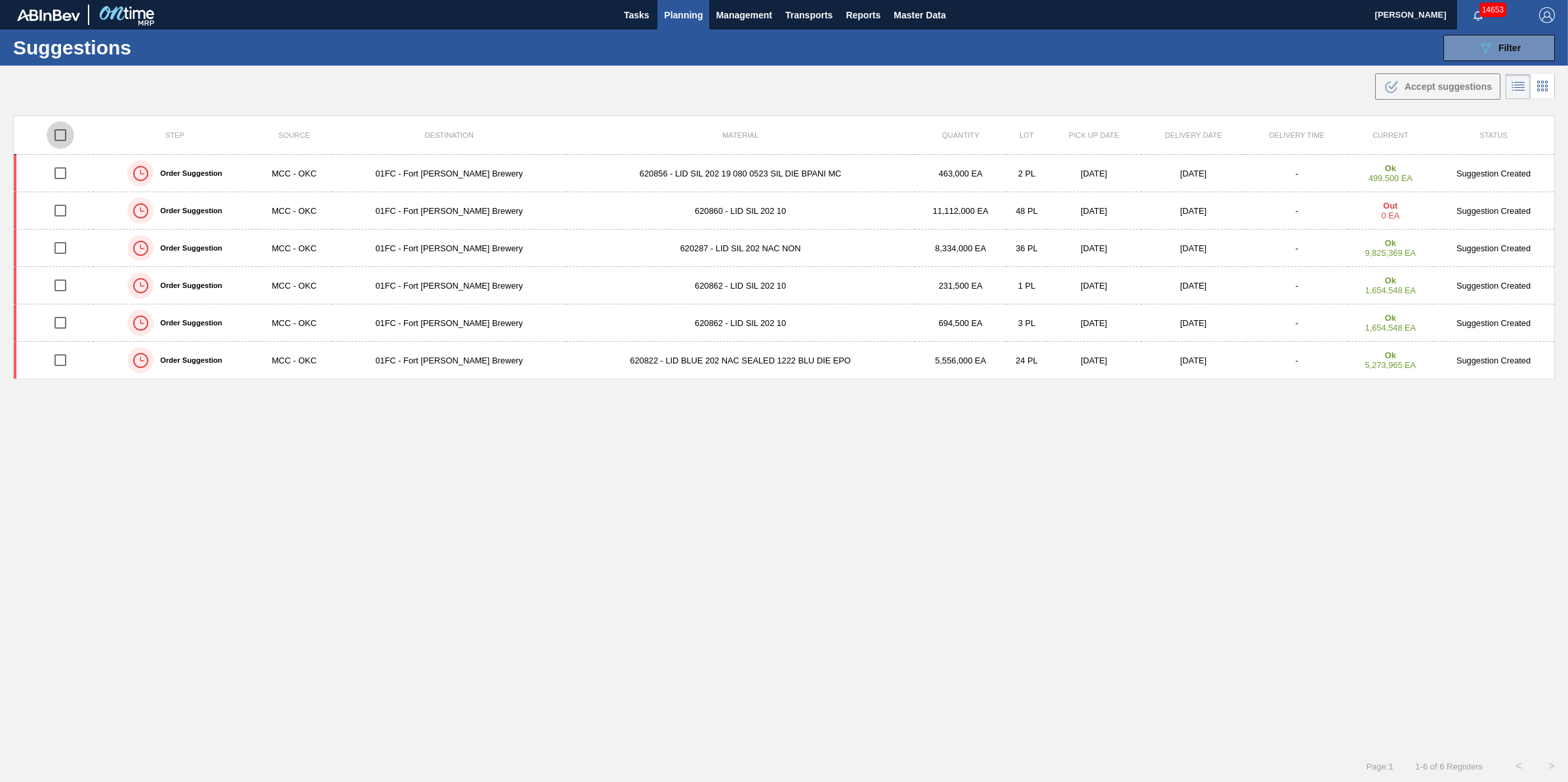
checkbox input "true"
click at [1439, 85] on span "Accept suggestions" at bounding box center [1448, 86] width 87 height 11
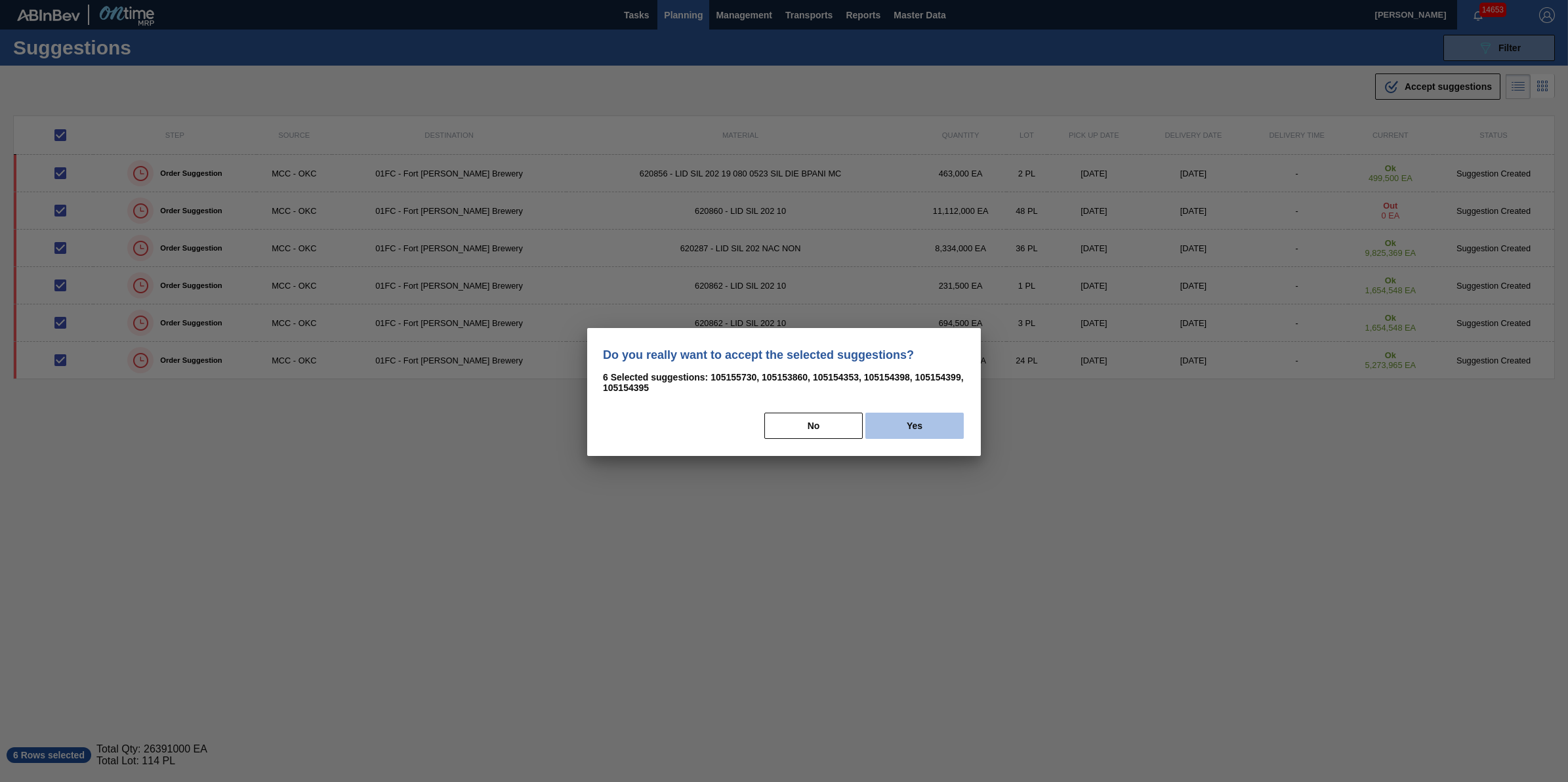
click at [933, 424] on button "Yes" at bounding box center [914, 425] width 98 height 26
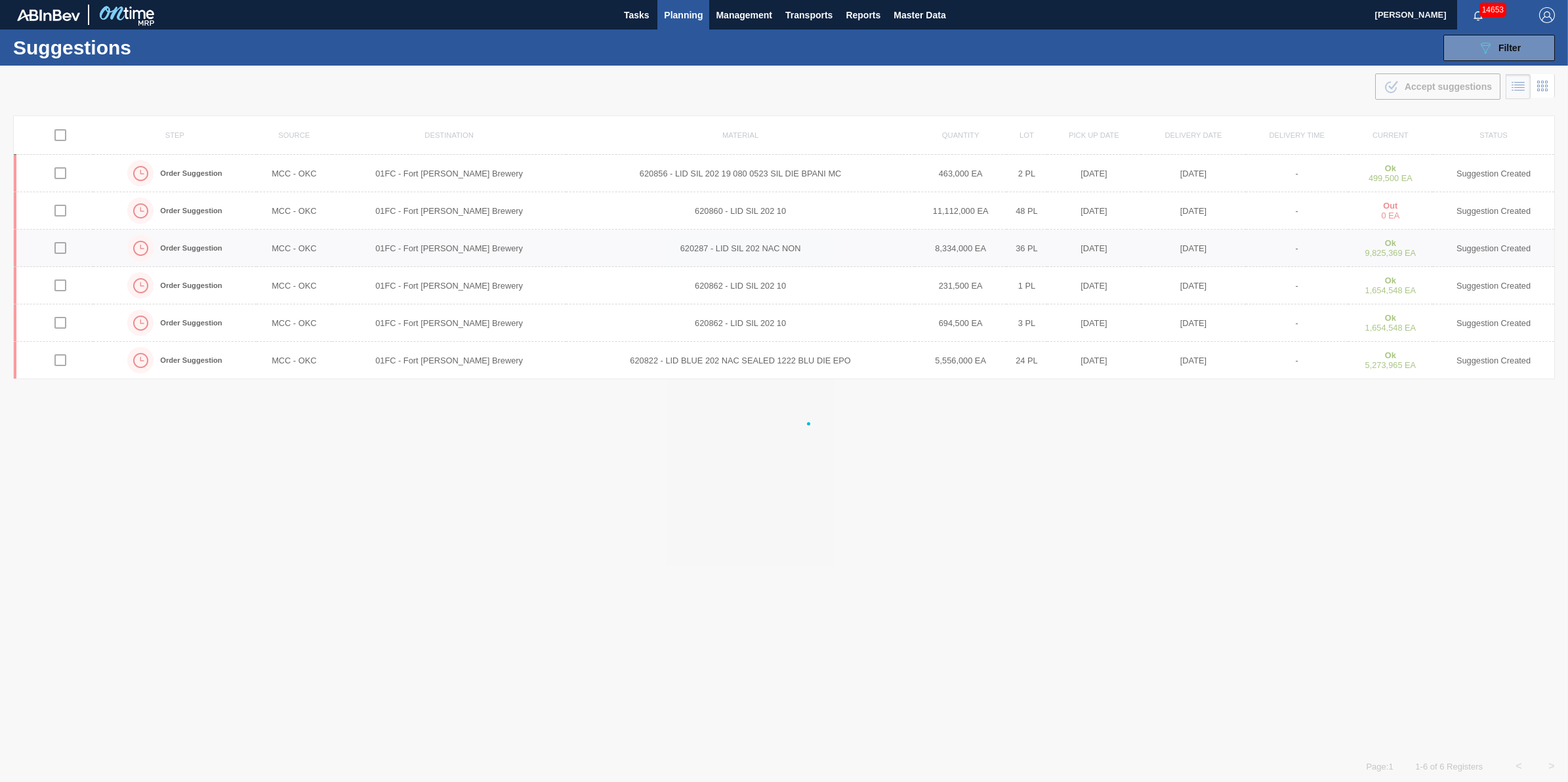
checkbox input "false"
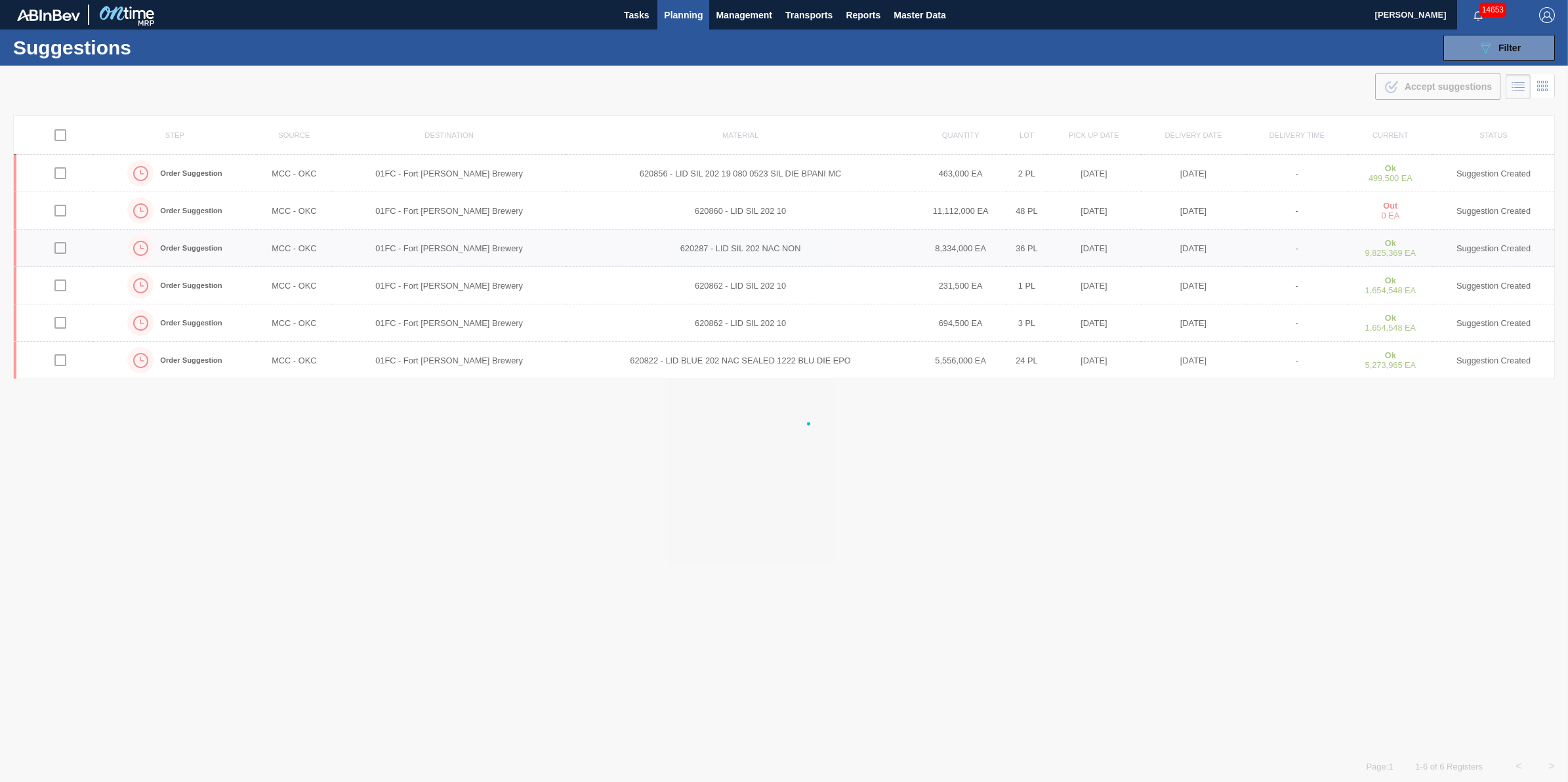
checkbox input "false"
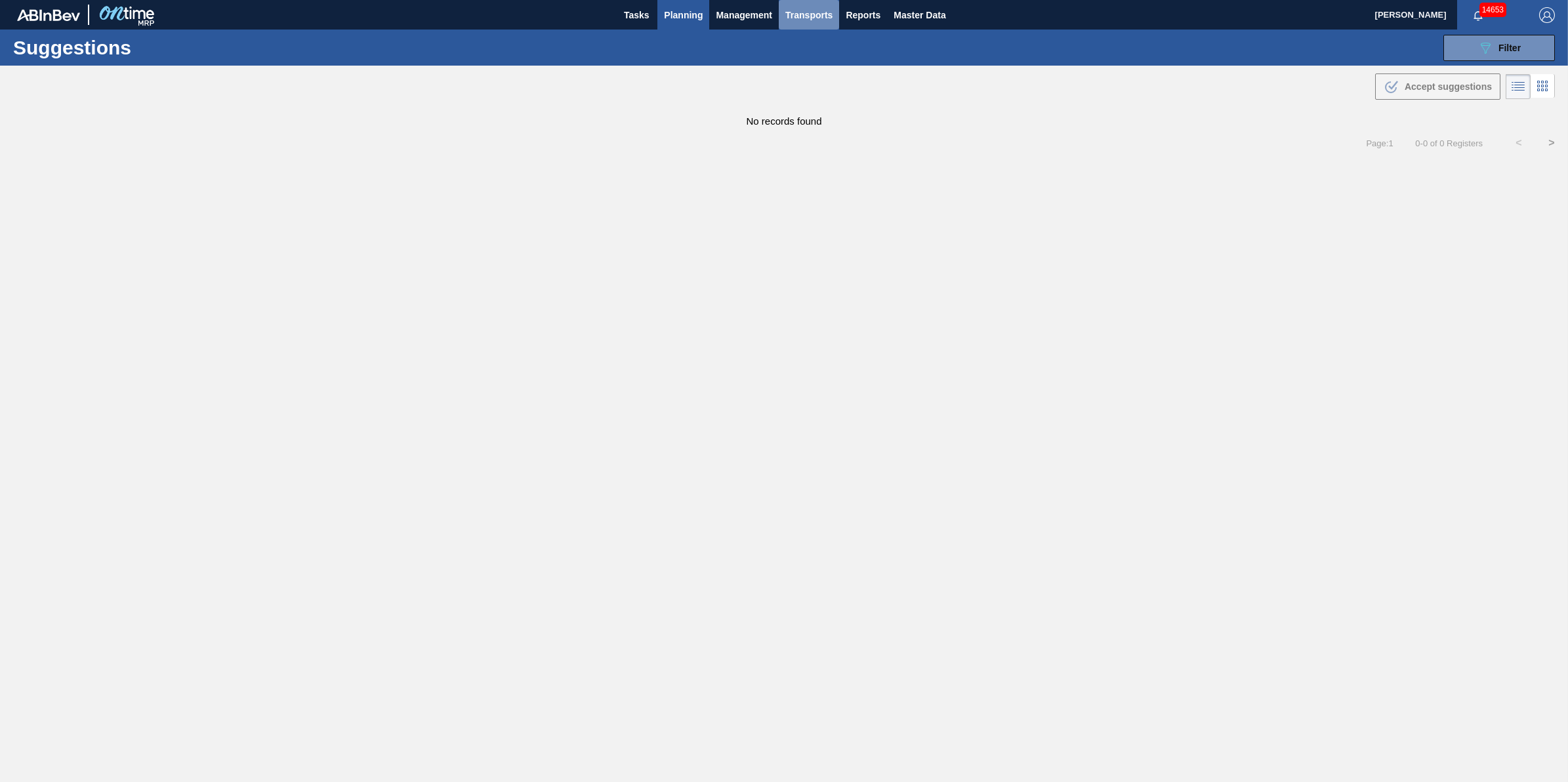
click at [782, 14] on button "Transports" at bounding box center [809, 14] width 61 height 30
click at [792, 14] on span "Transports" at bounding box center [809, 14] width 47 height 15
click at [792, 67] on li "[GEOGRAPHIC_DATA]" at bounding box center [818, 66] width 111 height 21
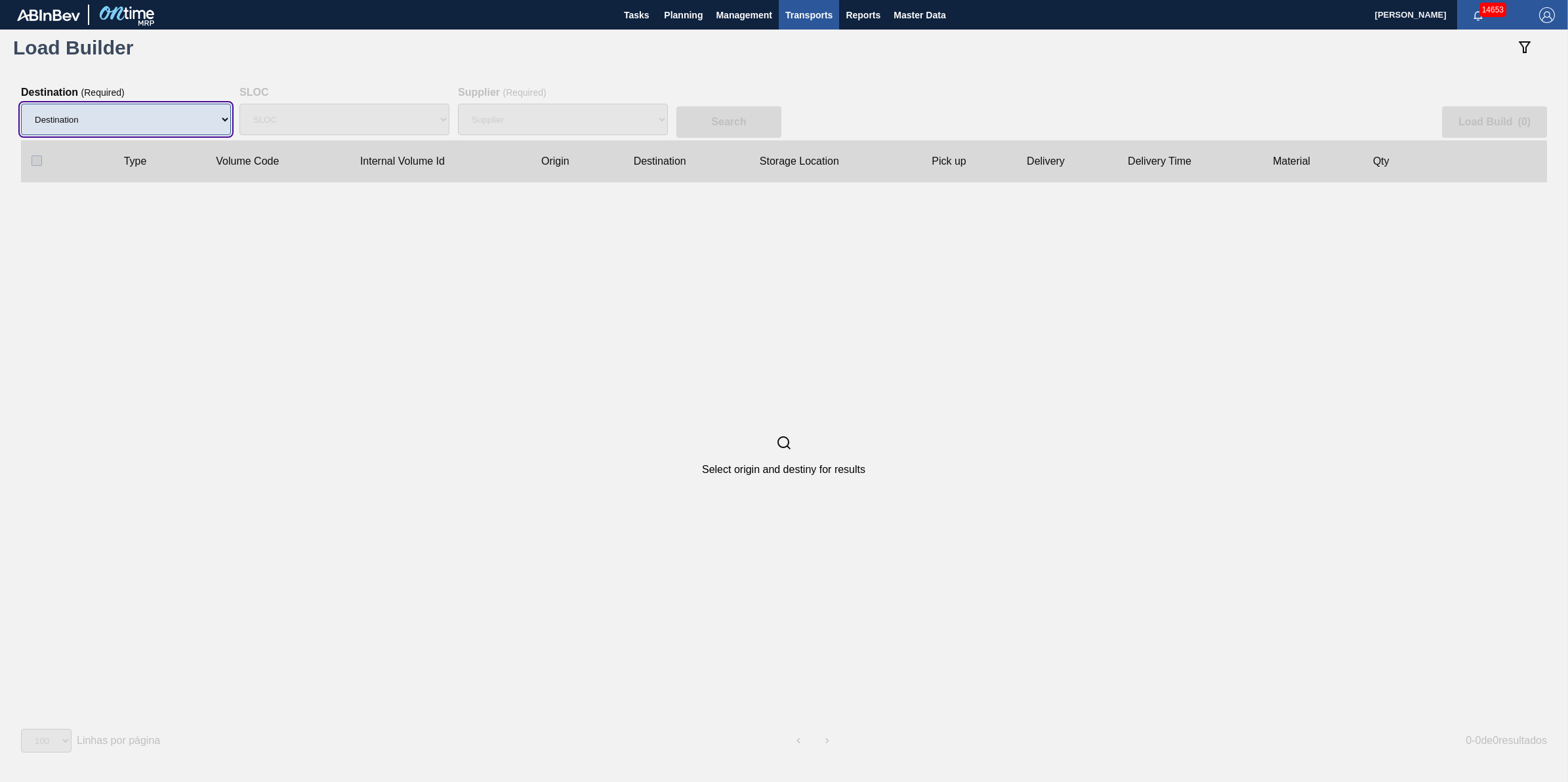
click at [167, 134] on select "Destination 01BV - [GEOGRAPHIC_DATA] 01CL - [GEOGRAPHIC_DATA] 01CV - [GEOGRAPHI…" at bounding box center [126, 119] width 210 height 32
select select "7"
click at [21, 103] on select "Destination 01BV - [GEOGRAPHIC_DATA] 01CL - [GEOGRAPHIC_DATA] 01CV - [GEOGRAPHI…" at bounding box center [126, 119] width 210 height 32
select select
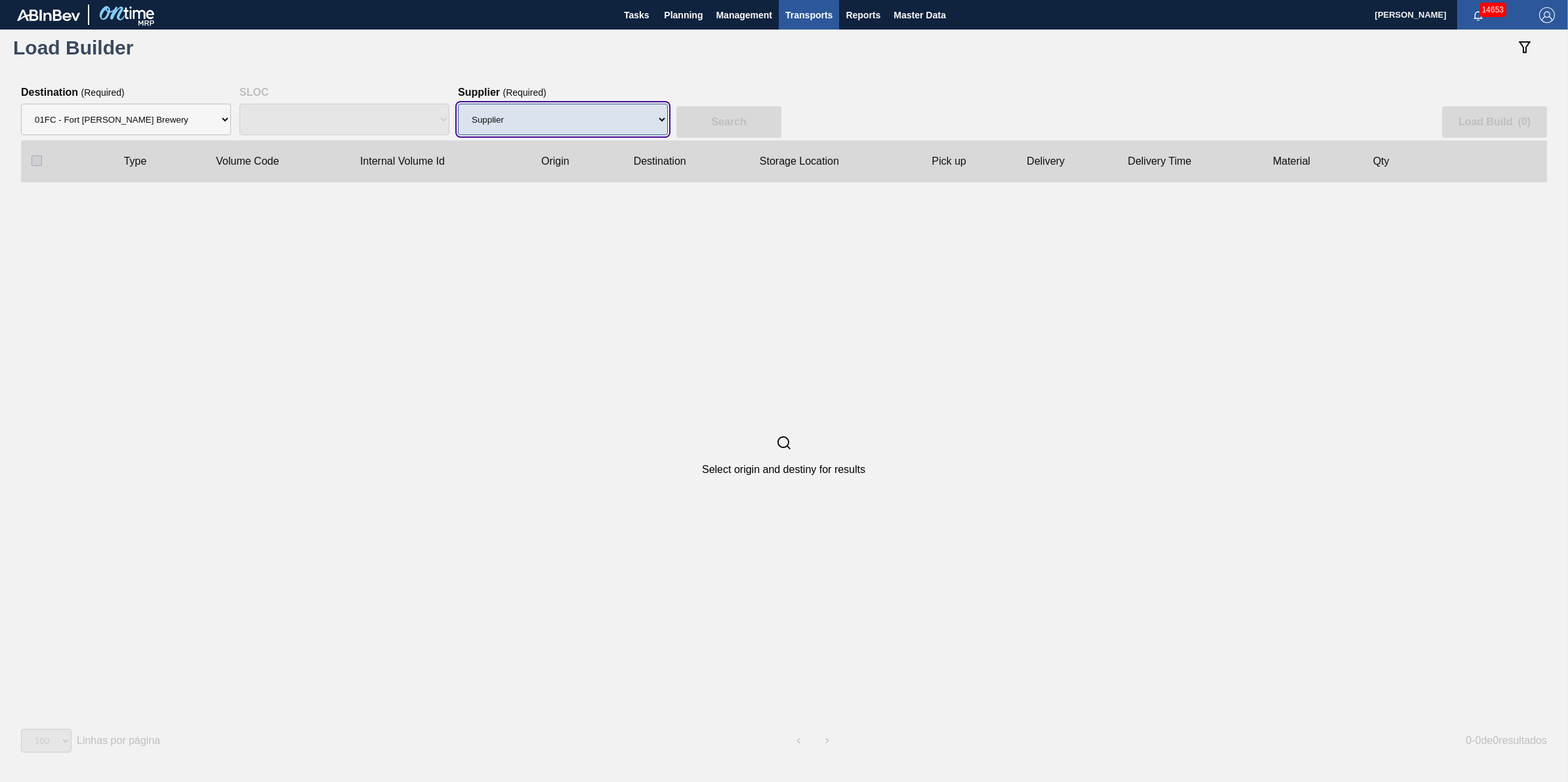
click at [532, 120] on select "Supplier 8221649 - BALL METAL CONTAINER GROUP 8342641 - BALL METAL CONTAINER GR…" at bounding box center [562, 119] width 210 height 32
select select "166"
click at [458, 103] on select "Supplier 8221649 - BALL METAL CONTAINER GROUP 8342641 - BALL METAL CONTAINER GR…" at bounding box center [562, 119] width 210 height 32
click at [737, 131] on button "Search" at bounding box center [729, 122] width 105 height 32
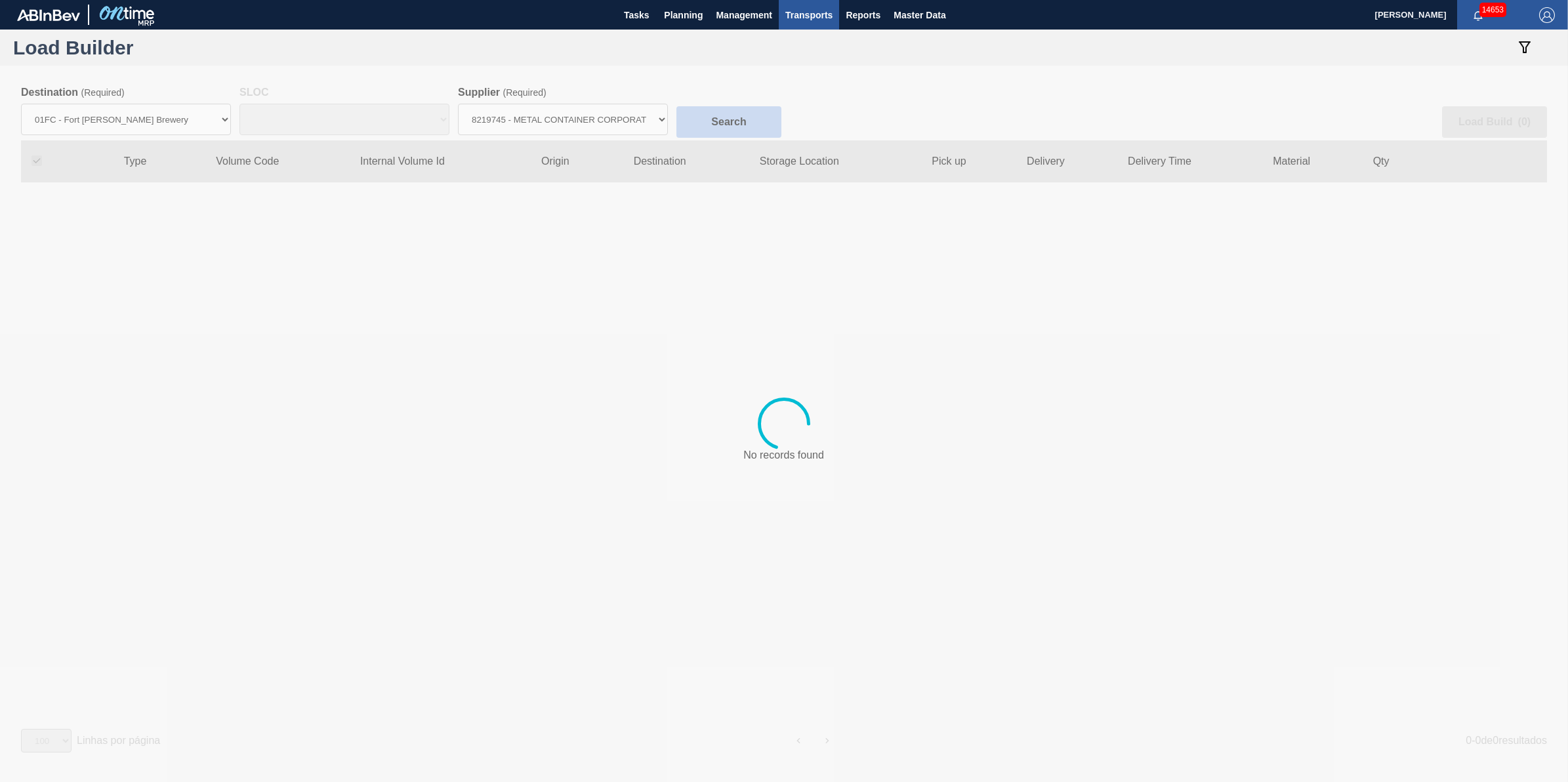
checkbox input "true"
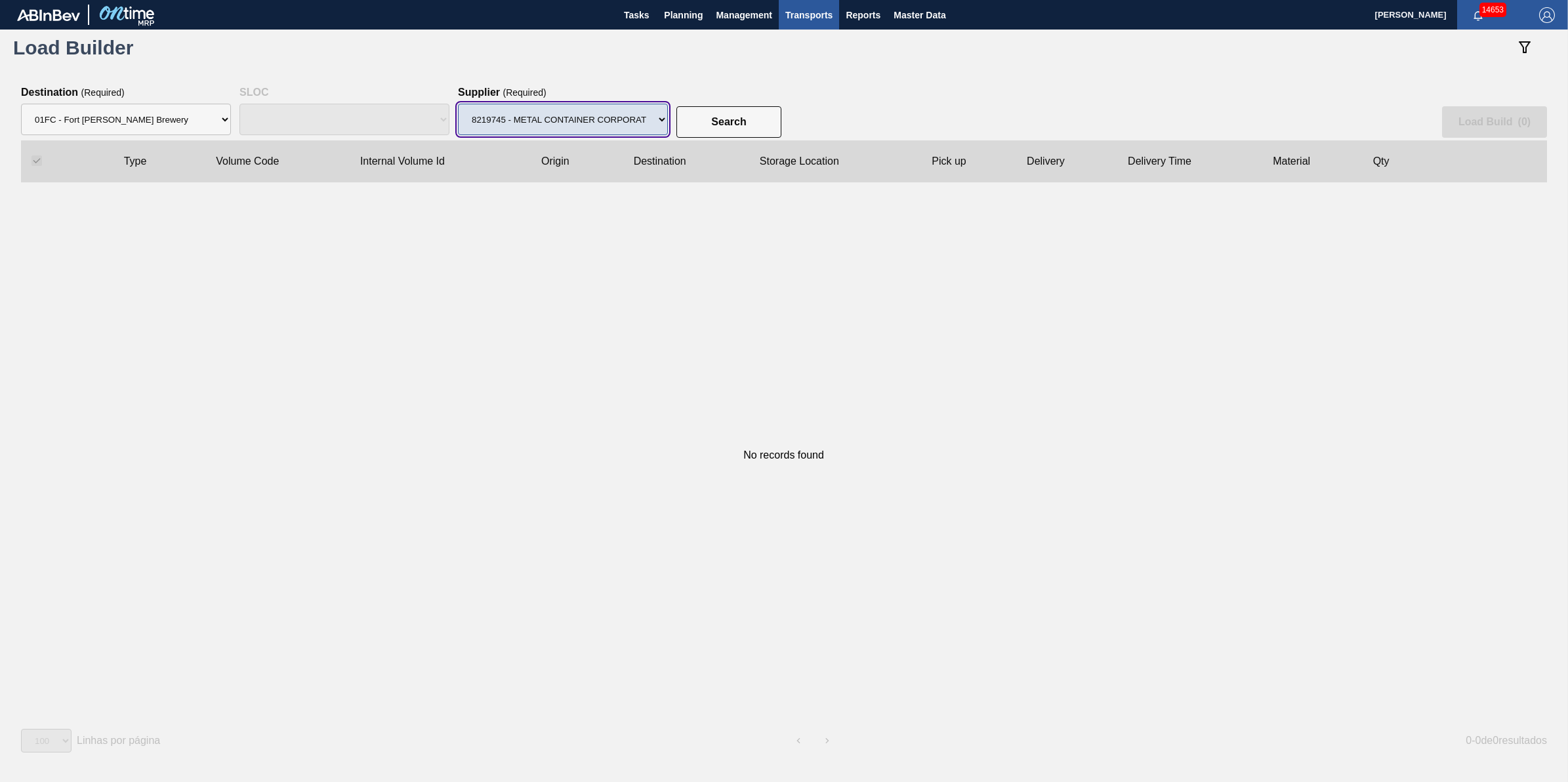
click at [612, 114] on select "Supplier 8221649 - BALL METAL CONTAINER GROUP 8342641 - BALL METAL CONTAINER GR…" at bounding box center [562, 119] width 210 height 32
select select "13"
click at [458, 103] on select "Supplier 8221649 - BALL METAL CONTAINER GROUP 8342641 - BALL METAL CONTAINER GR…" at bounding box center [562, 119] width 210 height 32
click at [752, 123] on button "Search" at bounding box center [729, 122] width 105 height 32
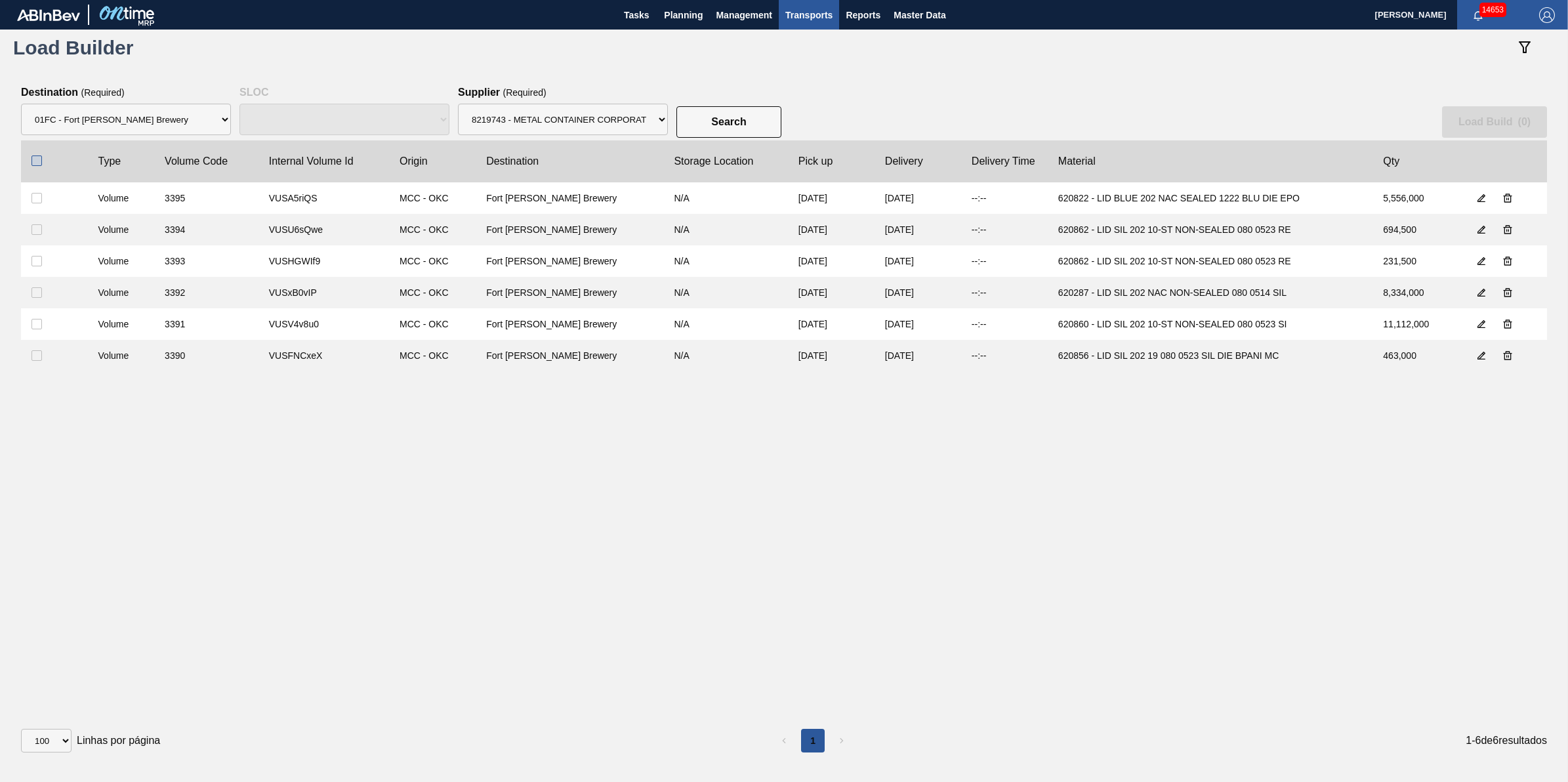
click at [38, 155] on input "checkbox" at bounding box center [37, 160] width 11 height 11
checkbox input "true"
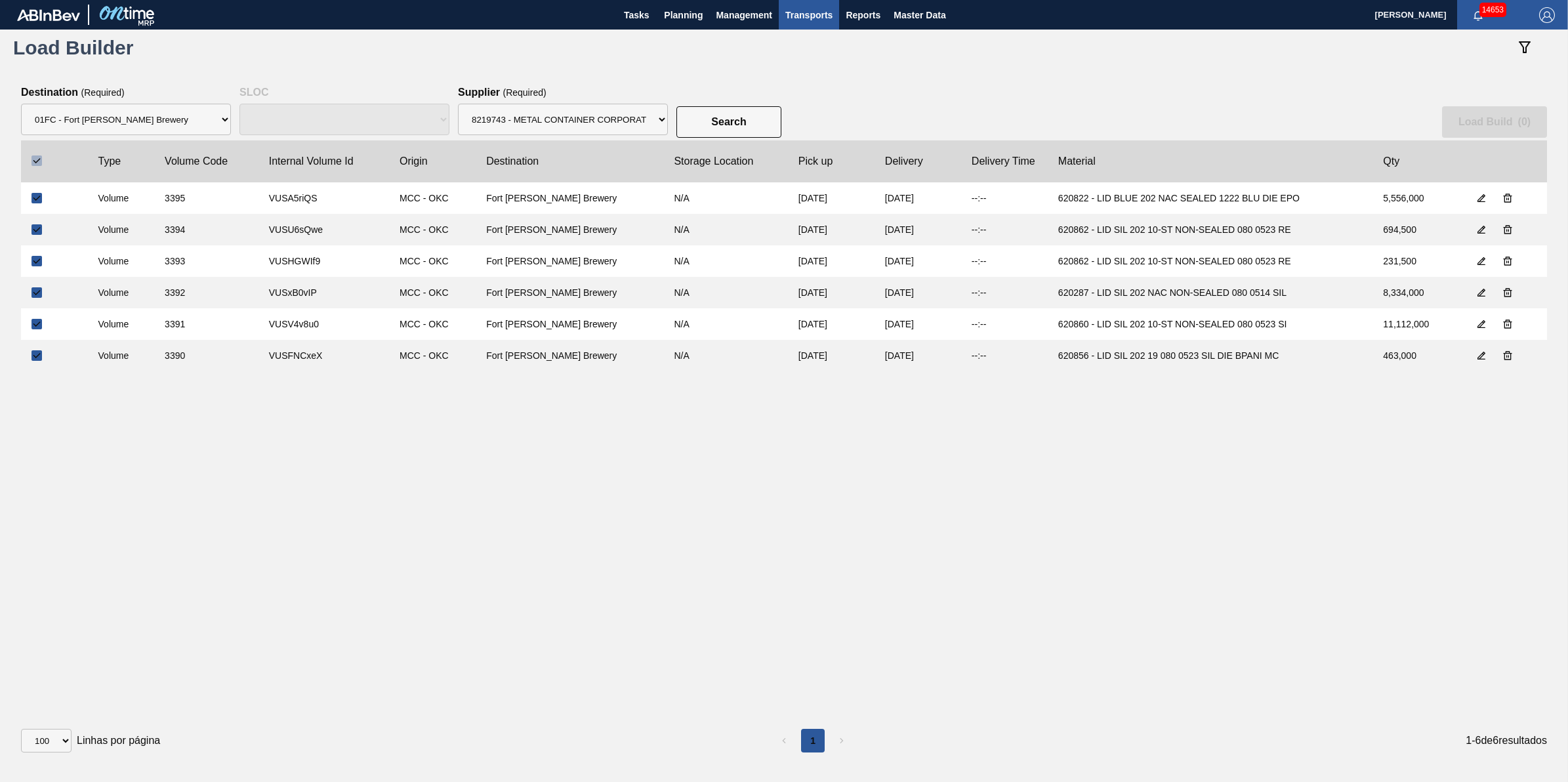
checkbox input "true"
click at [1462, 130] on button "Load Build ( 6 )" at bounding box center [1495, 122] width 105 height 32
select select "N/A"
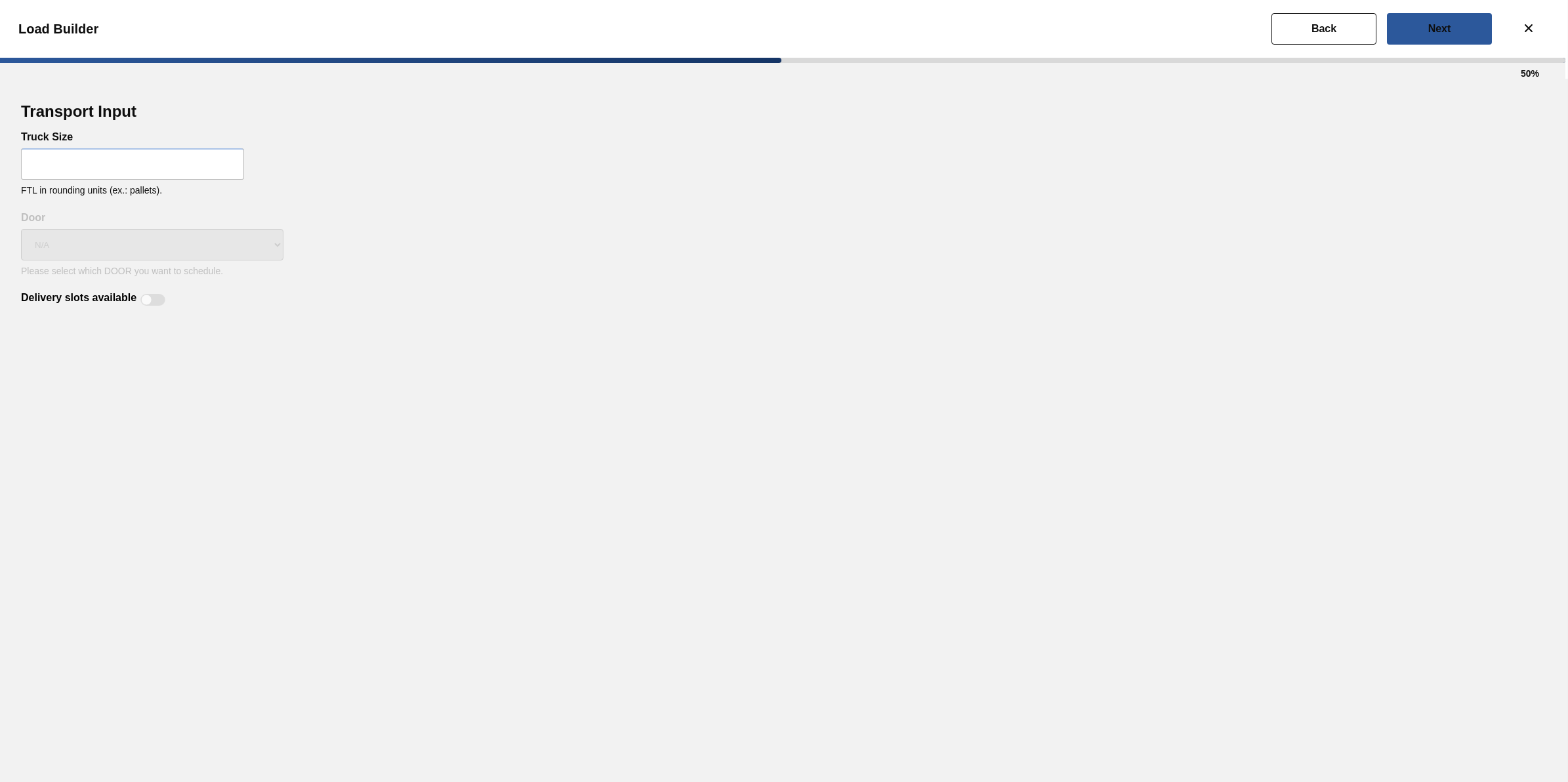
click at [241, 179] on input "text" at bounding box center [132, 164] width 223 height 32
type input "32"
click at [154, 293] on div at bounding box center [153, 299] width 25 height 12
checkbox input "true"
click at [206, 251] on div "N/A" at bounding box center [153, 244] width 263 height 42
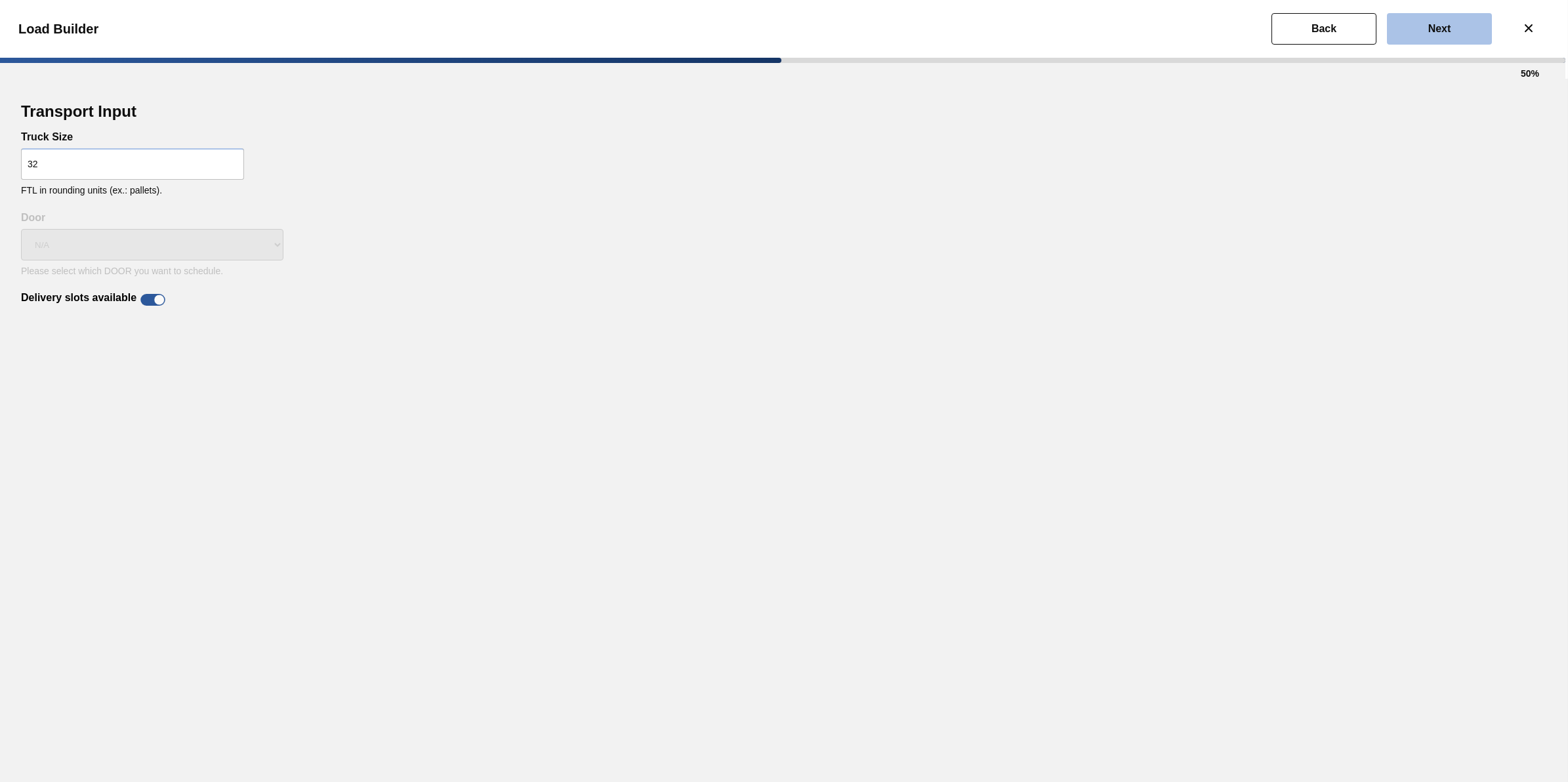
click at [1415, 21] on button "Next" at bounding box center [1440, 29] width 105 height 32
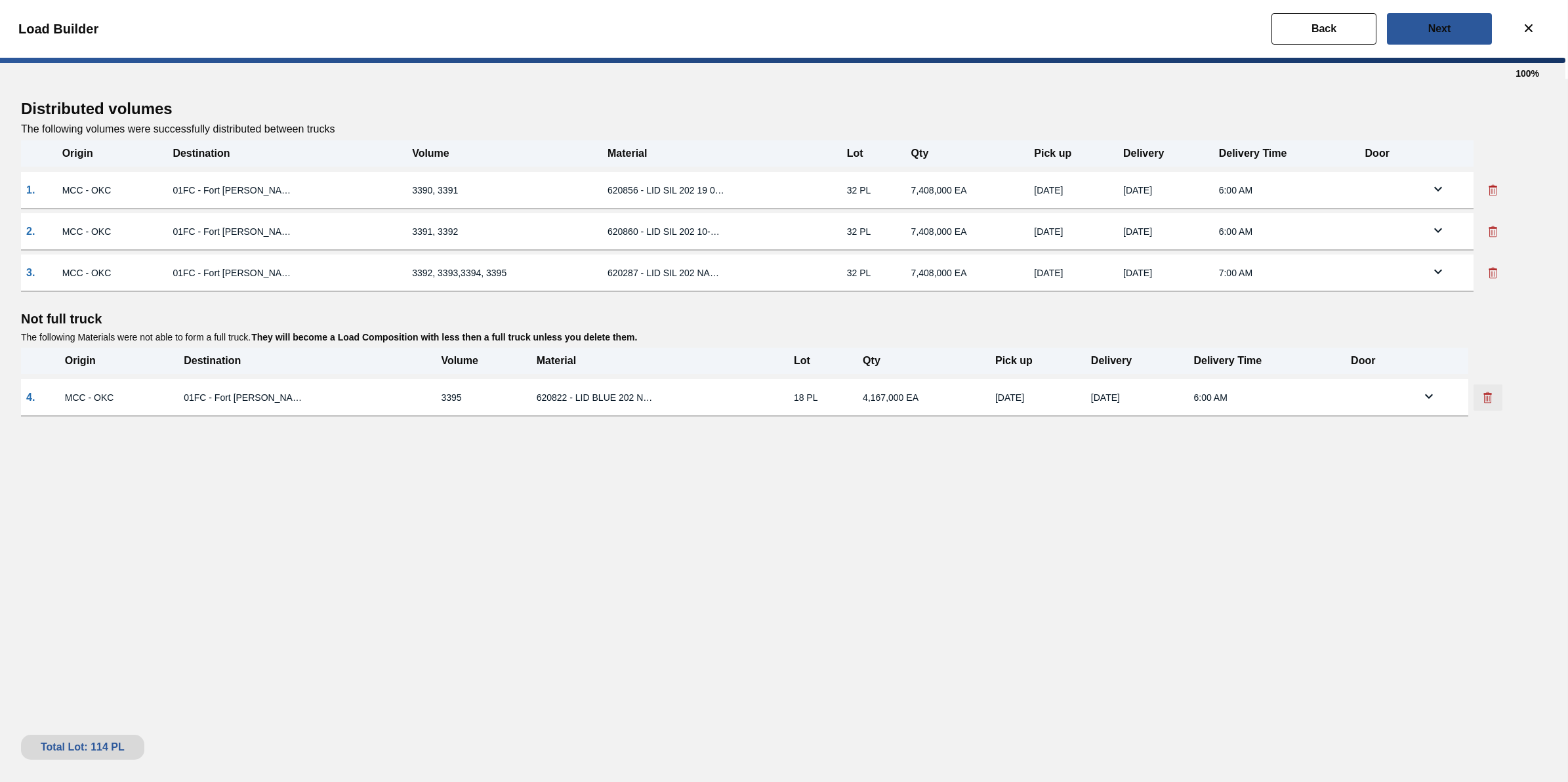
click at [1488, 404] on button at bounding box center [1488, 397] width 29 height 26
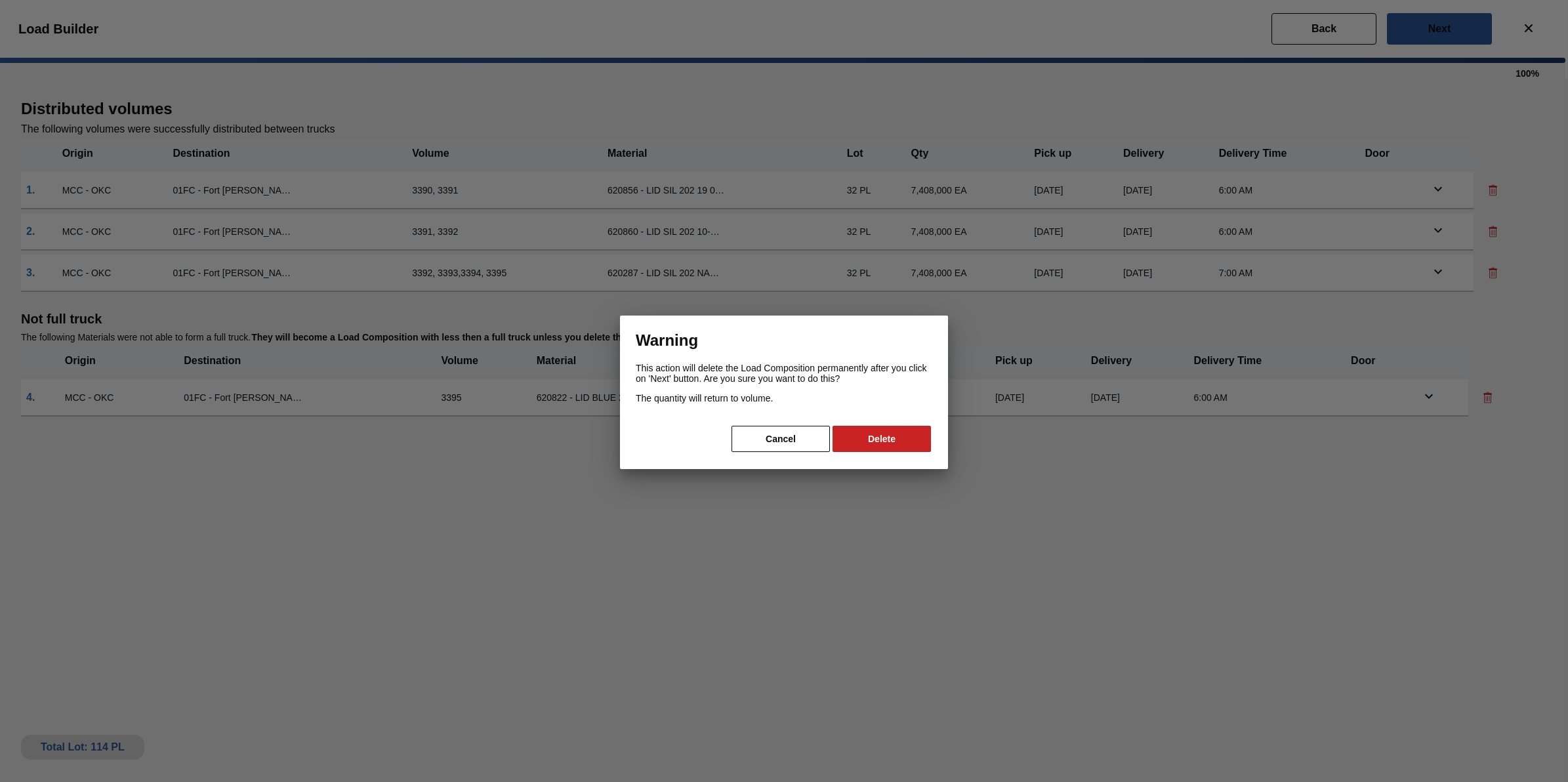
click at [883, 419] on div "Warning This action will delete the Load Composition permanently after you clic…" at bounding box center [784, 392] width 328 height 154
click at [886, 426] on button "Delete" at bounding box center [882, 438] width 98 height 26
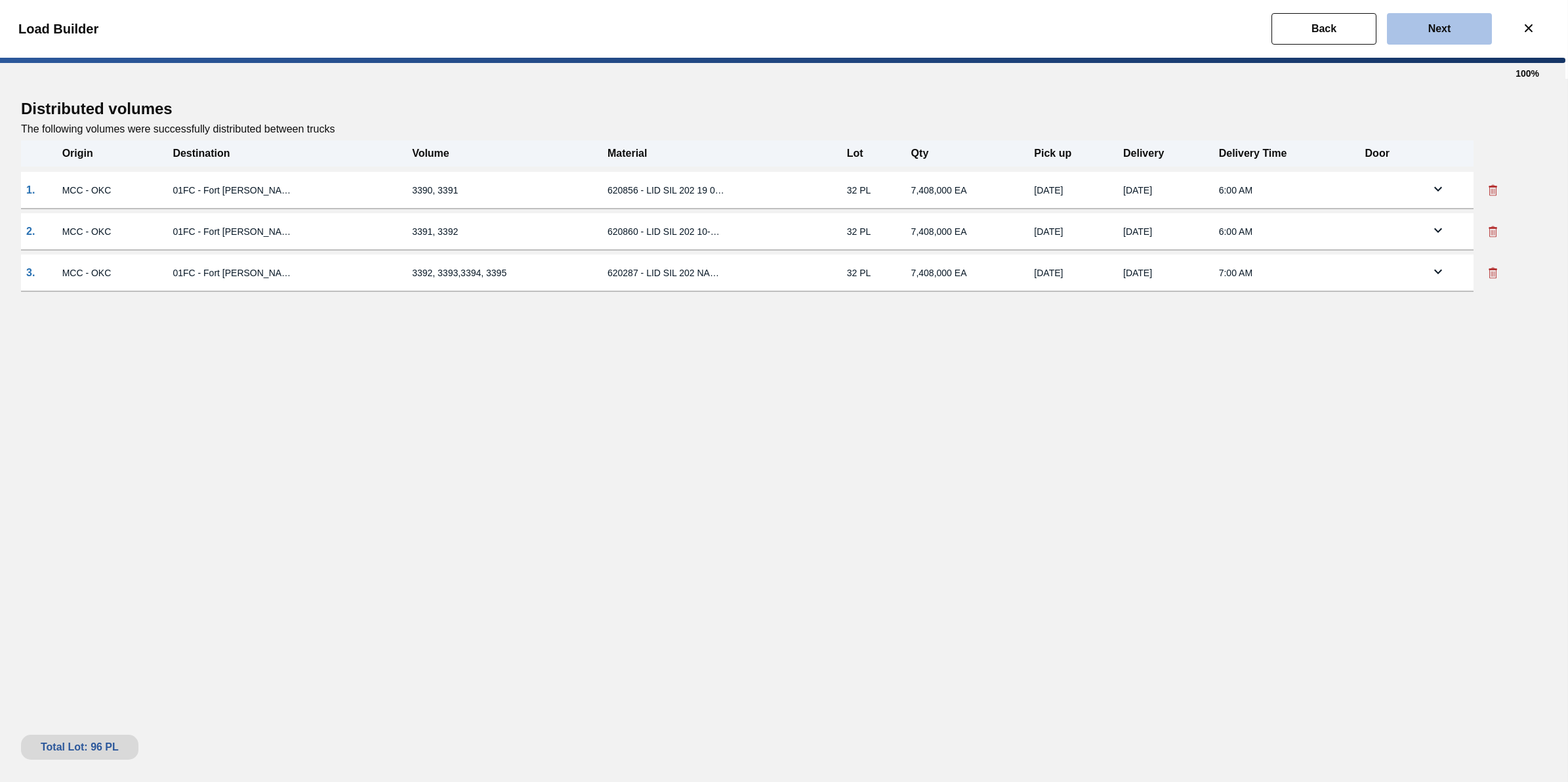
click at [1442, 41] on button "Next" at bounding box center [1440, 29] width 105 height 32
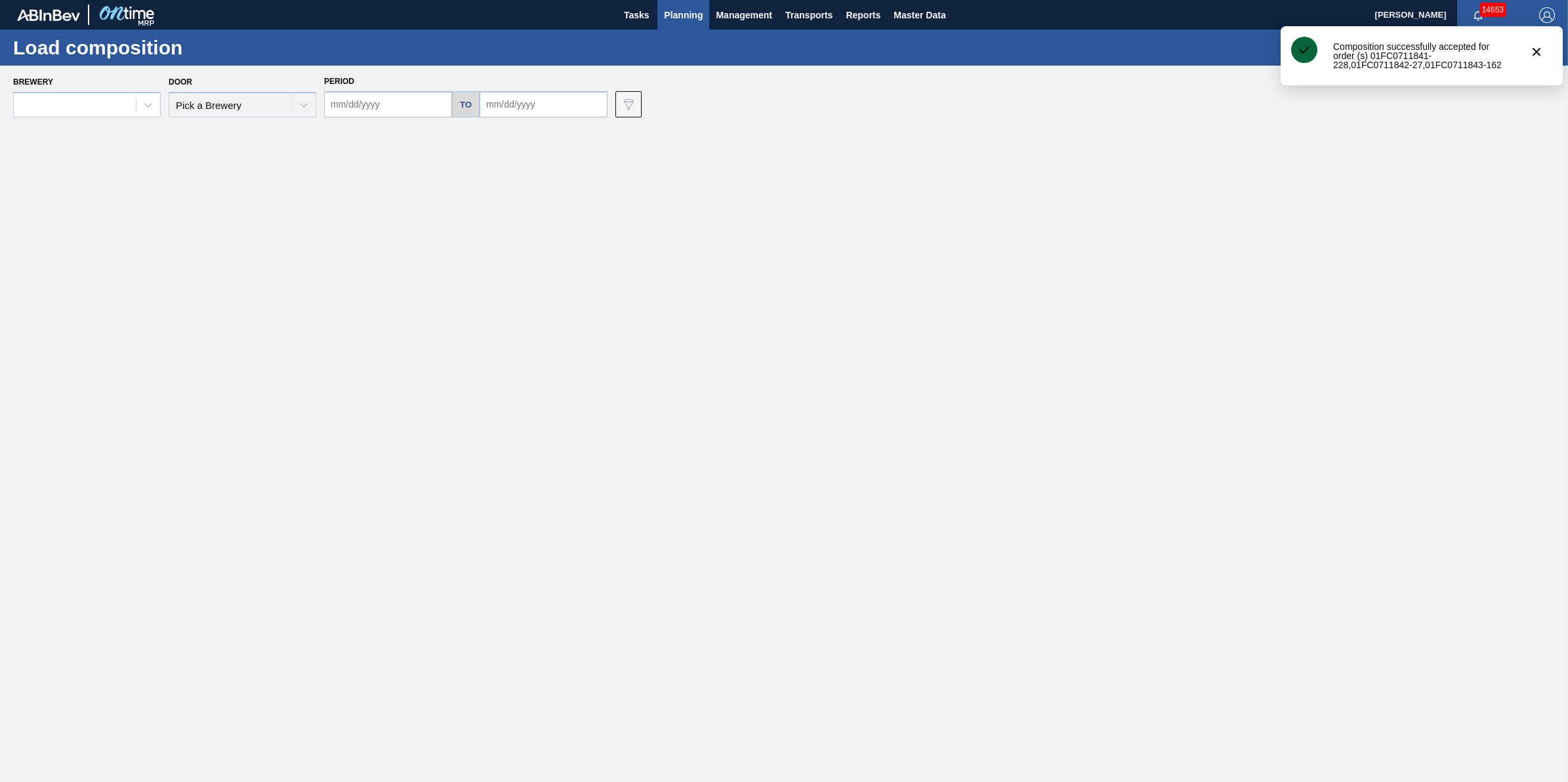
type input "[DATE]"
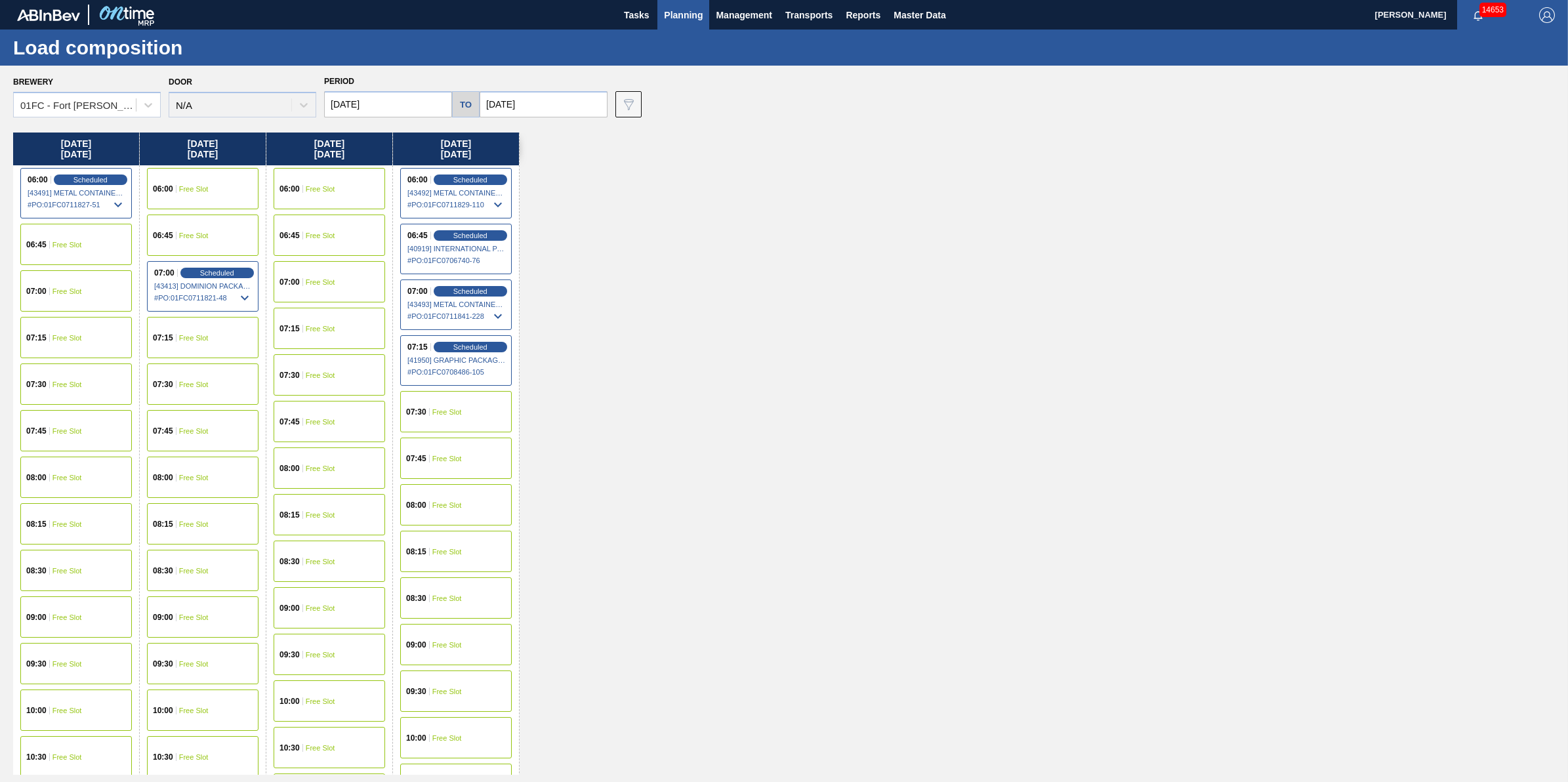
click at [684, 23] on button "Planning" at bounding box center [684, 14] width 52 height 30
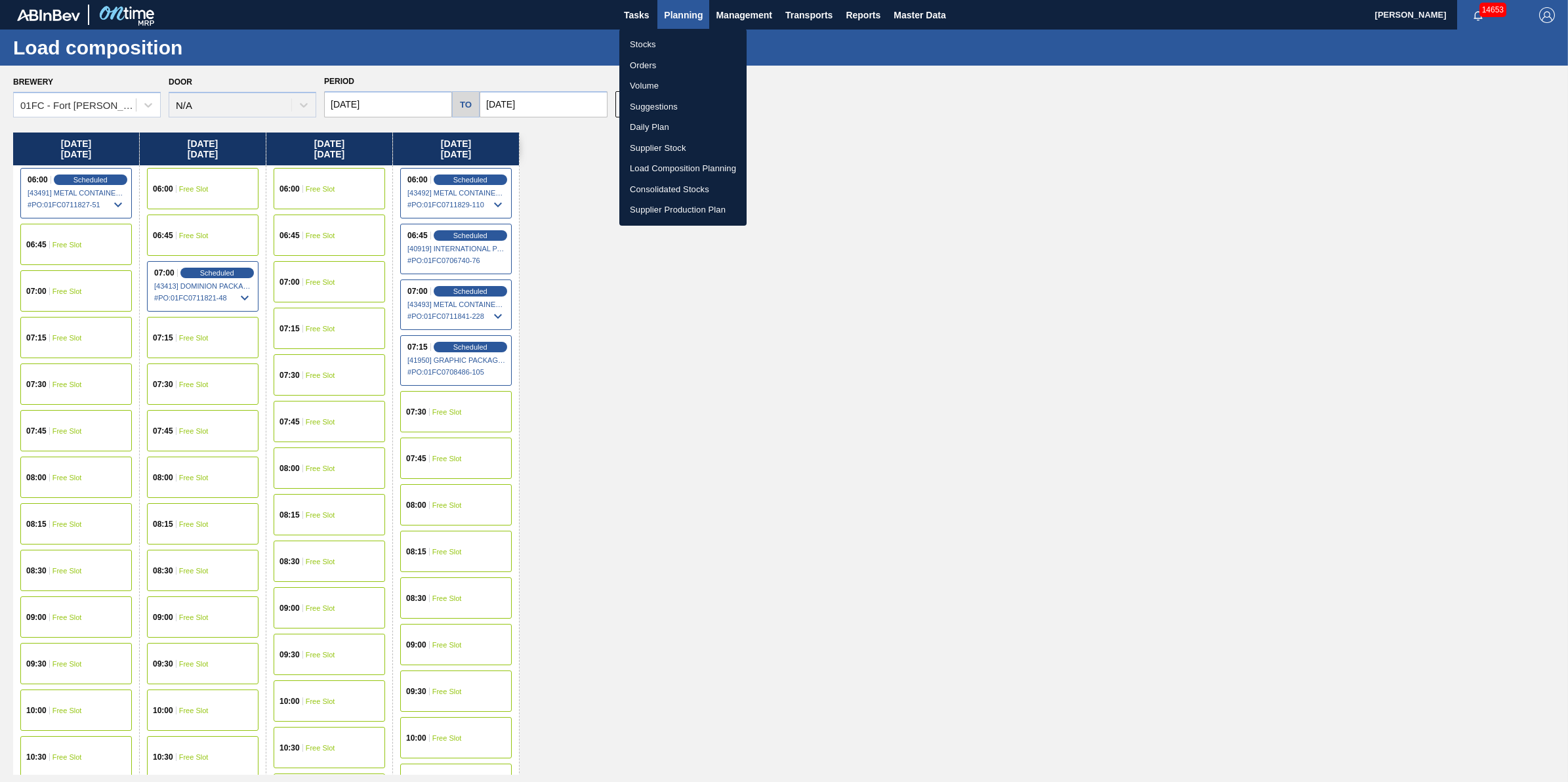
click at [706, 98] on li "Suggestions" at bounding box center [684, 107] width 127 height 21
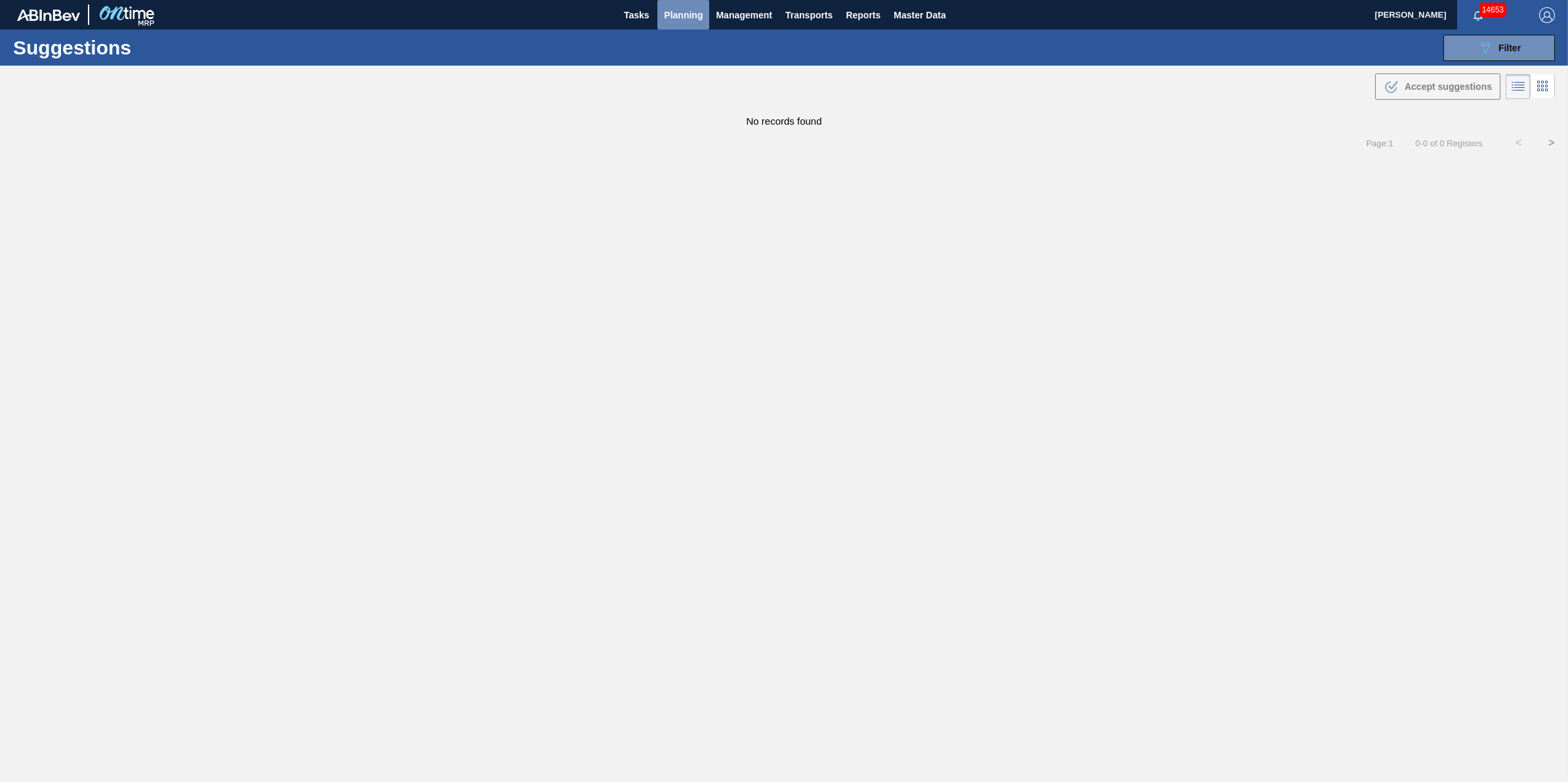
click at [679, 25] on button "Planning" at bounding box center [684, 14] width 52 height 30
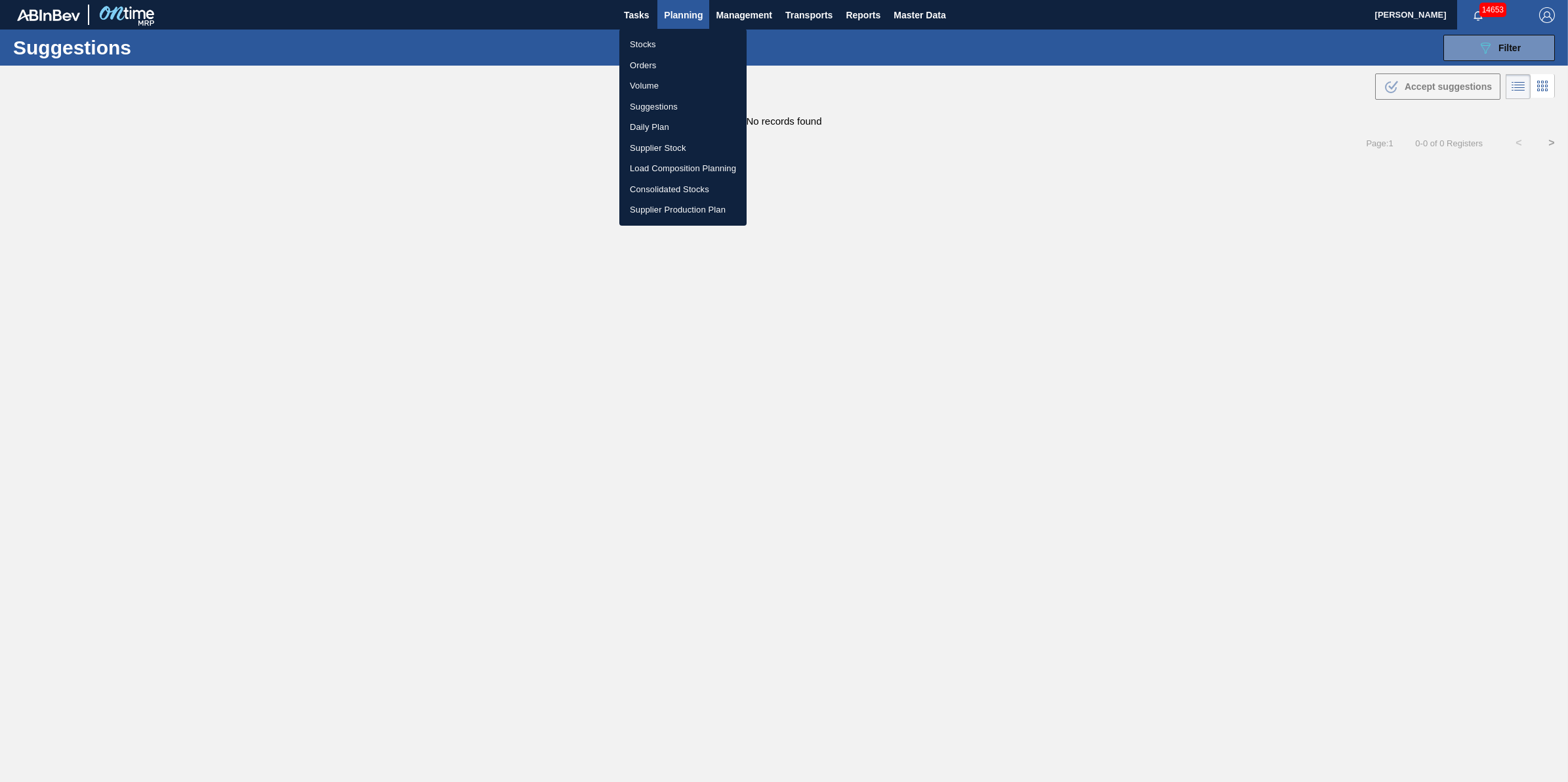
click at [673, 115] on li "Suggestions" at bounding box center [684, 107] width 127 height 21
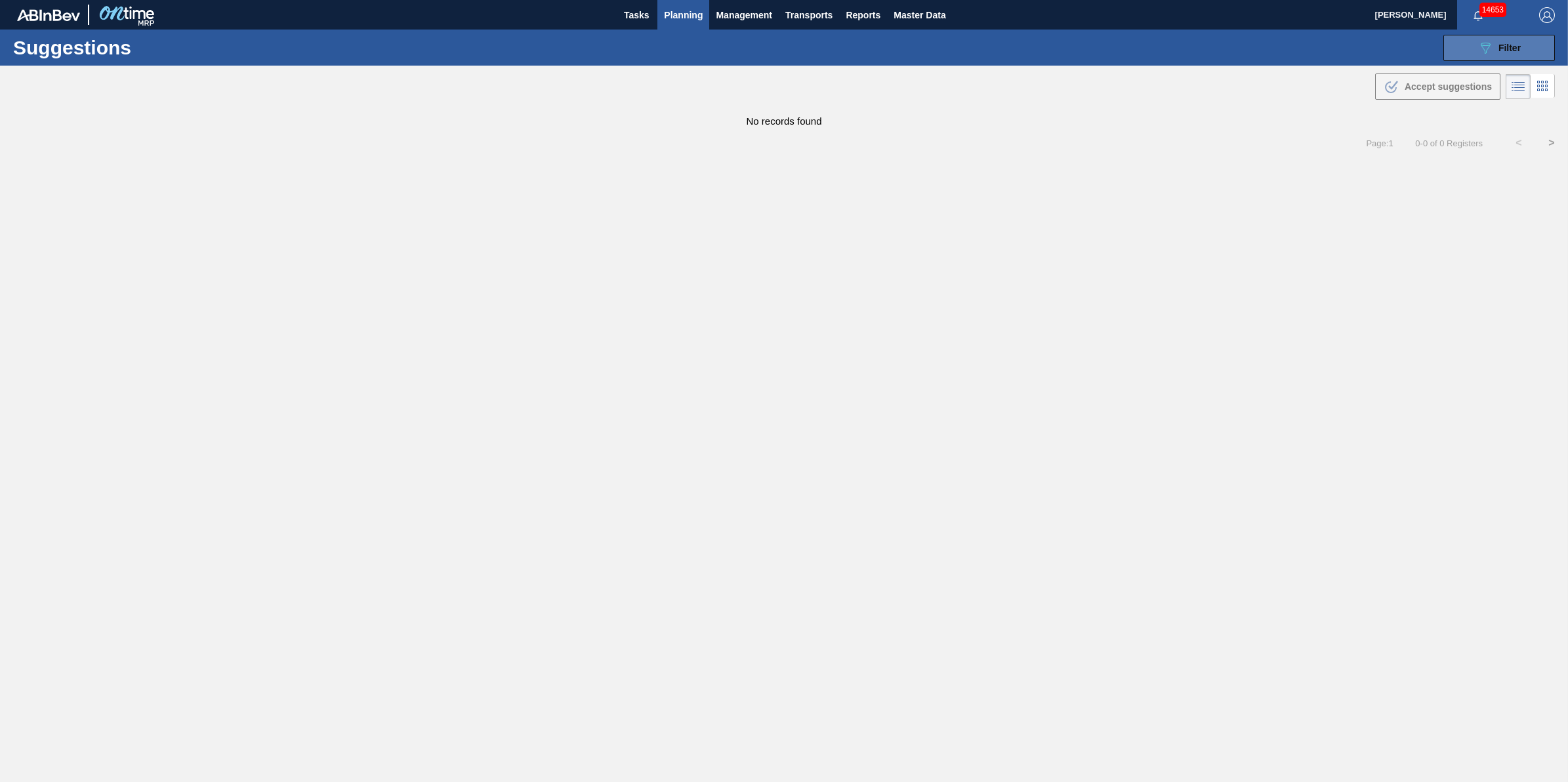
click at [1498, 60] on button "089F7B8B-B2A5-4AFE-B5C0-19BA573D28AC Filter" at bounding box center [1499, 47] width 112 height 26
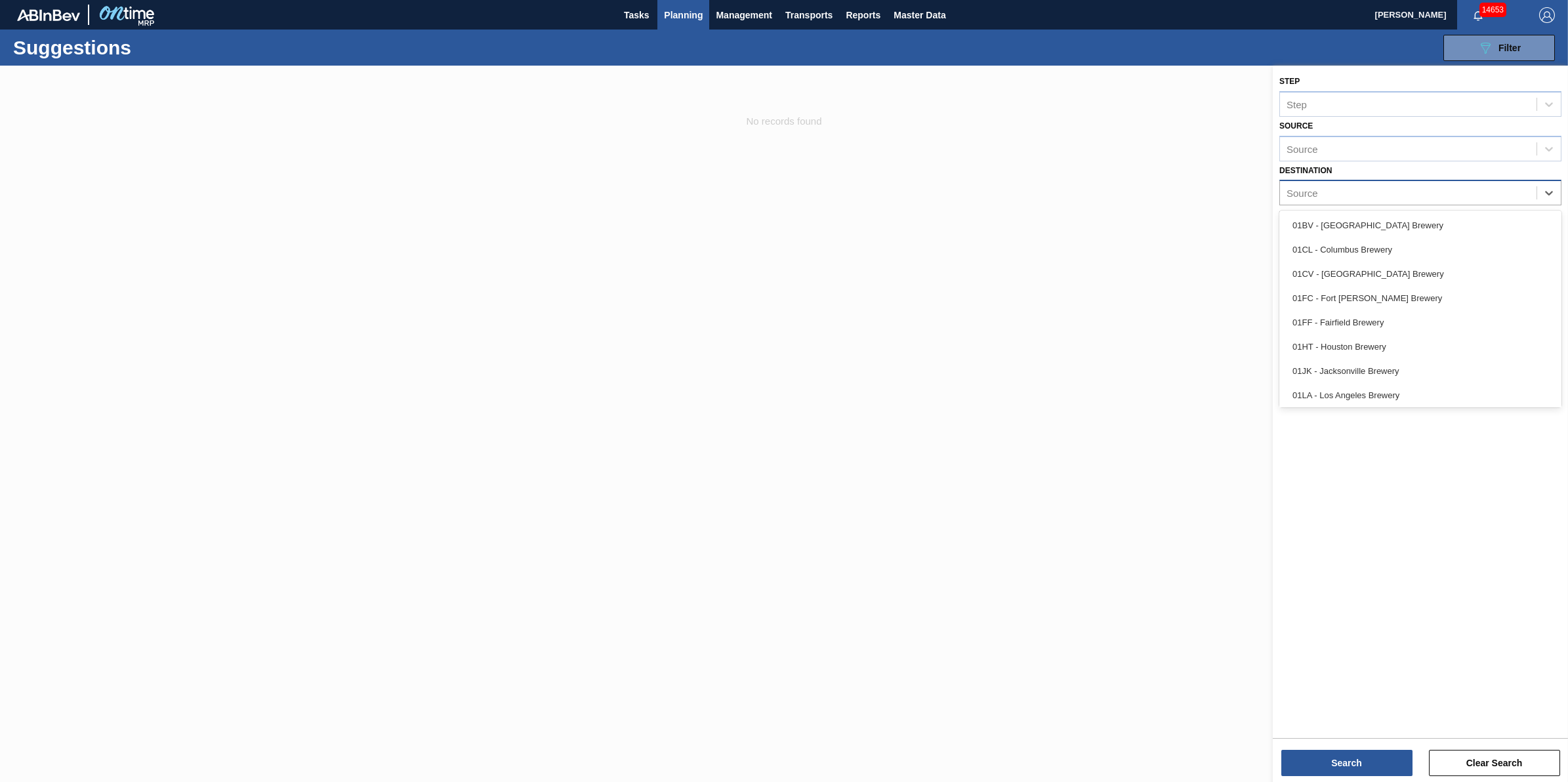
click at [1527, 196] on div "Source" at bounding box center [1409, 193] width 257 height 19
click at [1468, 320] on div "01FF - Fairfield Brewery" at bounding box center [1420, 321] width 282 height 24
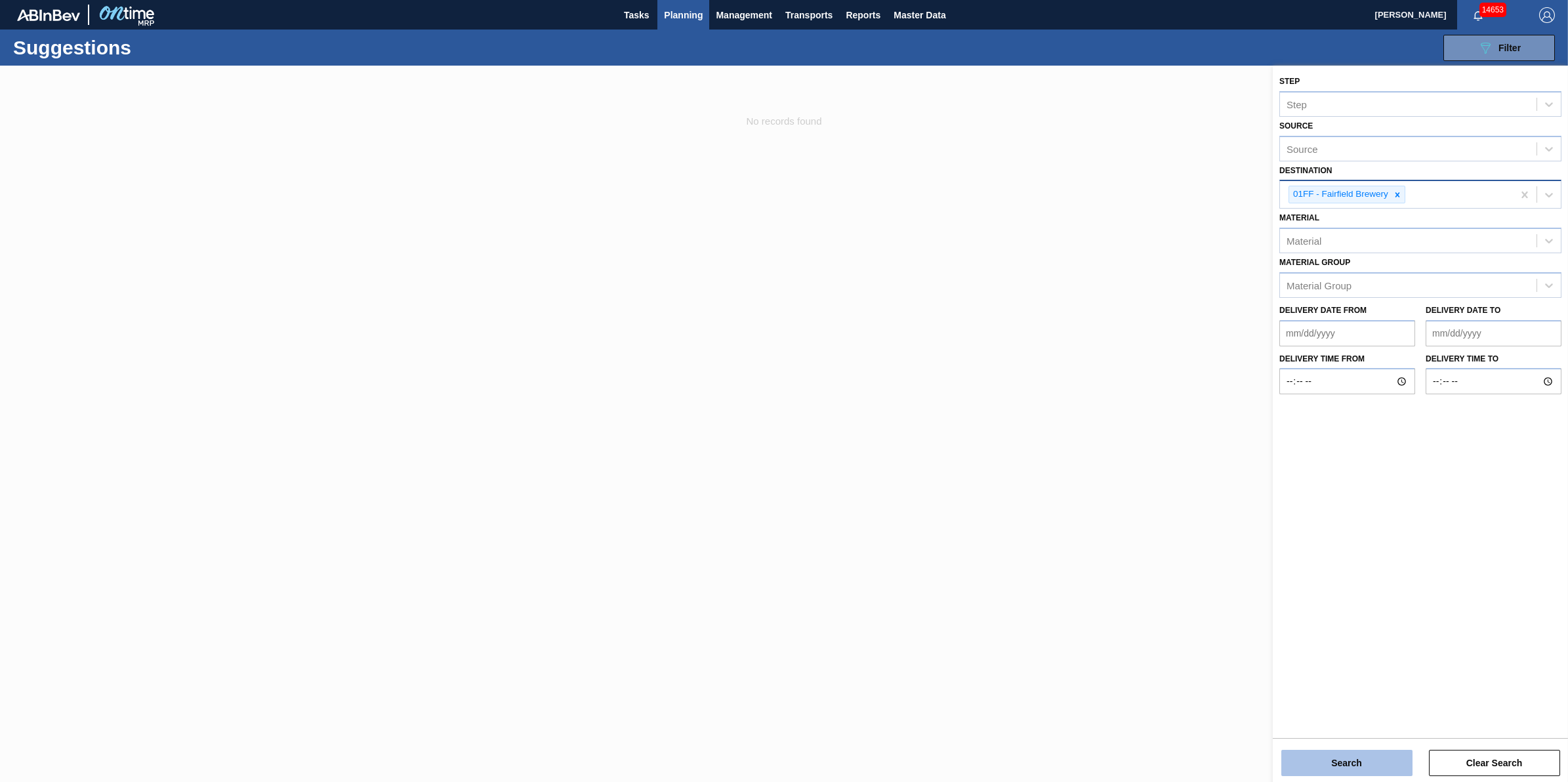
click at [1379, 750] on button "Search" at bounding box center [1347, 763] width 131 height 26
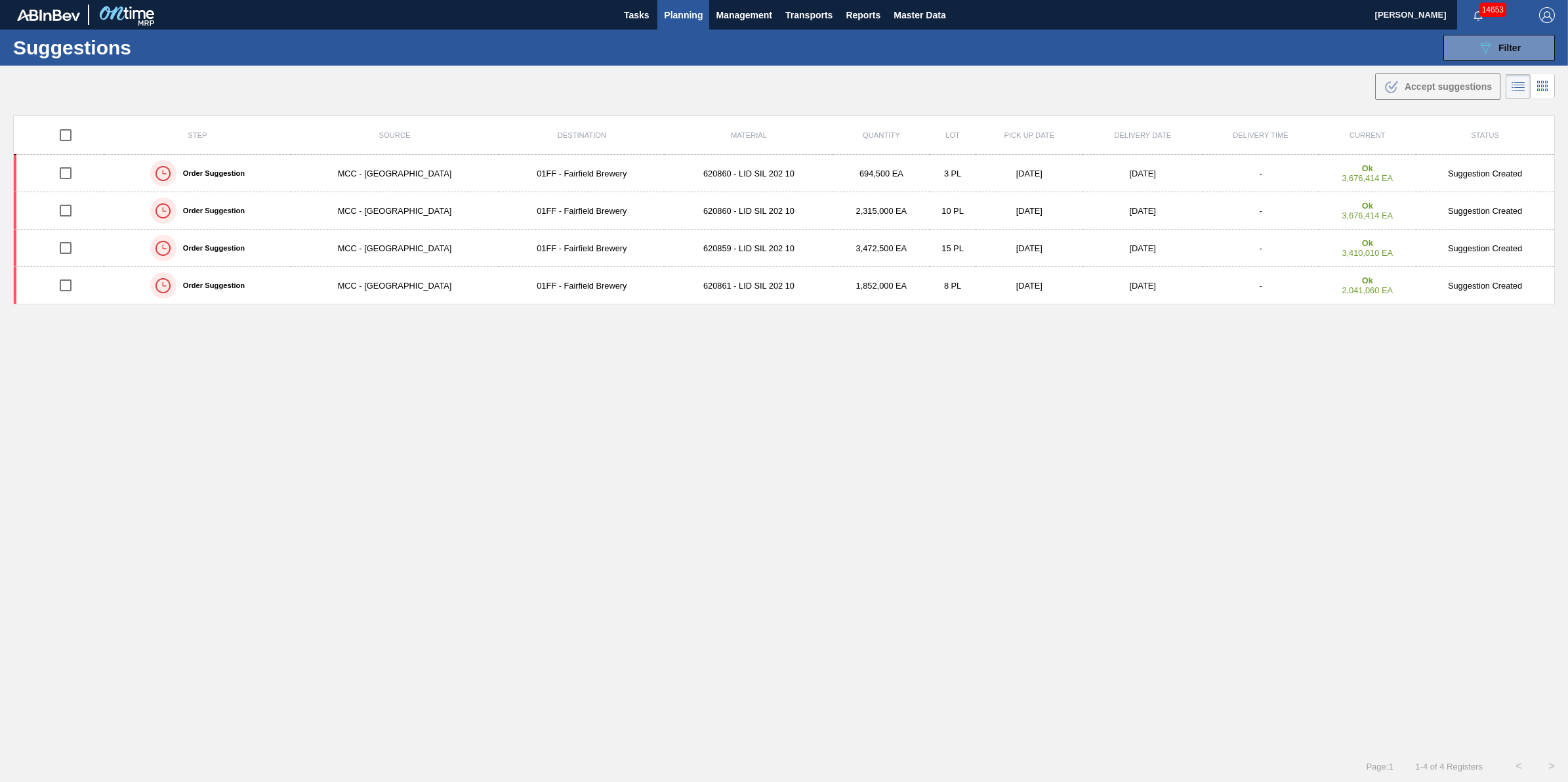
click at [1498, 32] on div "Suggestions 089F7B8B-B2A5-4AFE-B5C0-19BA573D28AC Filter Step Step Source Source…" at bounding box center [784, 47] width 1568 height 36
click at [1506, 56] on button "089F7B8B-B2A5-4AFE-B5C0-19BA573D28AC Filter" at bounding box center [1499, 47] width 112 height 26
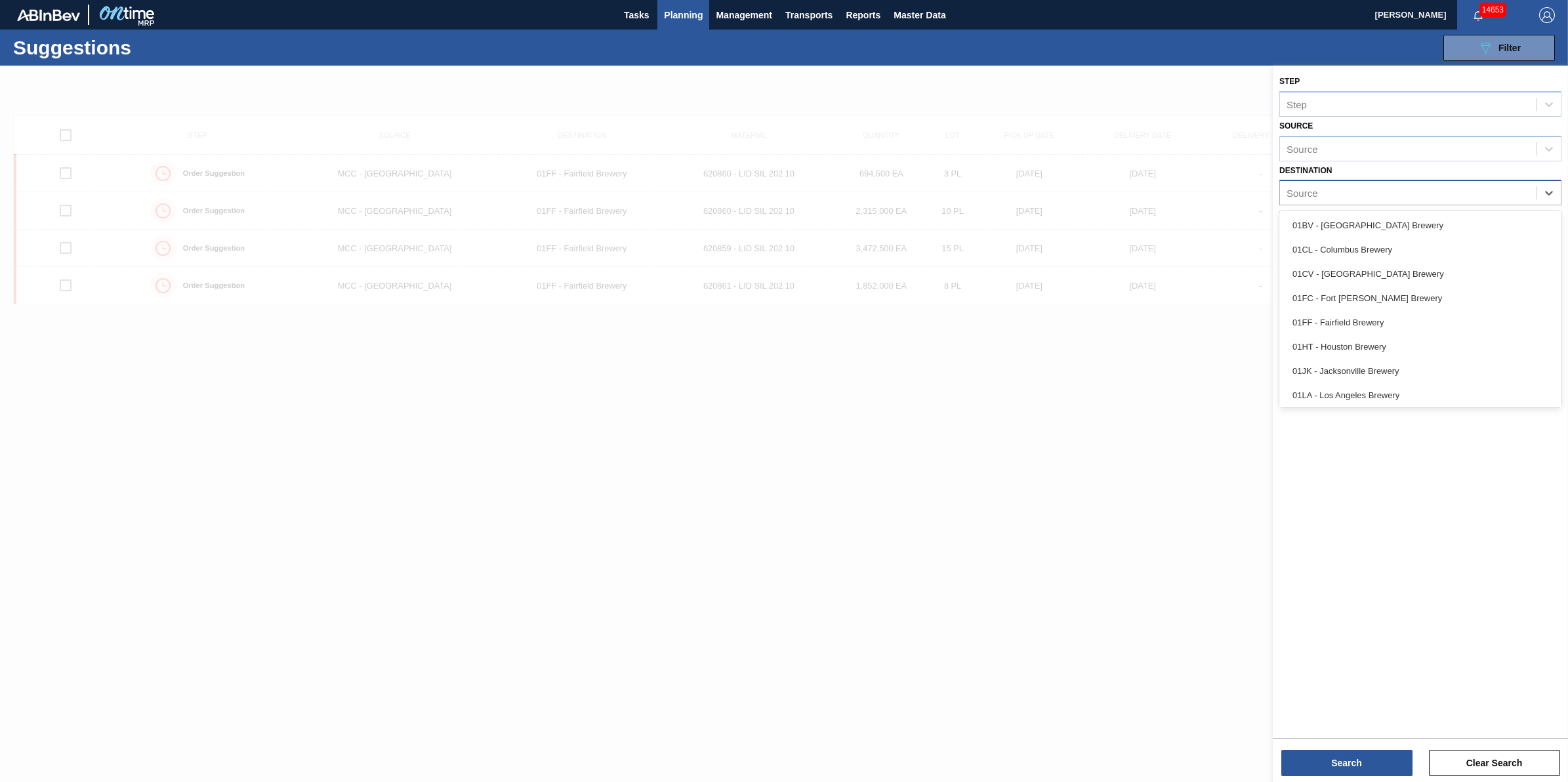
click at [1523, 185] on div "Source" at bounding box center [1409, 193] width 257 height 19
click at [1488, 348] on div "01HT - Houston Brewery" at bounding box center [1420, 347] width 282 height 24
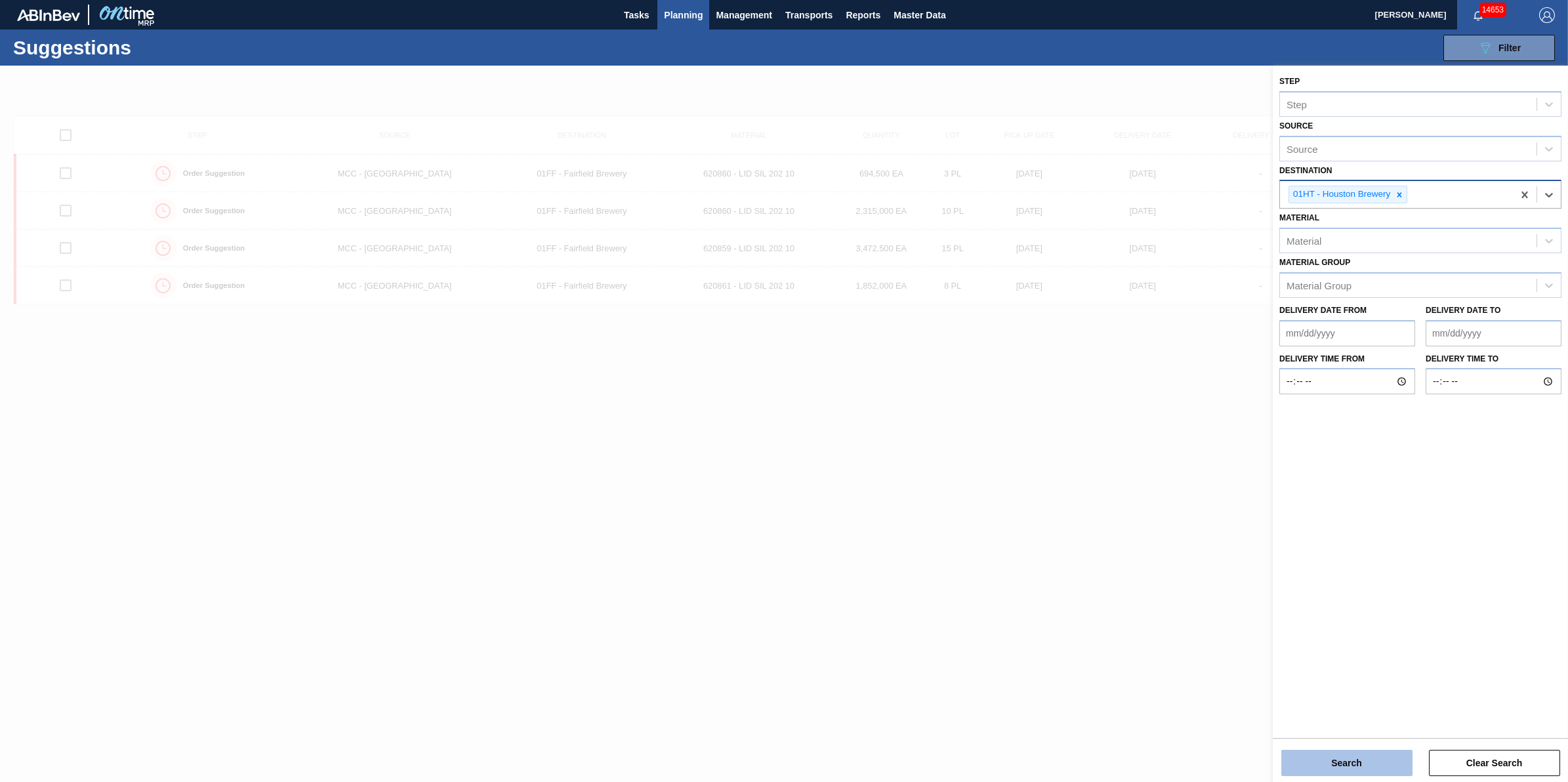
click at [1335, 766] on button "Search" at bounding box center [1347, 763] width 131 height 26
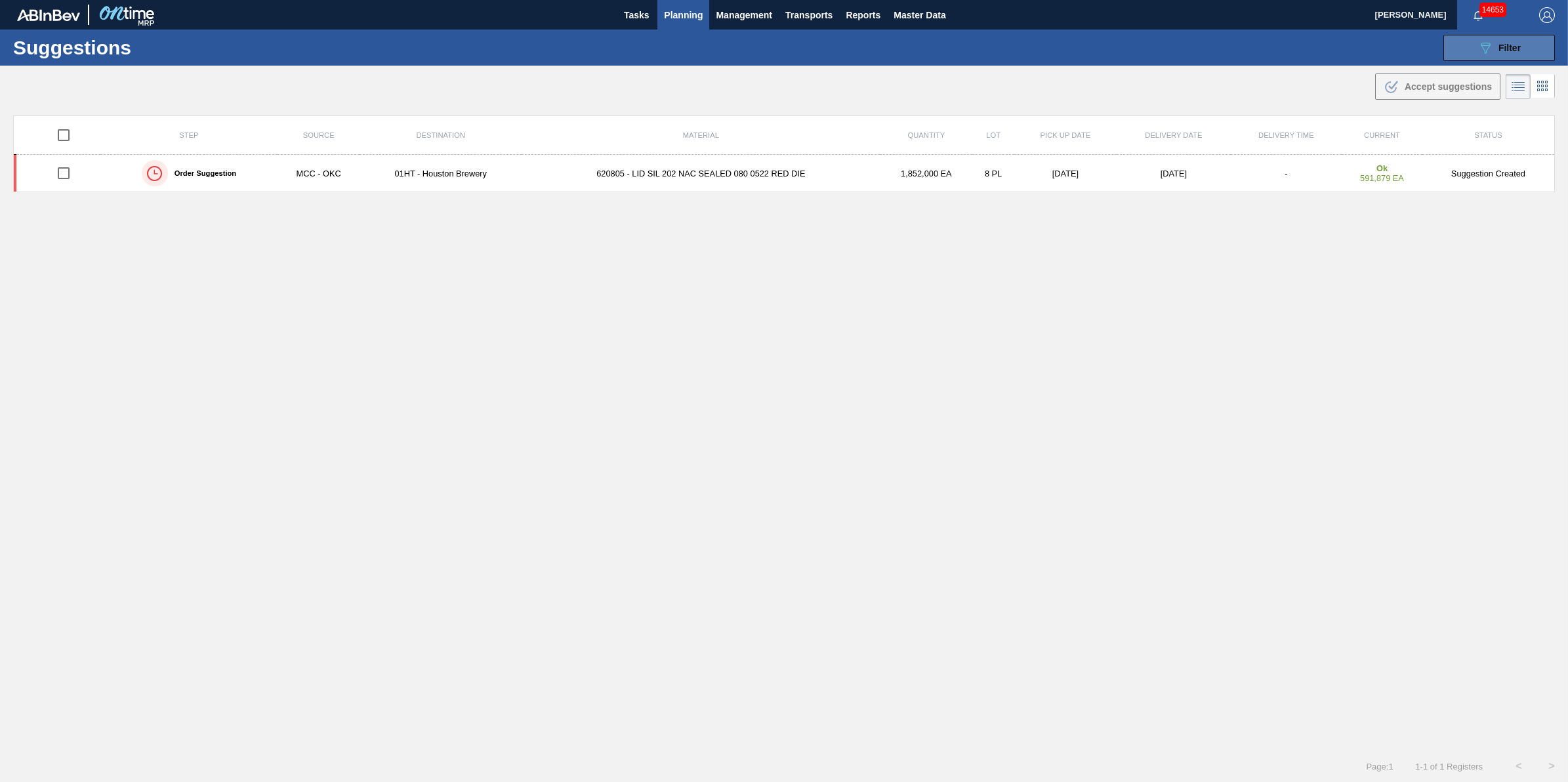
click at [1482, 35] on button "089F7B8B-B2A5-4AFE-B5C0-19BA573D28AC Filter" at bounding box center [1499, 47] width 112 height 26
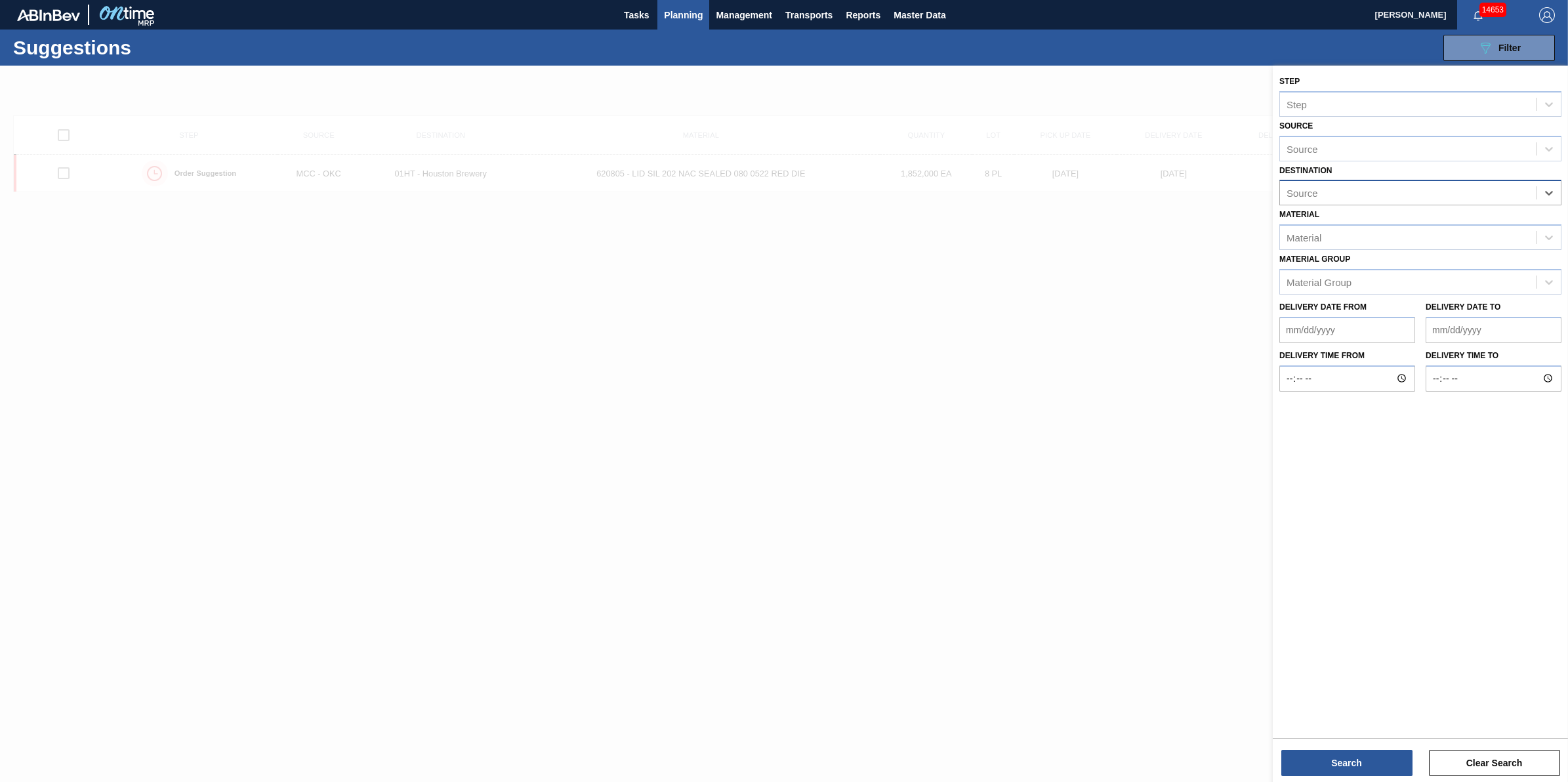
click at [1526, 188] on div "Source" at bounding box center [1409, 193] width 257 height 19
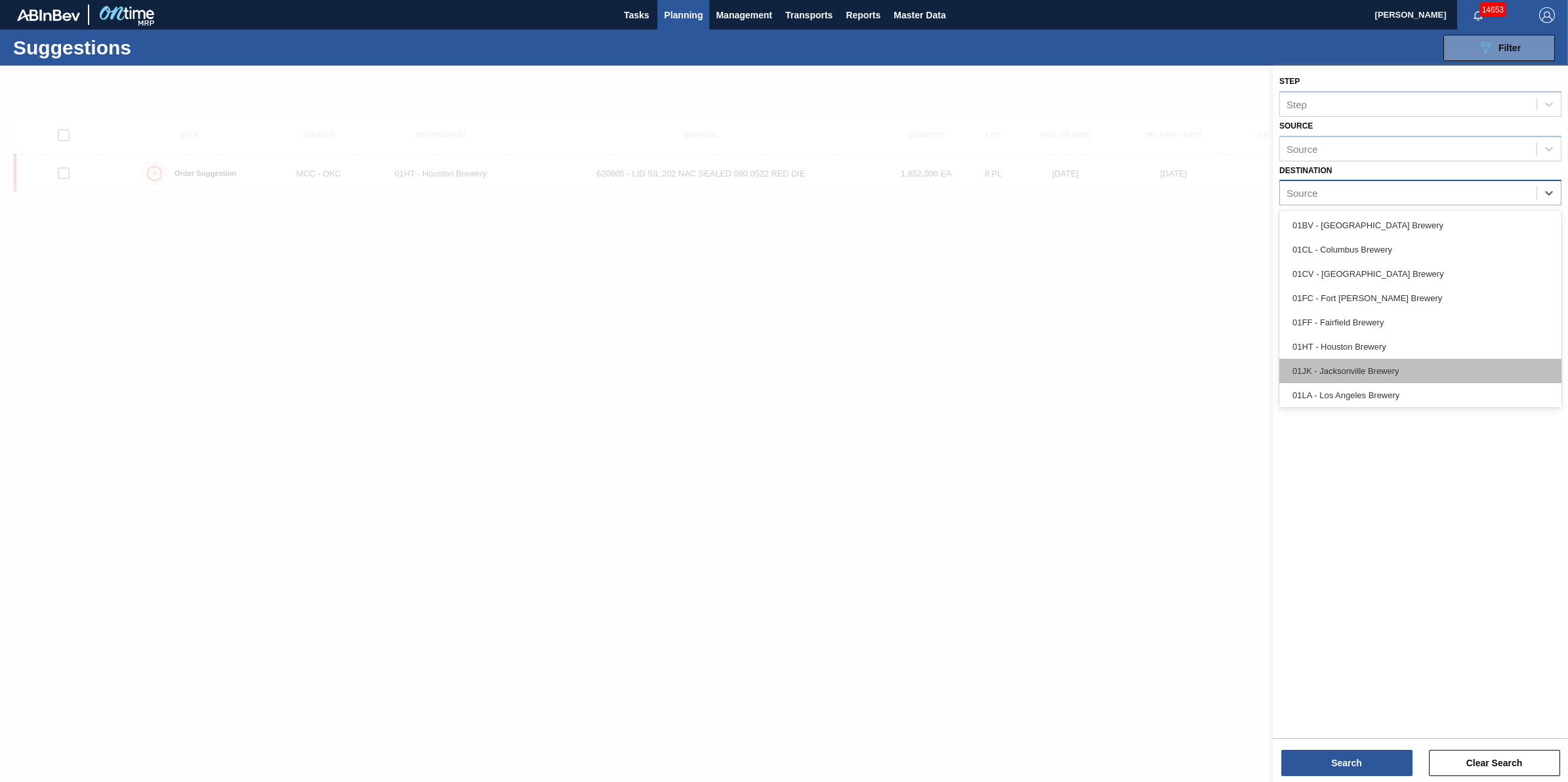
click at [1492, 372] on div "01JK - Jacksonville Brewery" at bounding box center [1420, 371] width 282 height 24
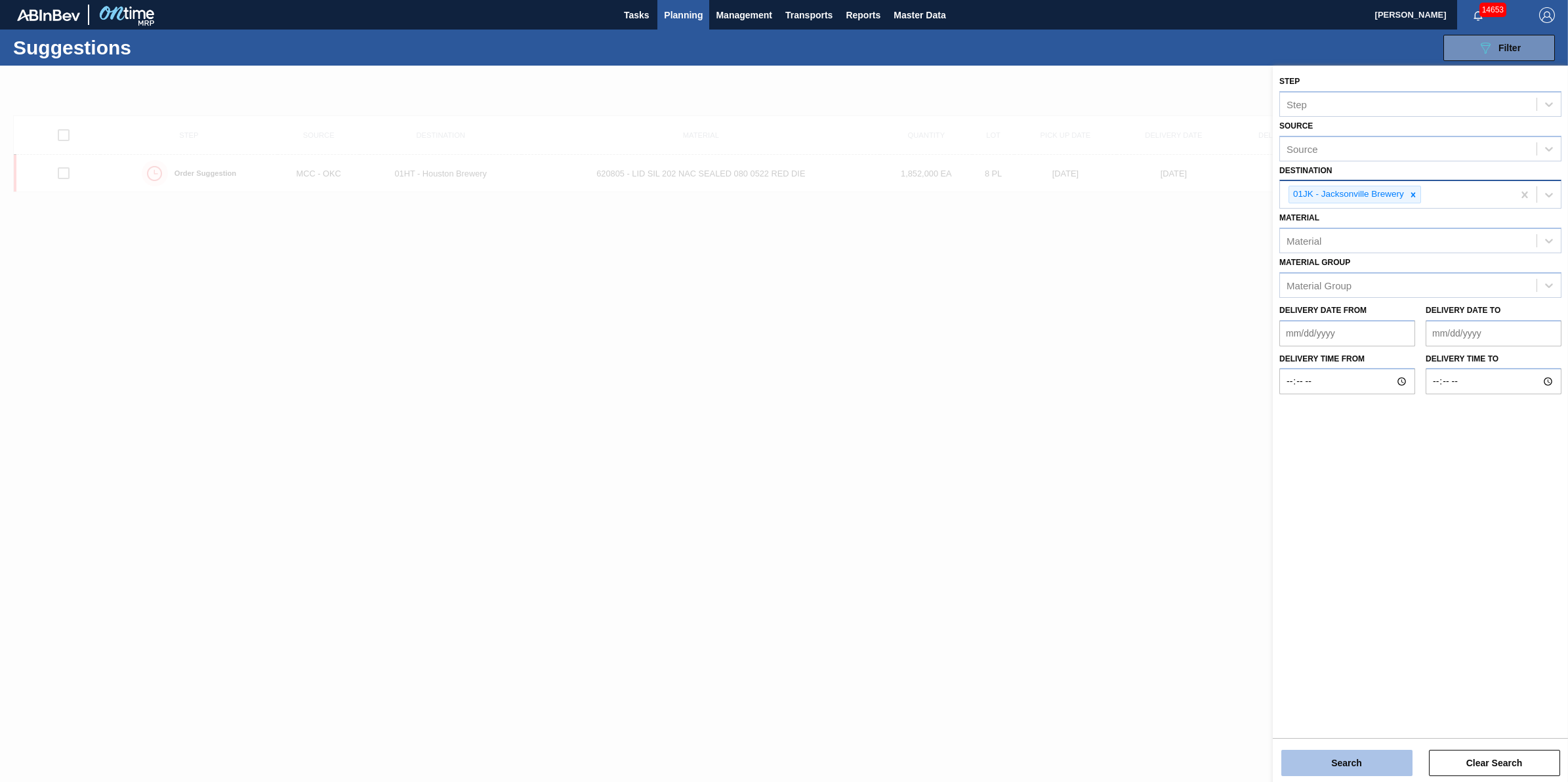
click at [1338, 765] on button "Search" at bounding box center [1347, 763] width 131 height 26
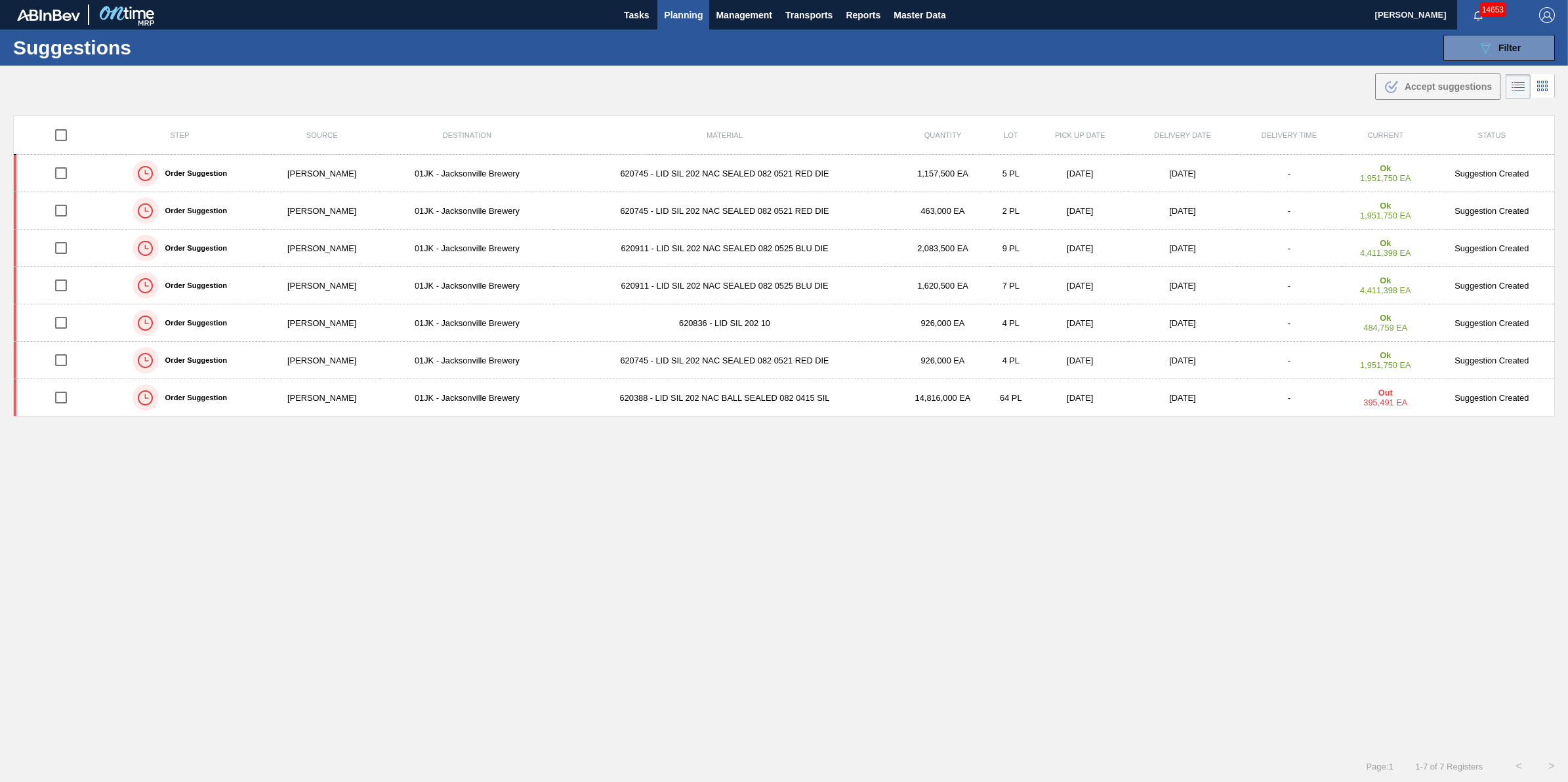
click at [70, 136] on input "checkbox" at bounding box center [61, 135] width 28 height 28
checkbox input "true"
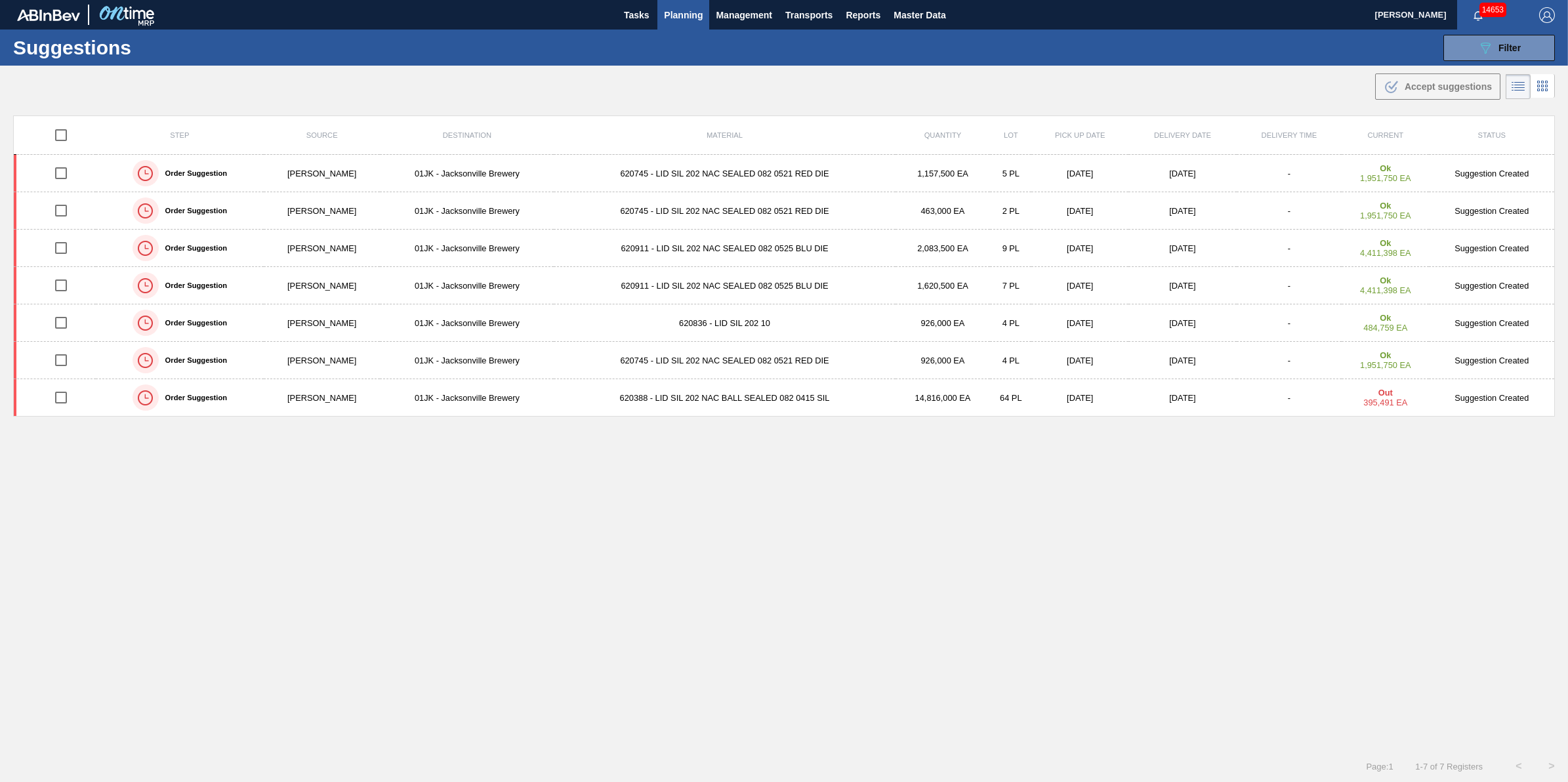
checkbox input "true"
click at [1402, 98] on button ".b{fill:var(--color-action-default)} Accept suggestions" at bounding box center [1439, 86] width 126 height 26
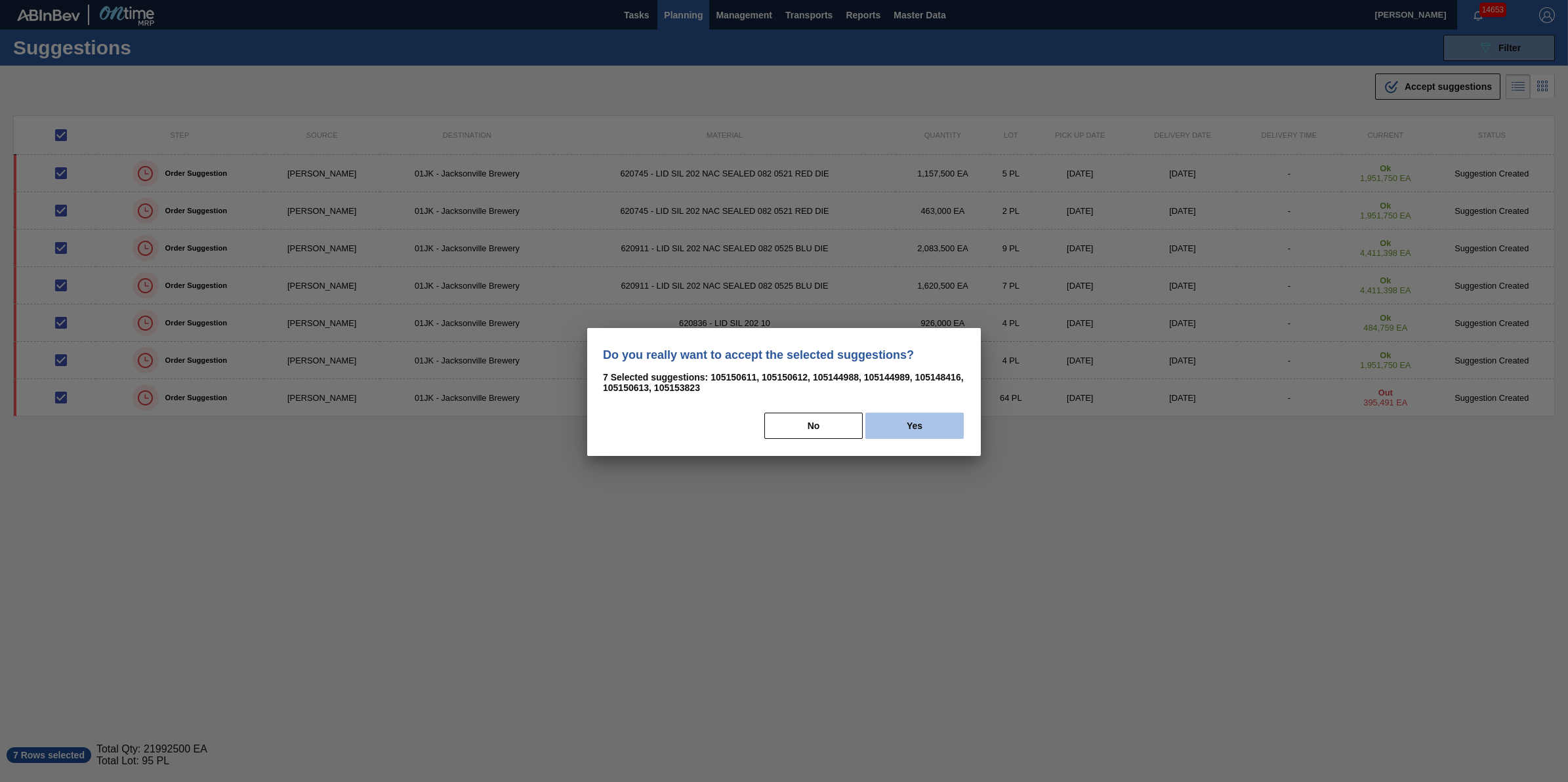
click at [950, 415] on button "Yes" at bounding box center [914, 425] width 98 height 26
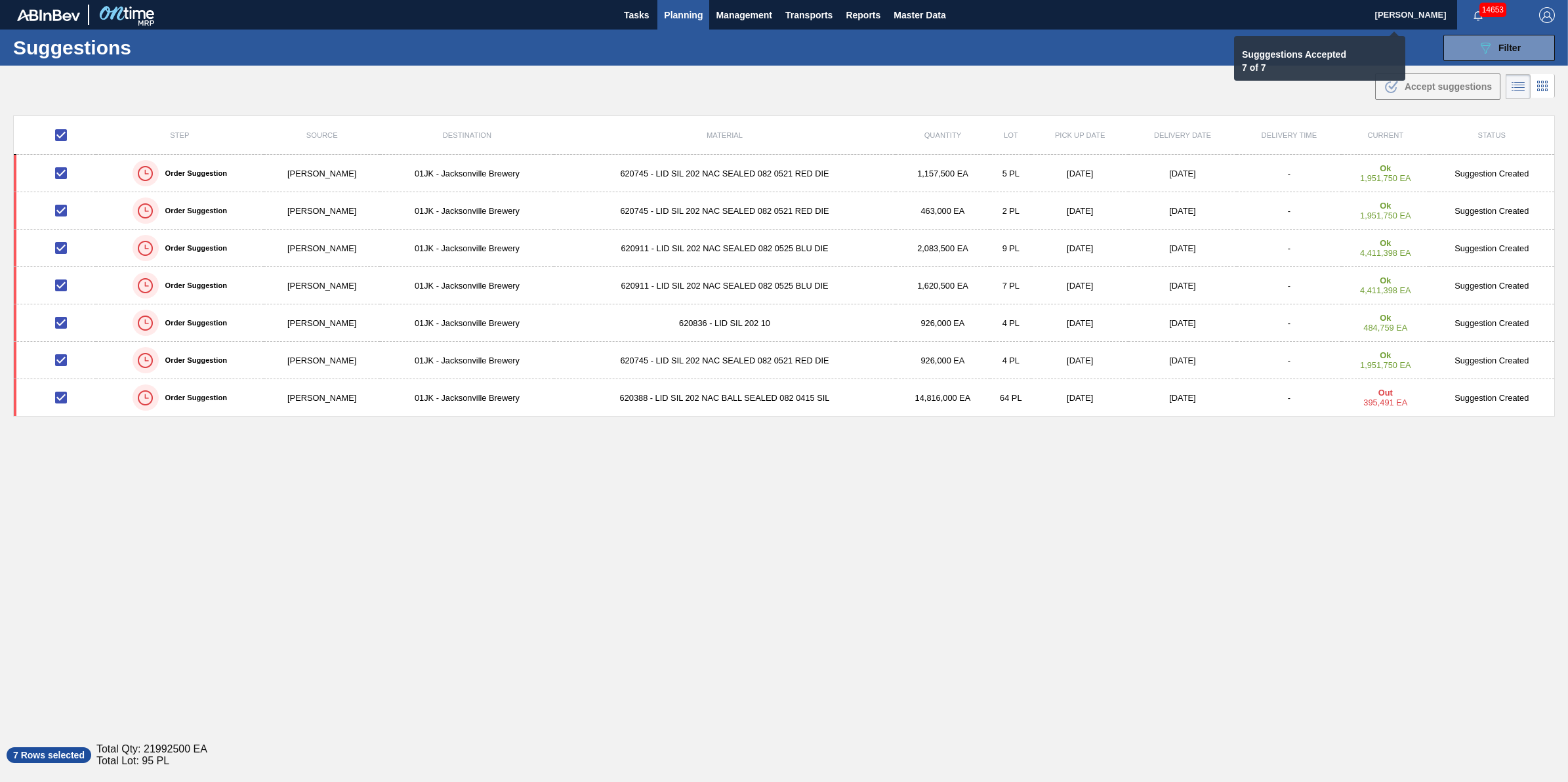
checkbox input "false"
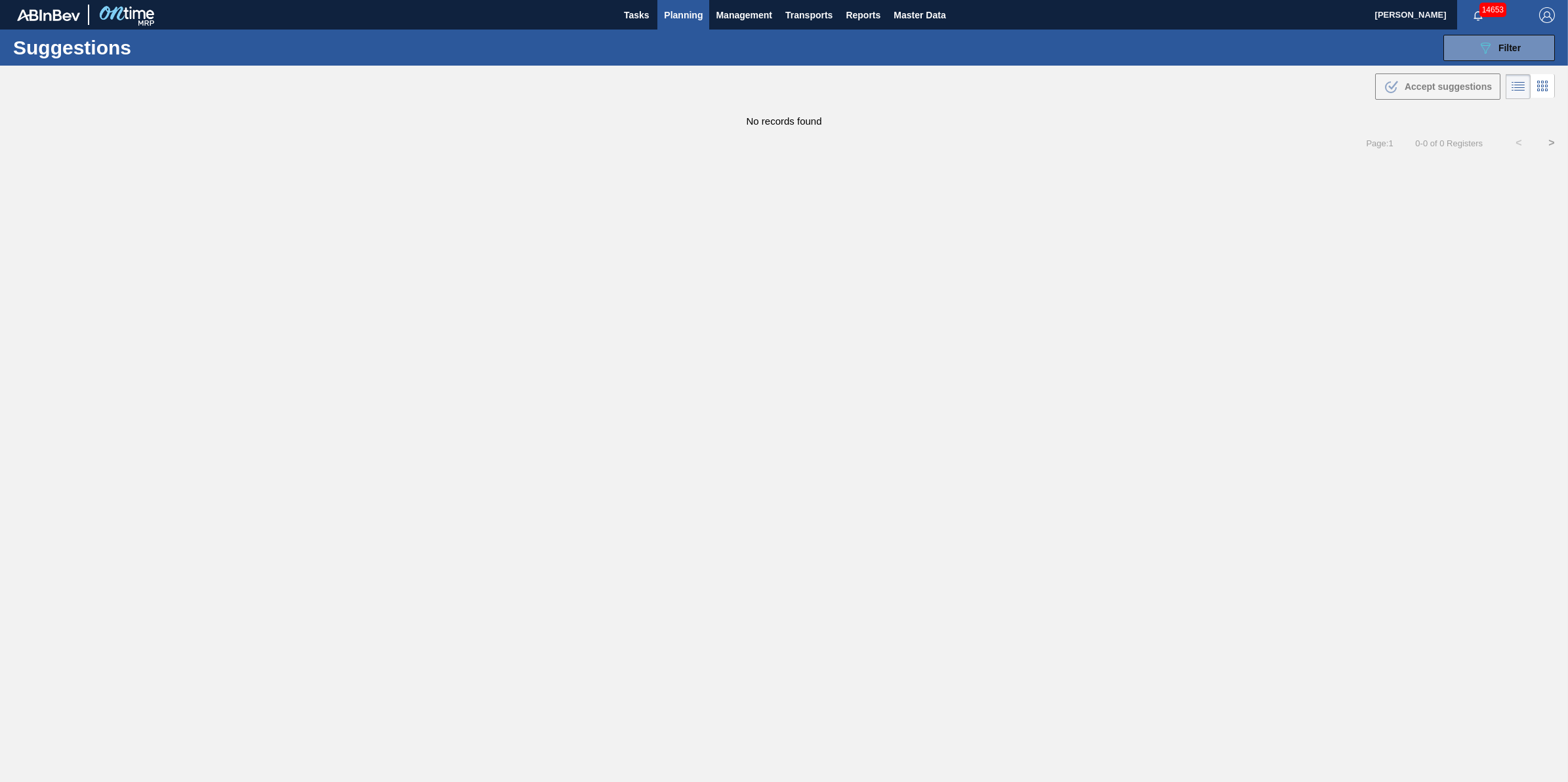
click at [1487, 61] on div "Suggestions 089F7B8B-B2A5-4AFE-B5C0-19BA573D28AC Filter Step Step Source Source…" at bounding box center [784, 47] width 1568 height 36
click at [1495, 54] on div "089F7B8B-B2A5-4AFE-B5C0-19BA573D28AC Filter" at bounding box center [1499, 47] width 43 height 15
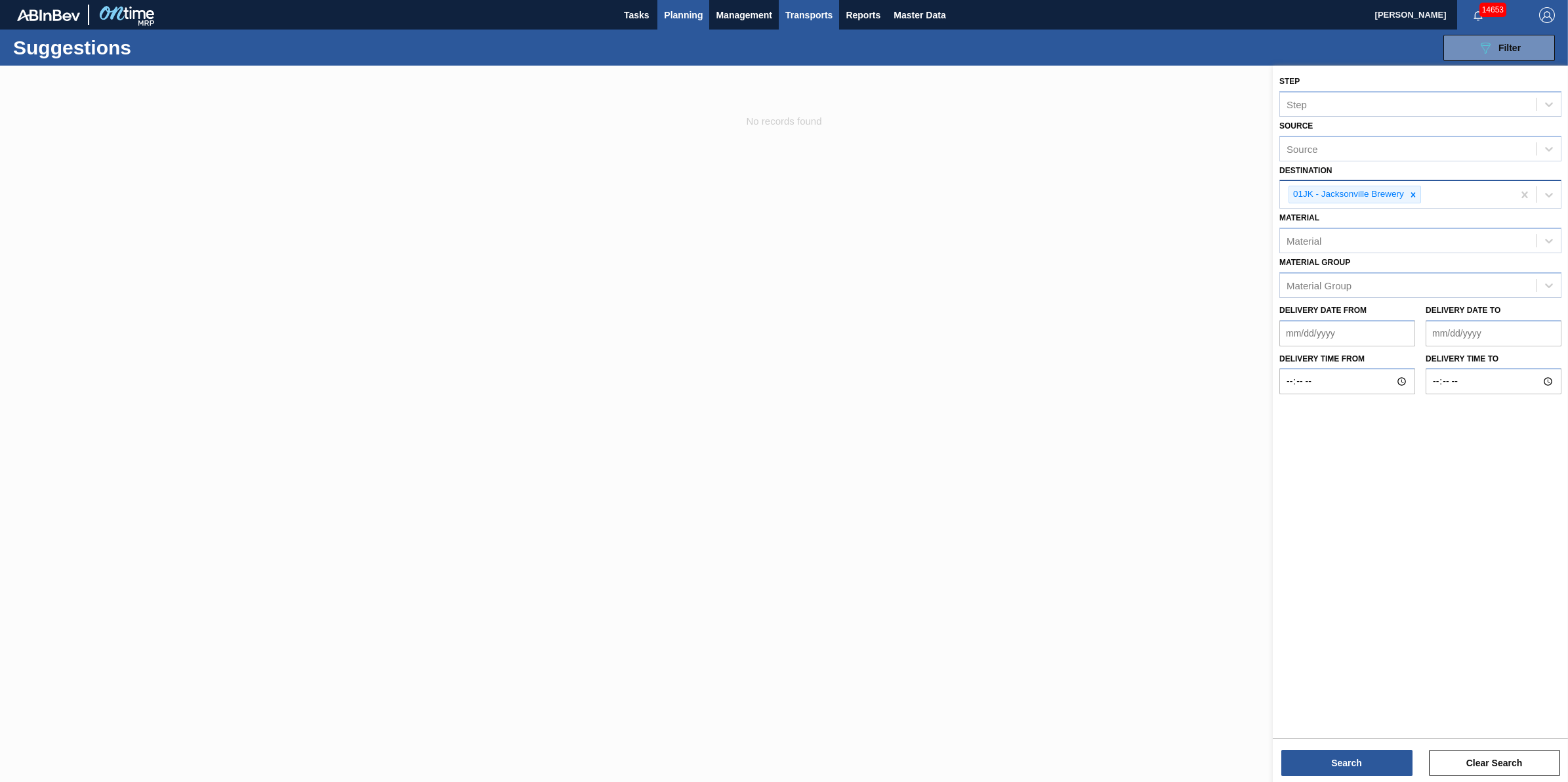
click at [810, 21] on span "Transports" at bounding box center [809, 14] width 47 height 15
click at [807, 56] on li "[GEOGRAPHIC_DATA]" at bounding box center [818, 66] width 111 height 21
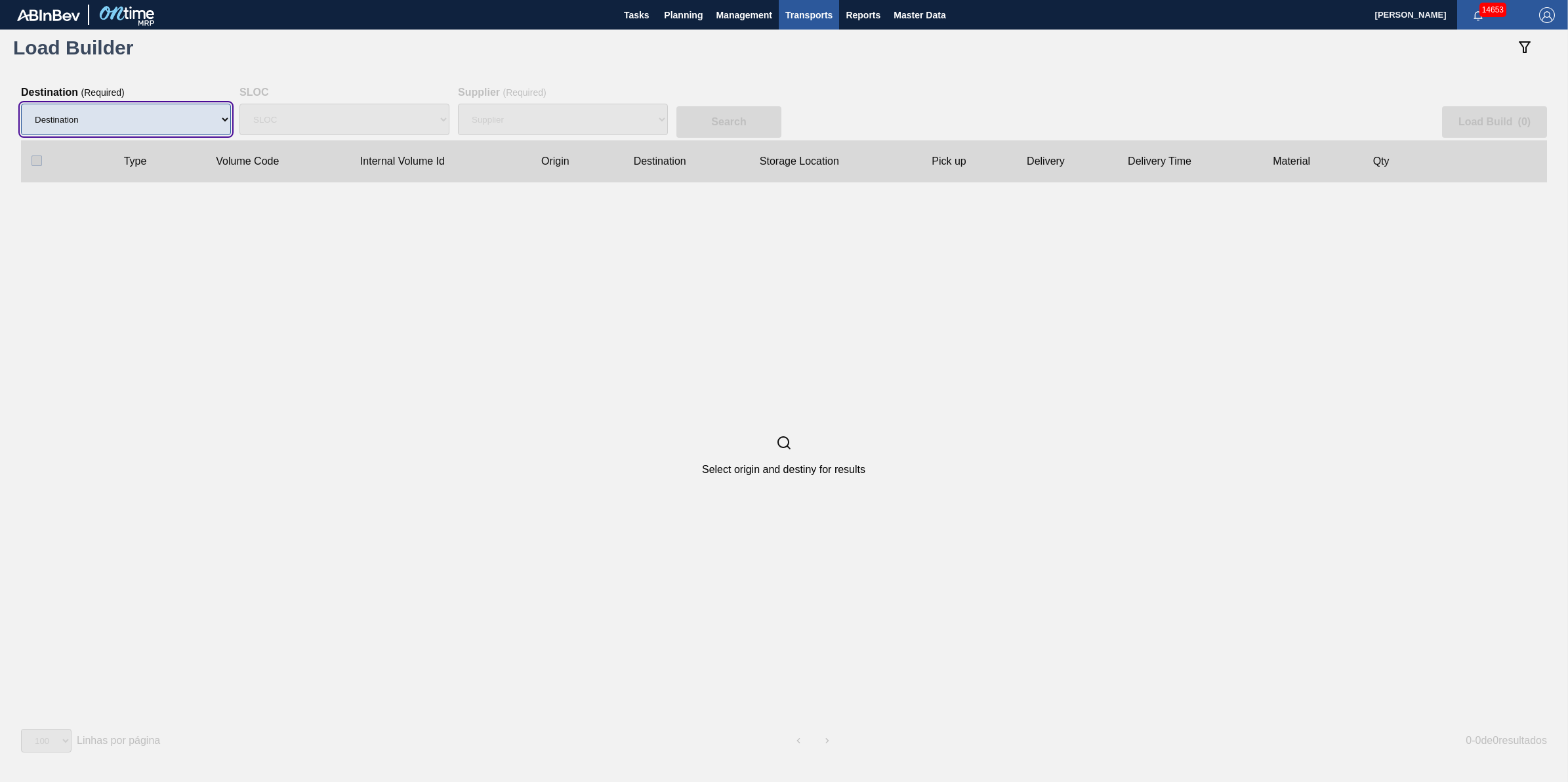
click at [204, 120] on select "Destination 01BV - [GEOGRAPHIC_DATA] 01CL - [GEOGRAPHIC_DATA] 01CV - [GEOGRAPHI…" at bounding box center [126, 119] width 210 height 32
click at [21, 103] on select "Destination 01BV - [GEOGRAPHIC_DATA] 01CL - [GEOGRAPHIC_DATA] 01CV - [GEOGRAPHI…" at bounding box center [126, 119] width 210 height 32
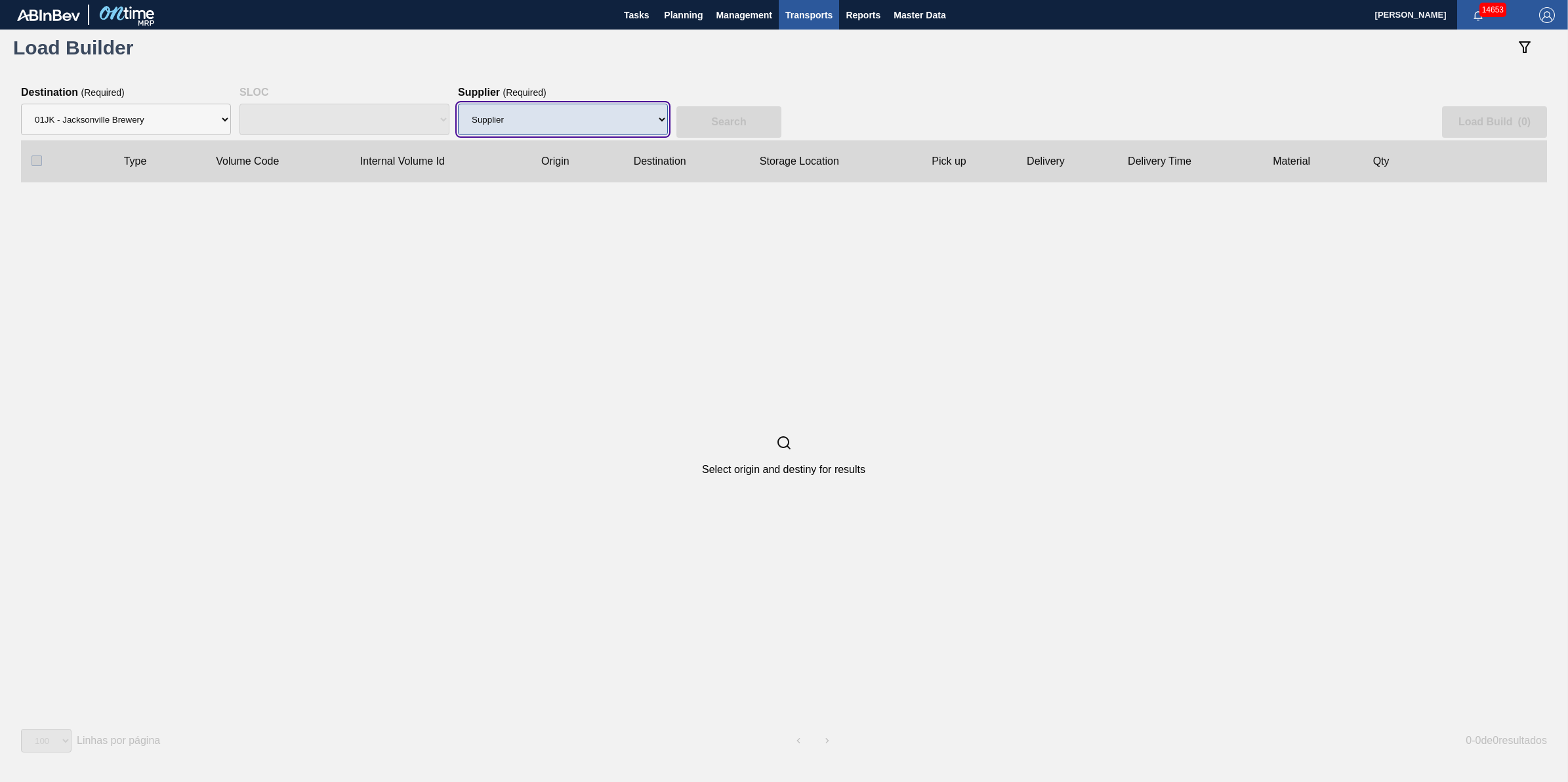
click at [608, 129] on select "Supplier 8221649 - BALL METAL CONTAINER GROUP 8342641 - BALL METAL CONTAINER GR…" at bounding box center [562, 119] width 210 height 32
click at [458, 103] on select "Supplier 8221649 - BALL METAL CONTAINER GROUP 8342641 - BALL METAL CONTAINER GR…" at bounding box center [562, 119] width 210 height 32
click at [0, 0] on slot "Search" at bounding box center [0, 0] width 0 height 0
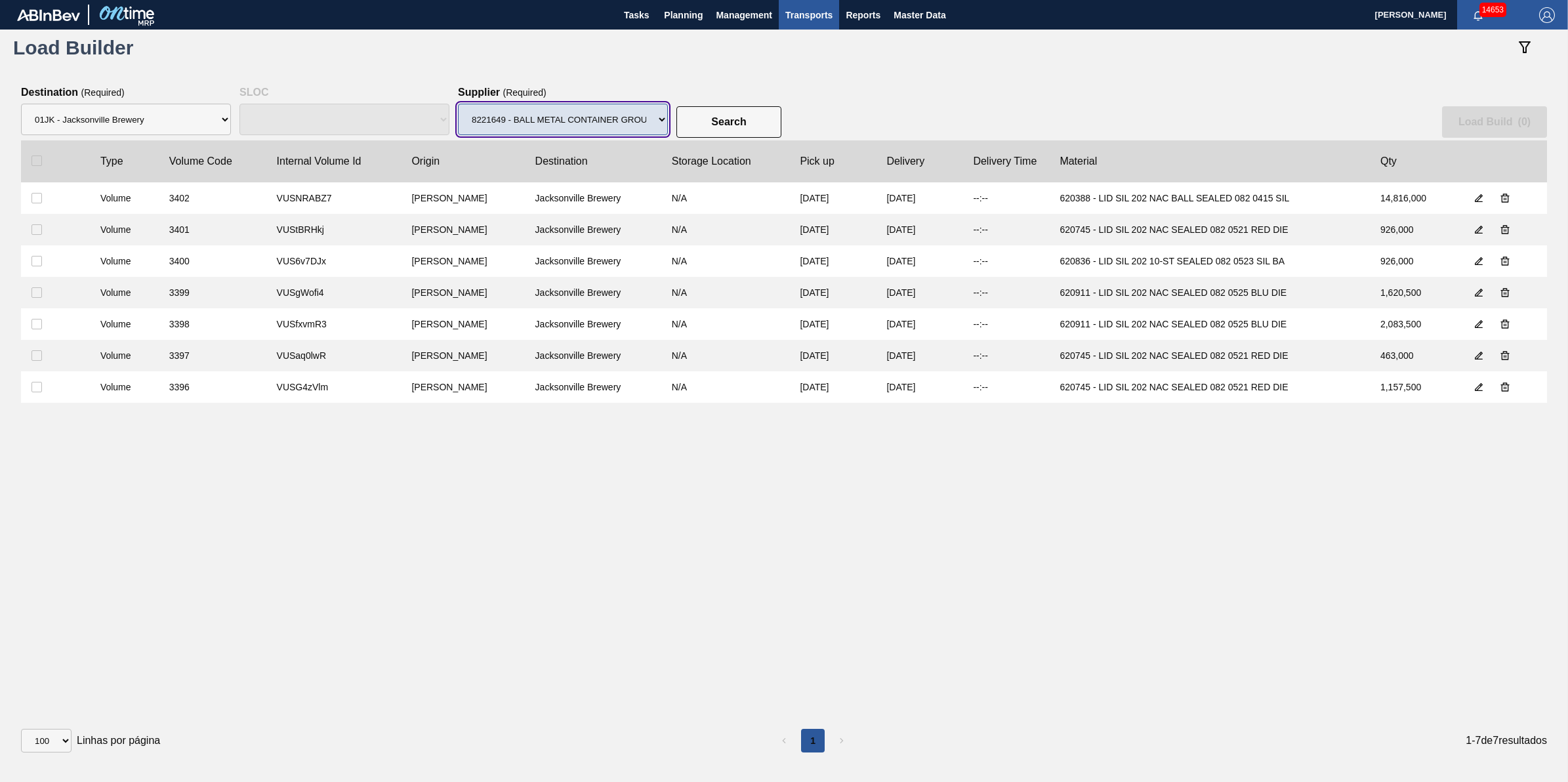
click at [615, 129] on select "Supplier 8221649 - BALL METAL CONTAINER GROUP 8342641 - BALL METAL CONTAINER GR…" at bounding box center [562, 119] width 210 height 32
click at [40, 158] on input "checkbox" at bounding box center [37, 160] width 11 height 11
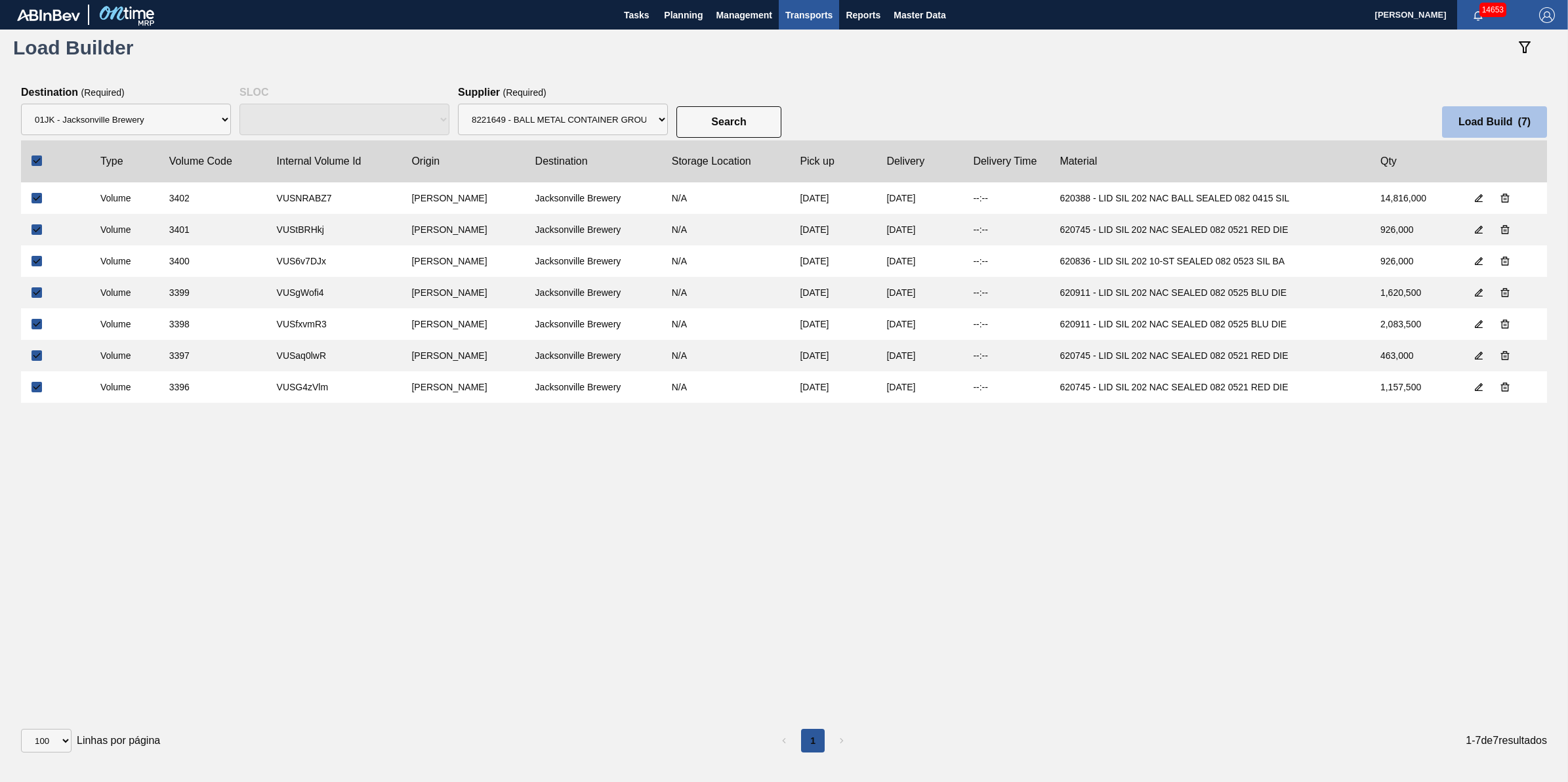
click at [1458, 132] on button "Load Build ( 7 )" at bounding box center [1495, 122] width 105 height 32
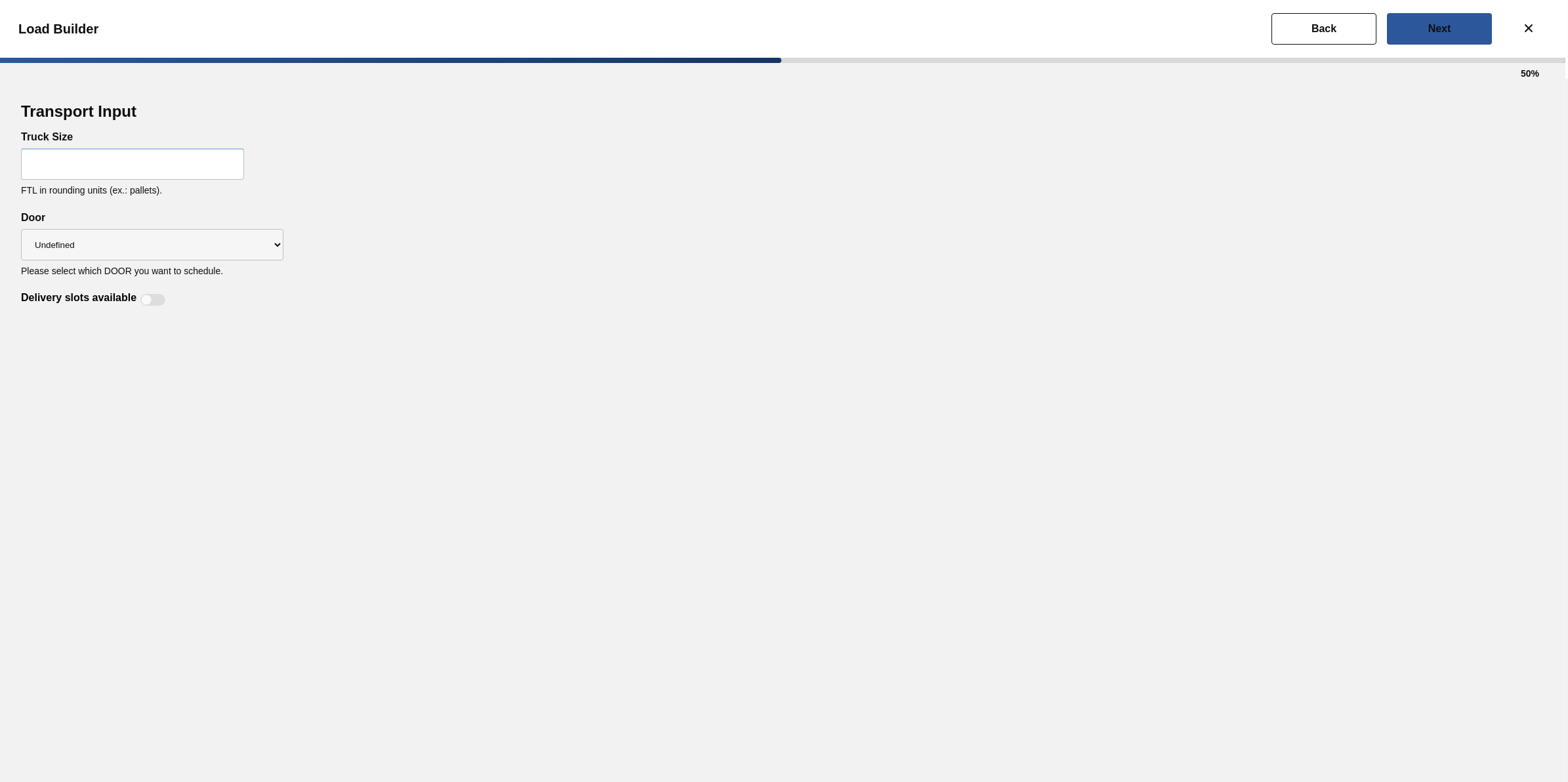
click at [126, 157] on input "text" at bounding box center [132, 164] width 223 height 32
click at [187, 247] on select "Undefined WR LIDS" at bounding box center [153, 244] width 263 height 32
click at [21, 229] on select "Undefined WR LIDS" at bounding box center [153, 244] width 263 height 32
click at [157, 307] on div "Transport Input Truck Size 32 FTL in rounding units (ex.: pallets). Delivery sl…" at bounding box center [784, 431] width 1568 height 704
click at [159, 295] on div at bounding box center [153, 299] width 25 height 12
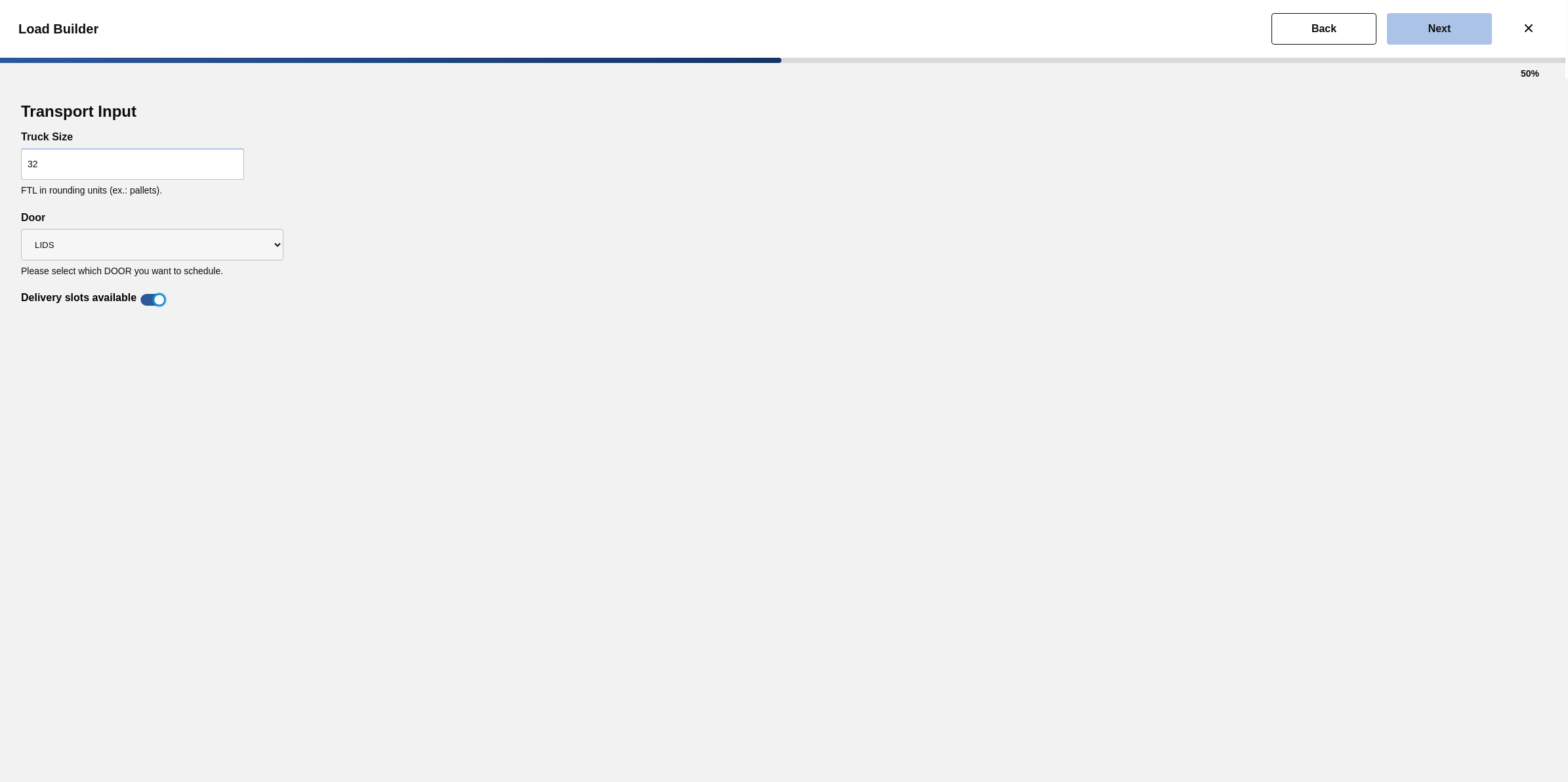
click at [1424, 21] on button "Next" at bounding box center [1440, 29] width 105 height 32
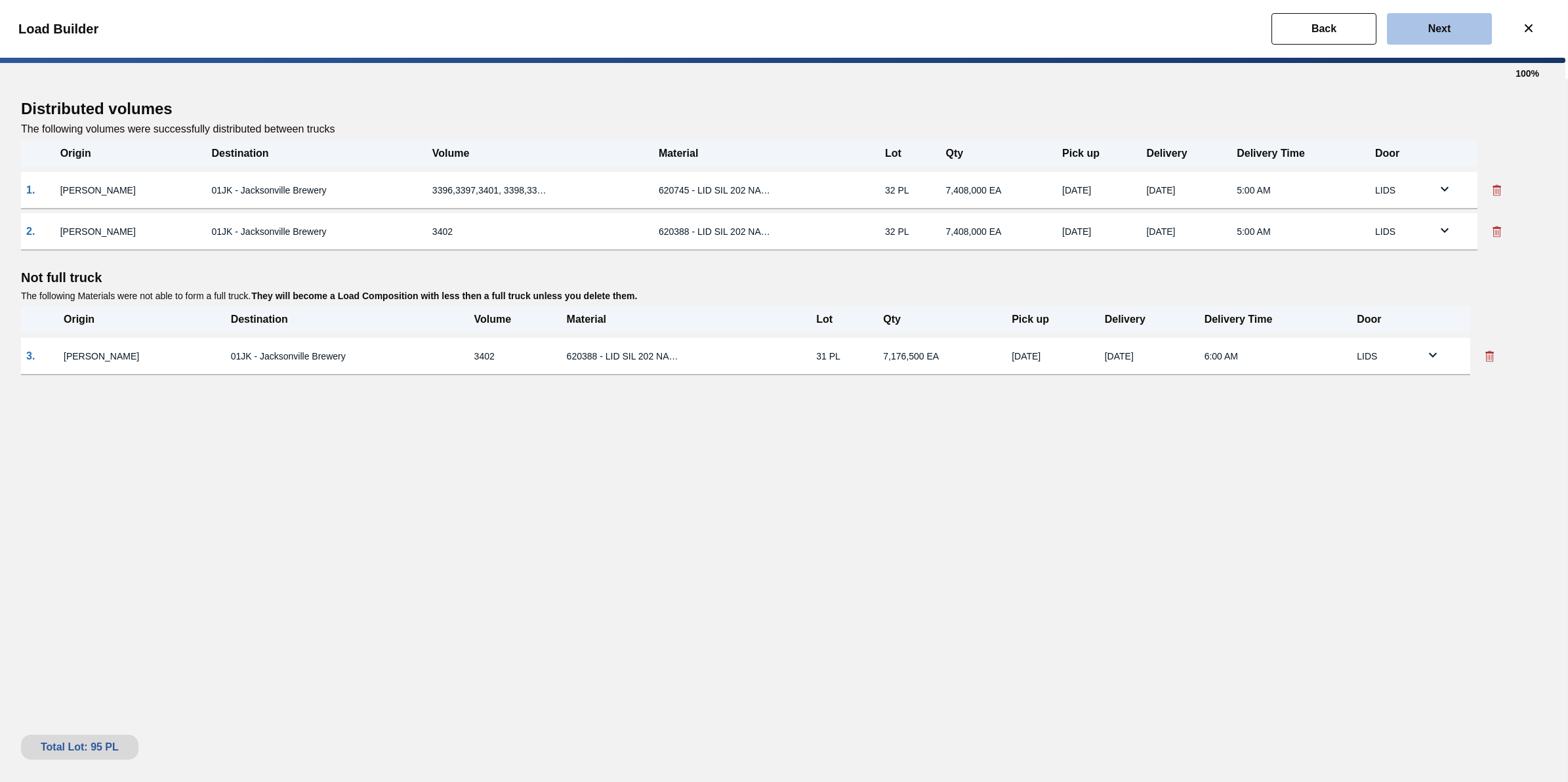
click at [1424, 21] on button "Next" at bounding box center [1440, 29] width 105 height 32
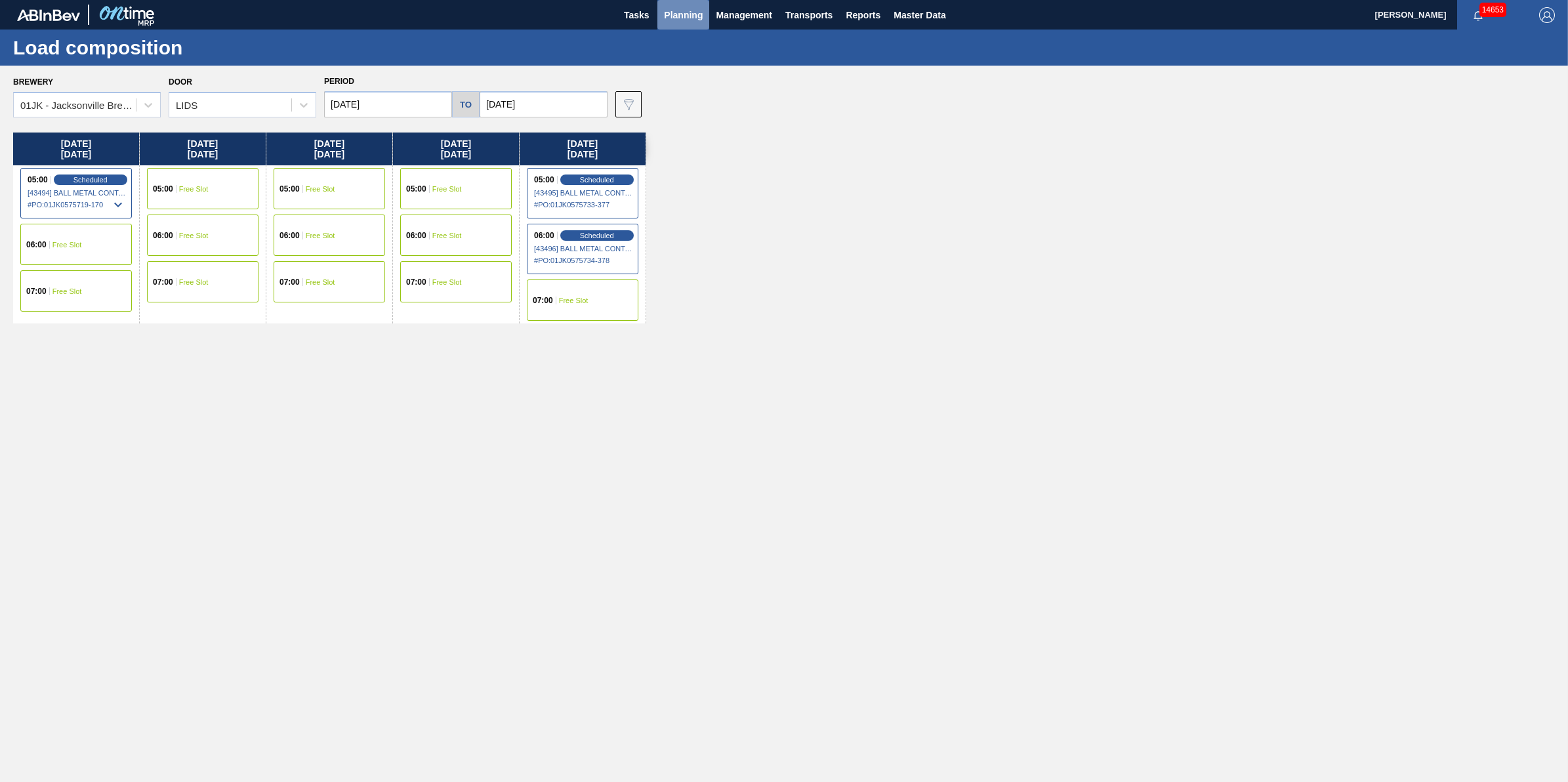
click at [697, 14] on span "Planning" at bounding box center [684, 14] width 39 height 15
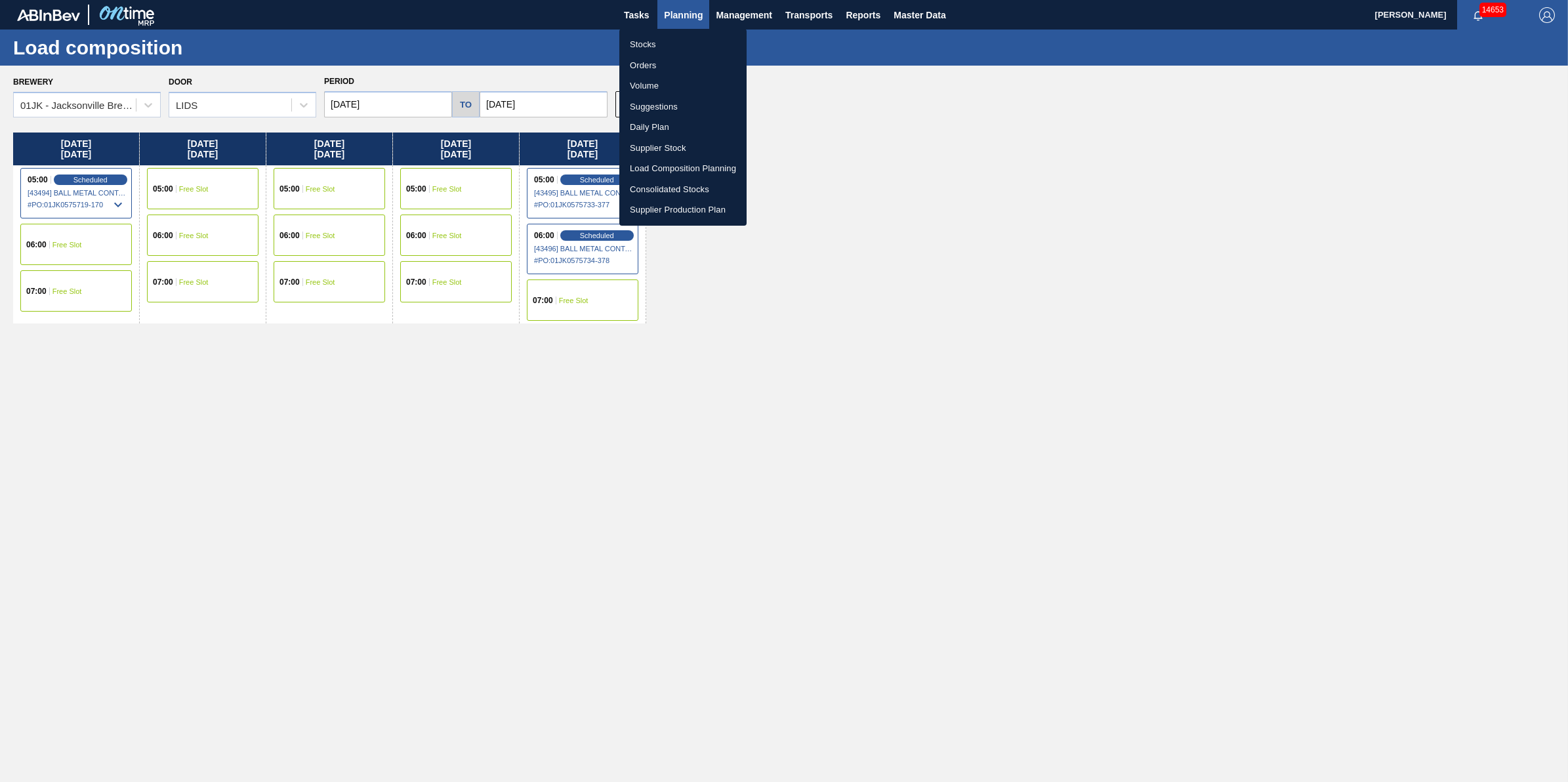
click at [684, 109] on li "Suggestions" at bounding box center [684, 107] width 127 height 21
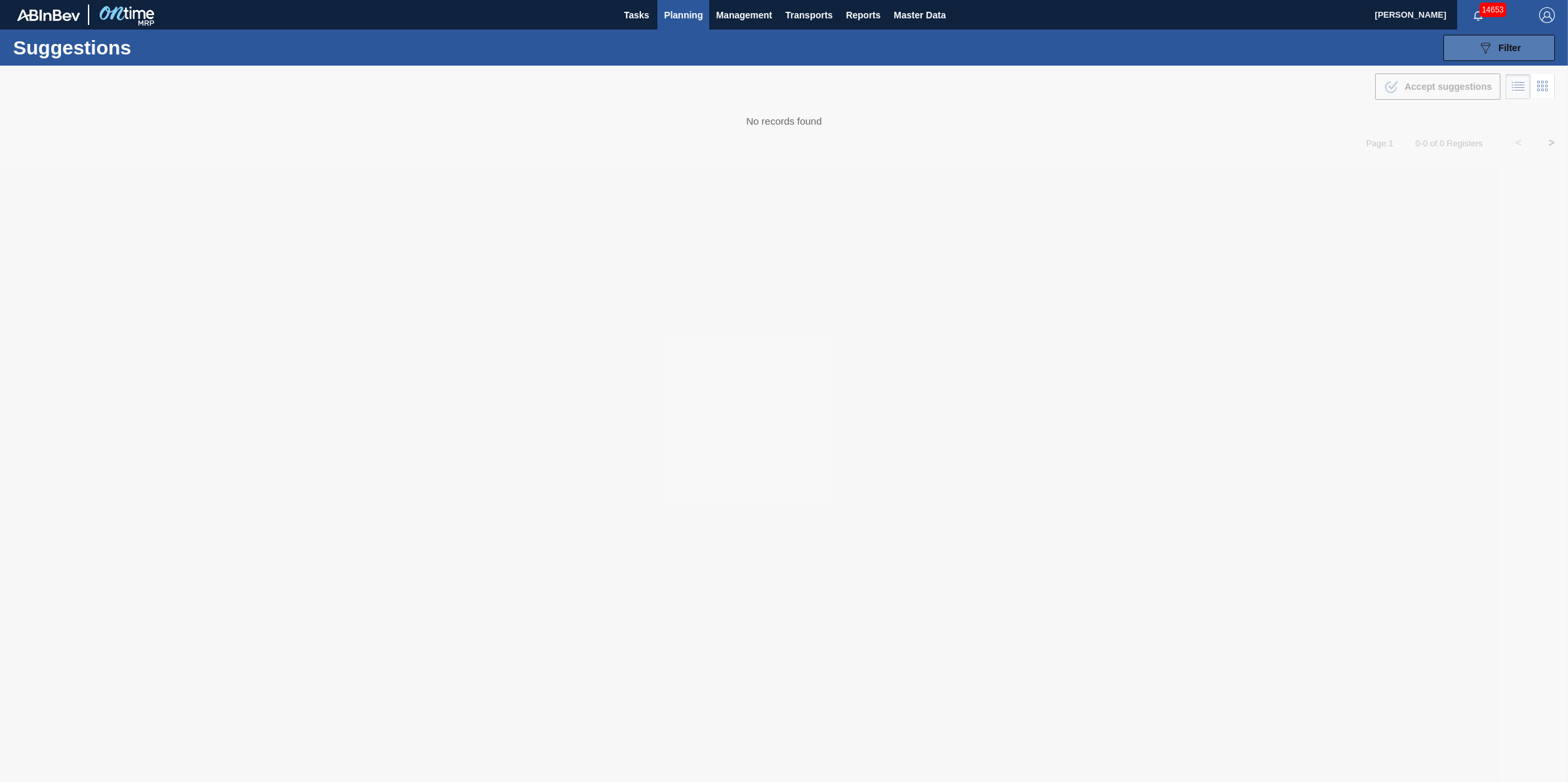
click at [1478, 59] on button "089F7B8B-B2A5-4AFE-B5C0-19BA573D28AC Filter" at bounding box center [1499, 47] width 112 height 26
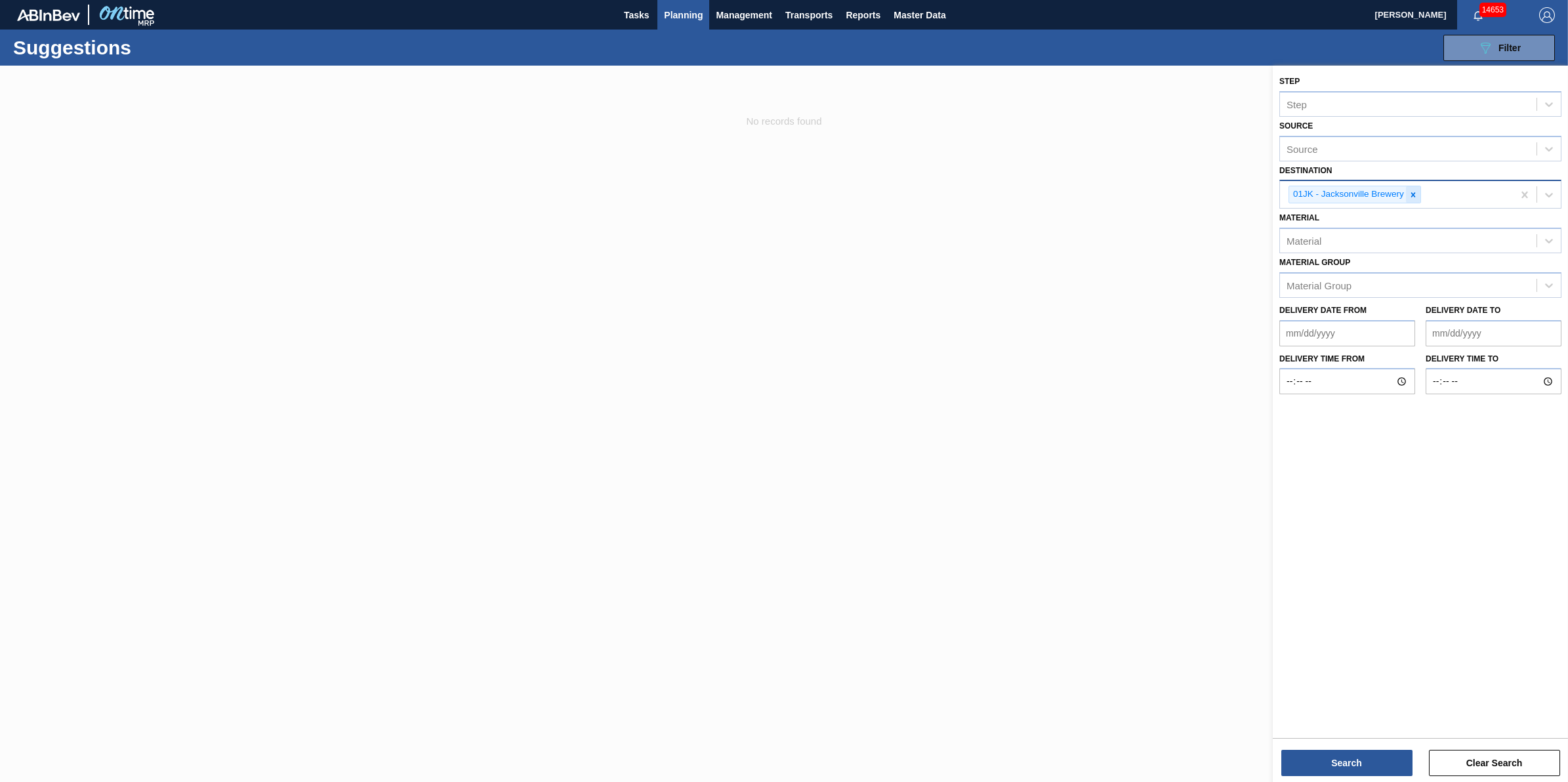
click at [1419, 198] on div at bounding box center [1413, 194] width 14 height 16
click at [1419, 198] on div "Source" at bounding box center [1409, 193] width 257 height 19
drag, startPoint x: 1562, startPoint y: 326, endPoint x: 1559, endPoint y: 343, distance: 17.3
click at [1559, 343] on div "Step Step Source Source Destination Source Material Material Material [PERSON_N…" at bounding box center [1420, 232] width 295 height 333
drag, startPoint x: 1559, startPoint y: 343, endPoint x: 1413, endPoint y: 208, distance: 198.8
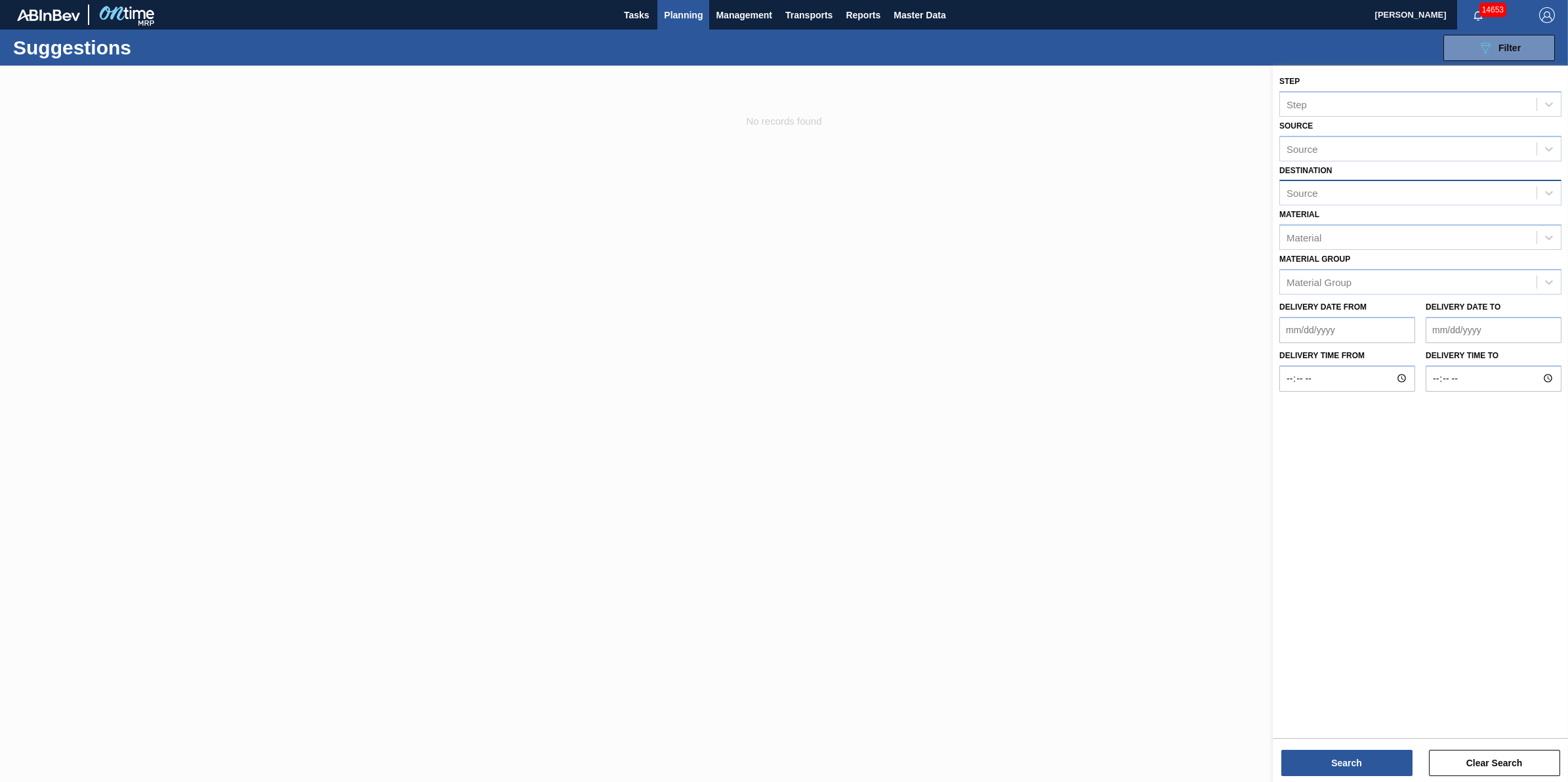
click at [1413, 208] on div "Material Material" at bounding box center [1420, 228] width 282 height 44
click at [1424, 196] on div "Source" at bounding box center [1409, 193] width 257 height 19
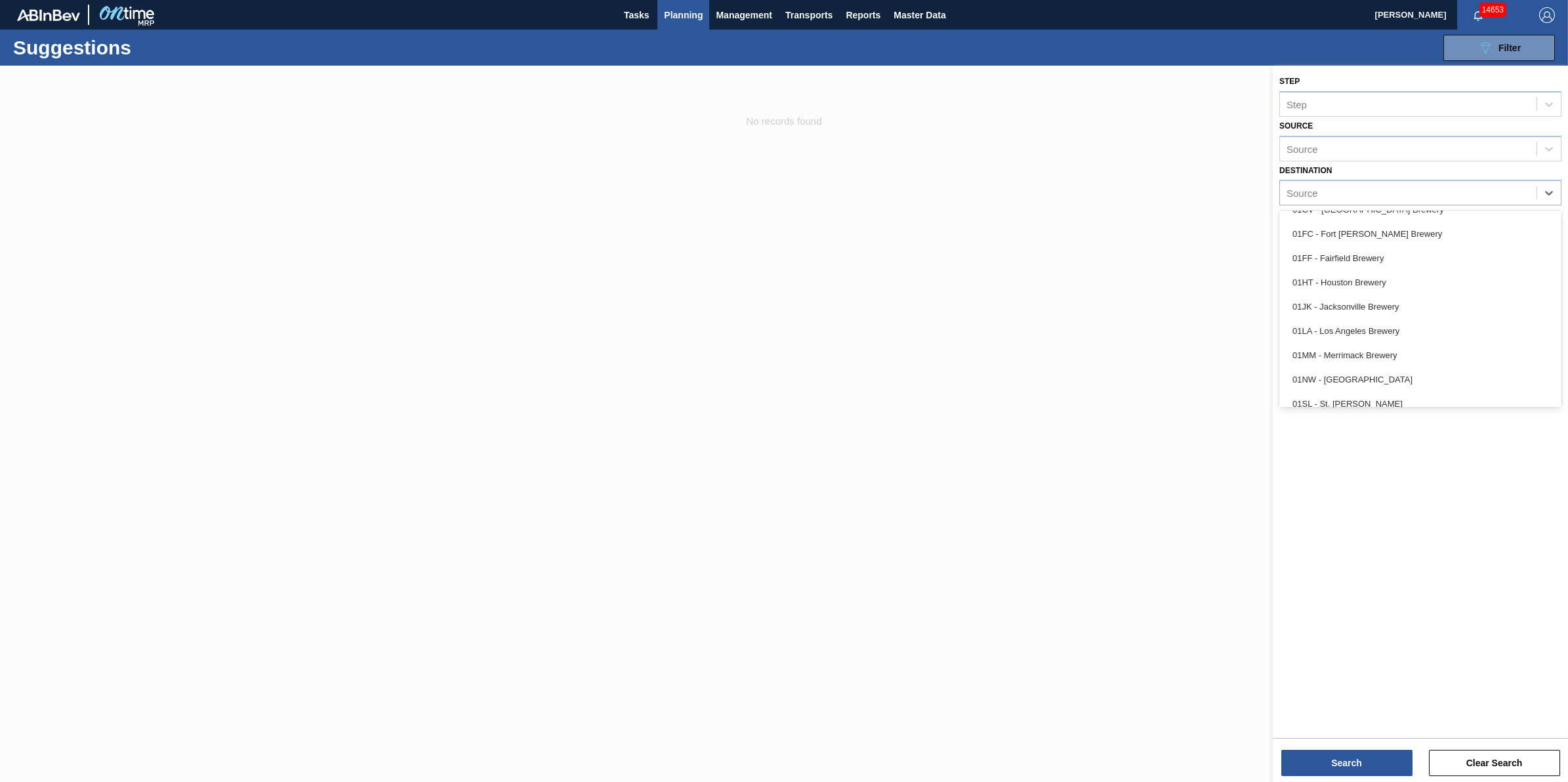
scroll to position [77, 0]
click at [1467, 322] on div "01LA - Los Angeles Brewery" at bounding box center [1420, 318] width 282 height 24
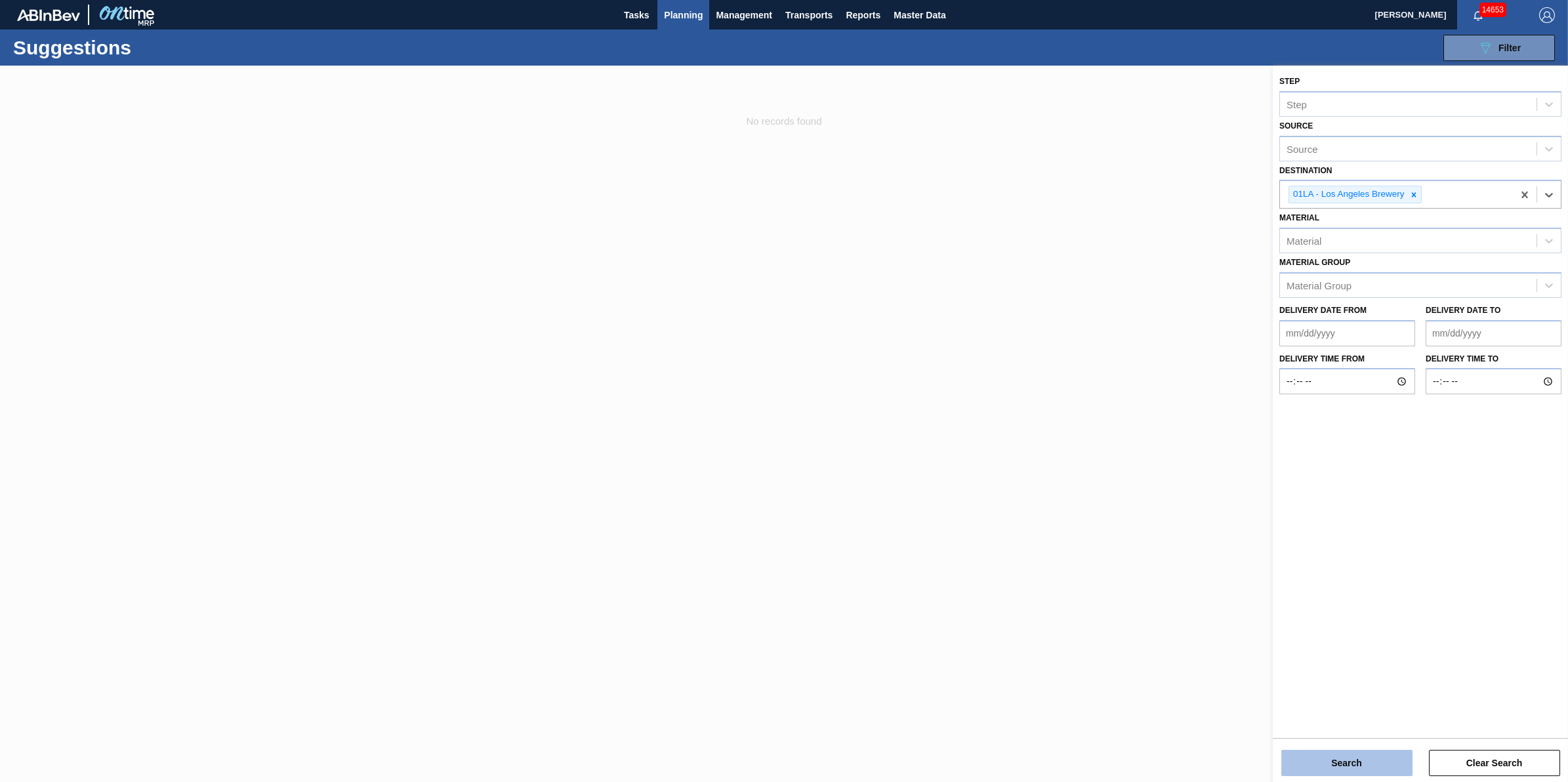
click at [1354, 761] on button "Search" at bounding box center [1347, 763] width 131 height 26
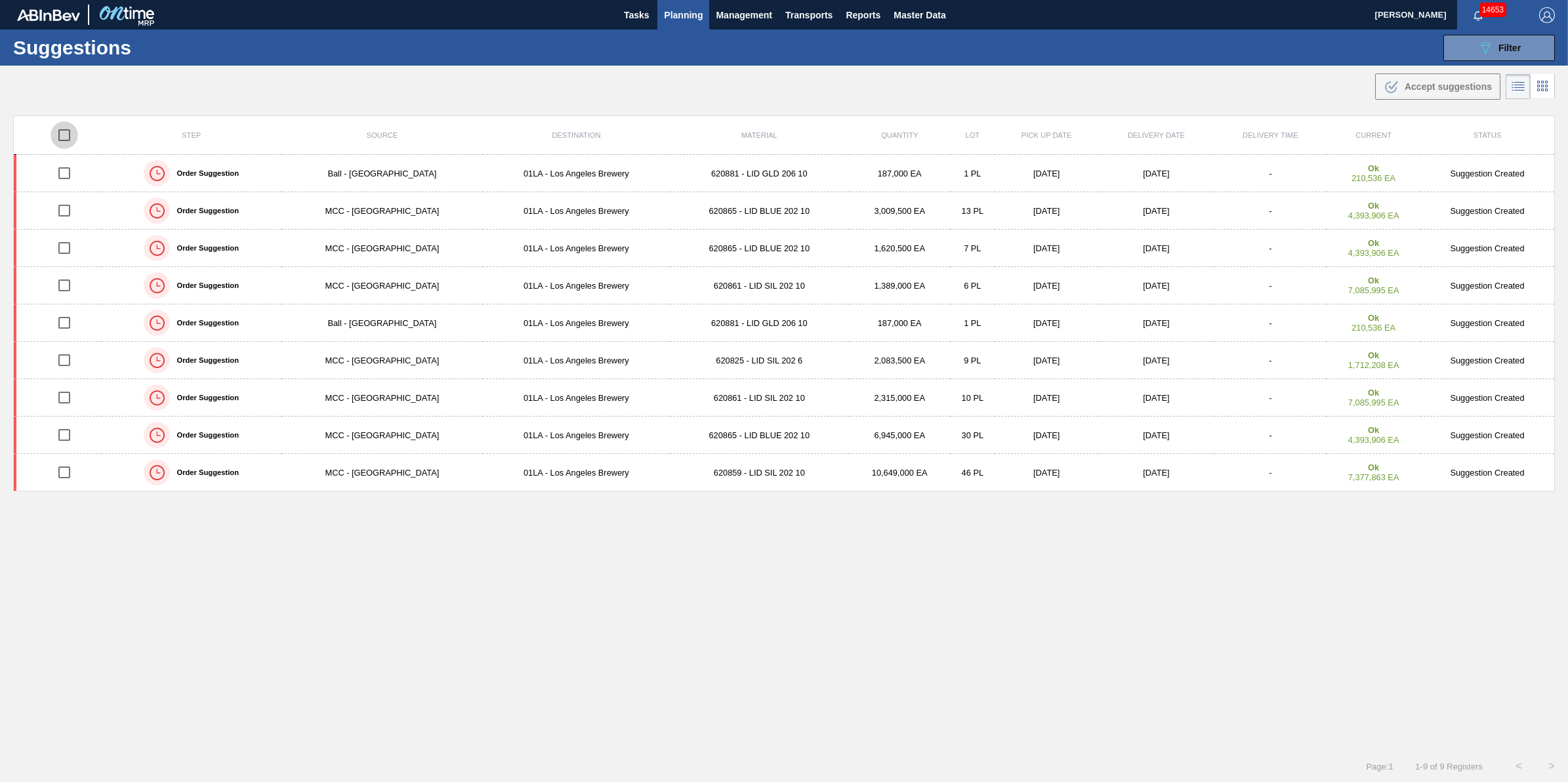
click at [56, 135] on input "checkbox" at bounding box center [64, 135] width 28 height 28
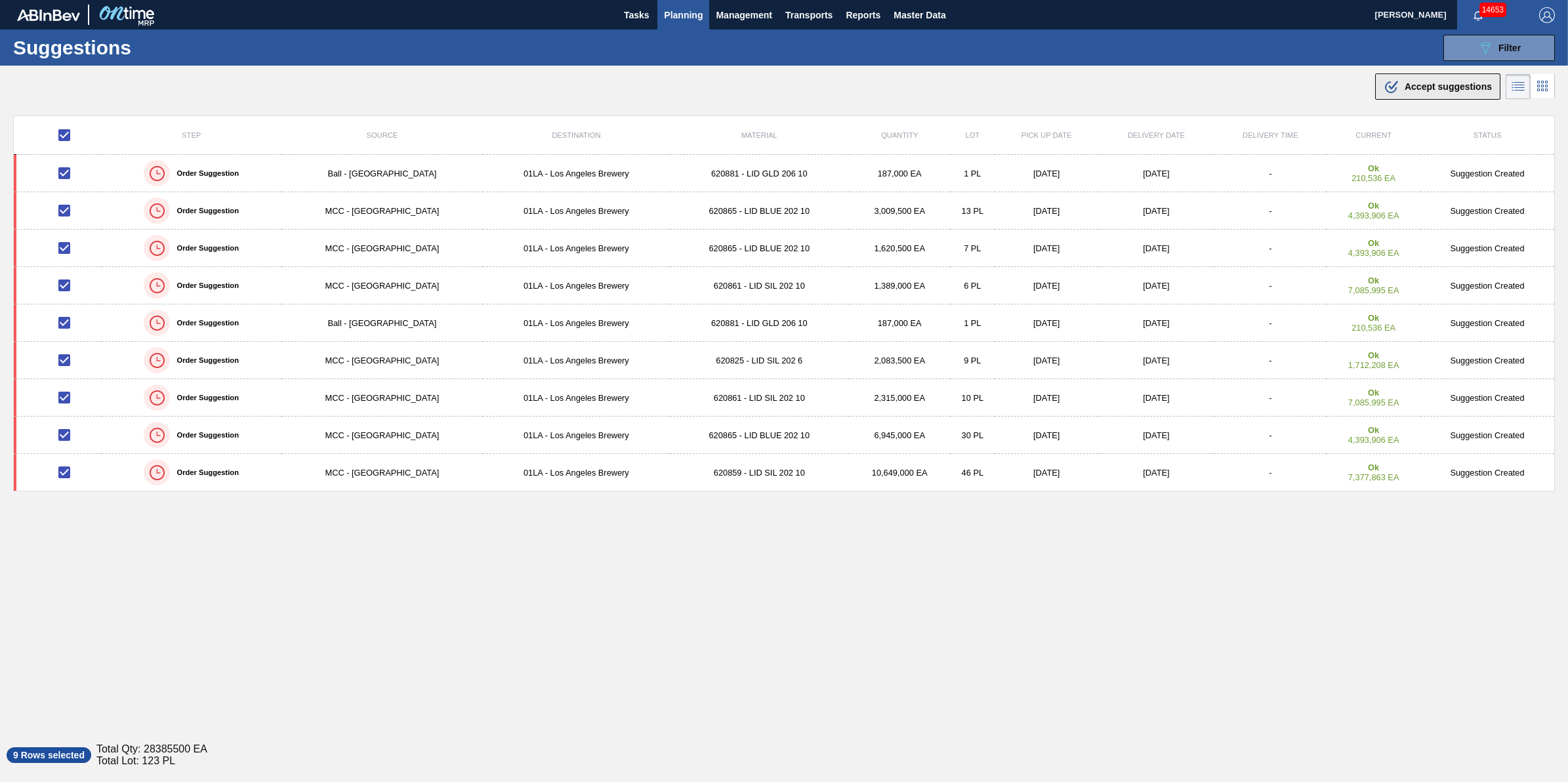
click at [1393, 73] on button ".b{fill:var(--color-action-default)} Accept suggestions" at bounding box center [1439, 86] width 126 height 26
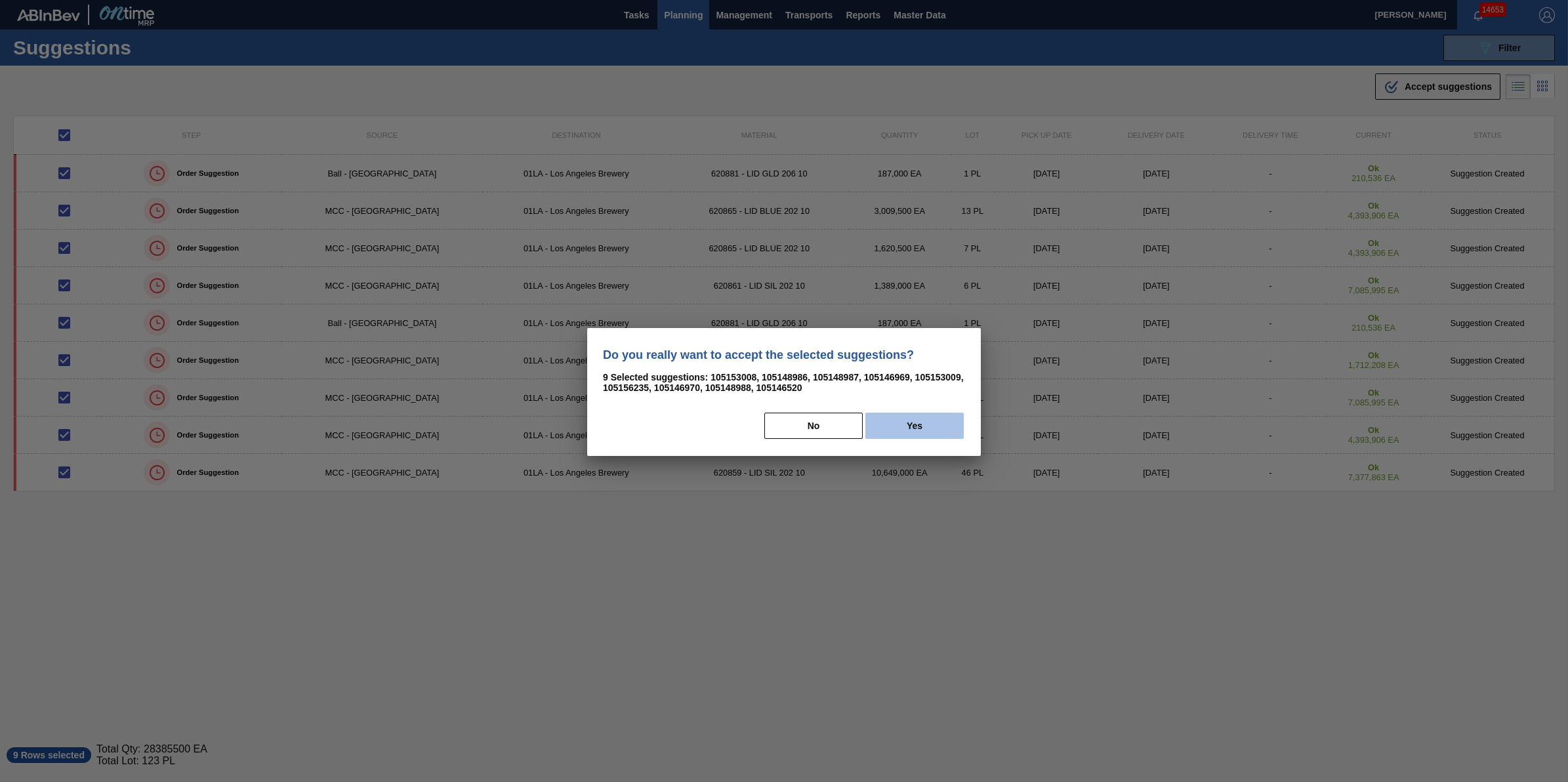
drag, startPoint x: 903, startPoint y: 408, endPoint x: 908, endPoint y: 415, distance: 8.6
click at [906, 410] on div "Do you really want to accept the selected suggestions? 9 Selected suggestions: …" at bounding box center [784, 392] width 394 height 128
click at [910, 419] on button "Yes" at bounding box center [914, 425] width 98 height 26
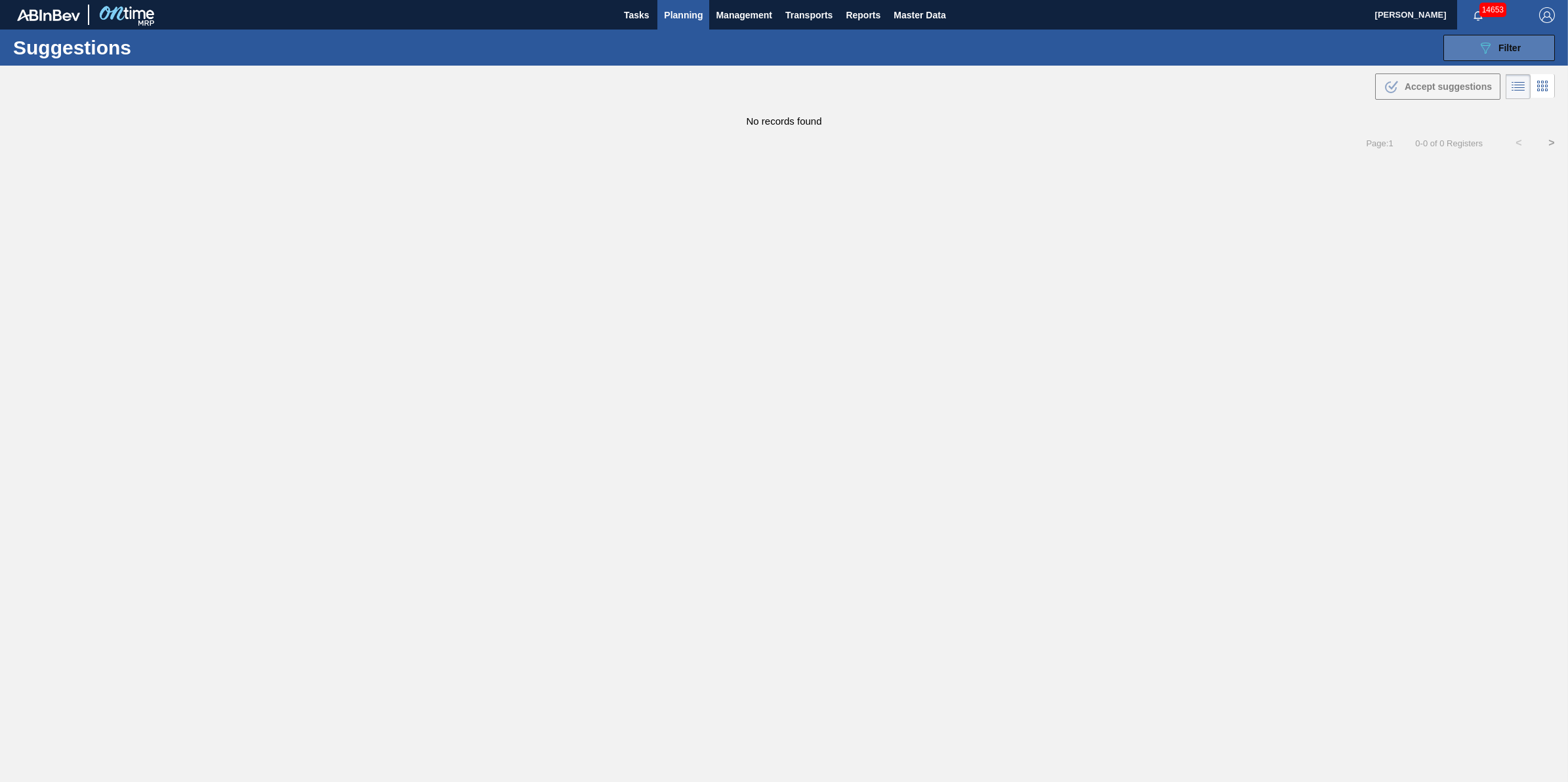
click at [1482, 48] on icon "089F7B8B-B2A5-4AFE-B5C0-19BA573D28AC" at bounding box center [1486, 47] width 15 height 15
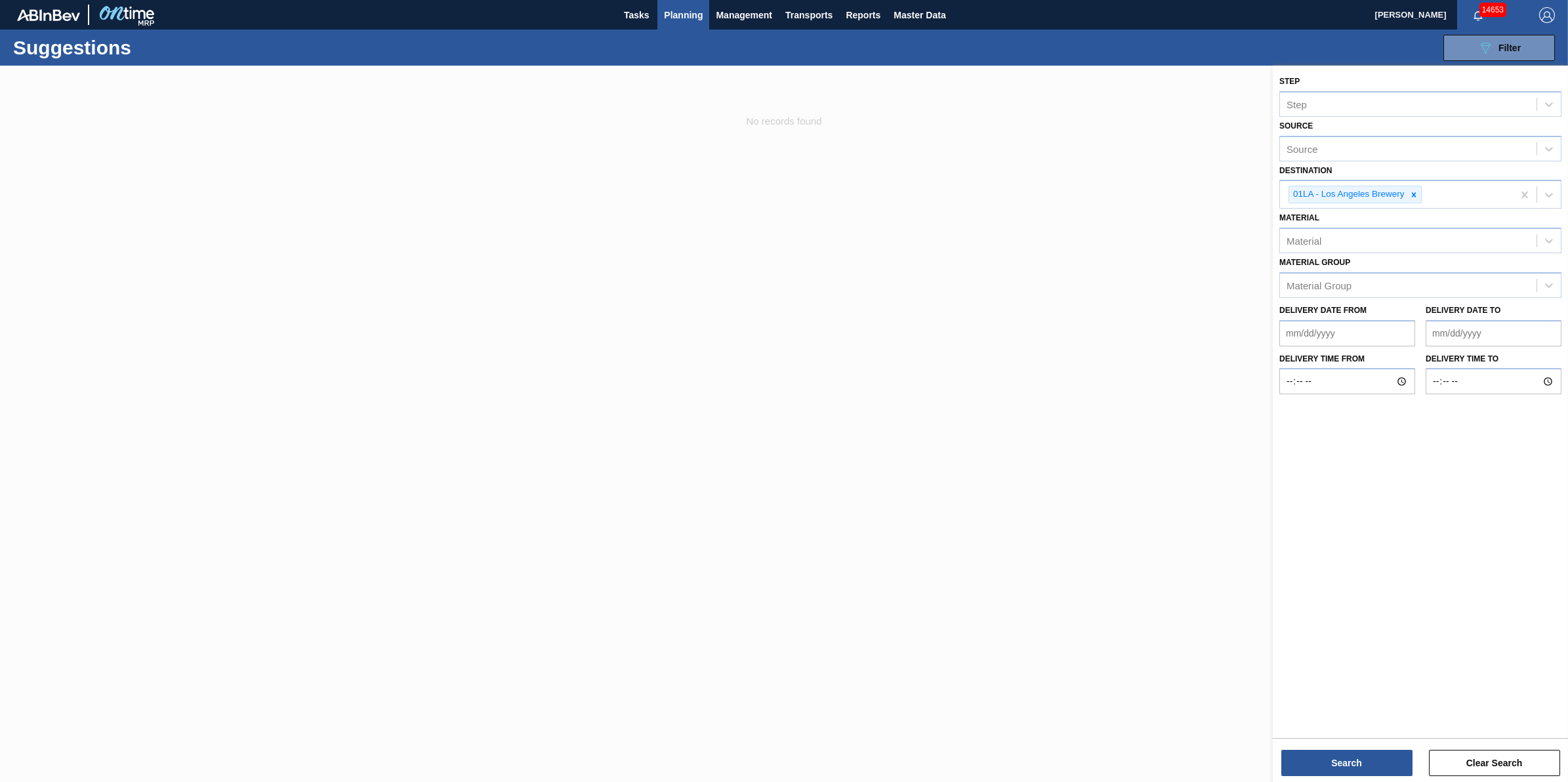
click at [995, 336] on div at bounding box center [784, 457] width 1568 height 782
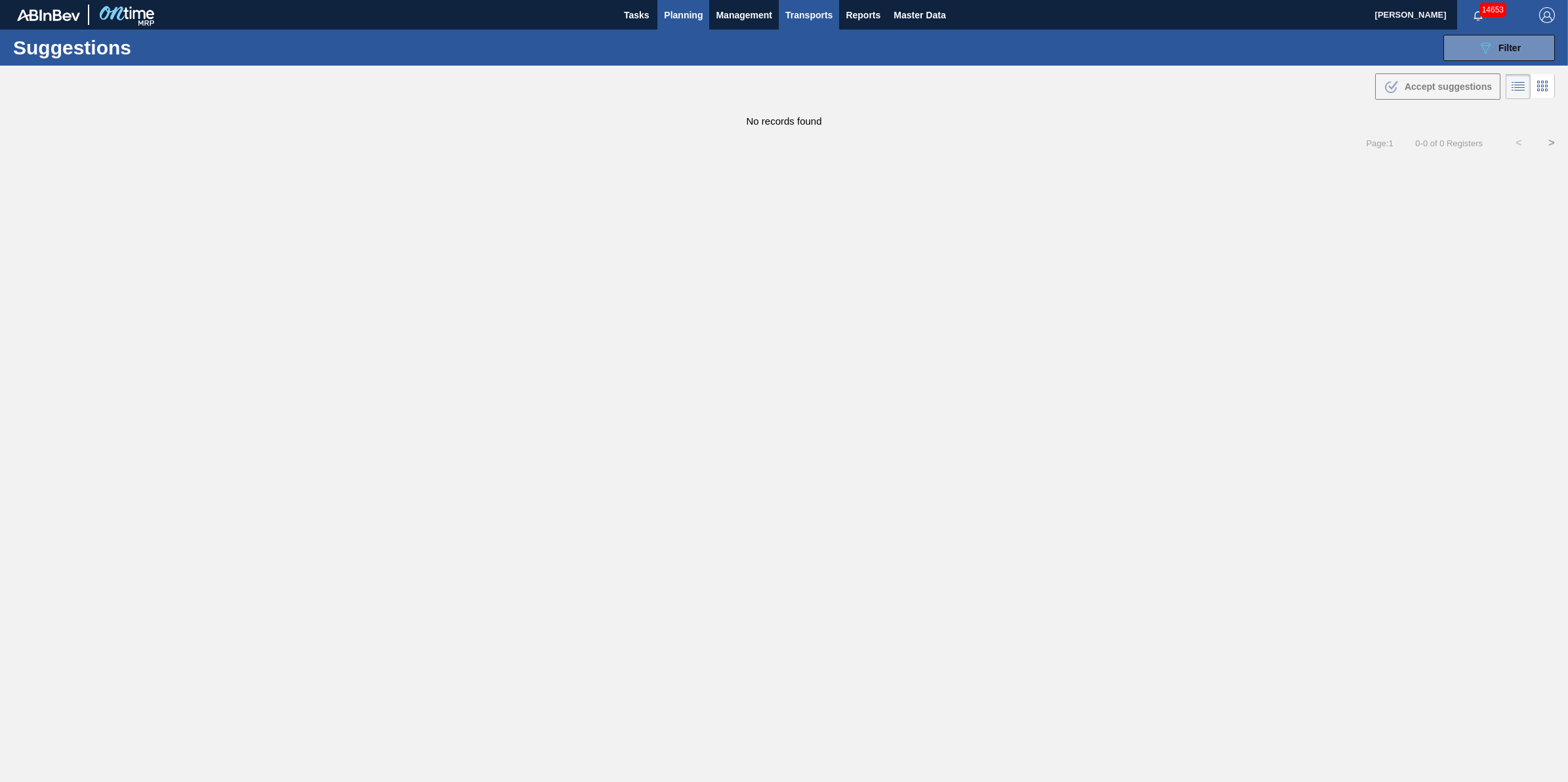
click at [805, 14] on span "Transports" at bounding box center [809, 14] width 47 height 15
click at [812, 67] on li "[GEOGRAPHIC_DATA]" at bounding box center [818, 66] width 111 height 21
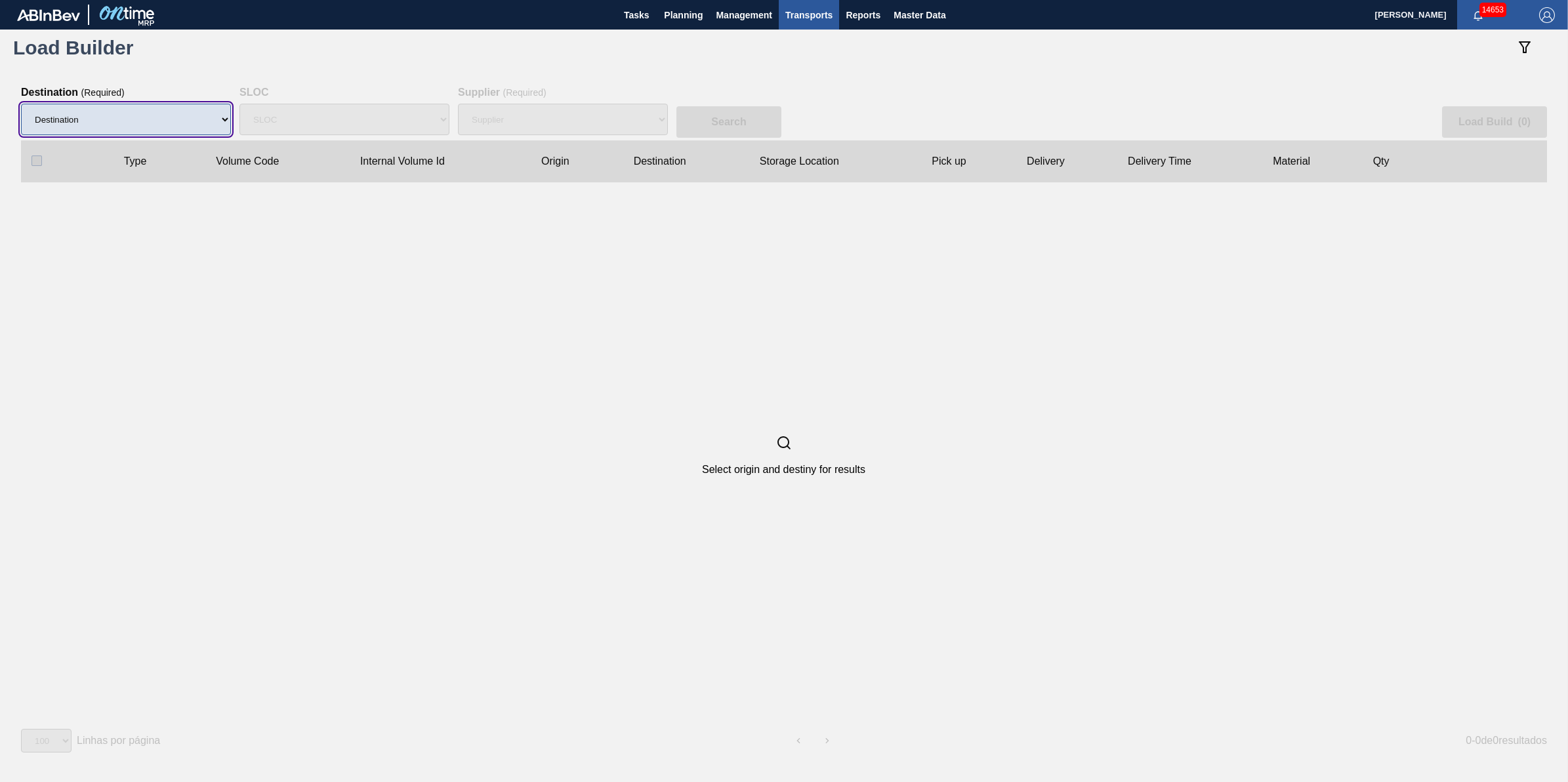
click at [112, 108] on select "Destination" at bounding box center [126, 119] width 210 height 32
click at [21, 103] on select "Destination 01BV - [GEOGRAPHIC_DATA] 01CL - [GEOGRAPHIC_DATA] 01CV - [GEOGRAPHI…" at bounding box center [126, 119] width 210 height 32
click at [520, 96] on span "( Required )" at bounding box center [524, 92] width 43 height 11
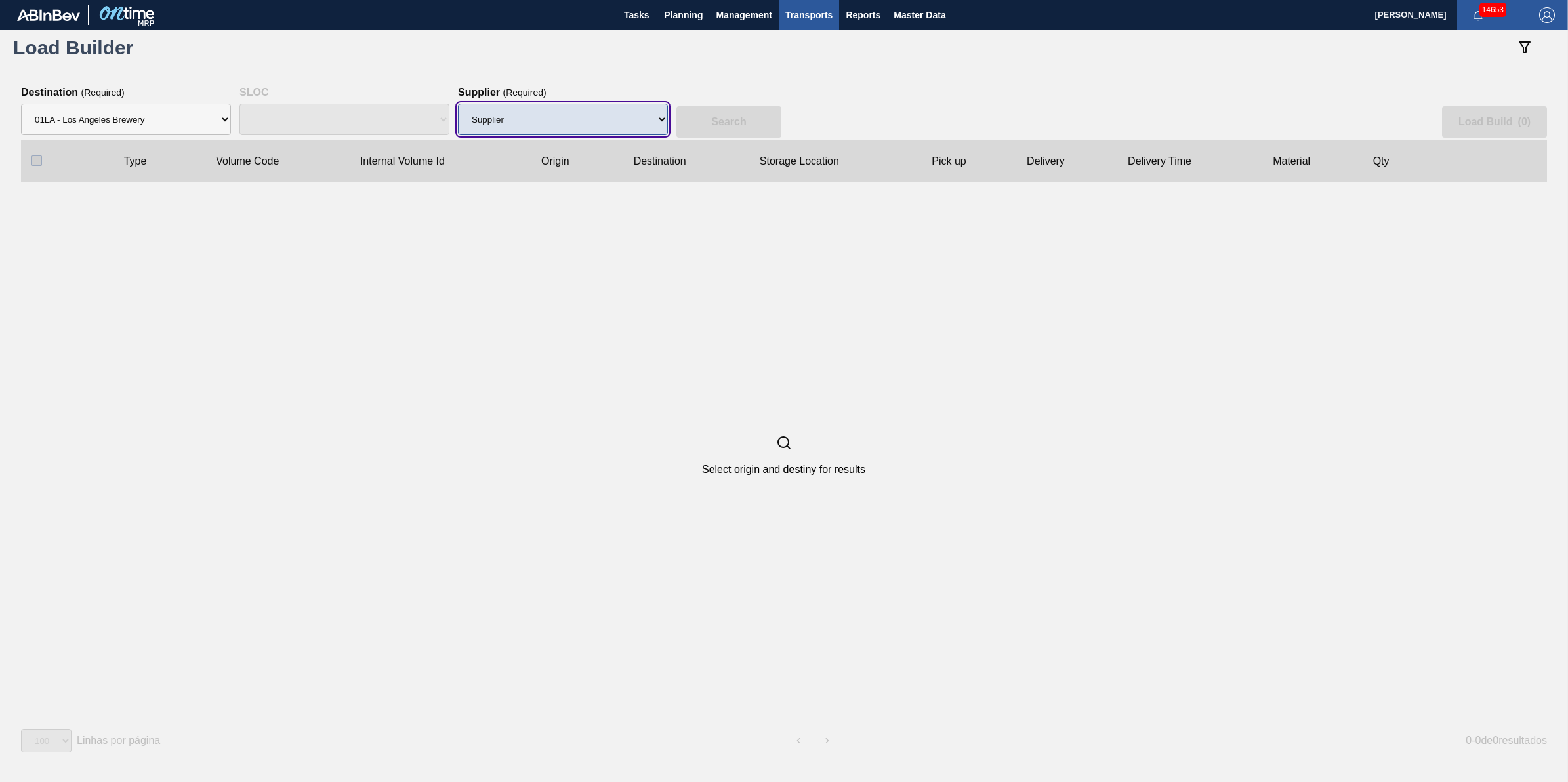
click at [525, 116] on select "Supplier 8221649 - BALL METAL CONTAINER GROUP 8342641 - BALL METAL CONTAINER GR…" at bounding box center [562, 119] width 210 height 32
click at [458, 103] on select "Supplier 8221649 - BALL METAL CONTAINER GROUP 8342641 - BALL METAL CONTAINER GR…" at bounding box center [562, 119] width 210 height 32
click at [692, 122] on button "Search" at bounding box center [729, 122] width 105 height 32
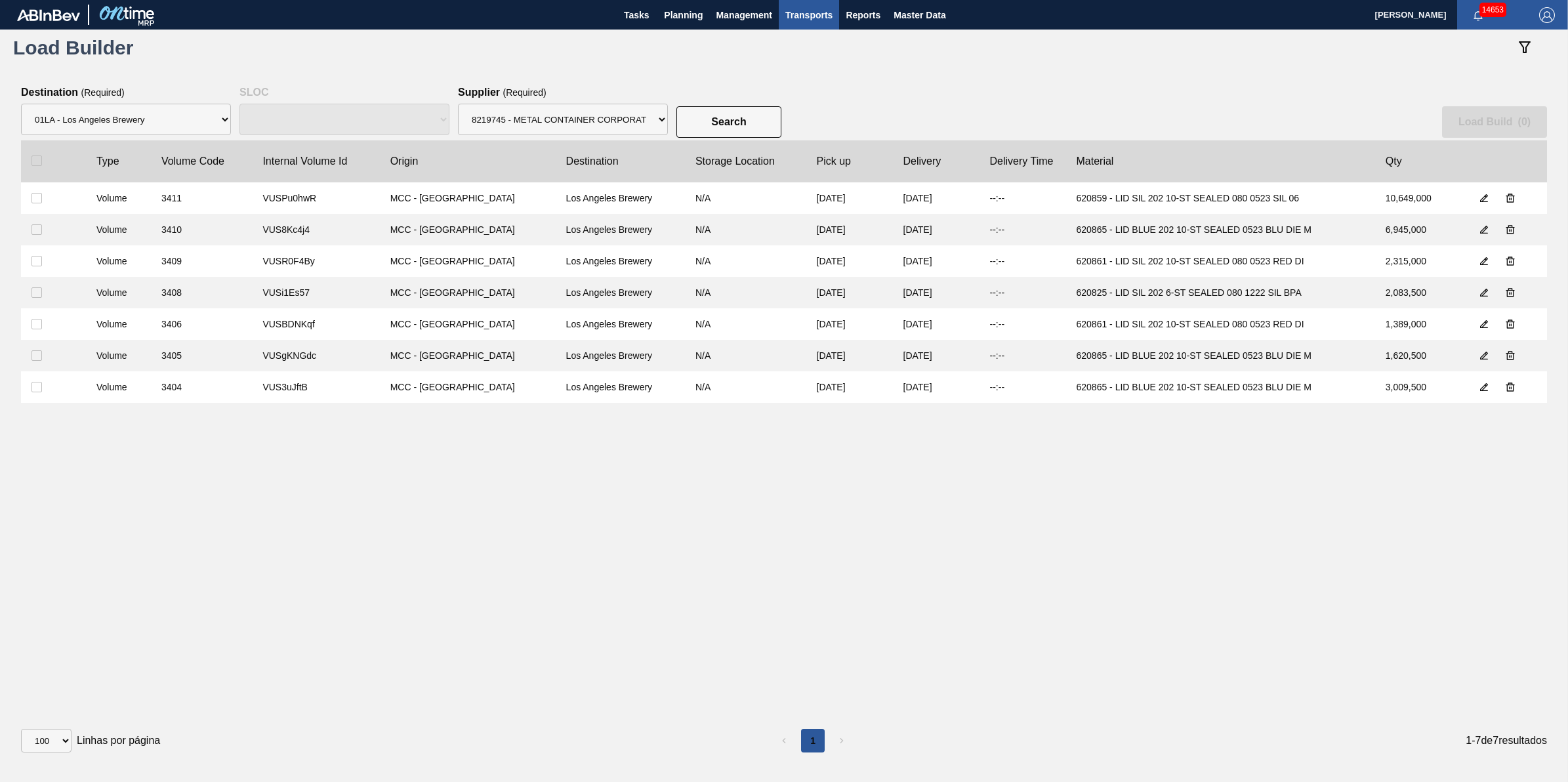
click at [33, 166] on clb-table-thead-cell at bounding box center [53, 160] width 65 height 42
click at [33, 165] on input "checkbox" at bounding box center [37, 160] width 11 height 11
click at [0, 0] on slot "Load Build ( 7 )" at bounding box center [0, 0] width 0 height 0
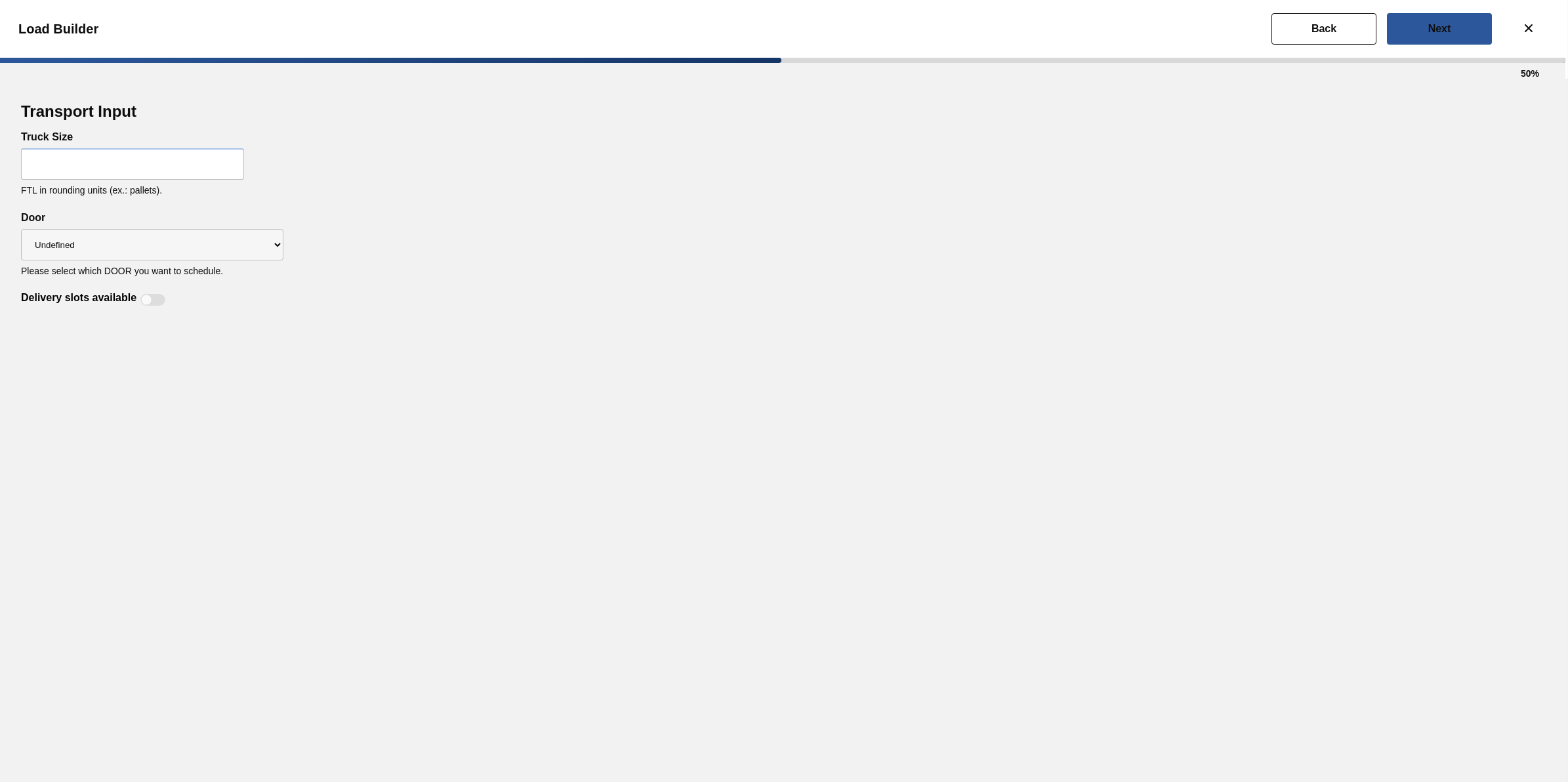
click at [150, 162] on input "text" at bounding box center [132, 164] width 223 height 32
click at [615, 308] on div "Transport Input Truck Size 30 FTL in rounding units (ex.: pallets). Delivery sl…" at bounding box center [784, 431] width 1568 height 704
click at [150, 293] on div at bounding box center [153, 299] width 25 height 12
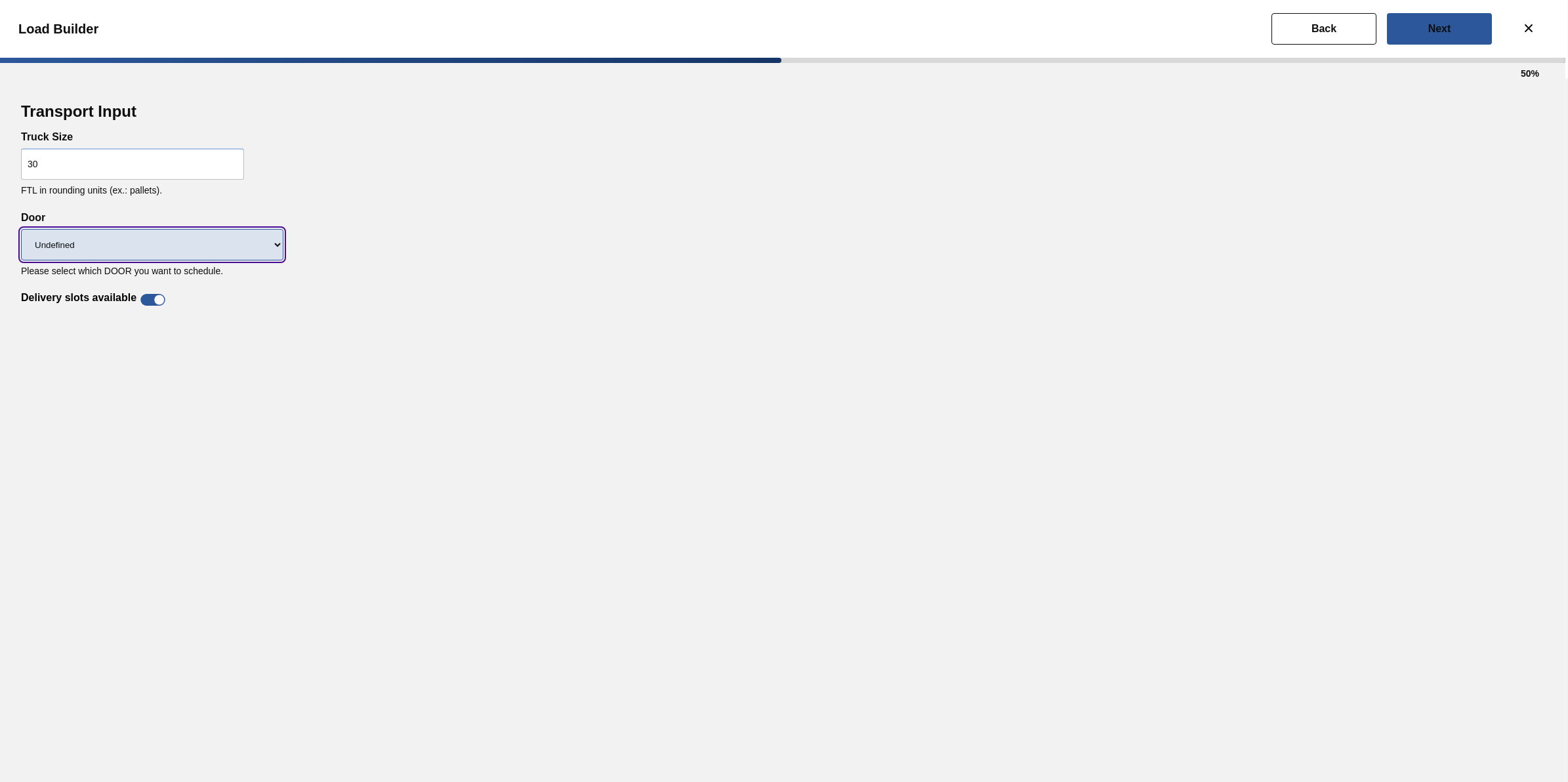
click at [229, 246] on select "Undefined DT91 DT82 DT12 DT43 DT90 DT89 DKD" at bounding box center [153, 244] width 263 height 32
click at [21, 229] on select "Undefined DT91 DT82 DT12 DT43 DT90 DT89 DKD" at bounding box center [153, 244] width 263 height 32
click at [900, 190] on div "Truck Size 30 FTL in rounding units (ex.: pallets)." at bounding box center [784, 172] width 1526 height 81
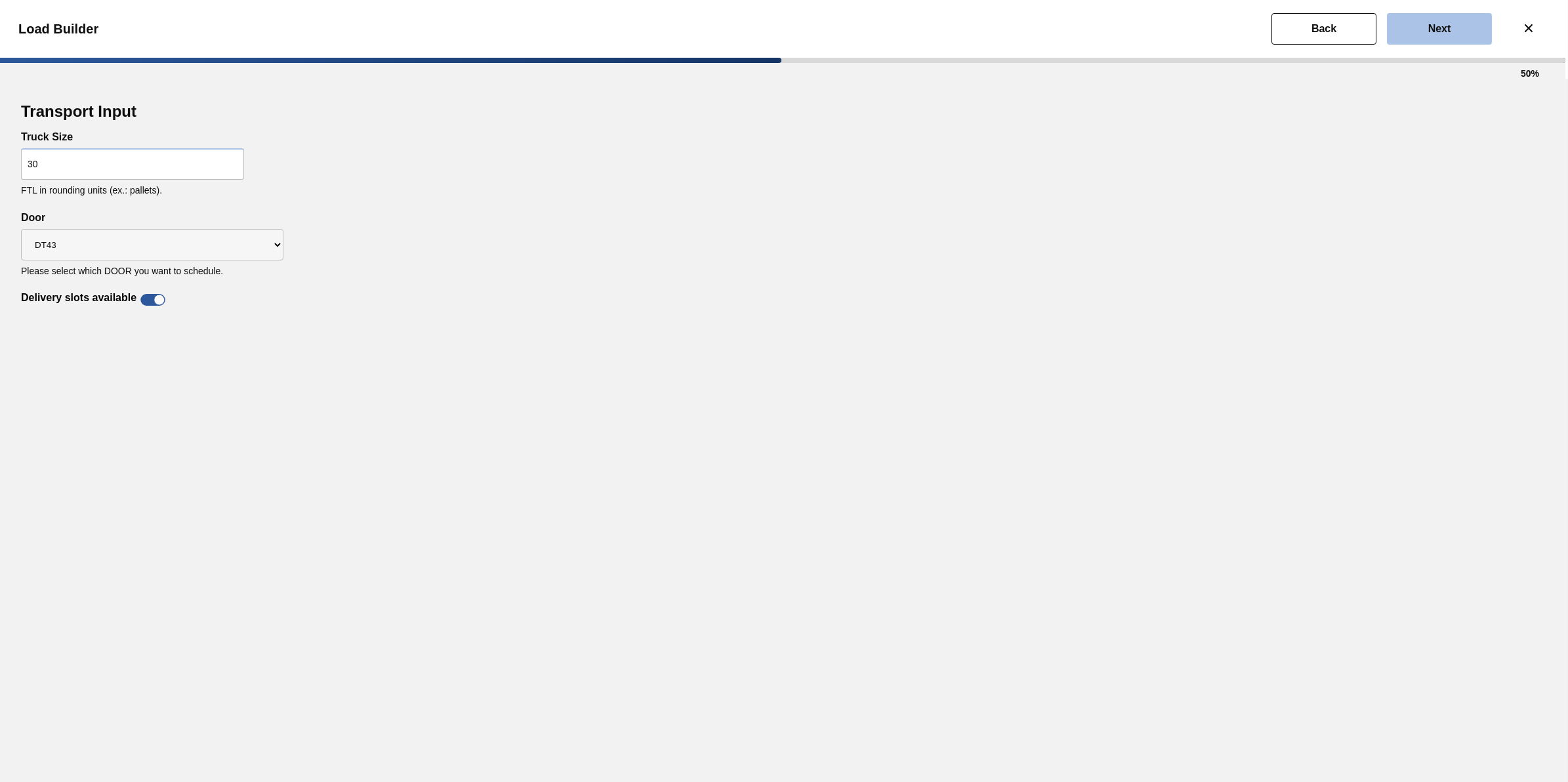
click at [1426, 32] on button "Next" at bounding box center [1440, 29] width 105 height 32
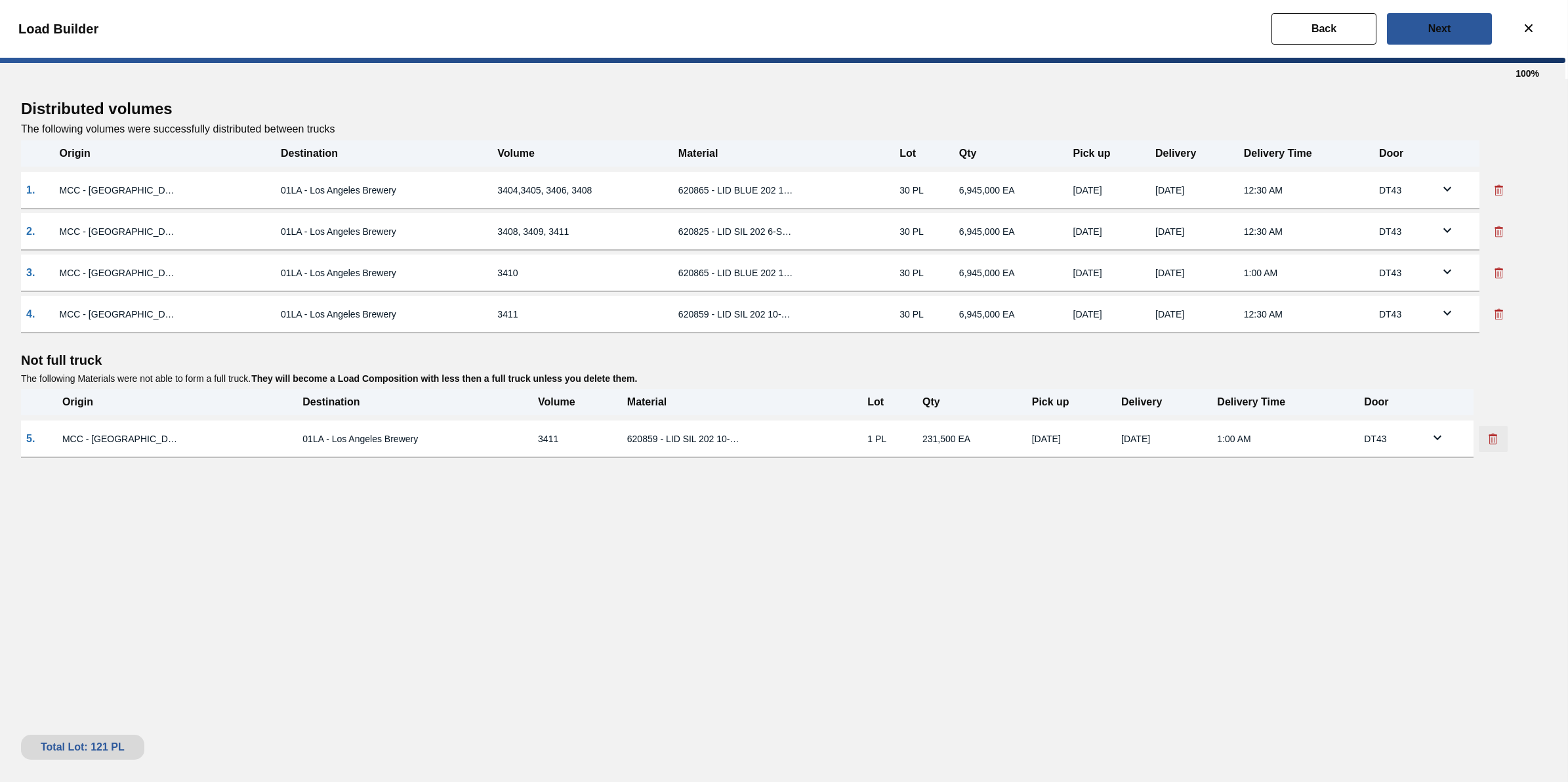
click at [1494, 437] on icon at bounding box center [1494, 439] width 14 height 14
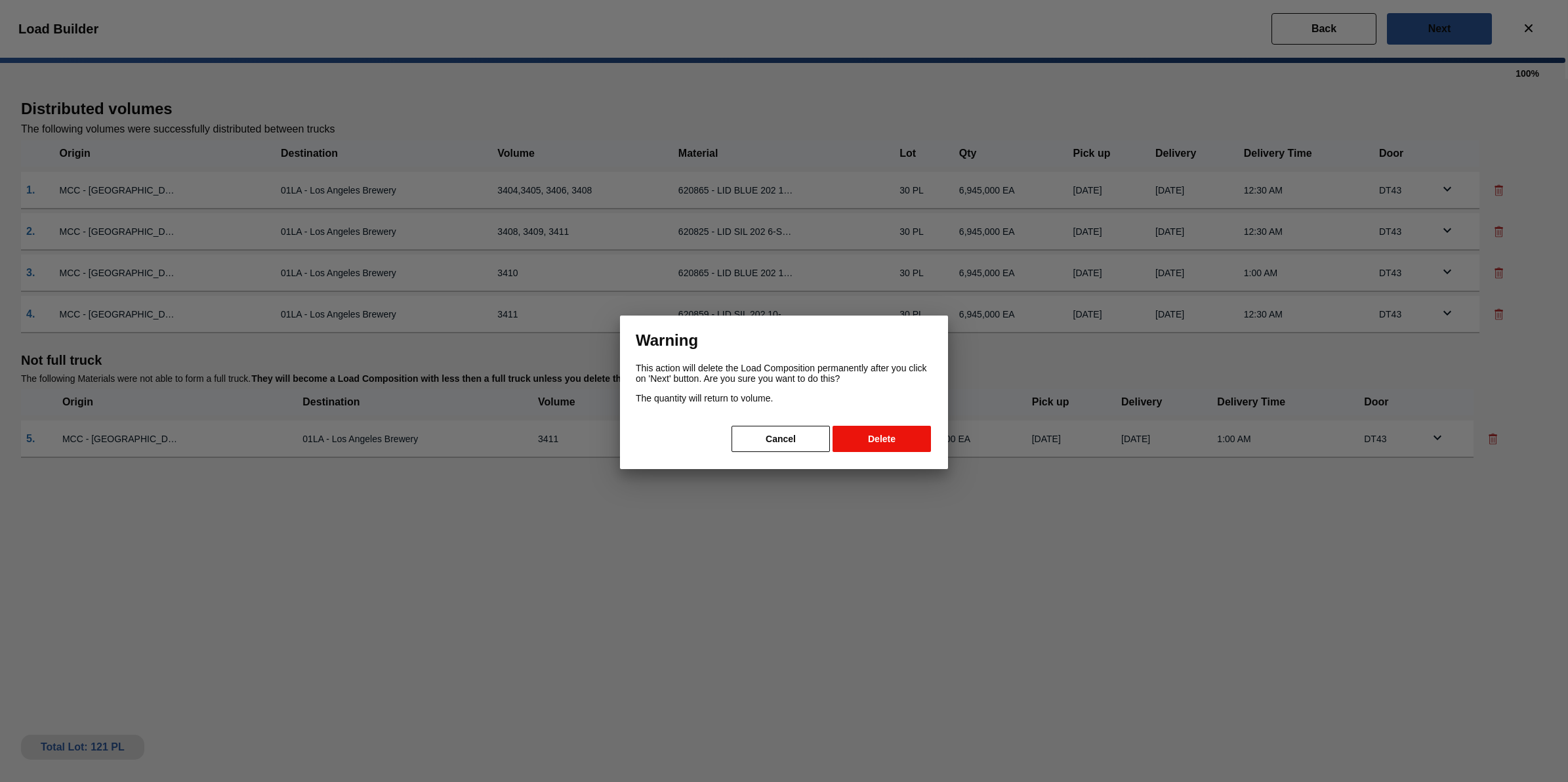
click at [896, 439] on button "Delete" at bounding box center [882, 438] width 98 height 26
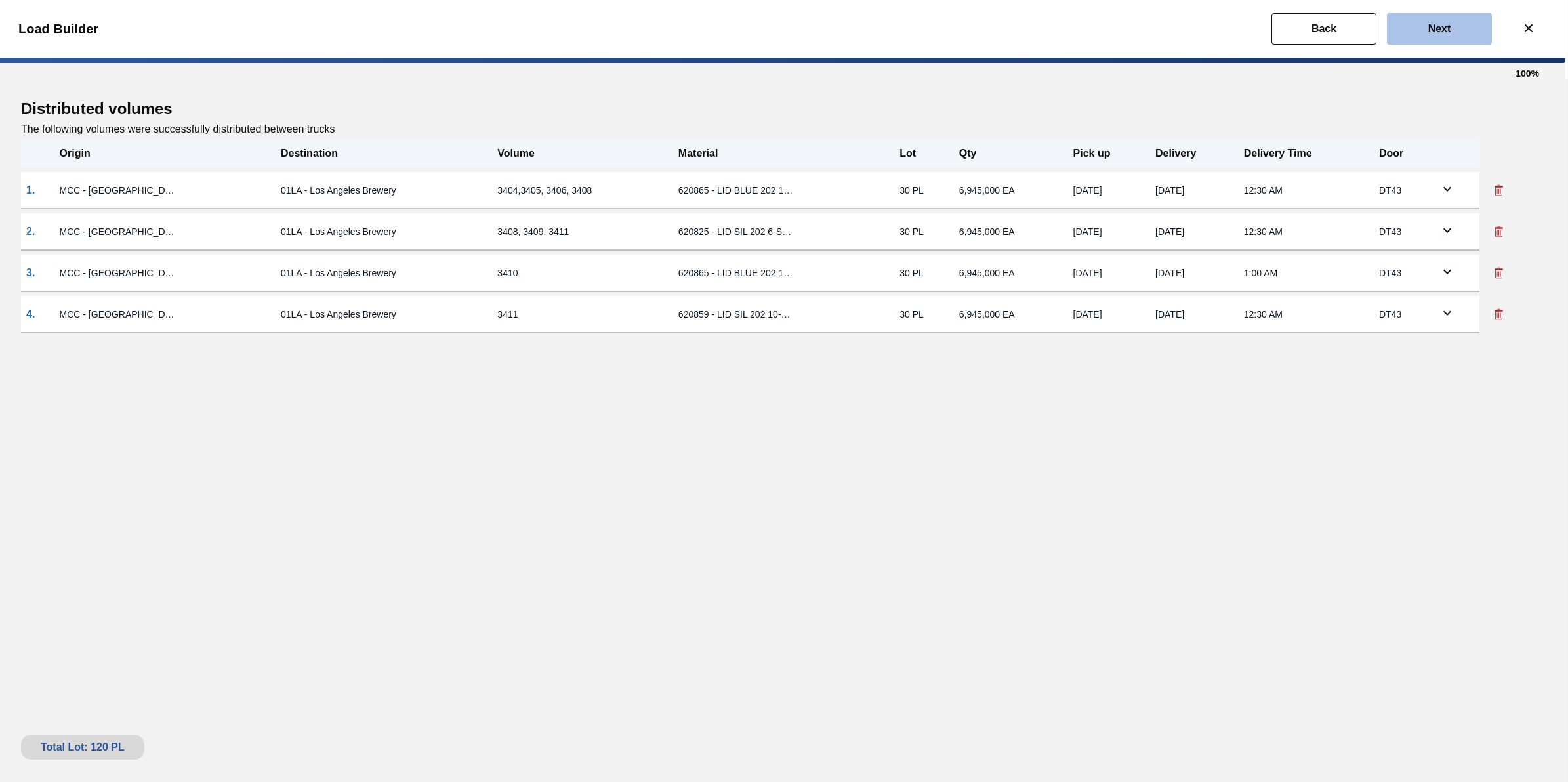
click at [0, 0] on slot "Next" at bounding box center [0, 0] width 0 height 0
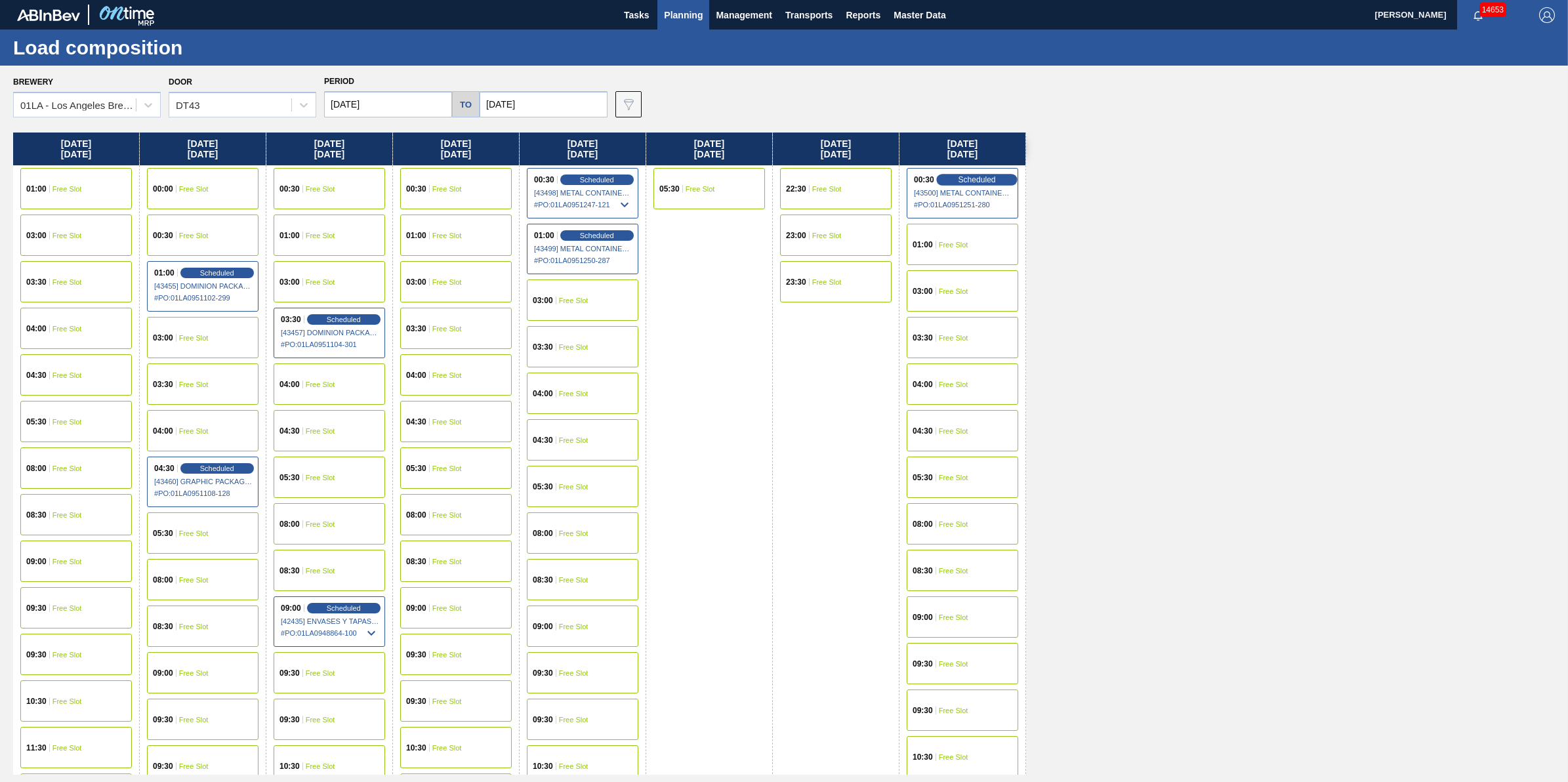
click at [974, 175] on span "Scheduled" at bounding box center [976, 179] width 38 height 9
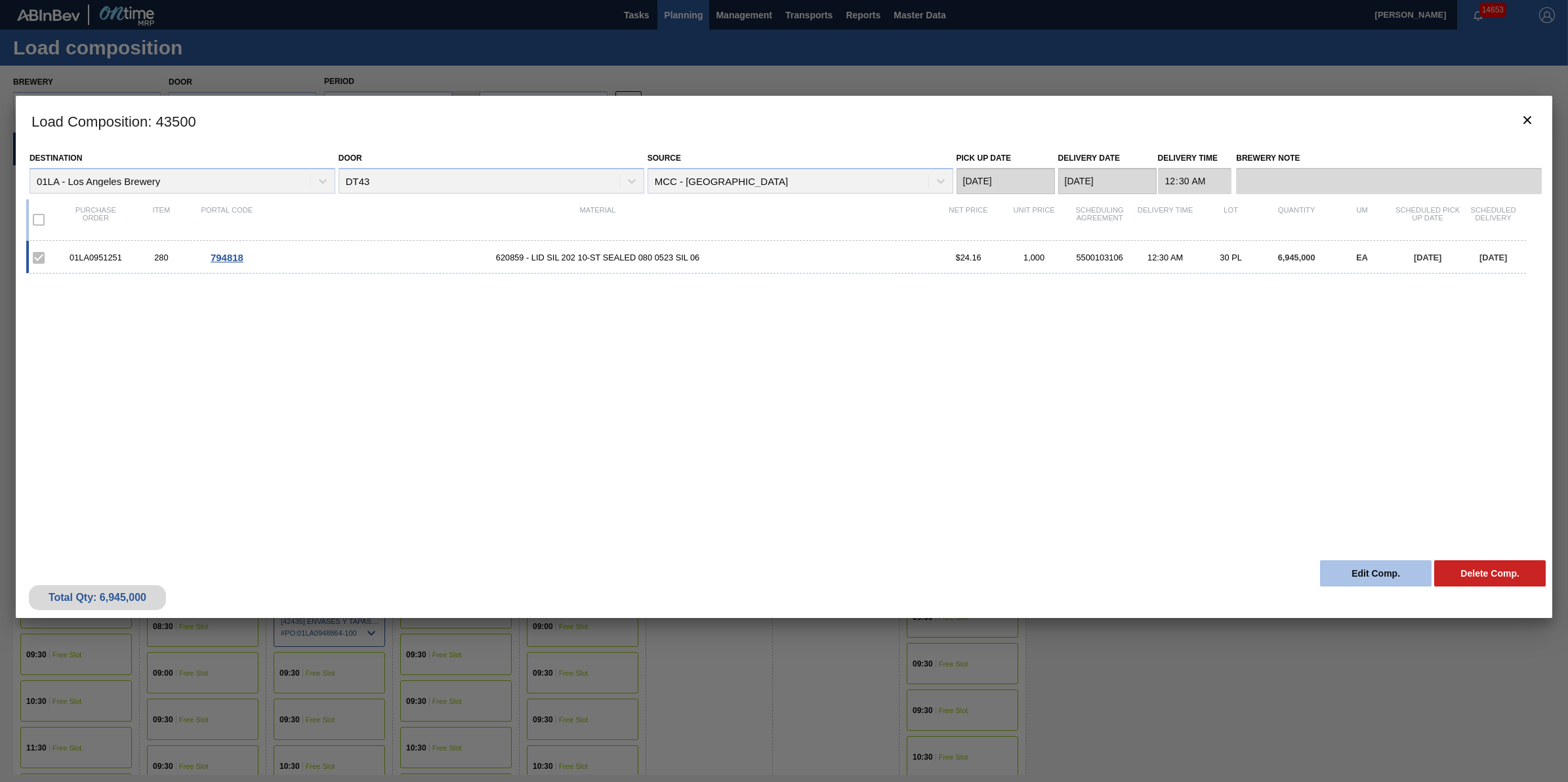
click at [1349, 578] on button "Edit Comp." at bounding box center [1376, 573] width 112 height 26
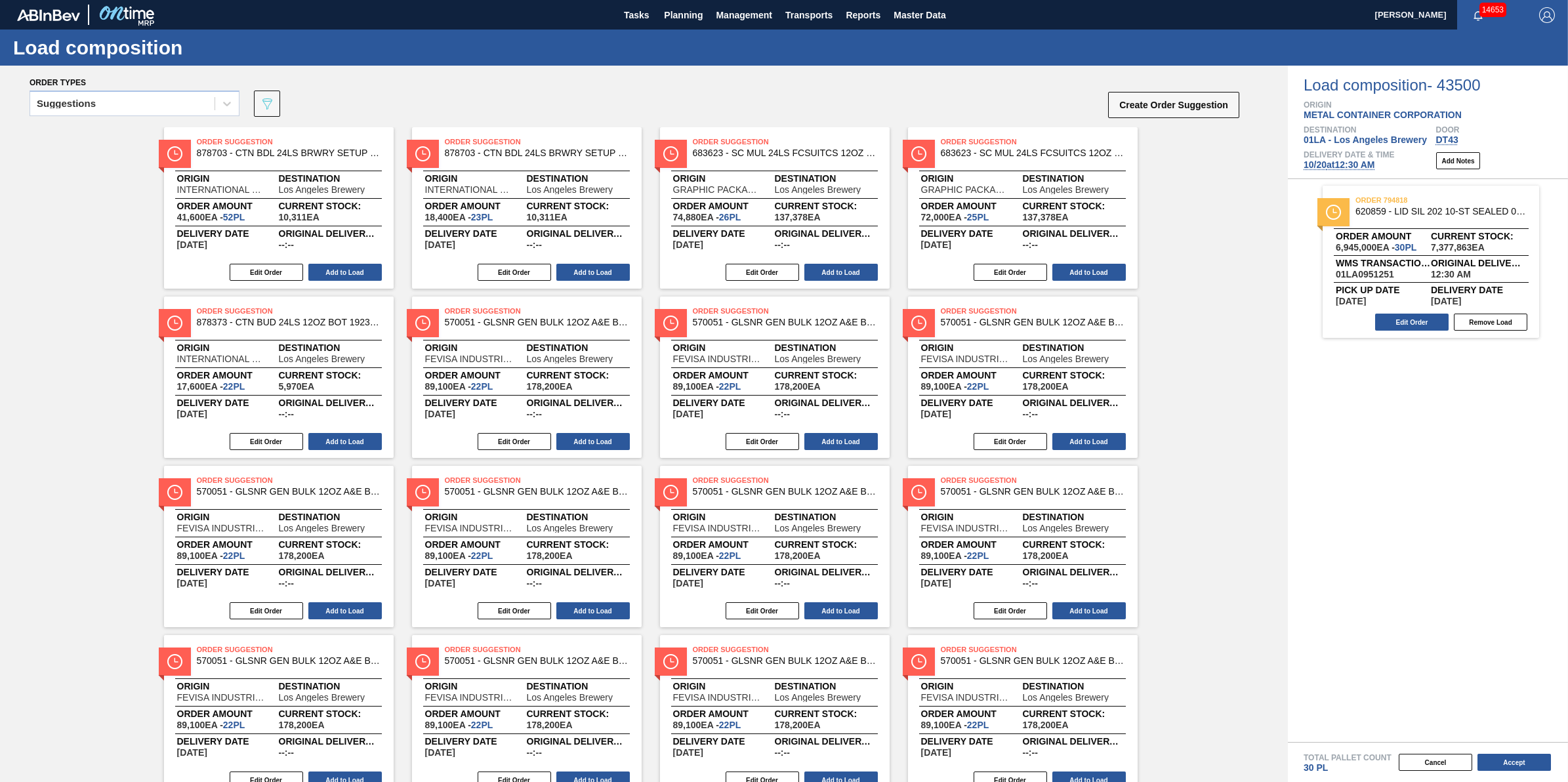
click at [1365, 165] on span "[DATE] 12:30 AM" at bounding box center [1338, 164] width 70 height 11
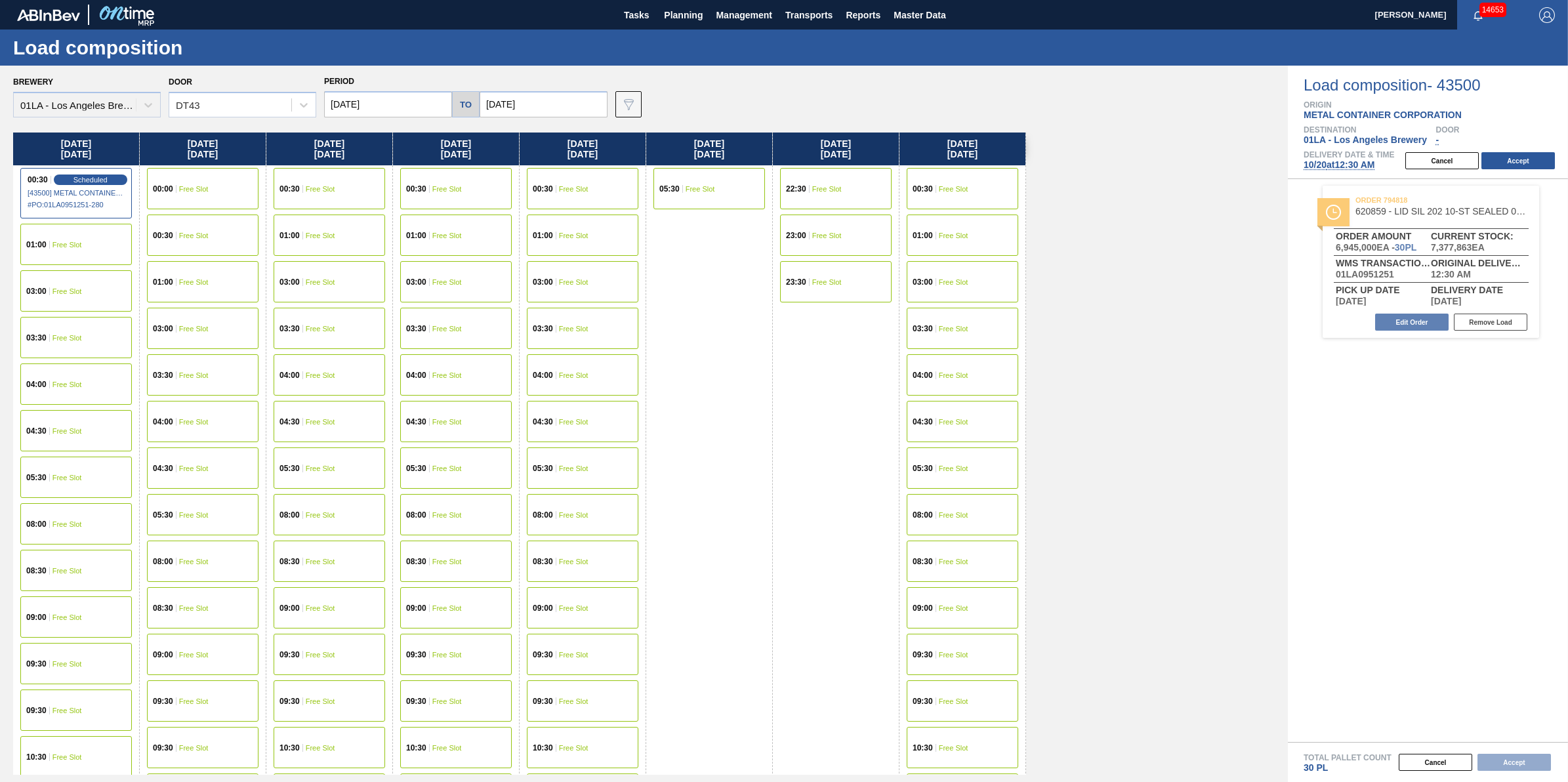
click at [46, 701] on div "09:30 Free Slot" at bounding box center [76, 710] width 112 height 42
click at [1549, 159] on button "Accept" at bounding box center [1519, 161] width 73 height 17
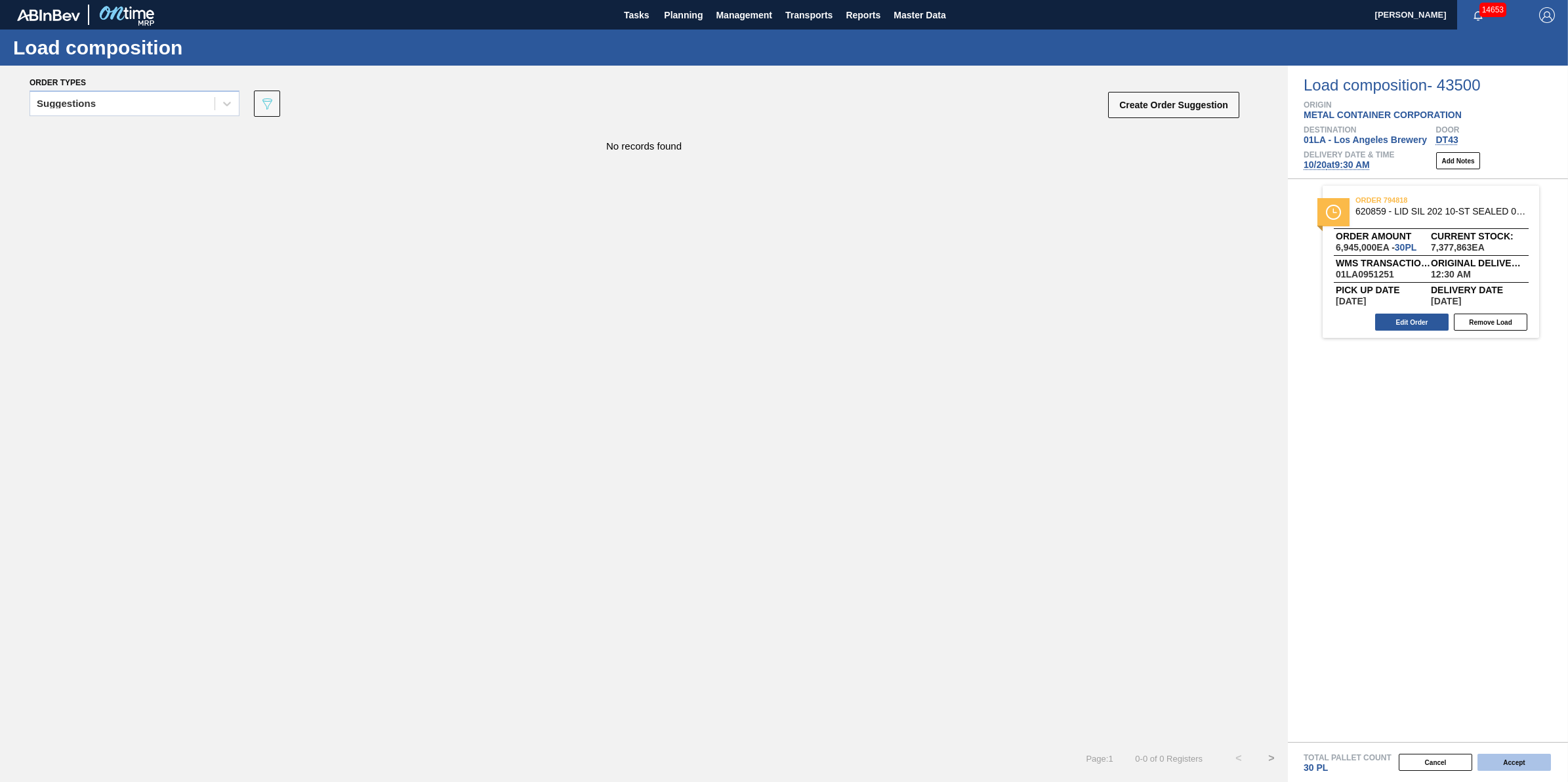
click at [1513, 755] on button "Accept" at bounding box center [1515, 763] width 73 height 17
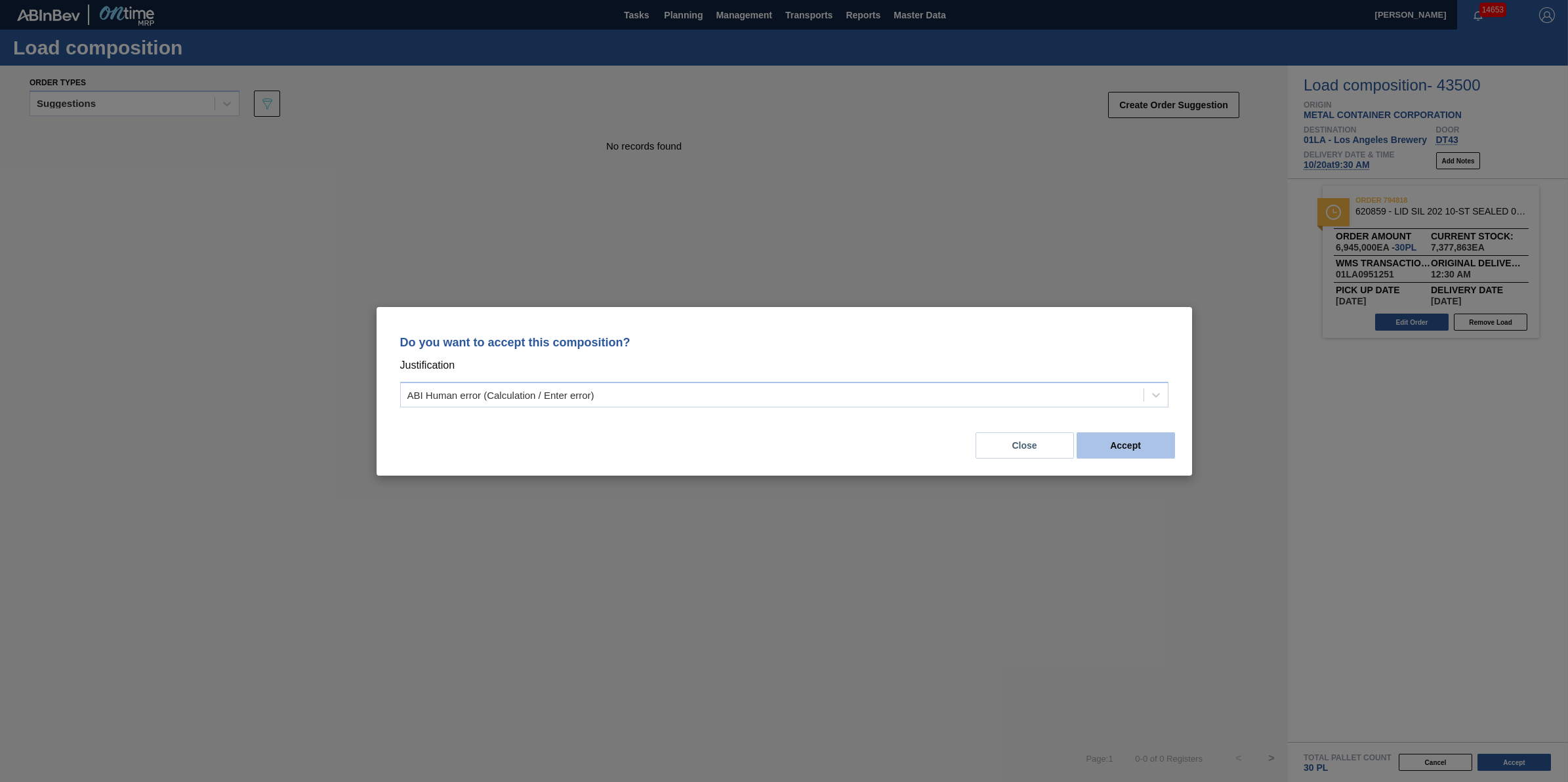
click at [1137, 443] on button "Accept" at bounding box center [1126, 445] width 98 height 26
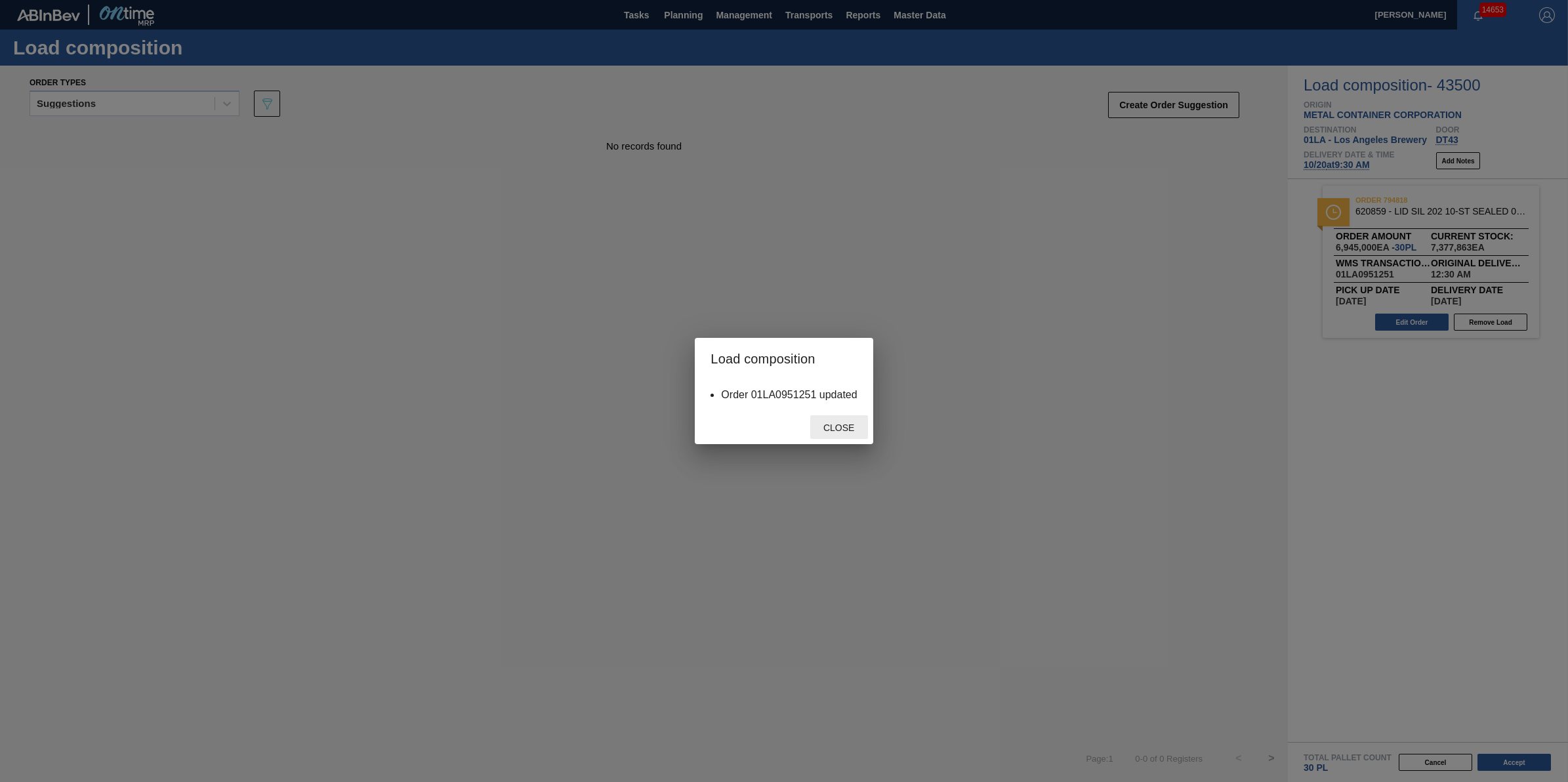
click at [841, 421] on div "Close" at bounding box center [839, 427] width 58 height 24
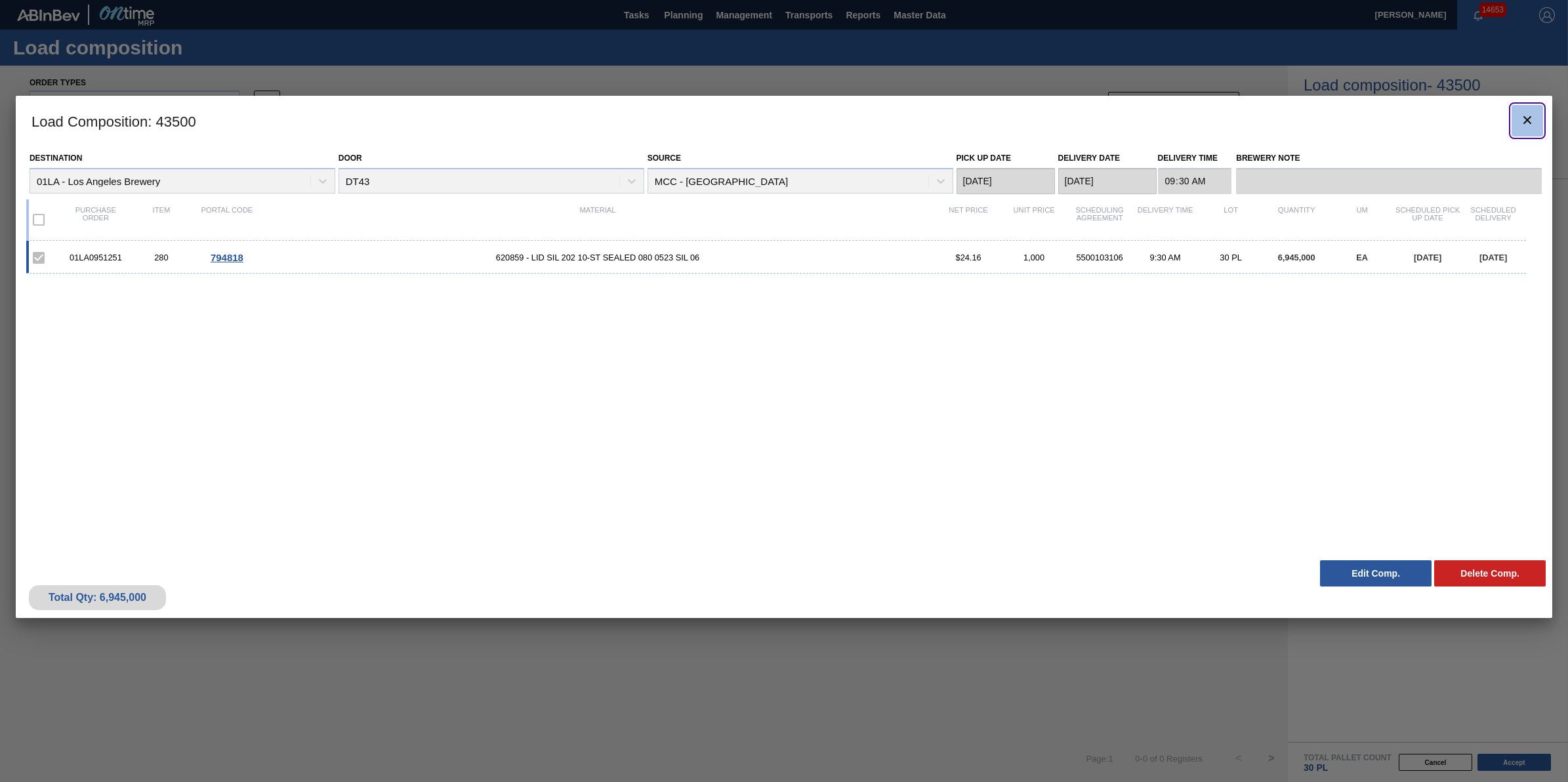
click at [1521, 116] on icon "botão de ícone" at bounding box center [1527, 120] width 15 height 15
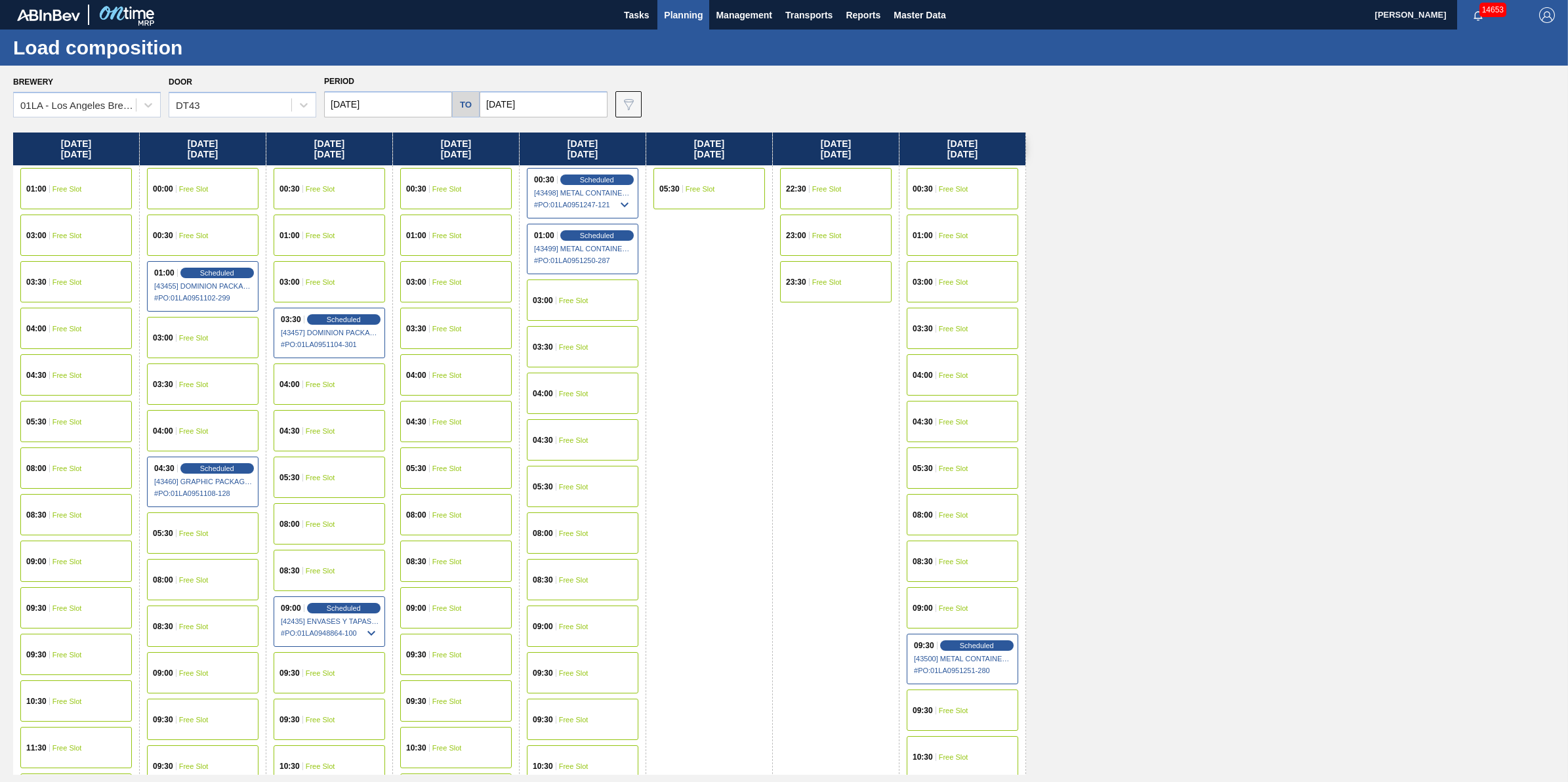
click at [618, 189] on span "[43498] METAL CONTAINER CORPORATION - 0008219745" at bounding box center [583, 193] width 98 height 8
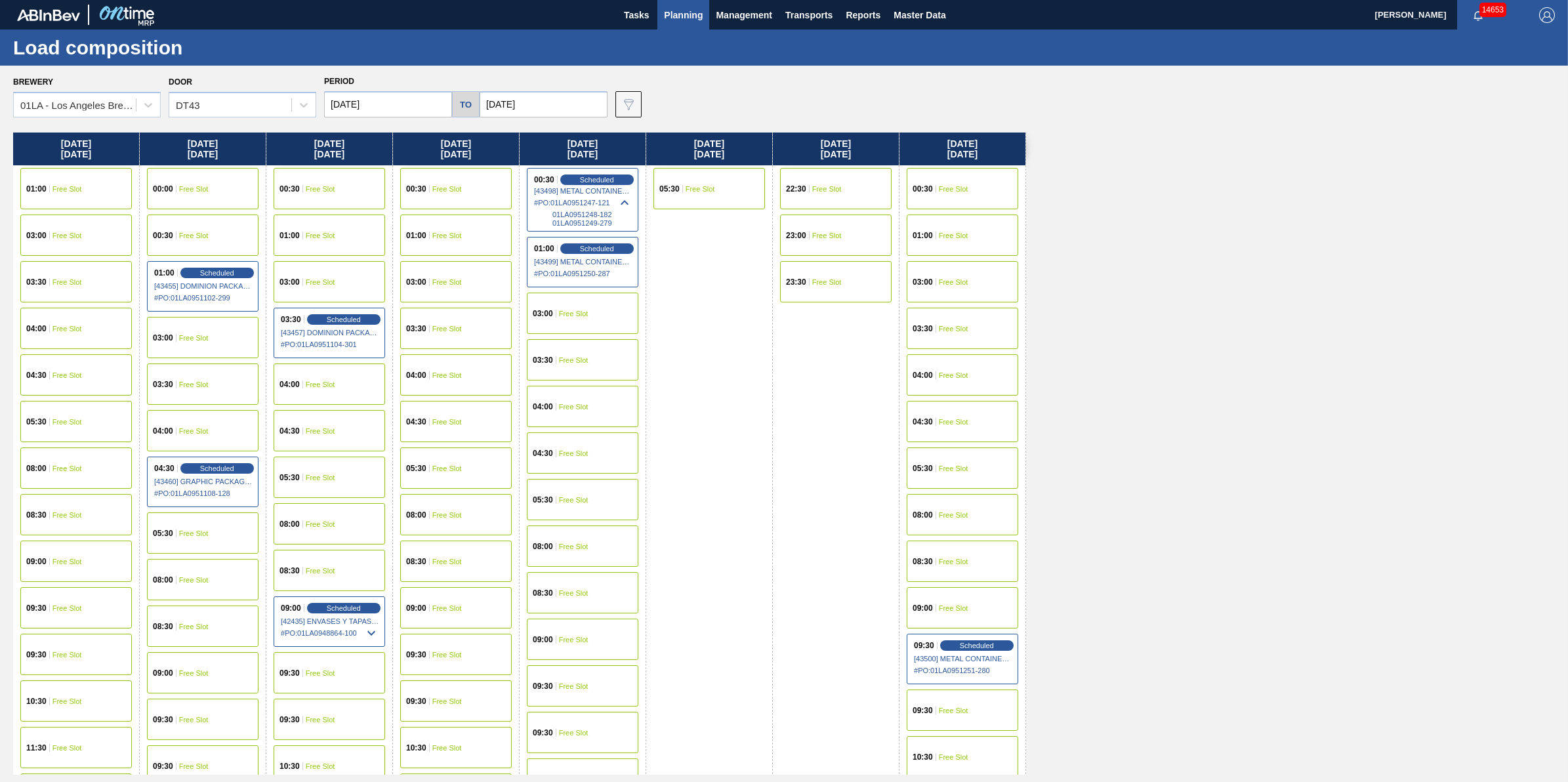
click at [600, 187] on span "[43498] METAL CONTAINER CORPORATION - 0008219745" at bounding box center [583, 191] width 98 height 8
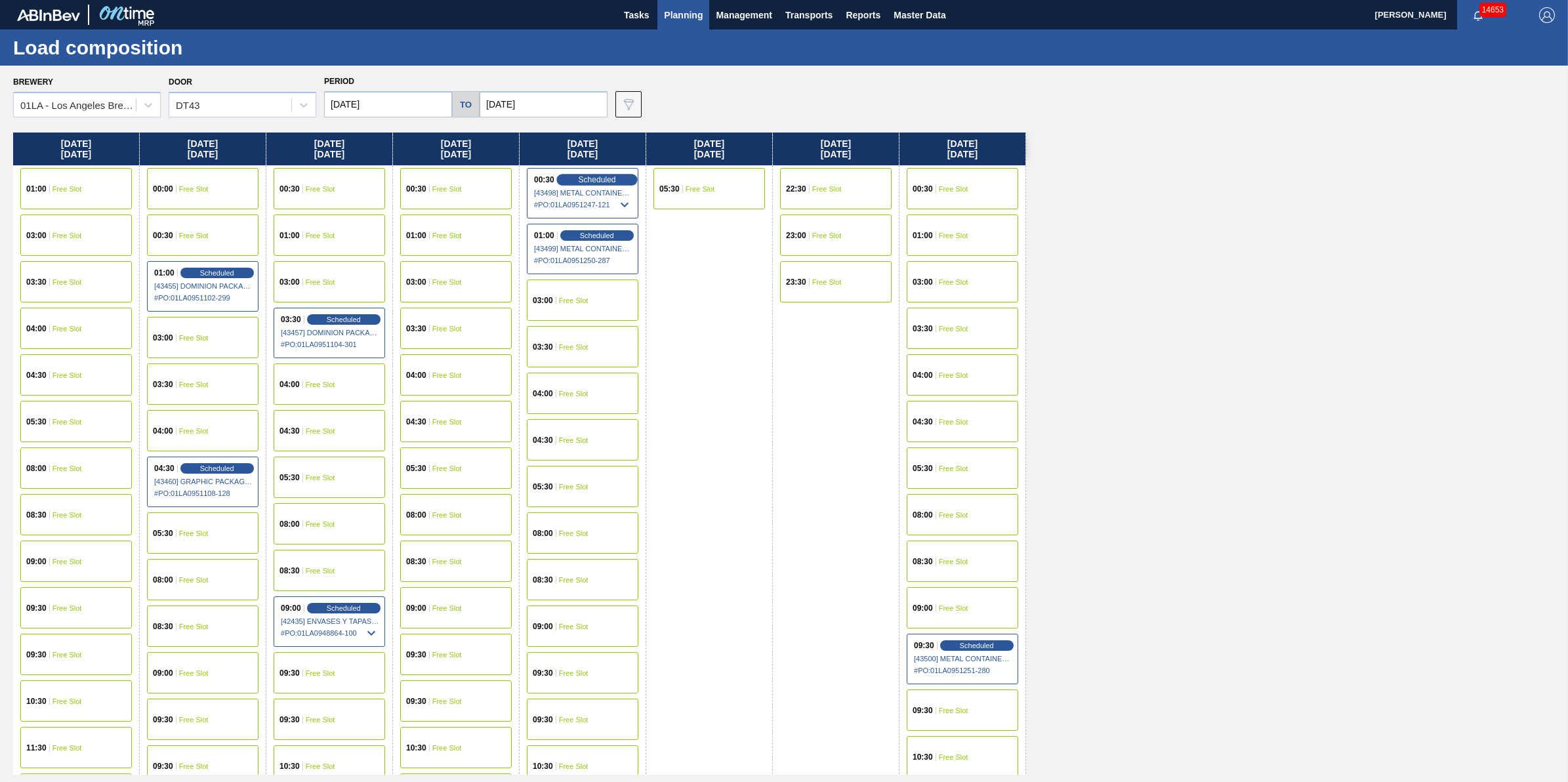
click at [594, 175] on span "Scheduled" at bounding box center [597, 179] width 38 height 9
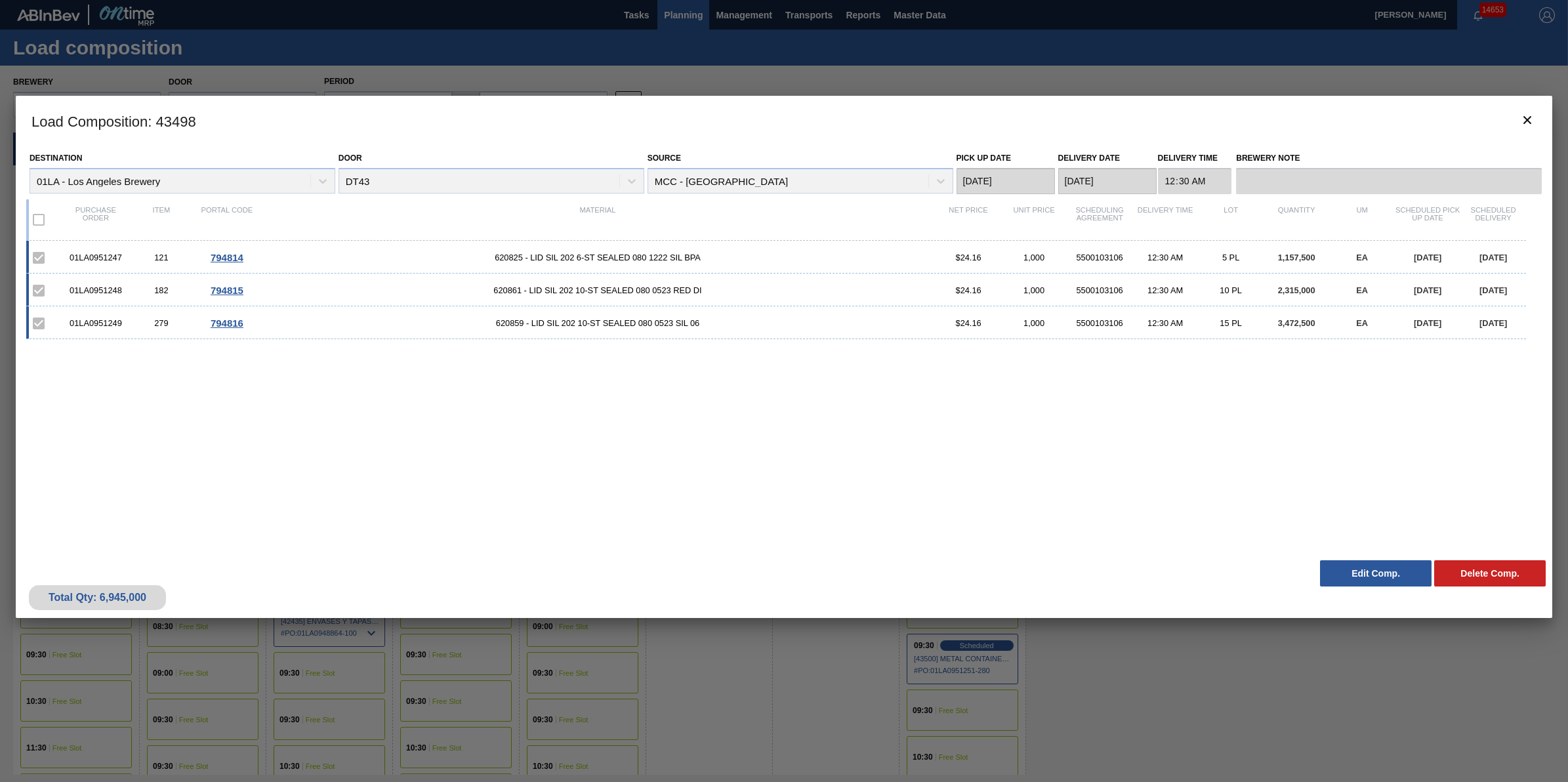
click at [1391, 574] on button "Edit Comp." at bounding box center [1376, 573] width 112 height 26
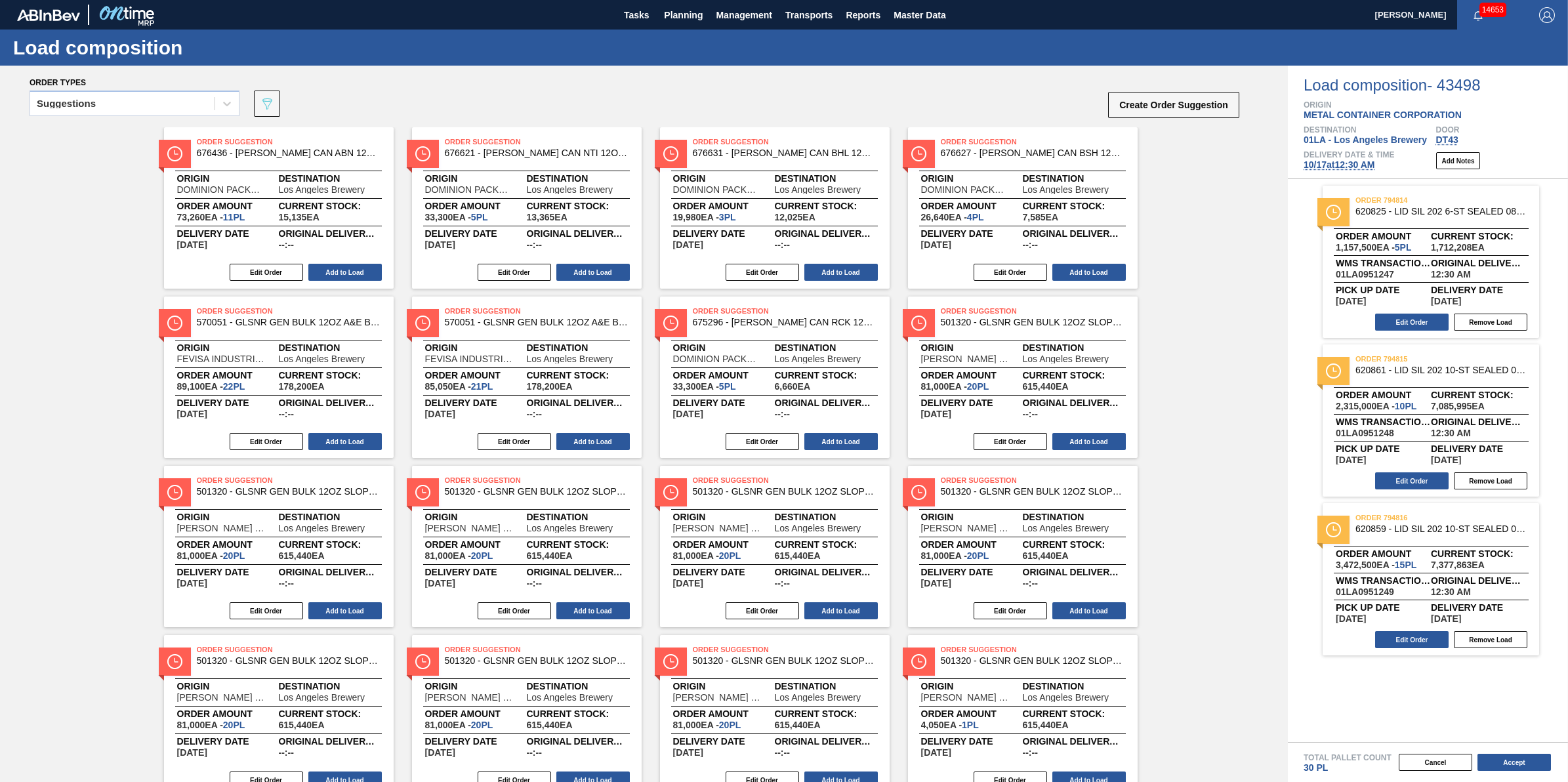
click at [1362, 169] on span "[DATE] 12:30 AM" at bounding box center [1338, 164] width 70 height 11
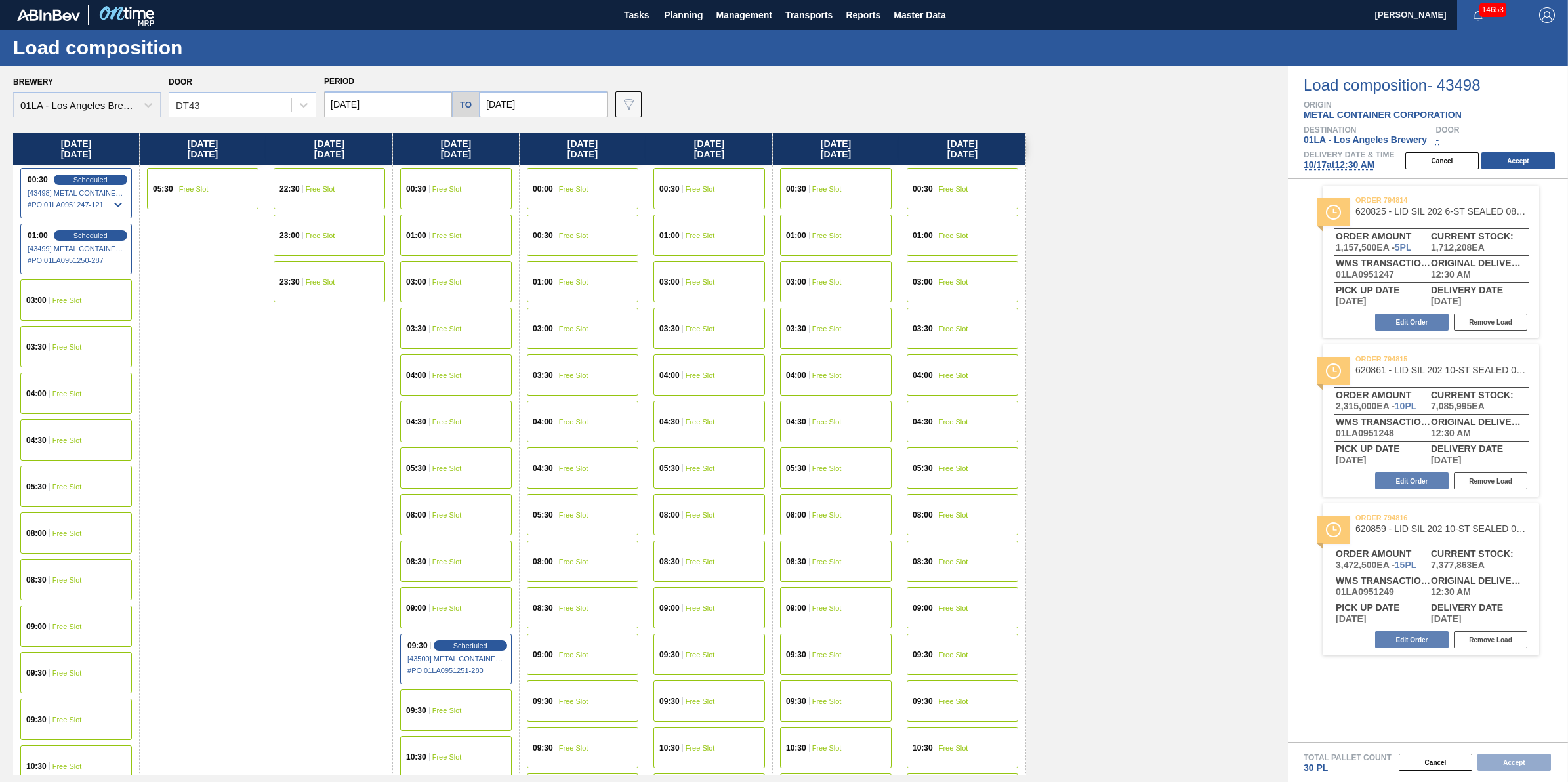
click at [90, 707] on div "09:30 Free Slot" at bounding box center [76, 719] width 112 height 42
click at [1511, 153] on div "Cancel Accept" at bounding box center [1483, 160] width 171 height 19
click at [1517, 161] on button "Accept" at bounding box center [1519, 161] width 73 height 17
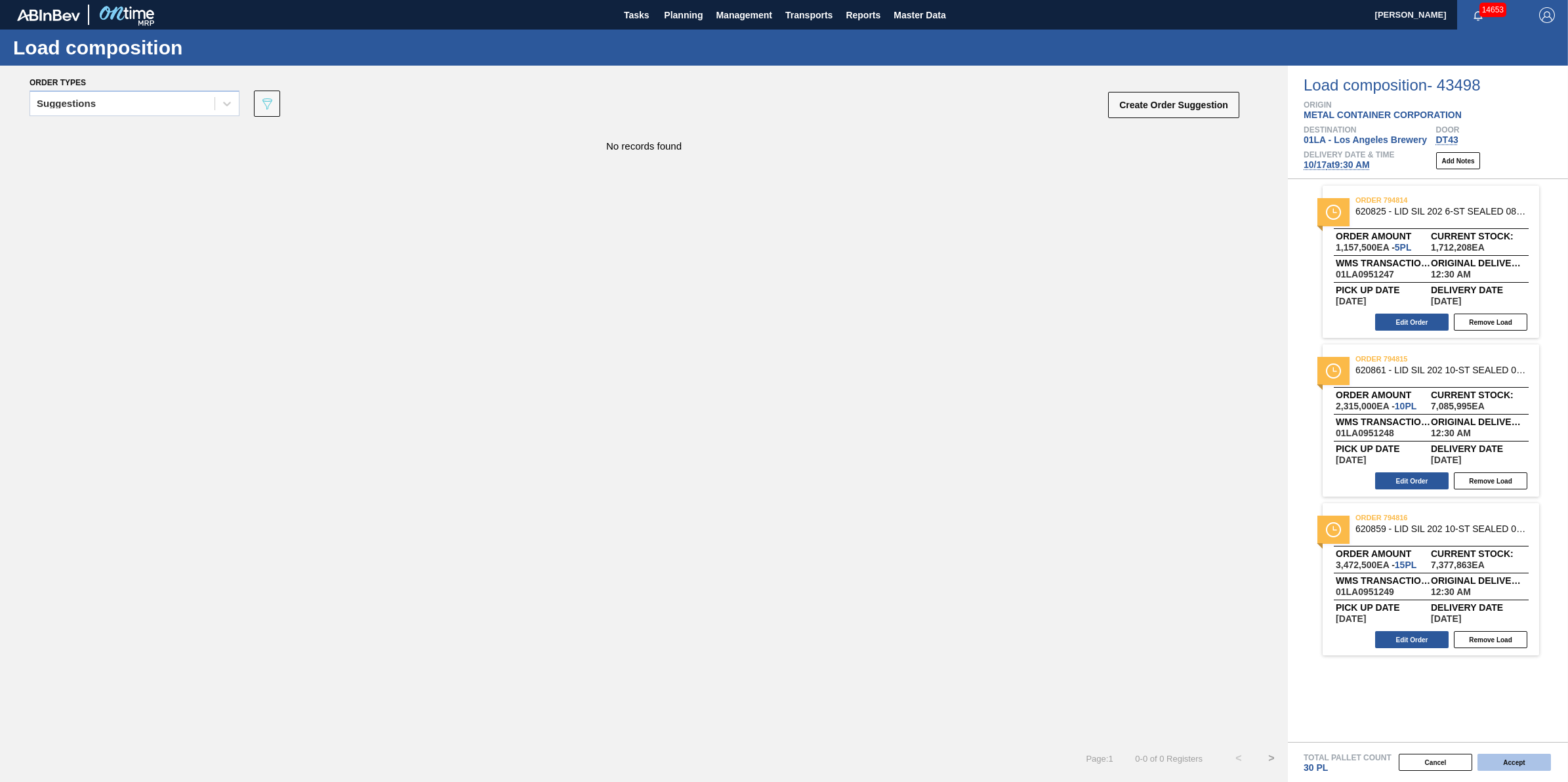
click at [1499, 763] on button "Accept" at bounding box center [1515, 763] width 73 height 17
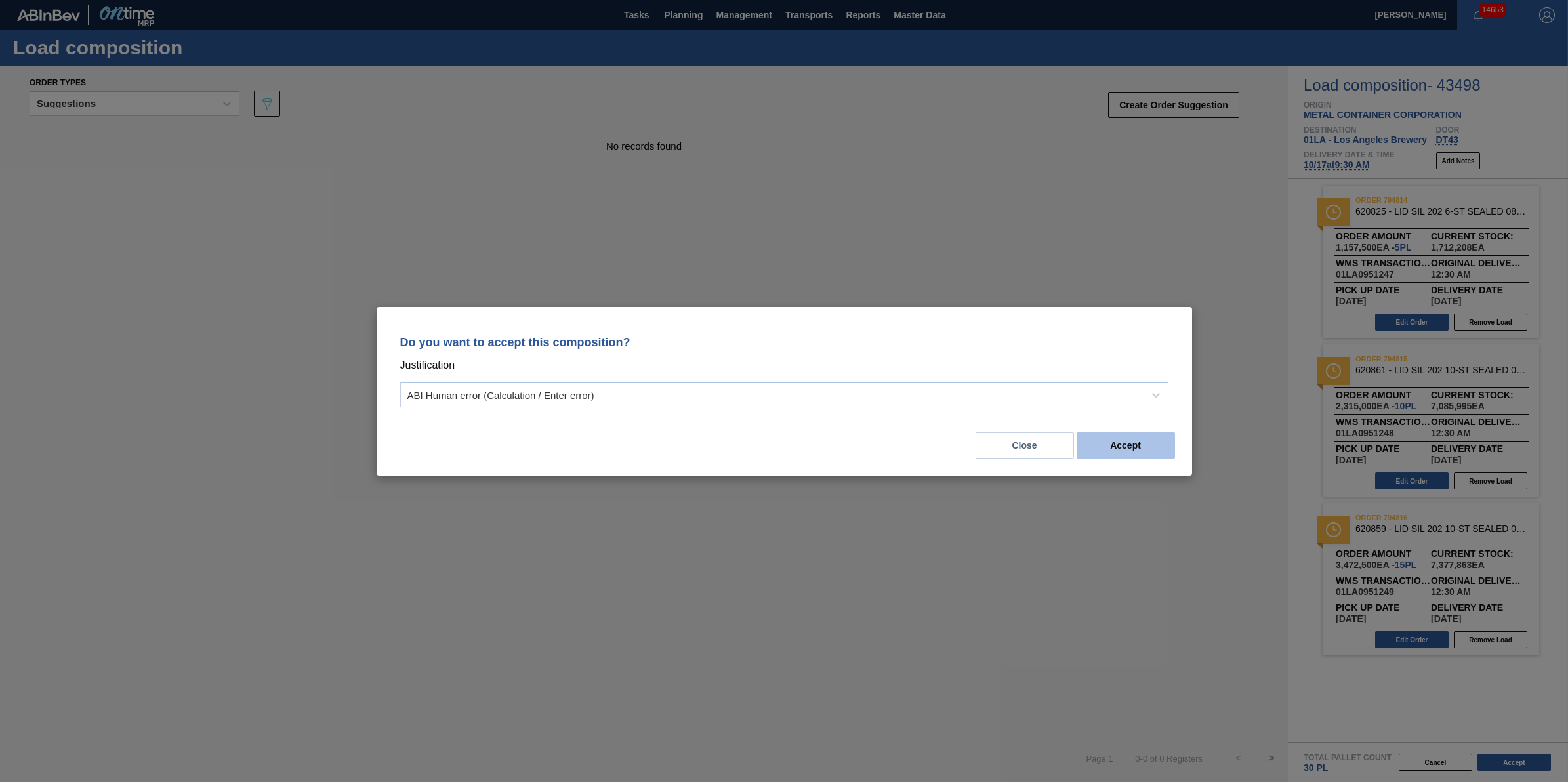
click at [1142, 441] on button "Accept" at bounding box center [1126, 445] width 98 height 26
